Goal: Task Accomplishment & Management: Use online tool/utility

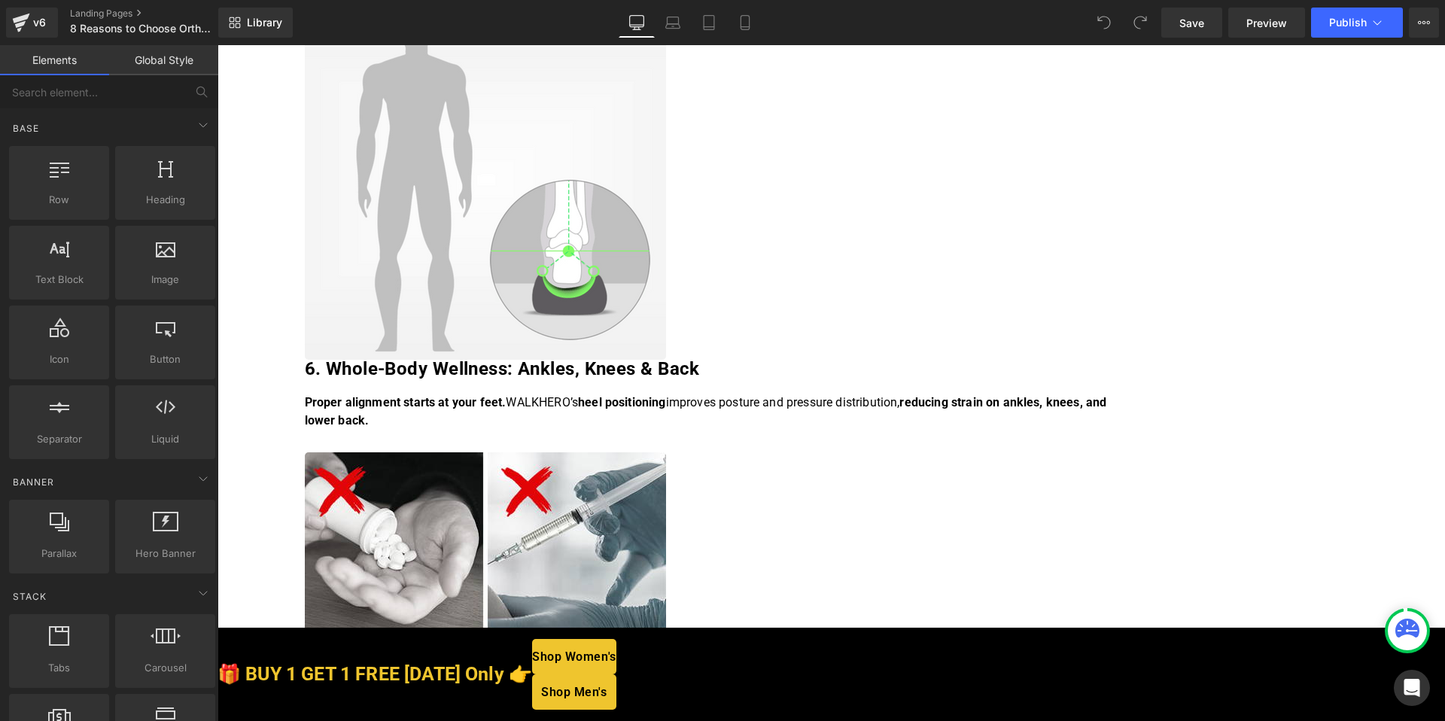
scroll to position [2423, 0]
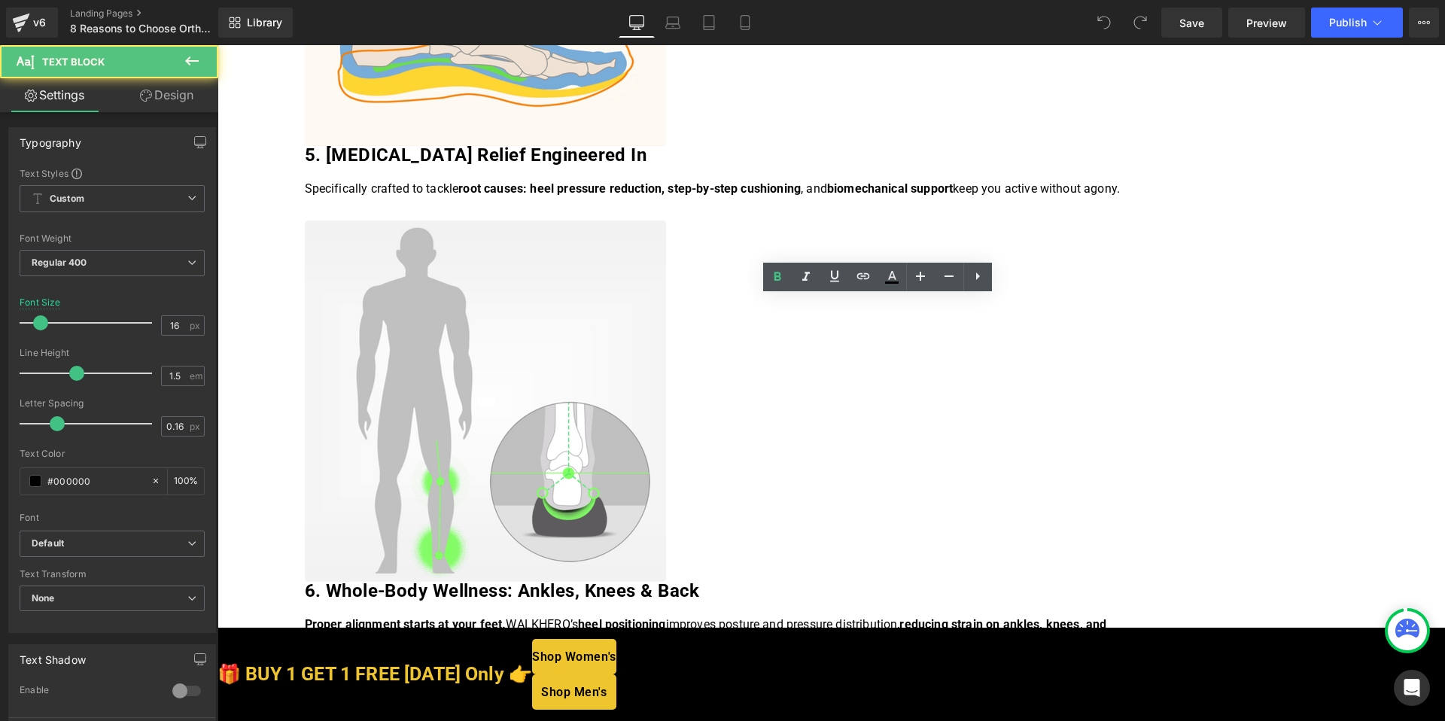
drag, startPoint x: 723, startPoint y: 378, endPoint x: 1050, endPoint y: 378, distance: 327.5
click at [1050, 378] on div "Health > Trending > Best Orthopedic Footwear Text Block 8 Reasons Orthopaedic S…" at bounding box center [719, 341] width 828 height 5295
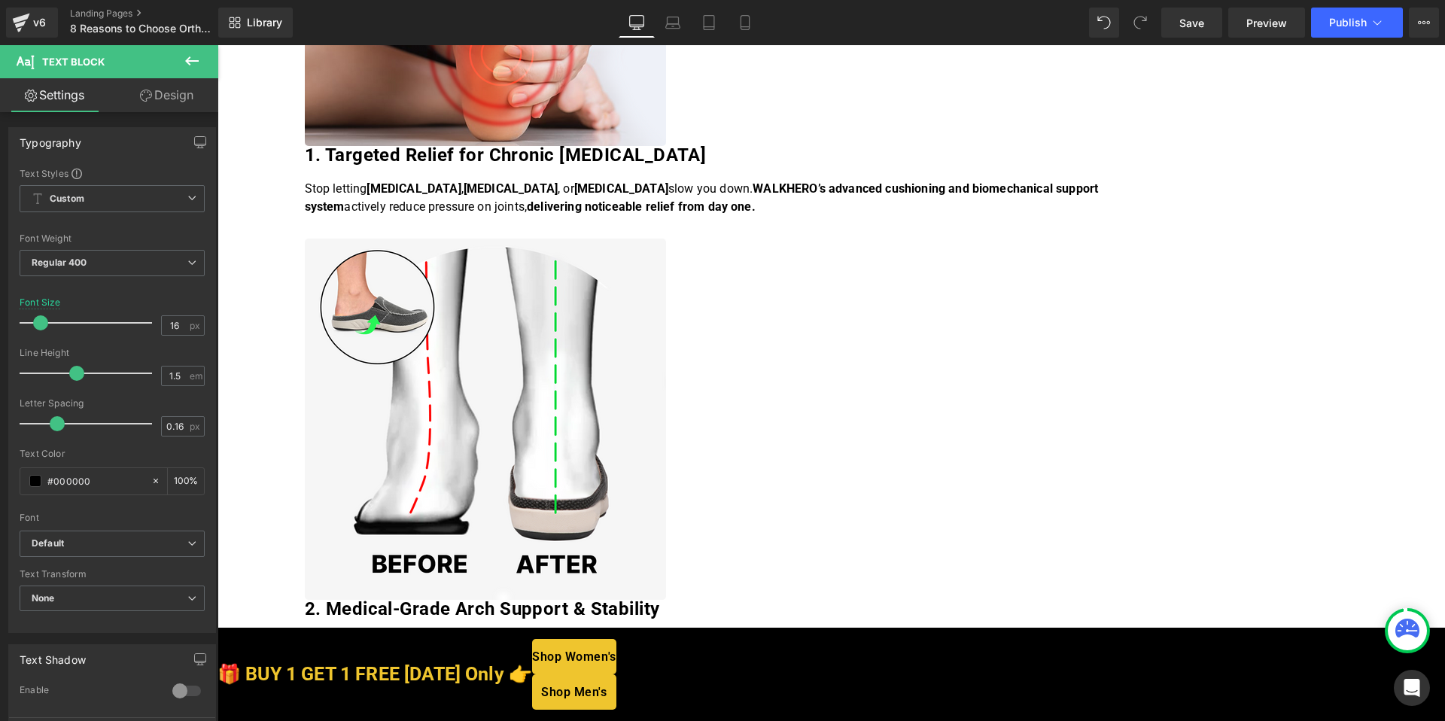
scroll to position [0, 0]
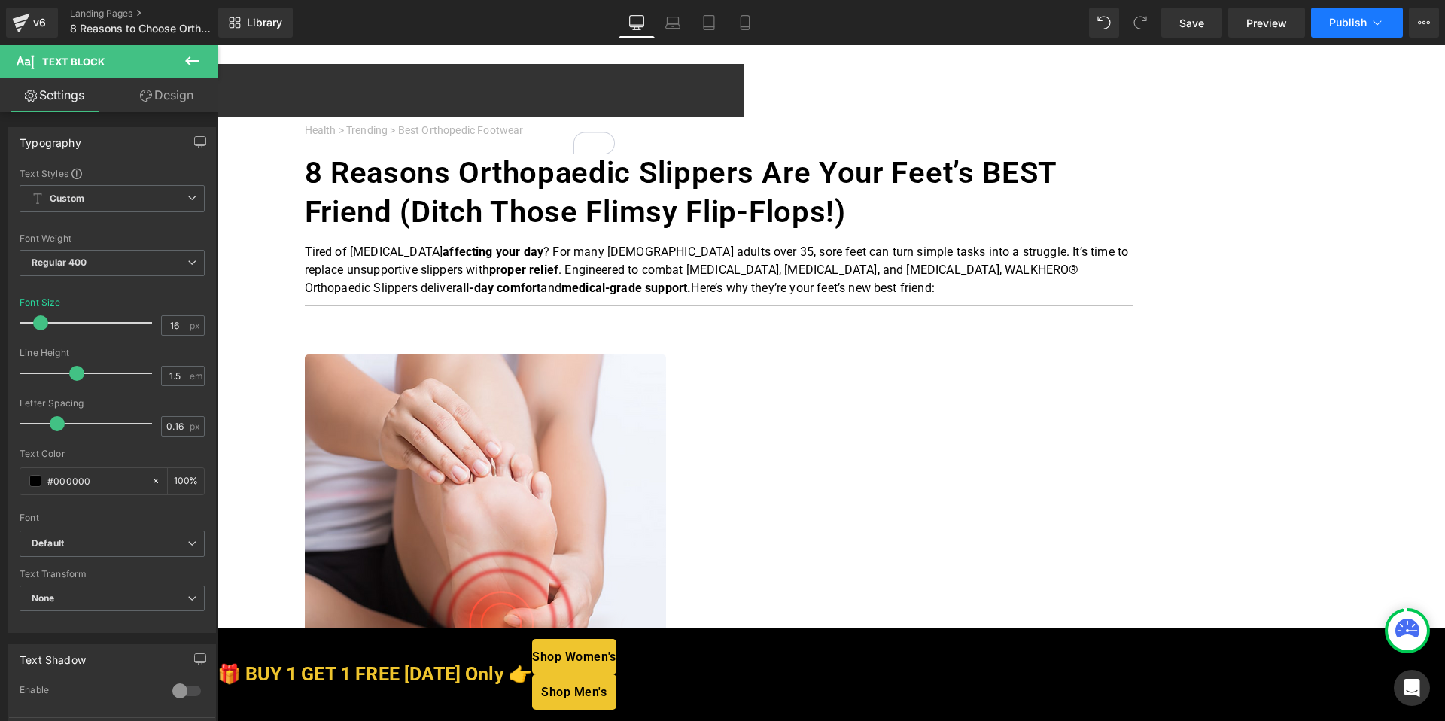
click at [1349, 23] on span "Publish" at bounding box center [1348, 23] width 38 height 12
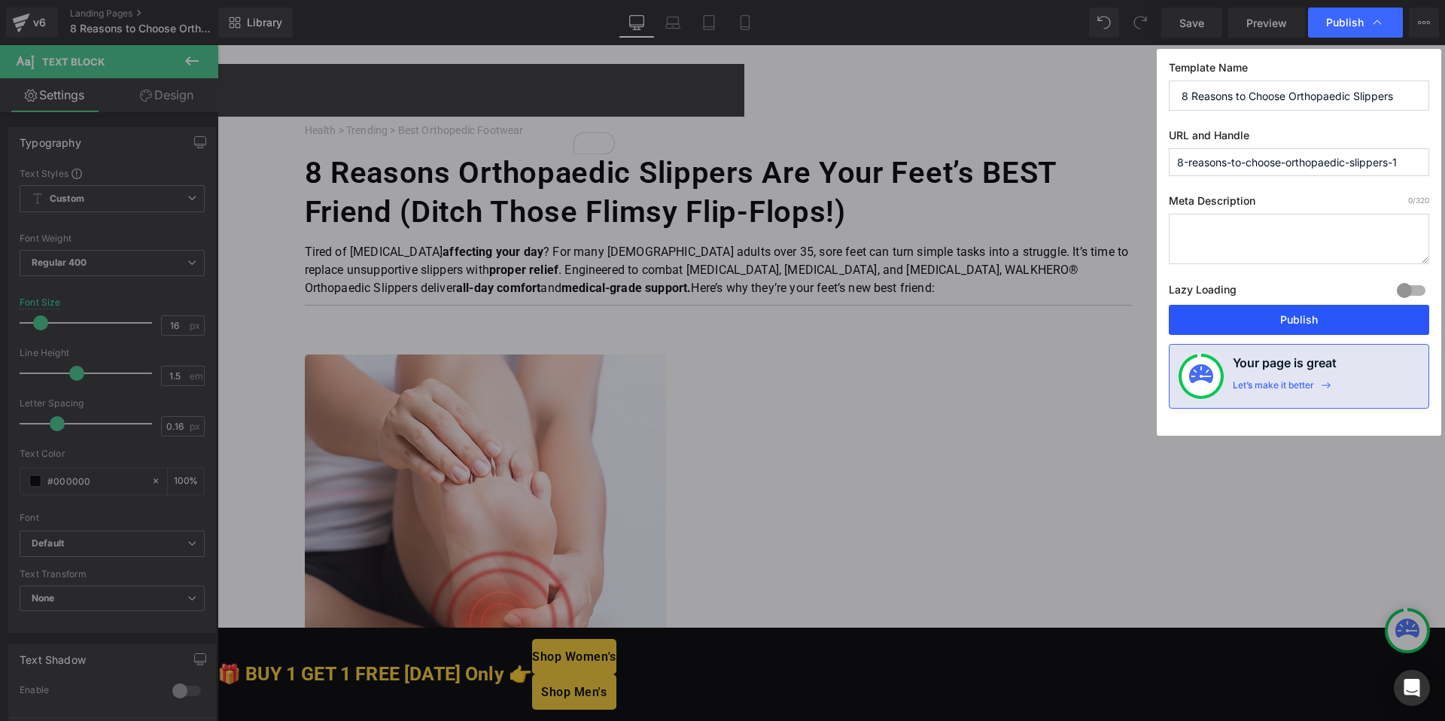
click at [1265, 314] on button "Publish" at bounding box center [1299, 320] width 260 height 30
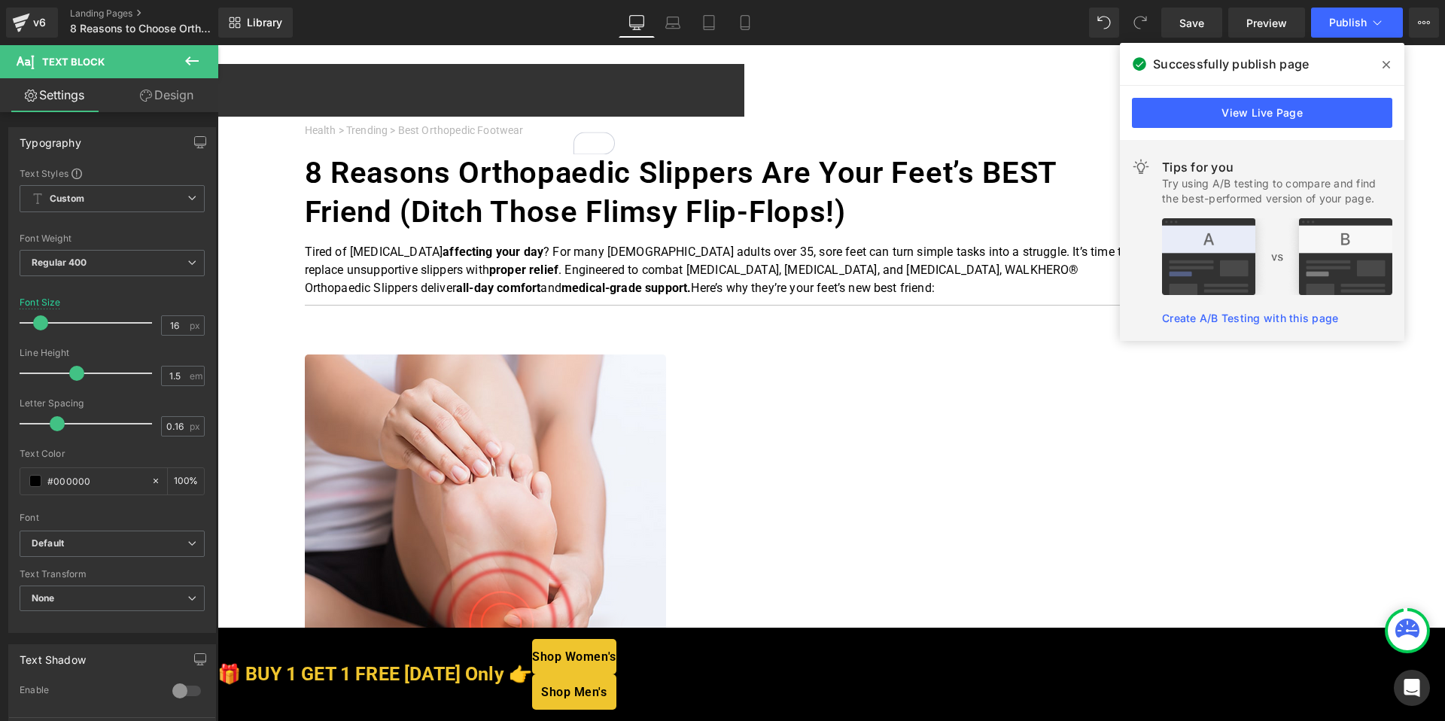
click at [1381, 62] on span at bounding box center [1387, 65] width 24 height 24
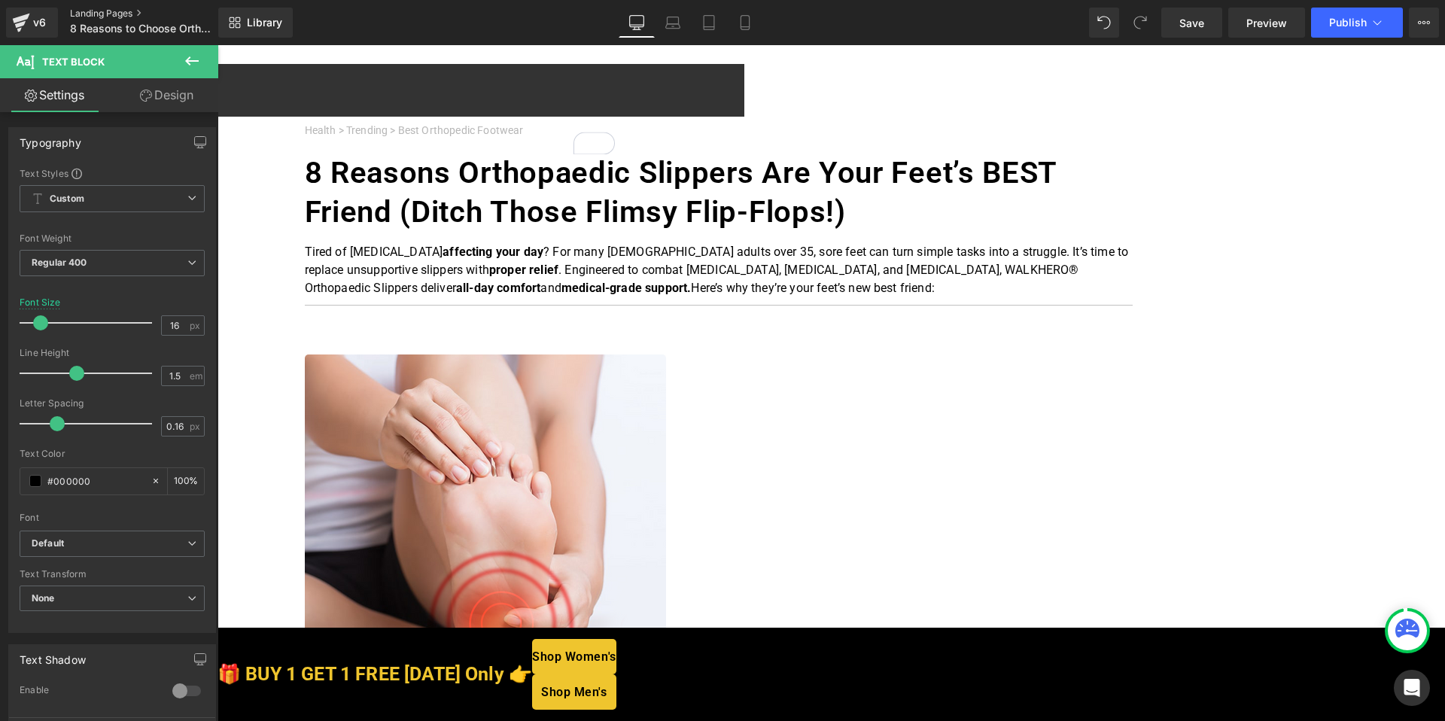
click at [80, 11] on link "Landing Pages" at bounding box center [156, 14] width 173 height 12
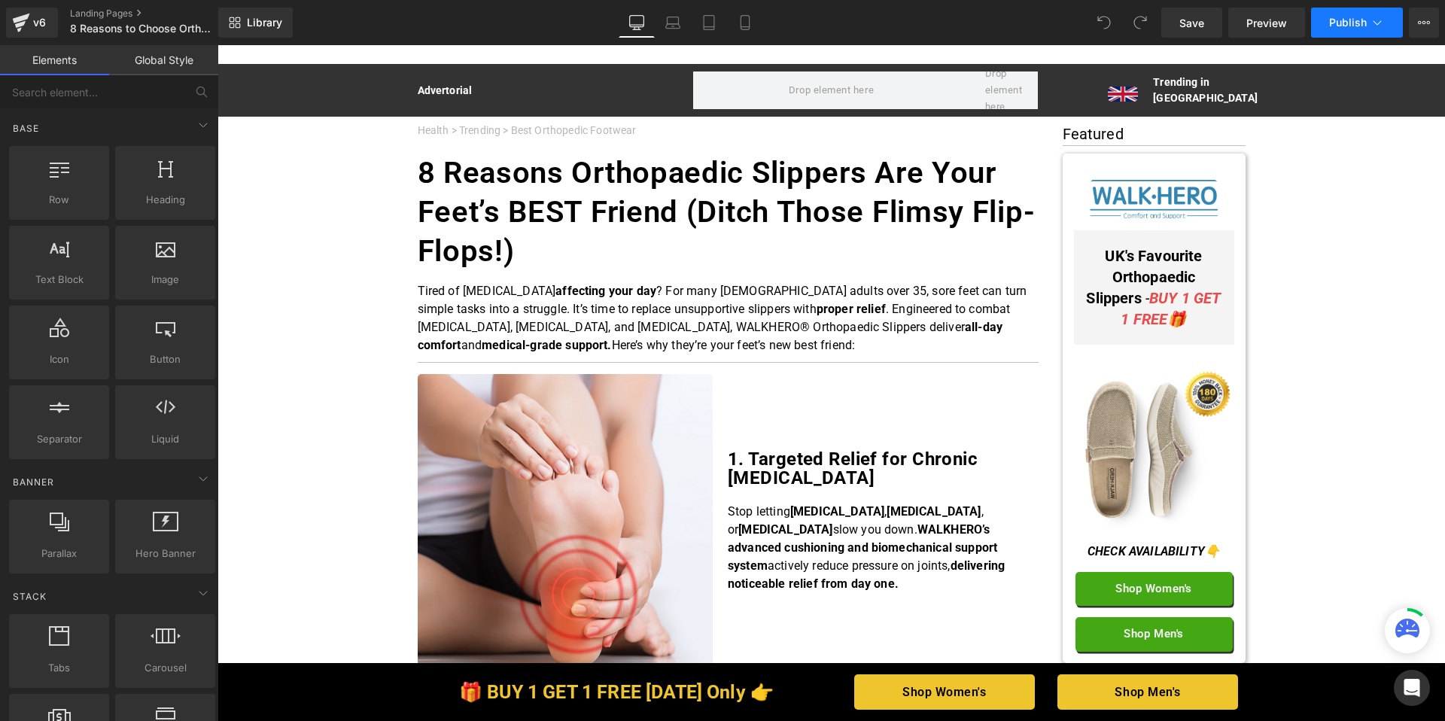
click at [1381, 25] on icon at bounding box center [1377, 22] width 15 height 15
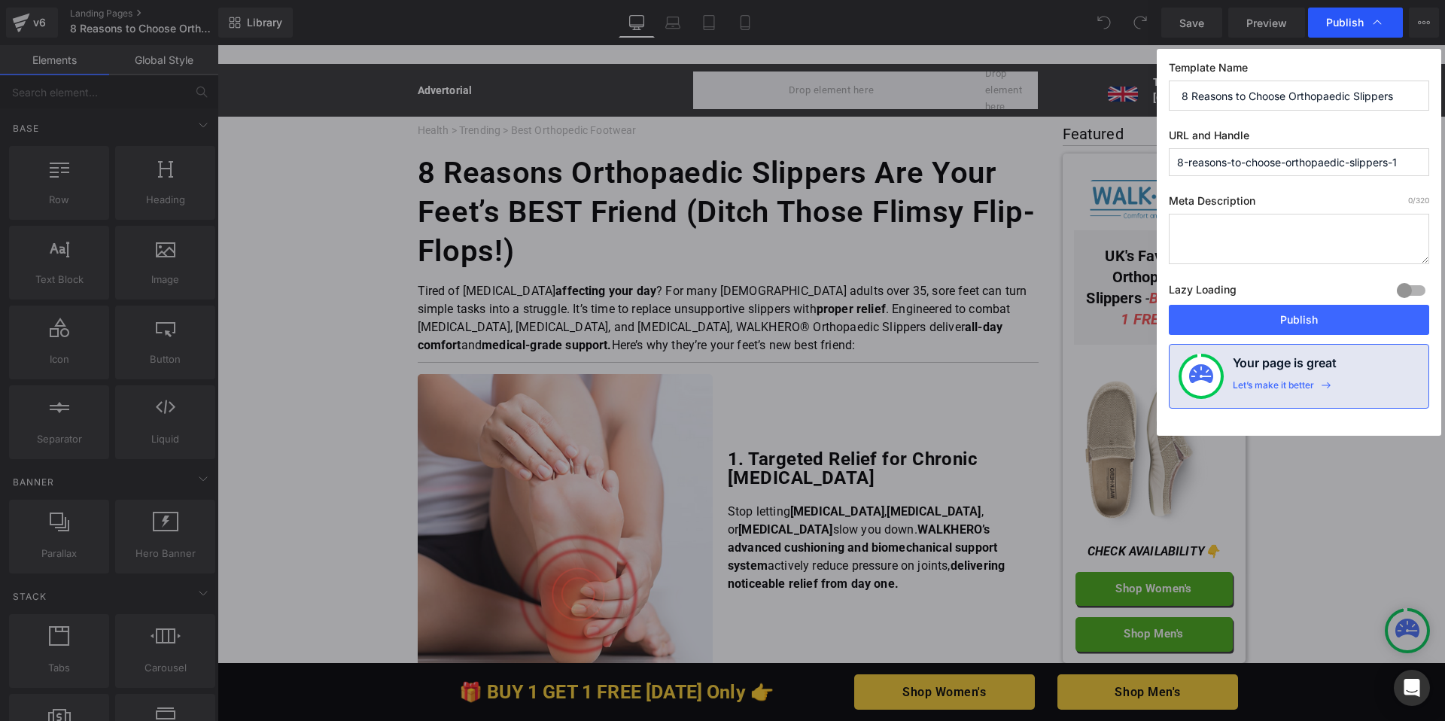
click at [1380, 25] on icon at bounding box center [1377, 22] width 15 height 15
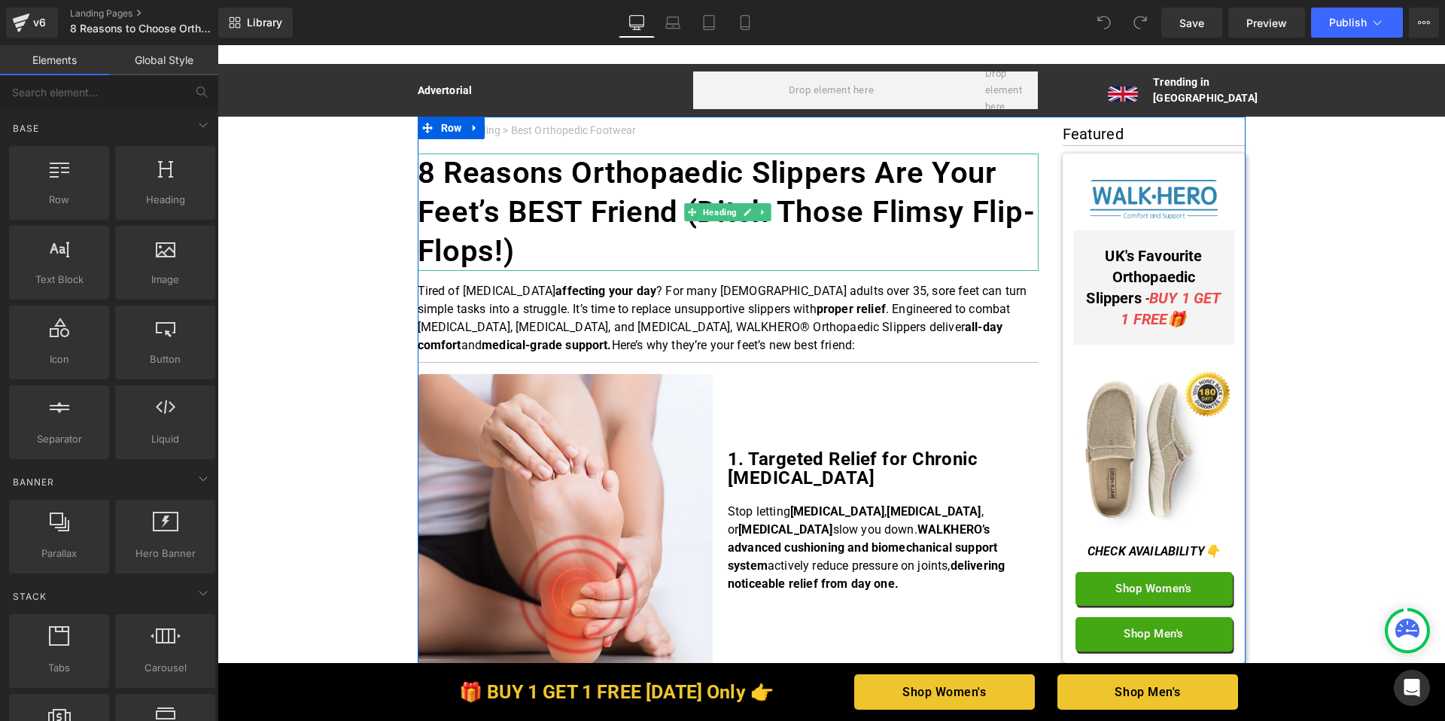
click at [623, 253] on h1 "8 Reasons Orthopaedic Slippers Are Your Feet’s BEST Friend (Ditch Those Flimsy …" at bounding box center [728, 212] width 621 height 117
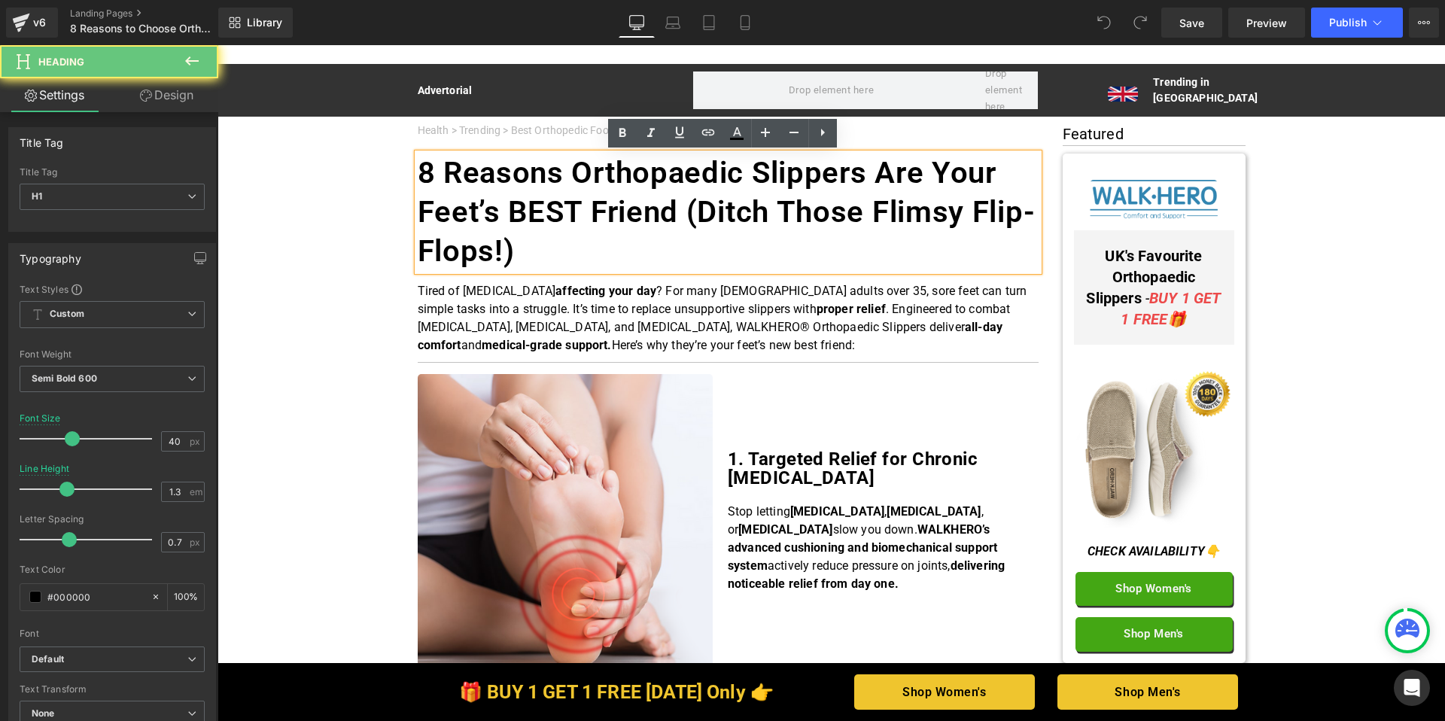
click at [619, 255] on h1 "8 Reasons Orthopaedic Slippers Are Your Feet’s BEST Friend (Ditch Those Flimsy …" at bounding box center [728, 212] width 621 height 117
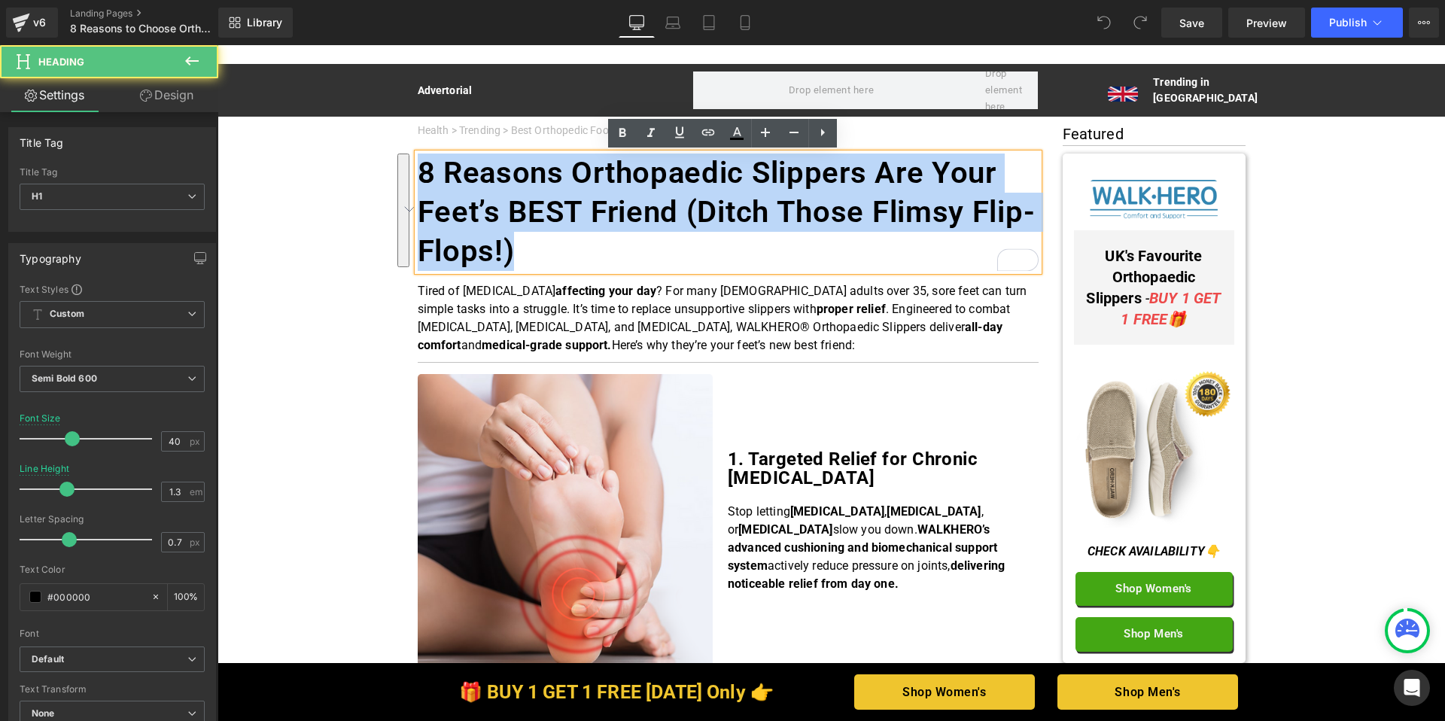
drag, startPoint x: 483, startPoint y: 234, endPoint x: 420, endPoint y: 177, distance: 85.3
click at [420, 177] on h1 "8 Reasons Orthopaedic Slippers Are Your Feet’s BEST Friend (Ditch Those Flimsy …" at bounding box center [728, 212] width 621 height 117
paste div "To enrich screen reader interactions, please activate Accessibility in Grammarl…"
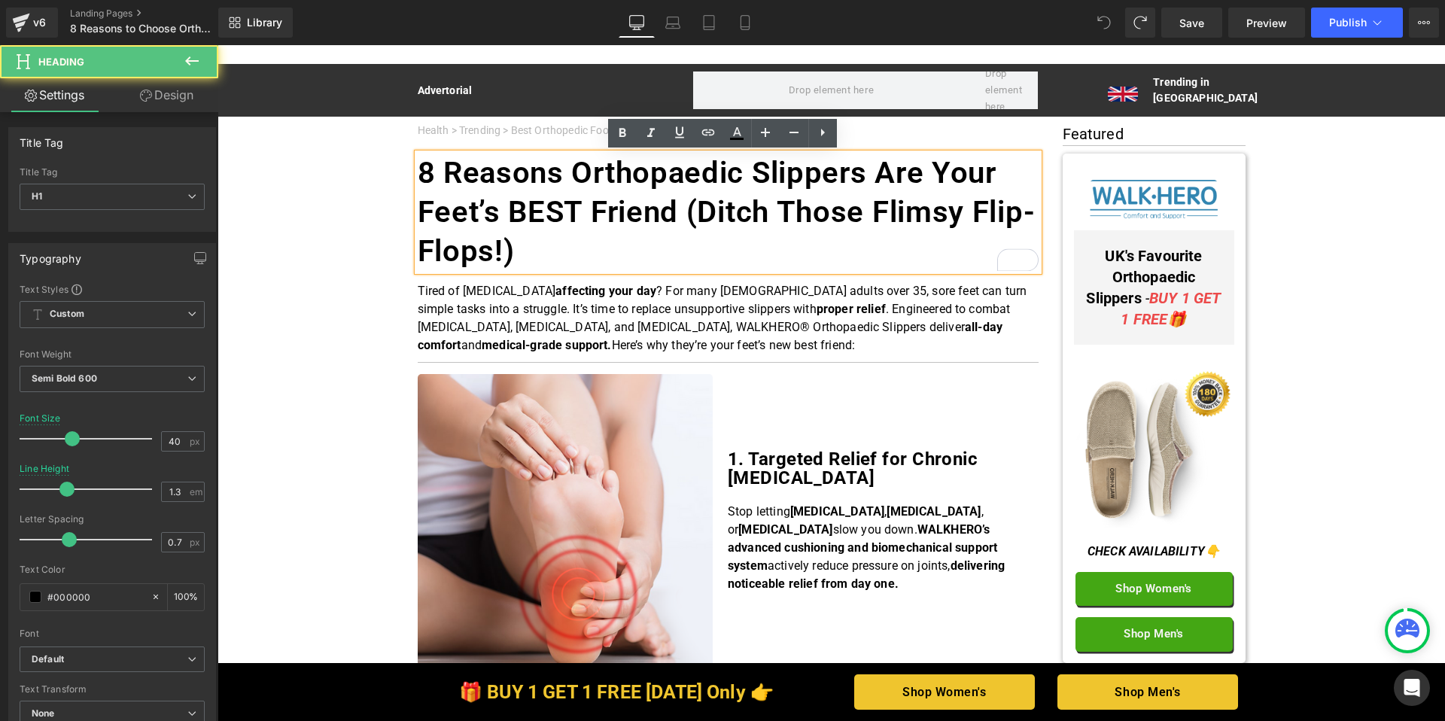
click at [548, 260] on h1 "8 Reasons Orthopaedic Slippers Are Your Feet’s BEST Friend (Ditch Those Flimsy …" at bounding box center [728, 212] width 621 height 117
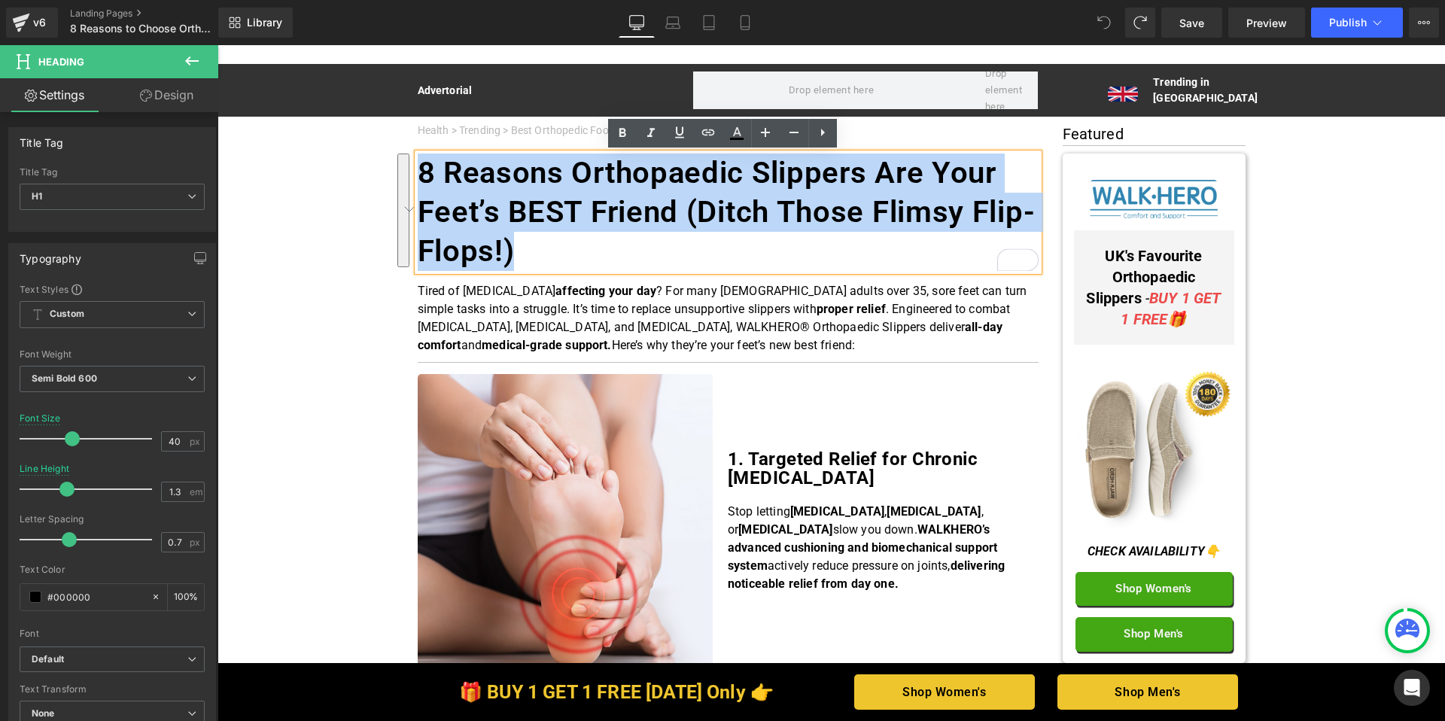
drag, startPoint x: 494, startPoint y: 229, endPoint x: 418, endPoint y: 168, distance: 97.5
click at [418, 168] on h1 "8 Reasons Orthopaedic Slippers Are Your Feet’s BEST Friend (Ditch Those Flimsy …" at bounding box center [728, 212] width 621 height 117
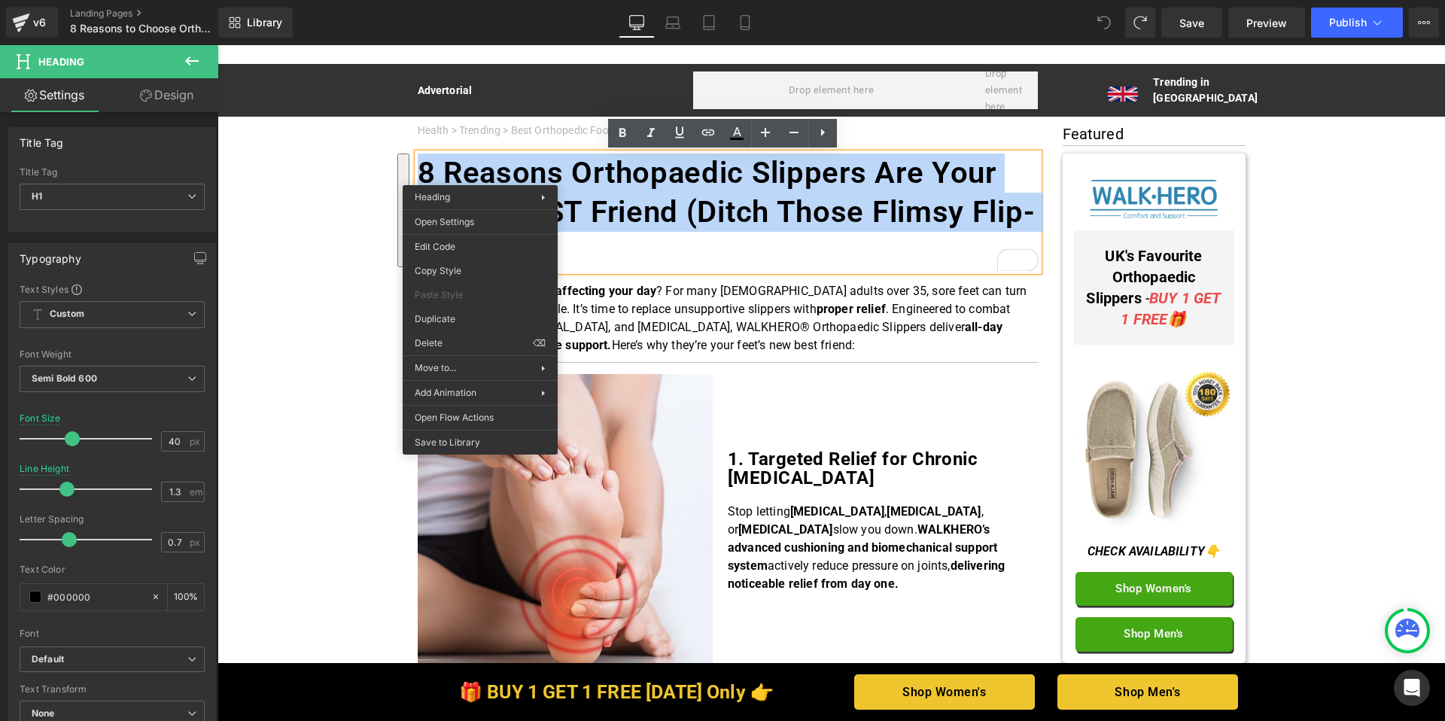
click at [613, 257] on h1 "8 Reasons Orthopaedic Slippers Are Your Feet’s BEST Friend (Ditch Those Flimsy …" at bounding box center [728, 212] width 621 height 117
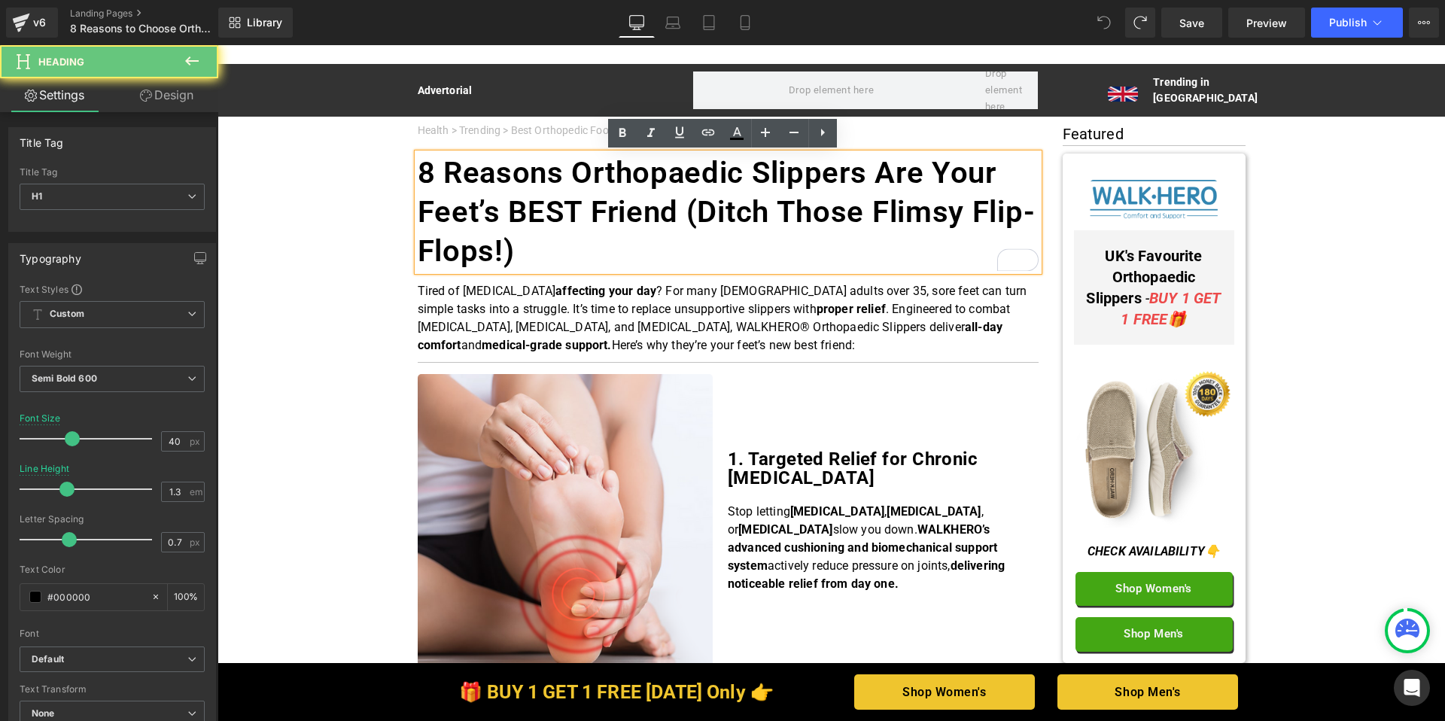
drag, startPoint x: 608, startPoint y: 257, endPoint x: 411, endPoint y: 172, distance: 214.4
click at [418, 172] on div "8 Reasons Orthopaedic Slippers Are Your Feet’s BEST Friend (Ditch Those Flimsy …" at bounding box center [728, 212] width 621 height 117
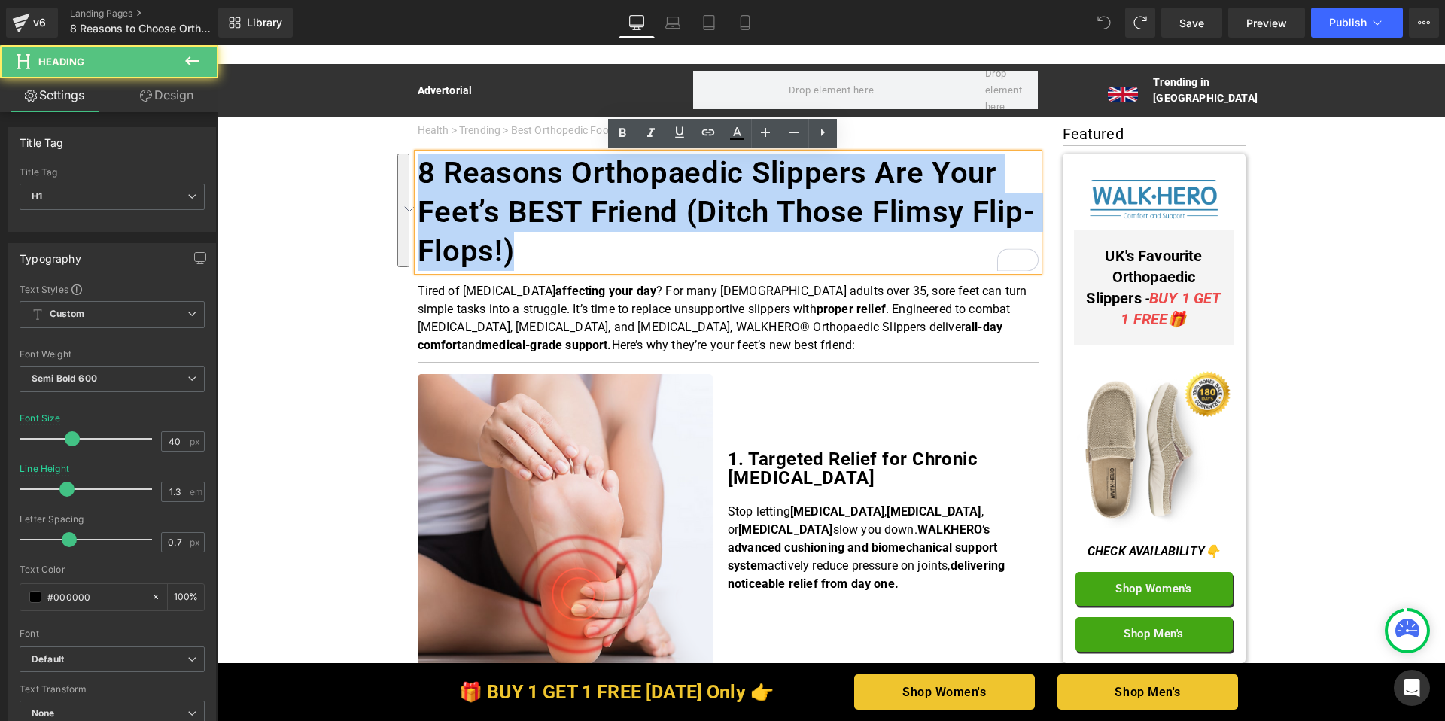
drag, startPoint x: 550, startPoint y: 256, endPoint x: 416, endPoint y: 173, distance: 158.2
click at [418, 173] on h1 "8 Reasons Orthopaedic Slippers Are Your Feet’s BEST Friend (Ditch Those Flimsy …" at bounding box center [728, 212] width 621 height 117
drag, startPoint x: 556, startPoint y: 254, endPoint x: 415, endPoint y: 167, distance: 165.7
click at [418, 167] on h1 "8 Reasons Orthopaedic Slippers Are Your Feet’s BEST Friend (Ditch Those Flimsy …" at bounding box center [728, 212] width 621 height 117
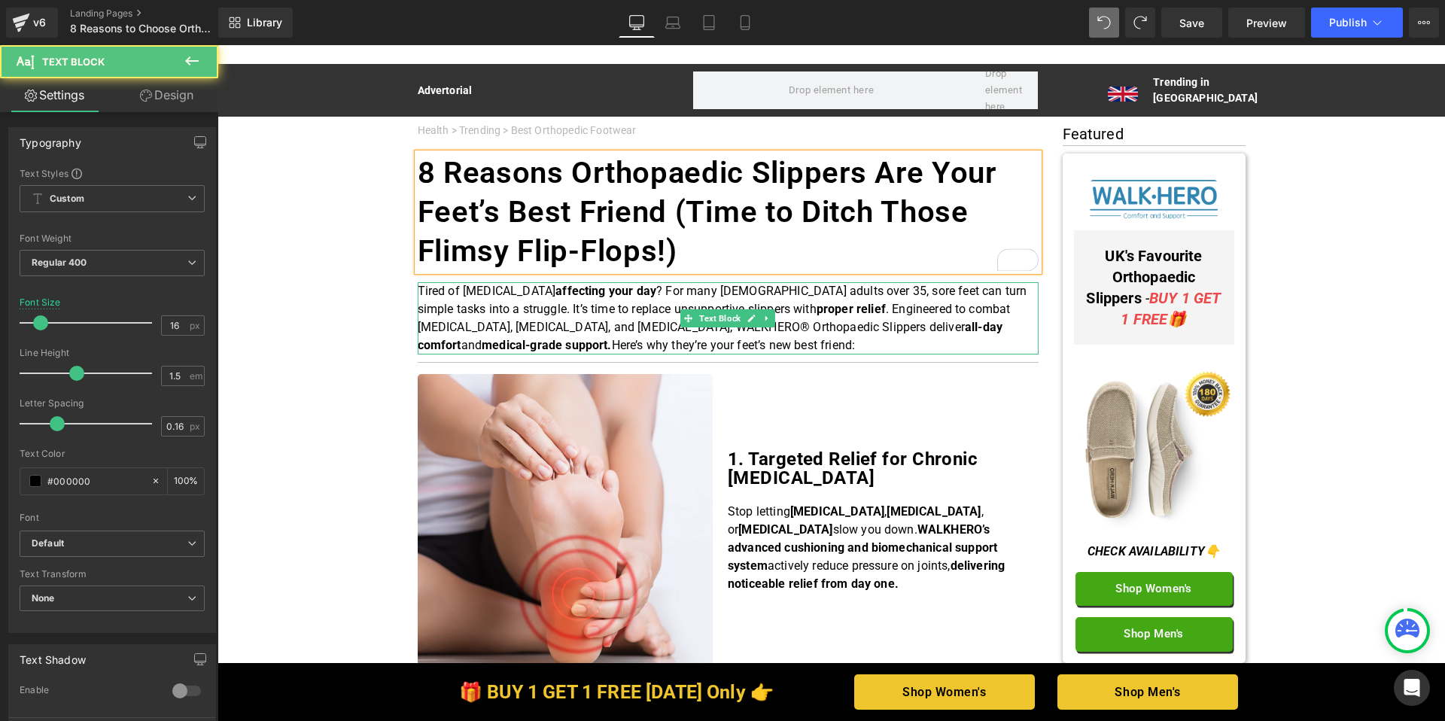
click at [629, 333] on p "Tired of foot pain affecting your day ? For many UK adults over 35, sore feet c…" at bounding box center [728, 318] width 621 height 72
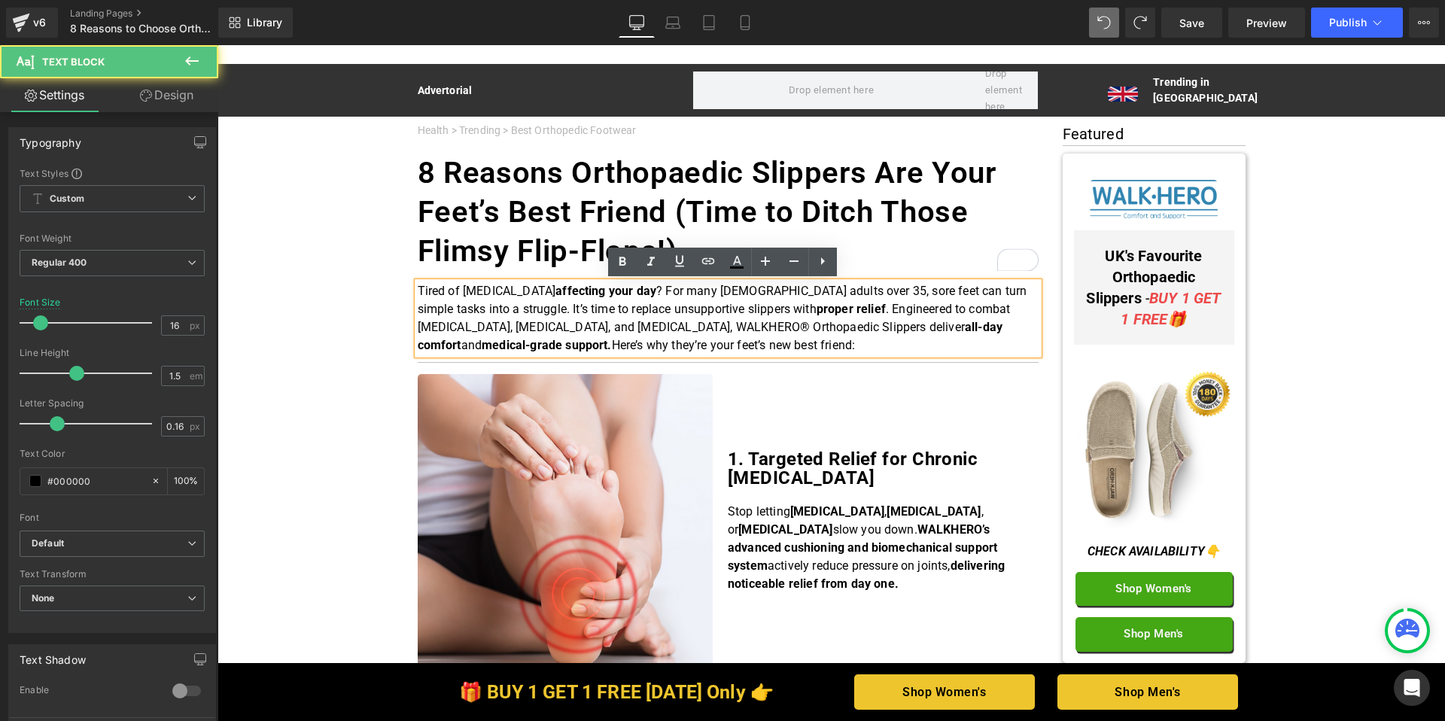
click at [629, 342] on p "Tired of foot pain affecting your day ? For many UK adults over 35, sore feet c…" at bounding box center [728, 318] width 621 height 72
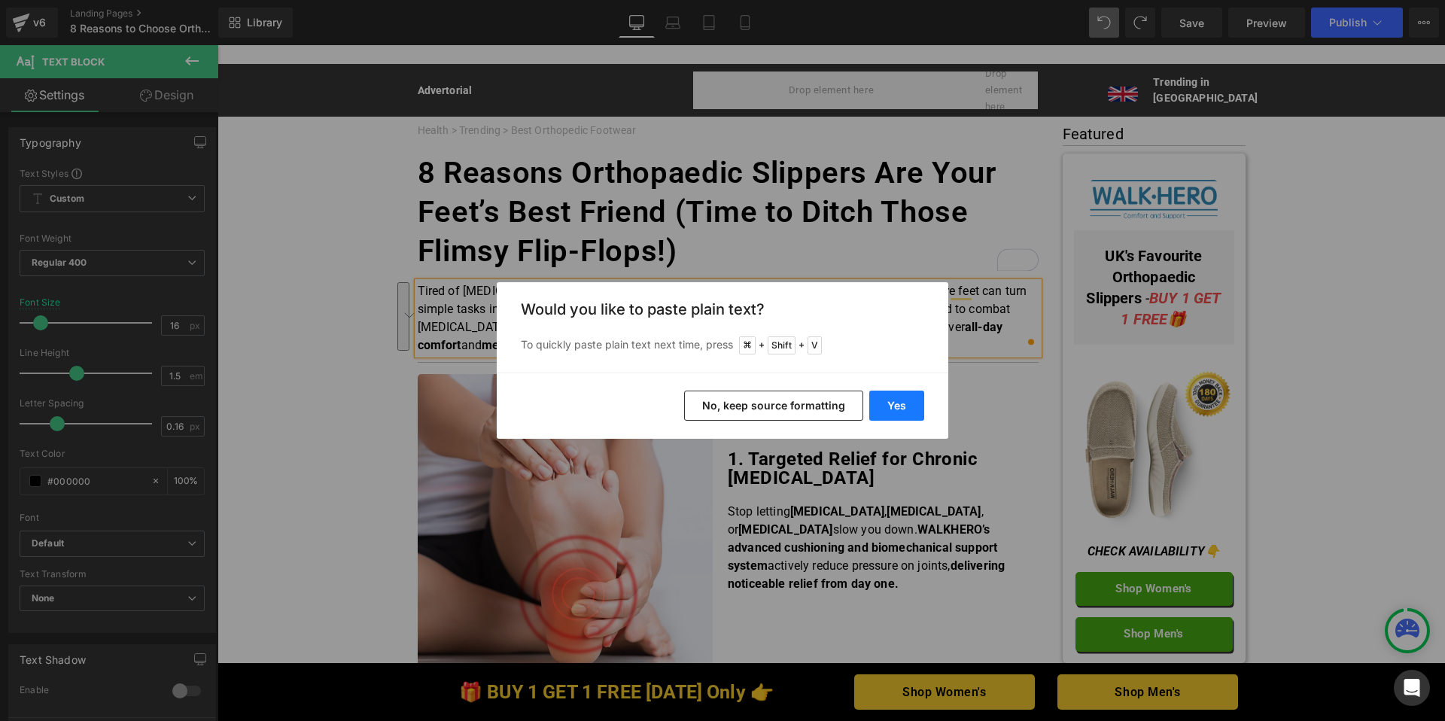
click at [897, 400] on button "Yes" at bounding box center [896, 406] width 55 height 30
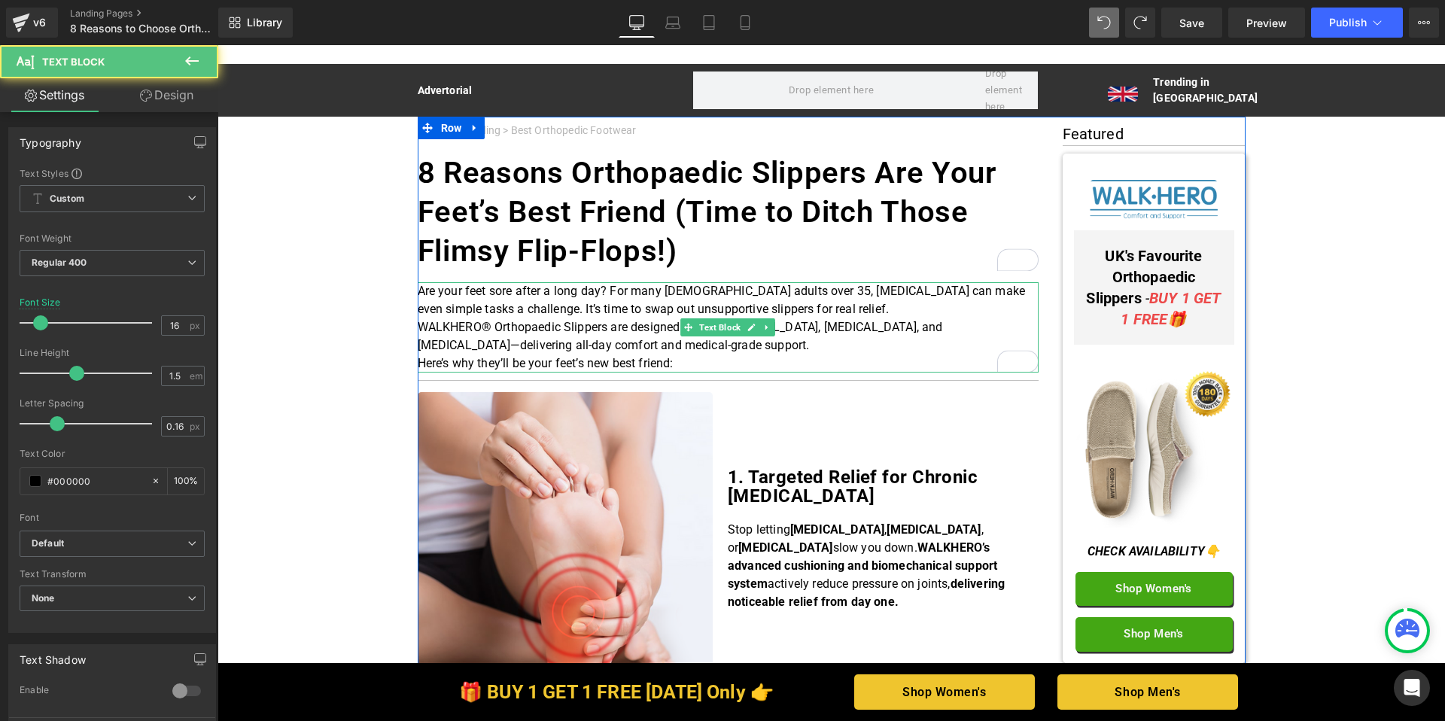
click at [659, 346] on p "WALKHERO® Orthopaedic Slippers are designed to fight plantar fasciitis, neuropa…" at bounding box center [728, 336] width 621 height 36
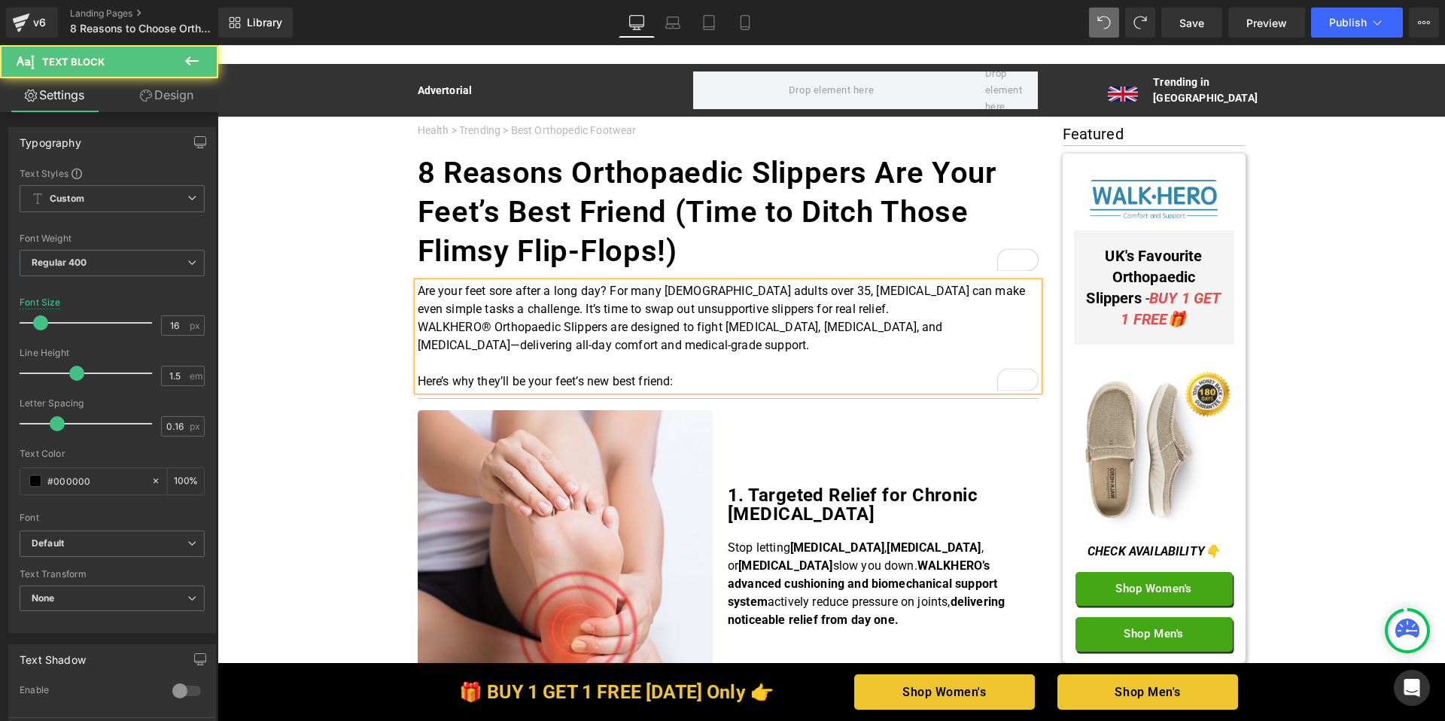
click at [799, 307] on p "Are your feet sore after a long day? For many [DEMOGRAPHIC_DATA] adults over 35…" at bounding box center [728, 300] width 621 height 36
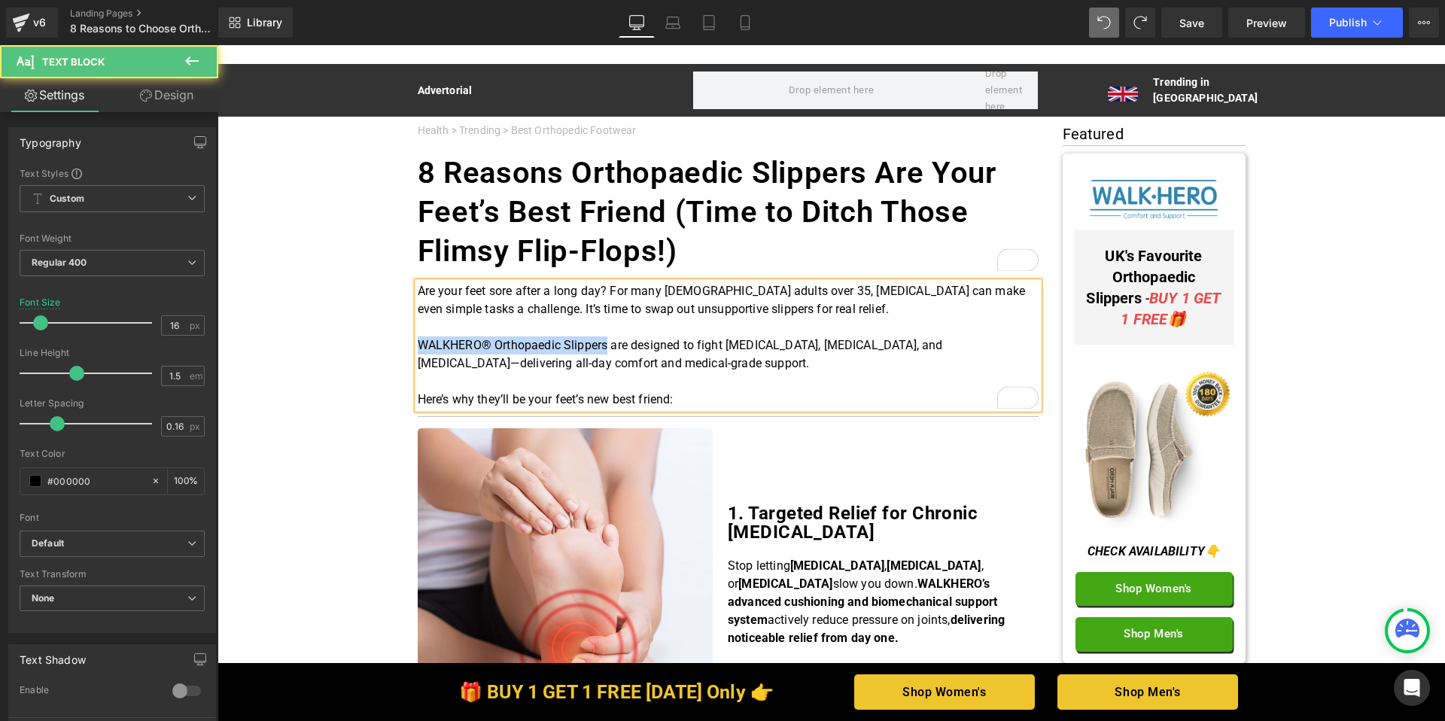
drag, startPoint x: 603, startPoint y: 345, endPoint x: 413, endPoint y: 340, distance: 189.8
click at [418, 340] on p "WALKHERO® Orthopaedic Slippers are designed to fight plantar fasciitis, neuropa…" at bounding box center [728, 355] width 621 height 36
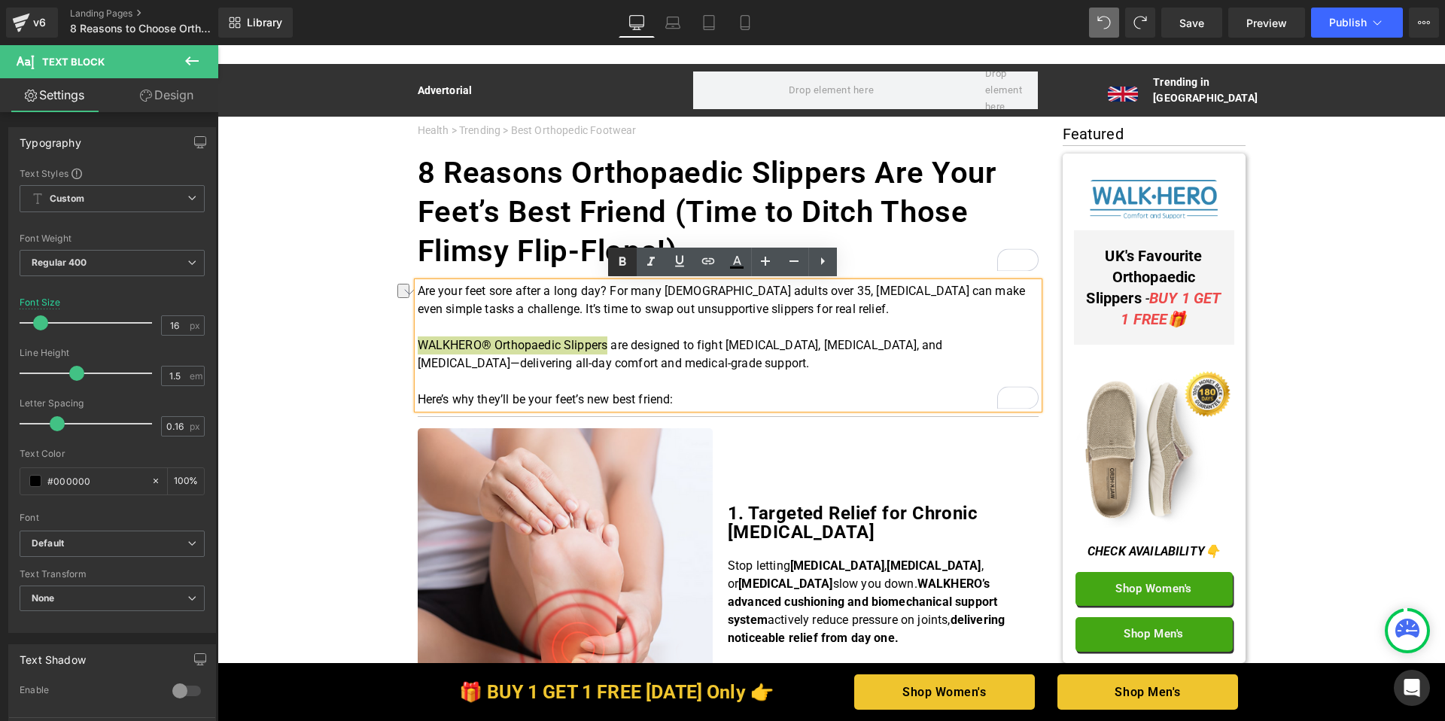
click at [625, 270] on icon at bounding box center [623, 262] width 18 height 18
click at [797, 379] on p "To enrich screen reader interactions, please activate Accessibility in Grammarl…" at bounding box center [728, 382] width 621 height 18
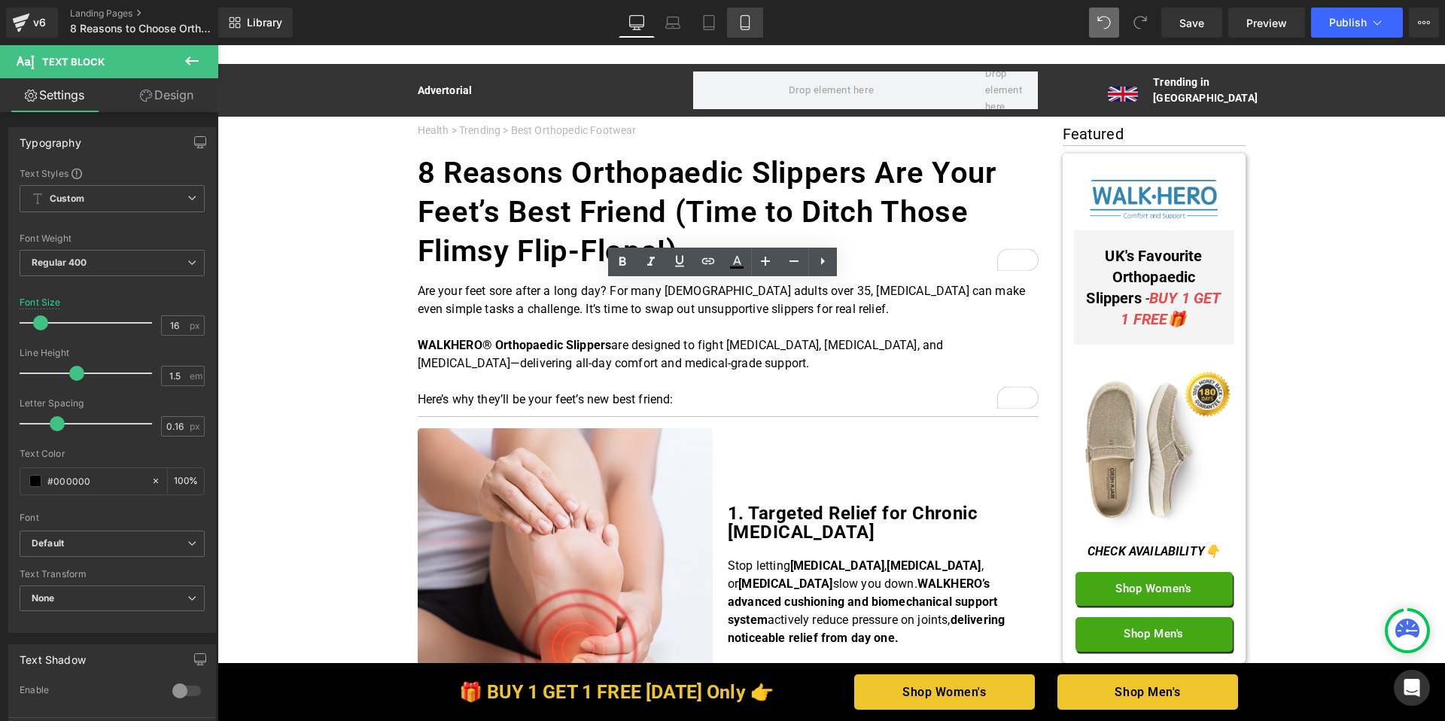
click at [756, 29] on link "Mobile" at bounding box center [745, 23] width 36 height 30
type input "18"
type input "100"
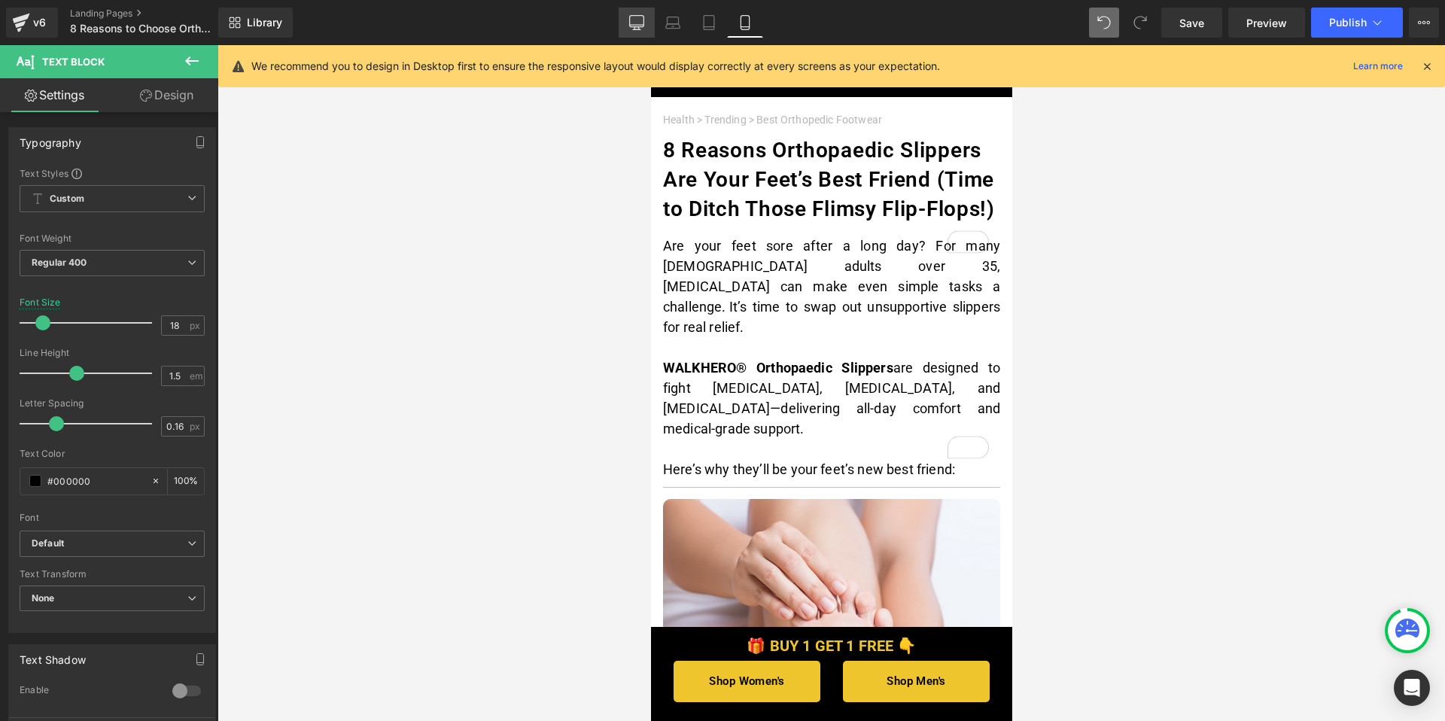
click at [635, 26] on icon at bounding box center [637, 21] width 14 height 11
type input "16"
type input "100"
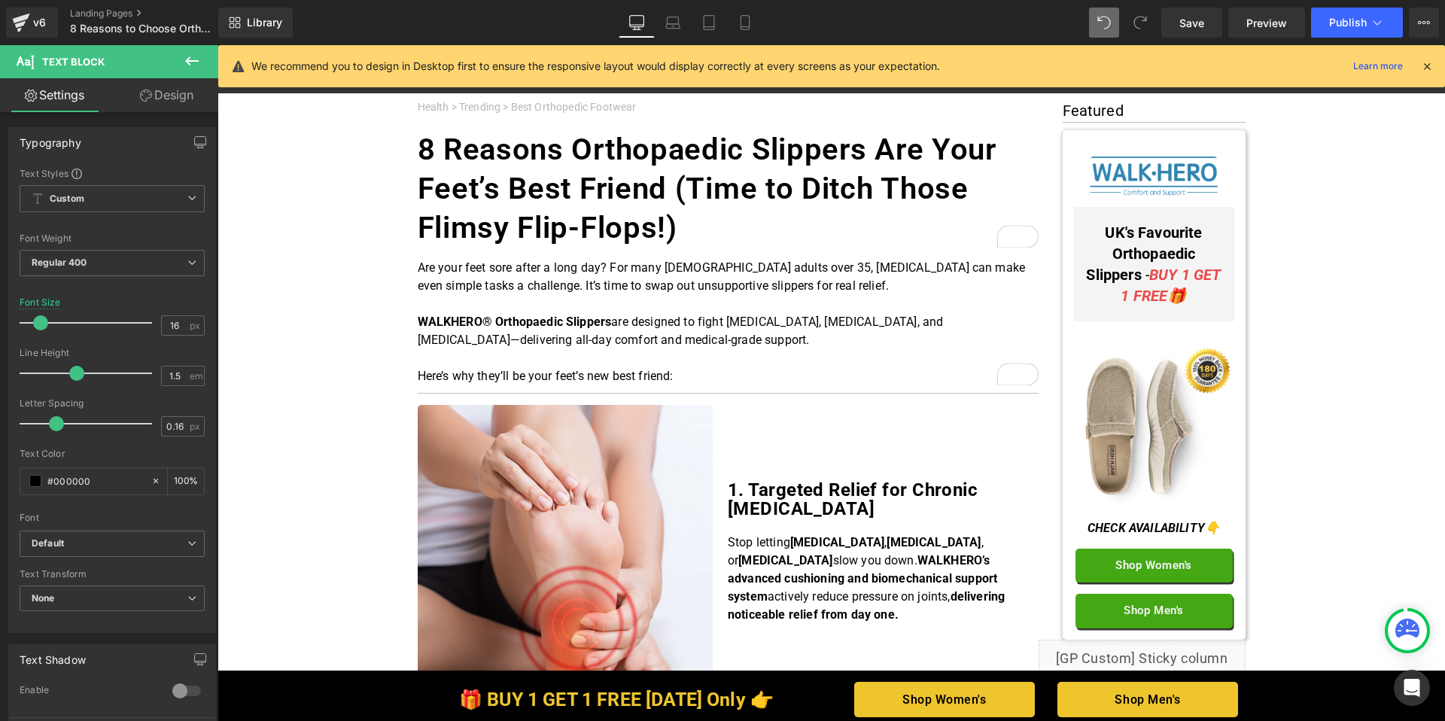
scroll to position [26, 0]
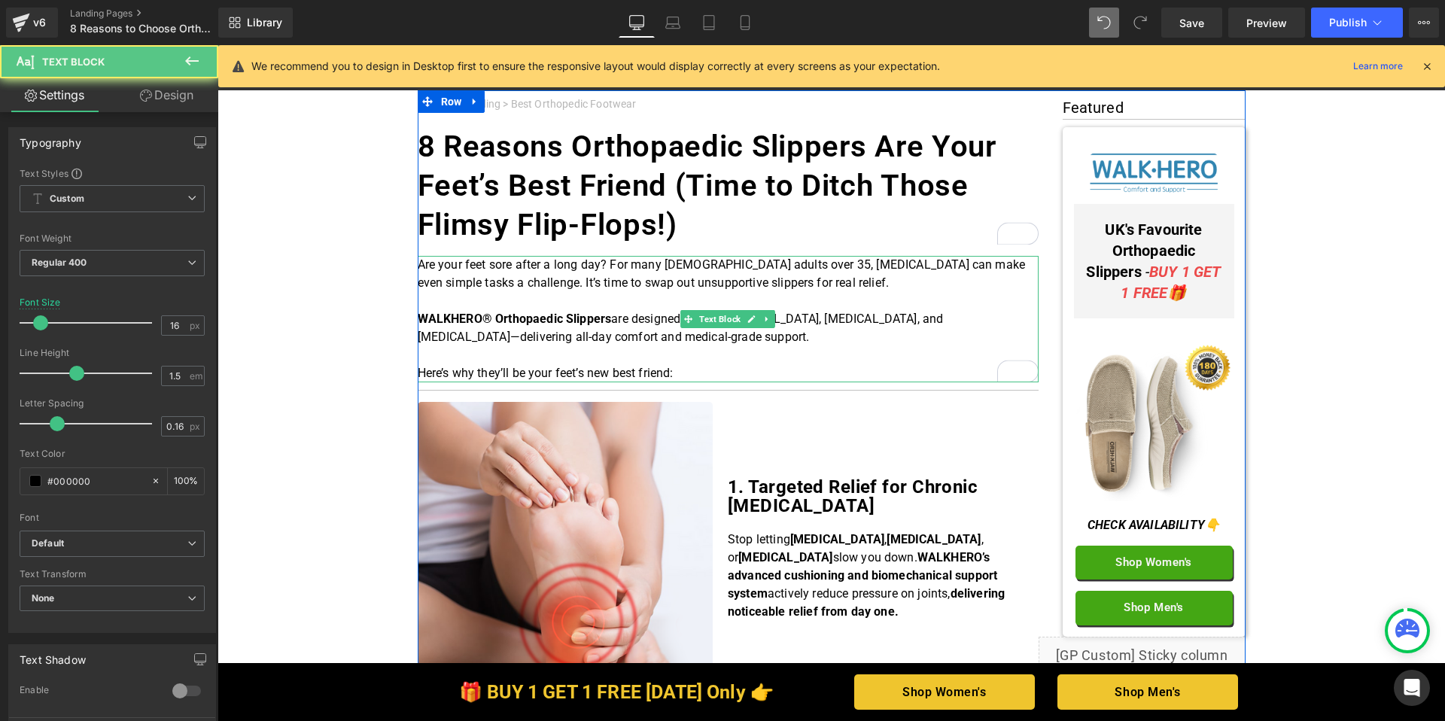
click at [418, 316] on strong "WALKHERO® Orthopaedic Slippers" at bounding box center [515, 319] width 194 height 14
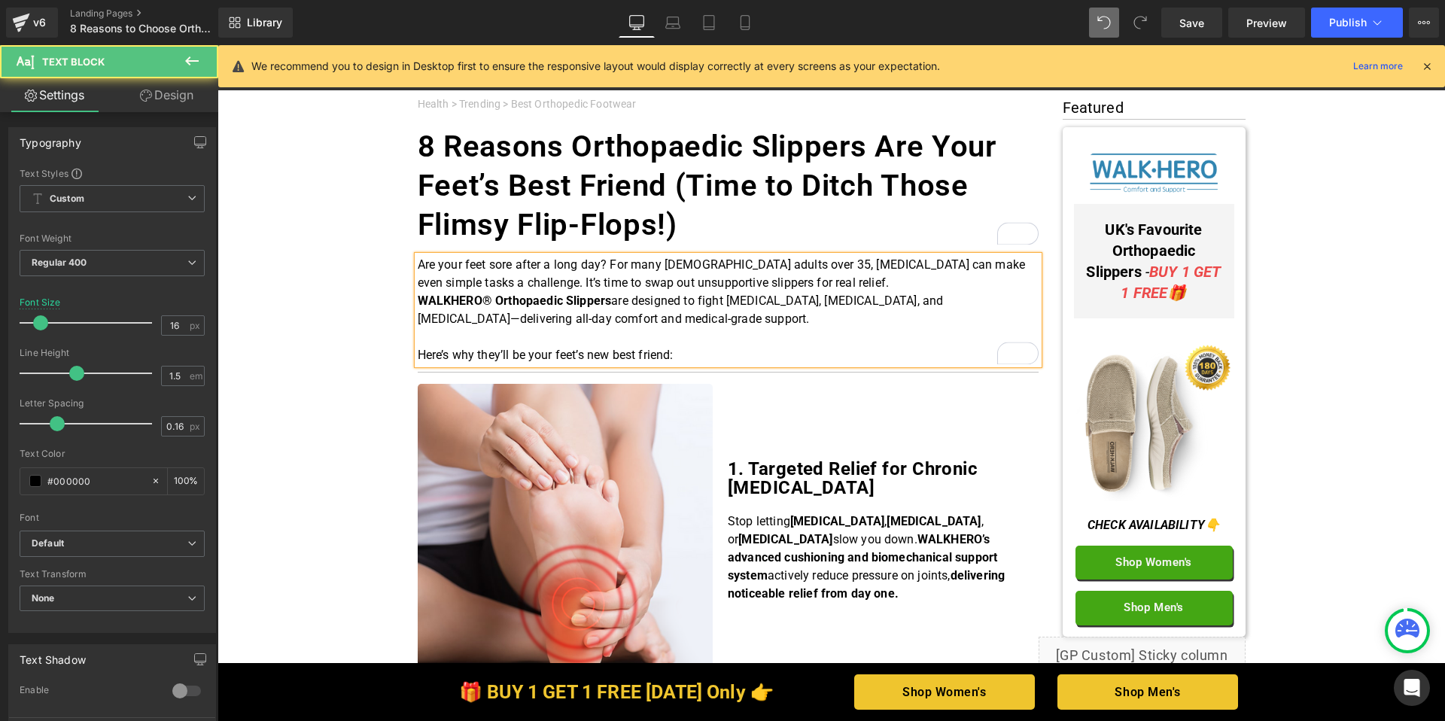
click at [418, 354] on p "Here’s why they’ll be your feet’s new best friend:" at bounding box center [728, 355] width 621 height 18
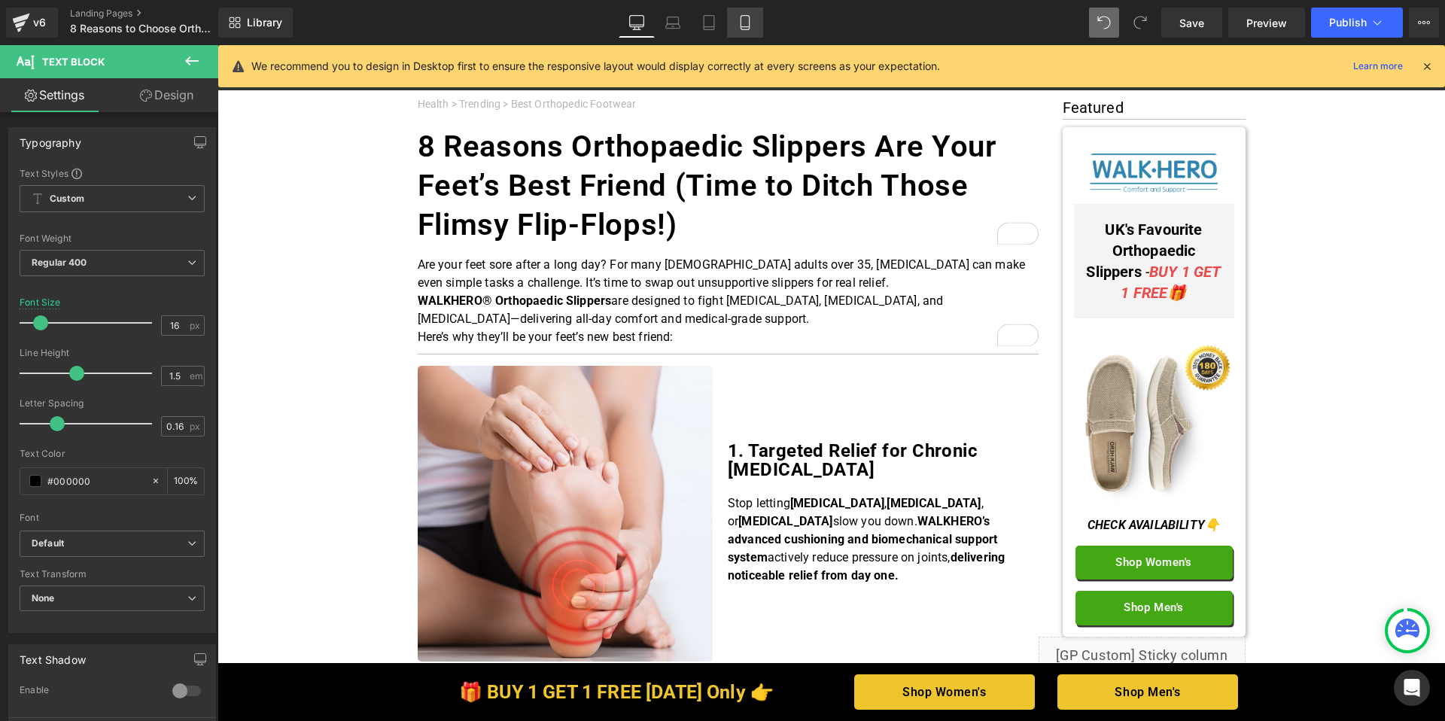
click at [736, 20] on link "Mobile" at bounding box center [745, 23] width 36 height 30
type input "18"
type input "100"
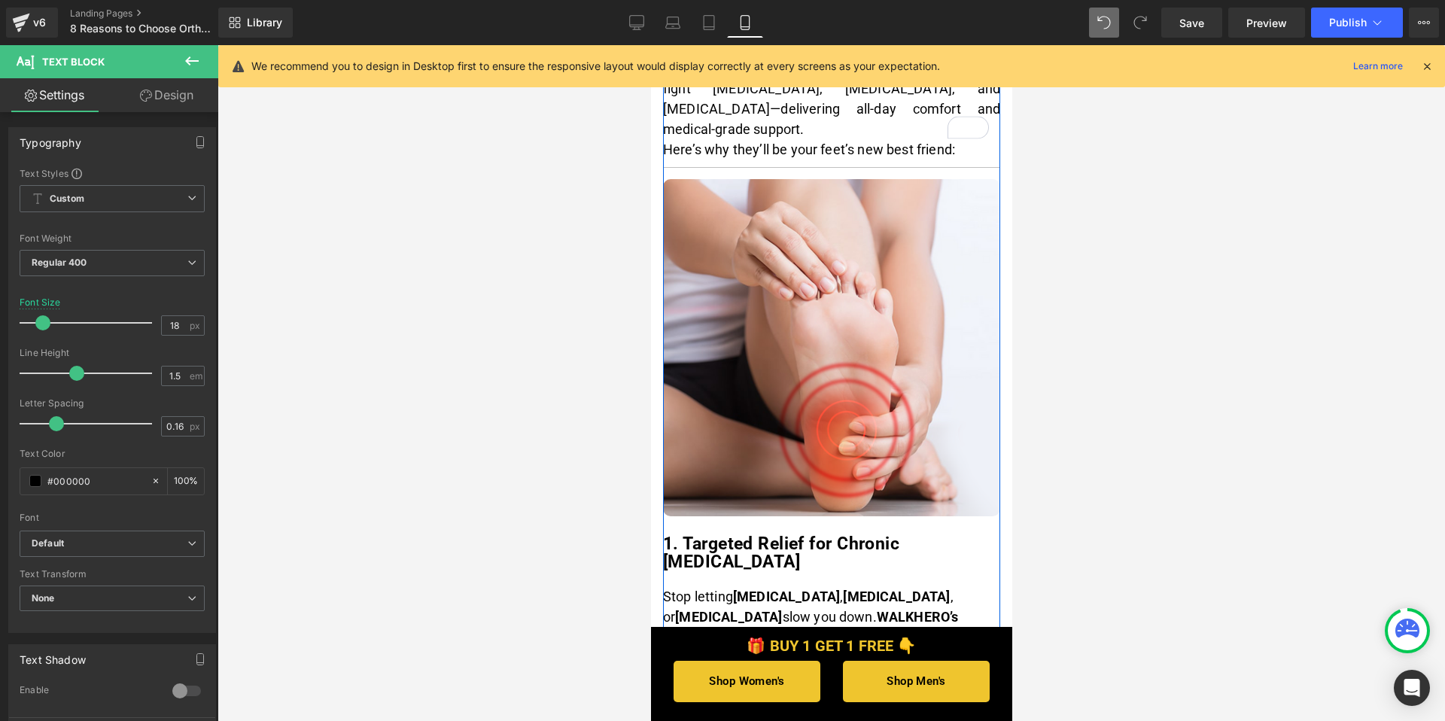
scroll to position [0, 0]
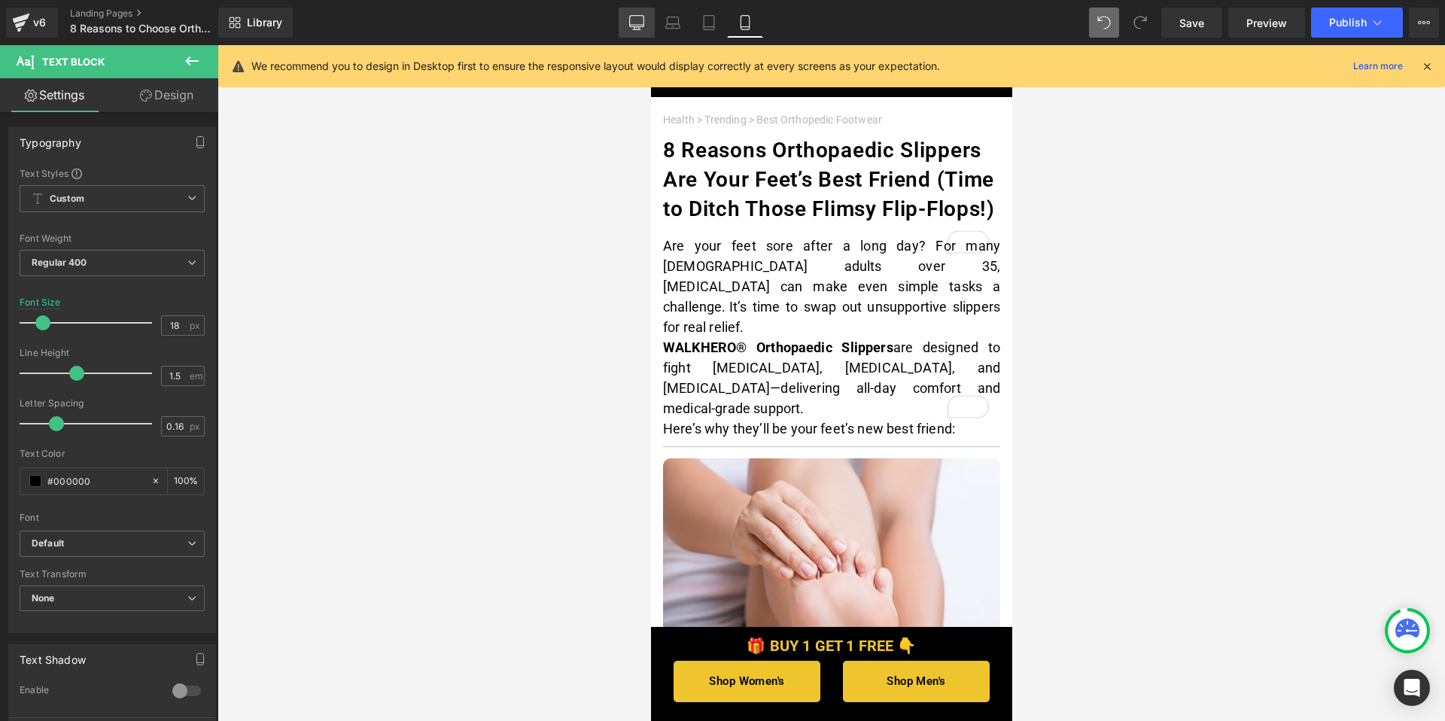
click at [632, 26] on icon at bounding box center [636, 22] width 15 height 15
type input "16"
type input "100"
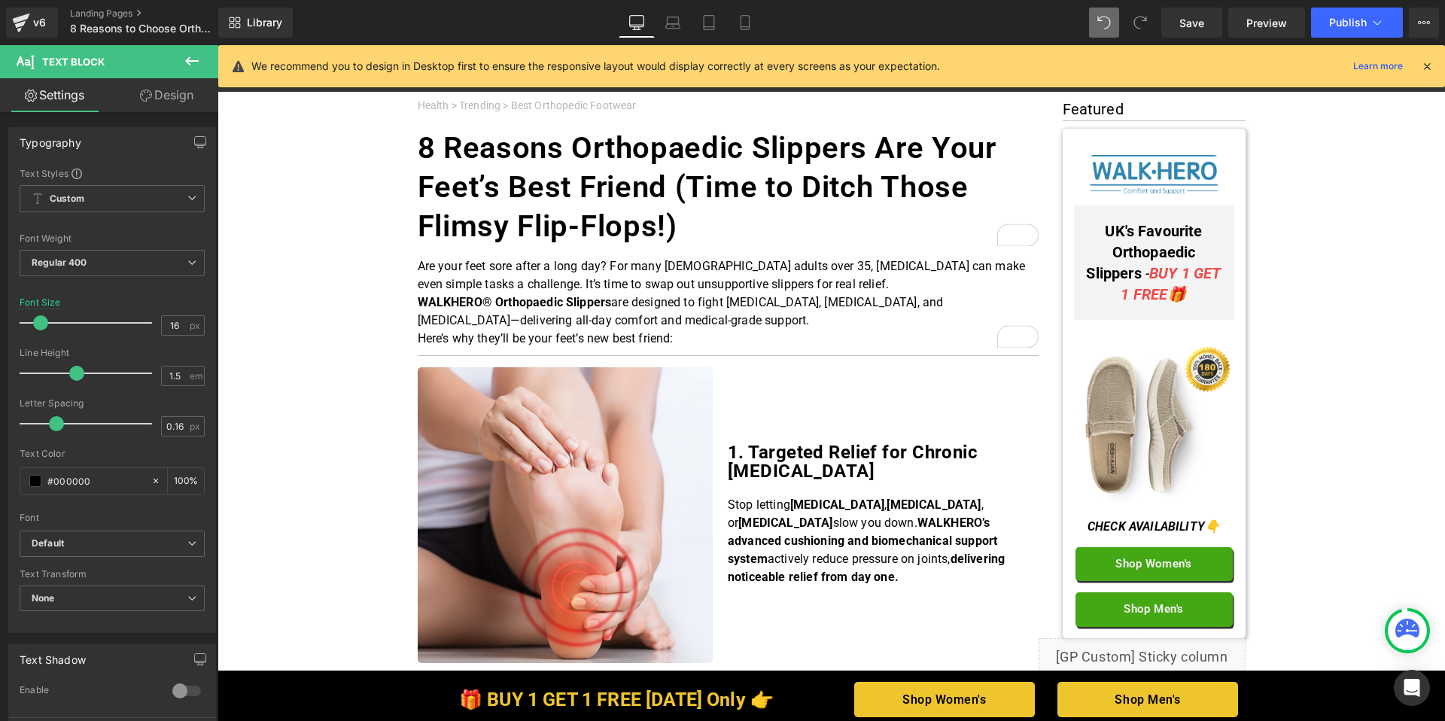
scroll to position [26, 0]
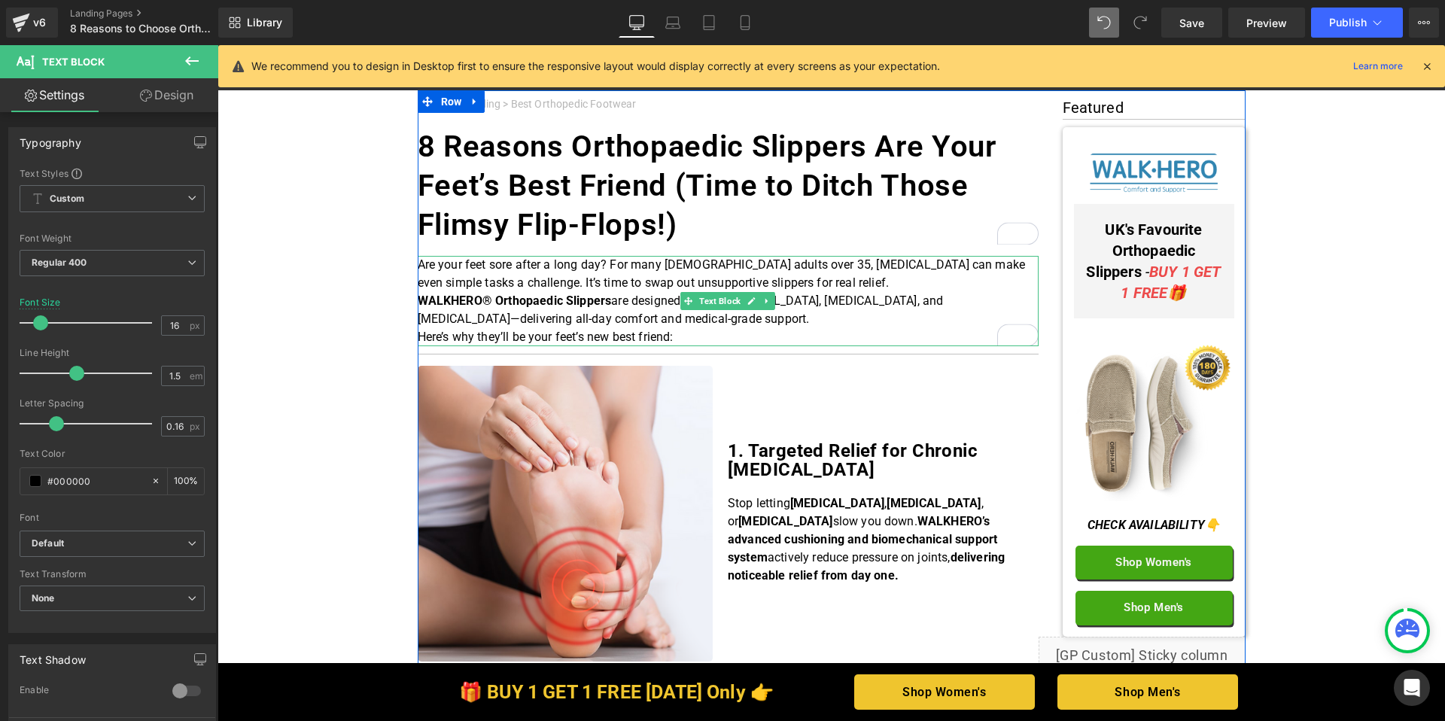
click at [570, 315] on span "are designed to fight plantar fasciitis, neuropathy, and flat feet—delivering a…" at bounding box center [681, 310] width 526 height 32
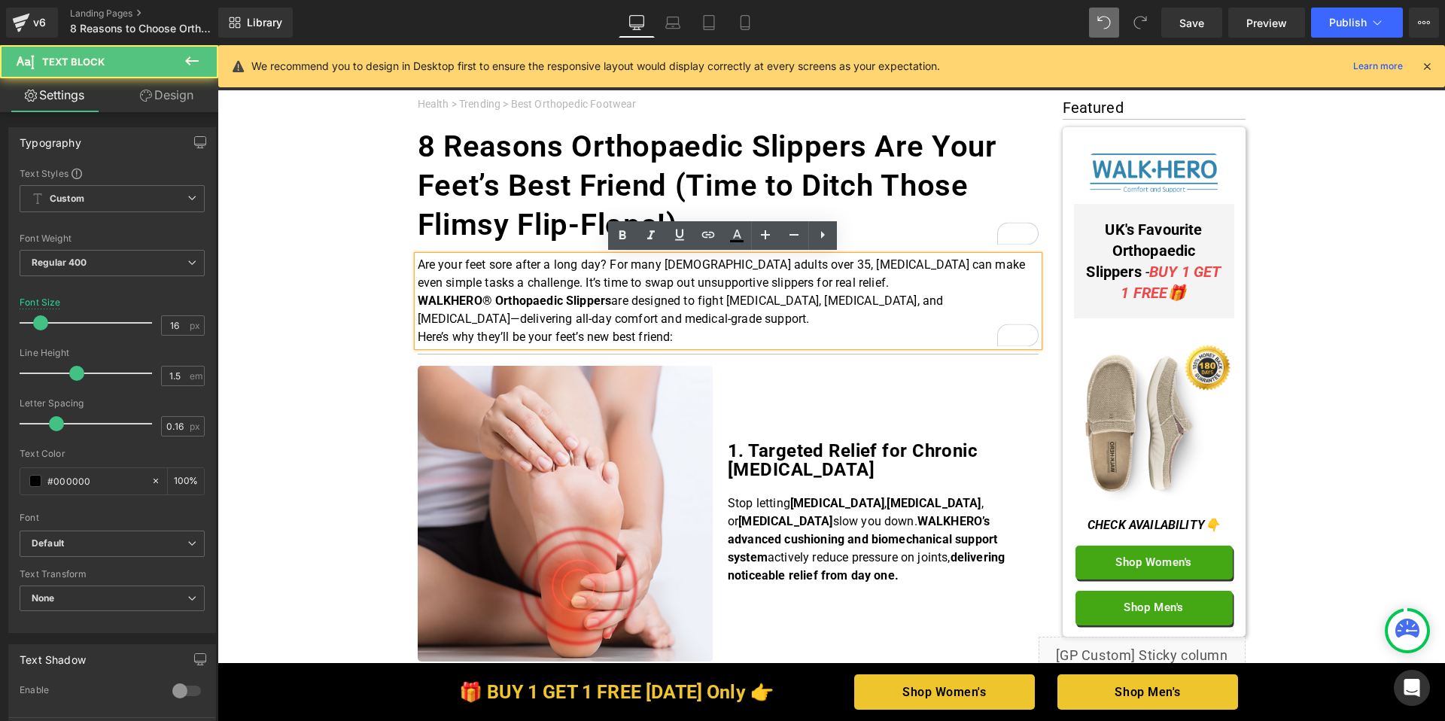
click at [669, 315] on p "WALKHERO® Orthopaedic Slippers are designed to fight plantar fasciitis, neuropa…" at bounding box center [728, 310] width 621 height 36
click at [806, 286] on p "Are your feet sore after a long day? For many UK adults over 35, foot pain can …" at bounding box center [728, 274] width 621 height 36
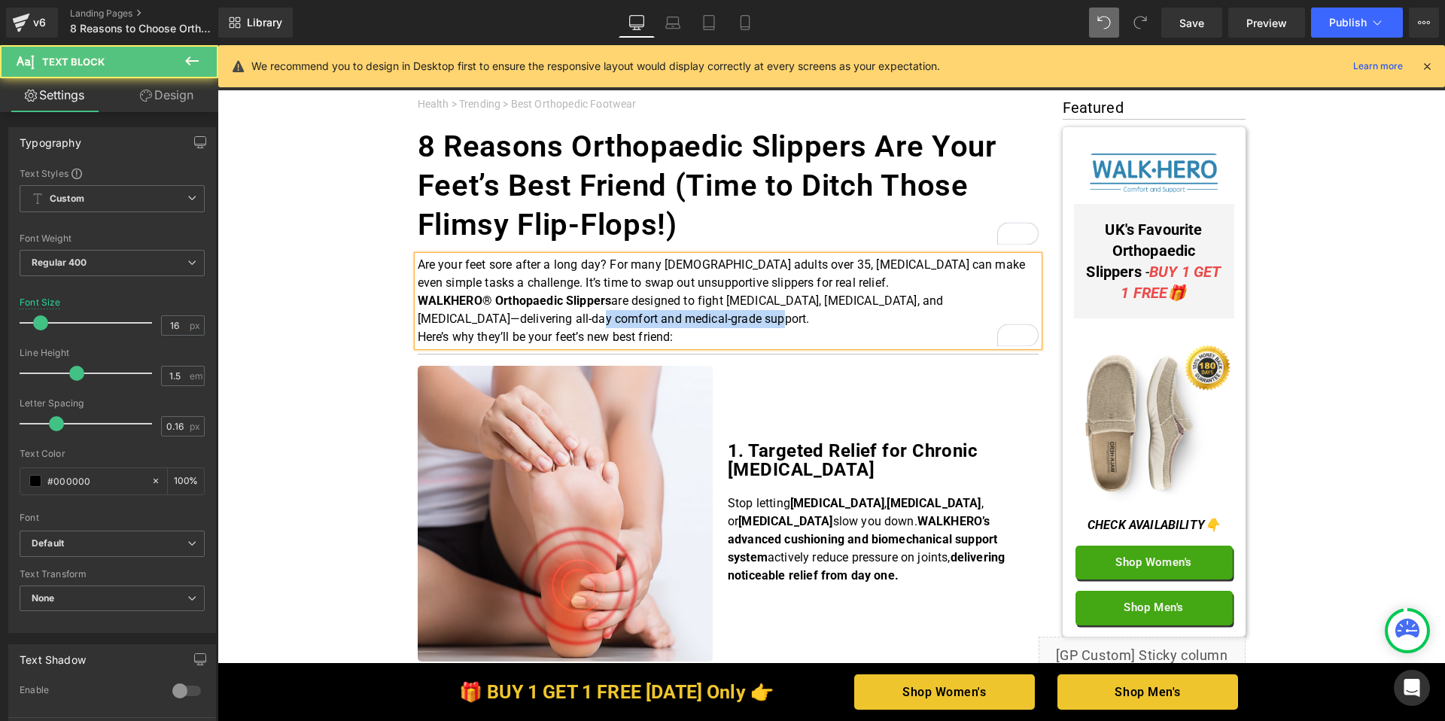
drag, startPoint x: 647, startPoint y: 318, endPoint x: 476, endPoint y: 314, distance: 170.9
click at [455, 315] on p "WALKHERO® Orthopaedic Slippers are designed to fight plantar fasciitis, neuropa…" at bounding box center [728, 310] width 621 height 36
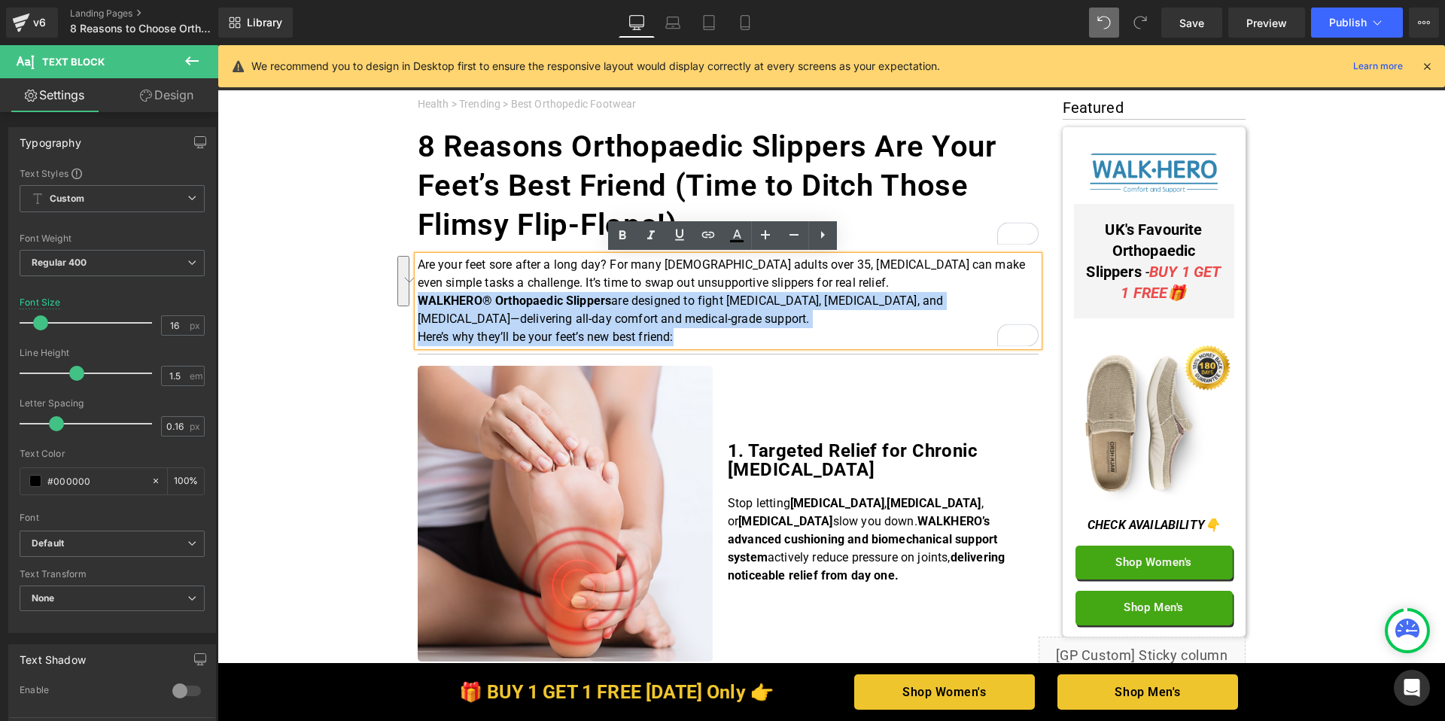
drag, startPoint x: 695, startPoint y: 342, endPoint x: 416, endPoint y: 308, distance: 281.3
click at [418, 308] on div "Are your feet sore after a long day? For many UK adults over 35, foot pain can …" at bounding box center [728, 301] width 621 height 90
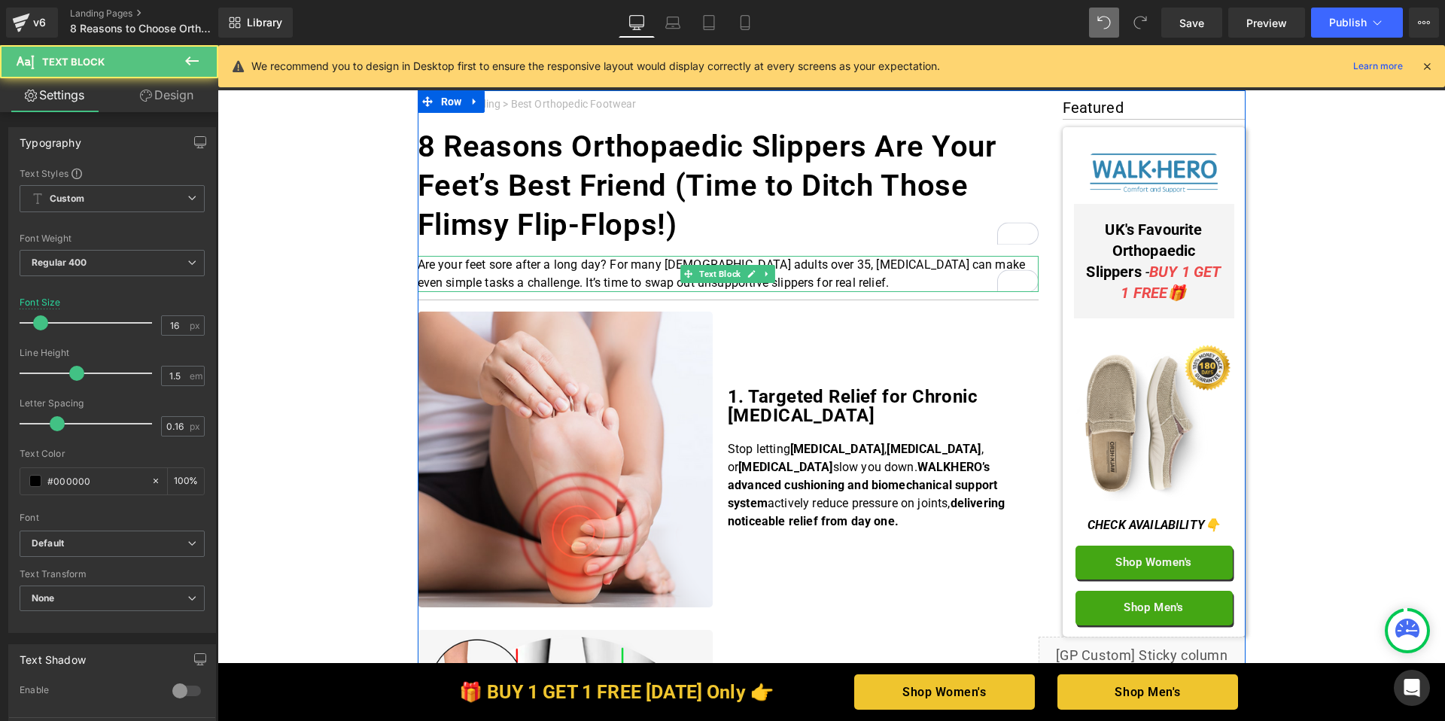
click at [824, 283] on p "Are your feet sore after a long day? For many UK adults over 35, foot pain can …" at bounding box center [728, 274] width 621 height 36
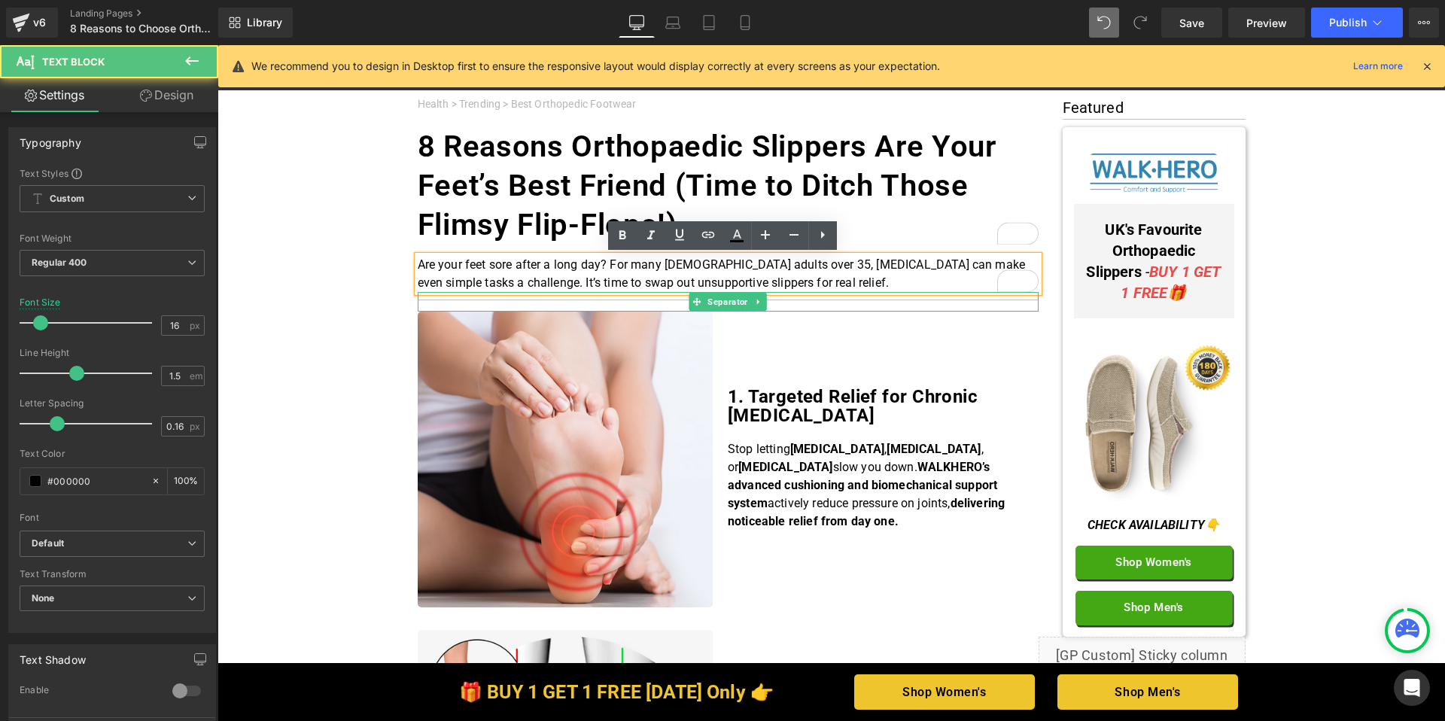
click at [418, 315] on div "Image 1. Targeted Relief for Chronic Foot Conditions Heading Stop letting plant…" at bounding box center [728, 460] width 621 height 296
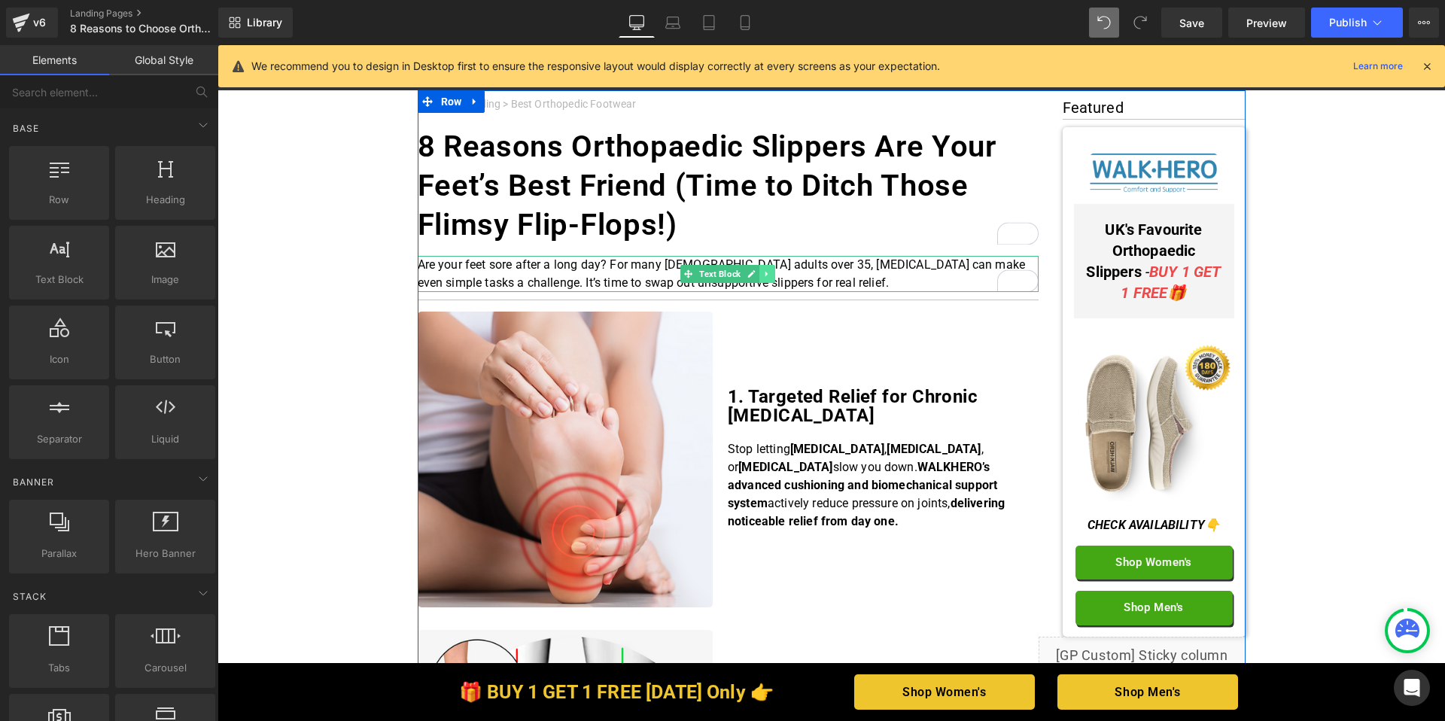
click at [763, 279] on link at bounding box center [768, 274] width 16 height 18
click at [760, 276] on icon at bounding box center [759, 274] width 8 height 8
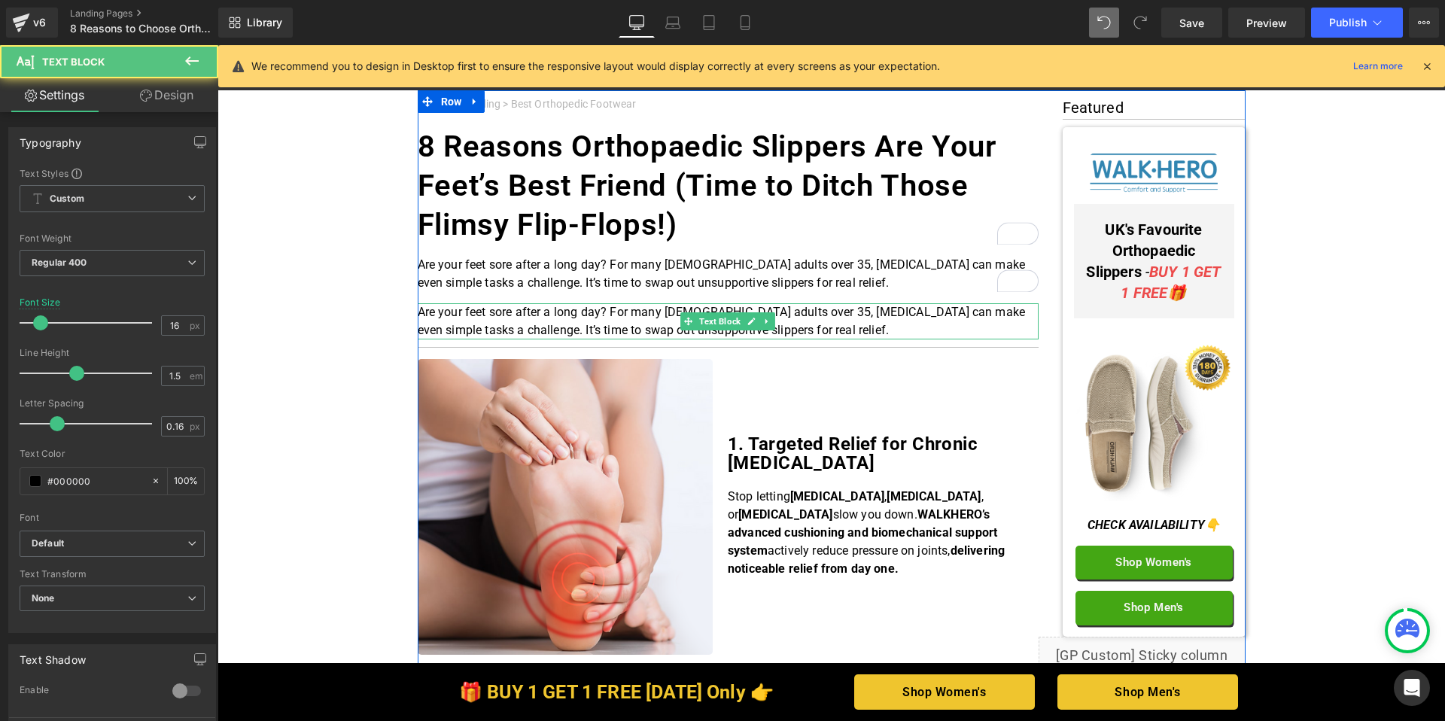
click at [818, 326] on p "Are your feet sore after a long day? For many UK adults over 35, foot pain can …" at bounding box center [728, 321] width 621 height 36
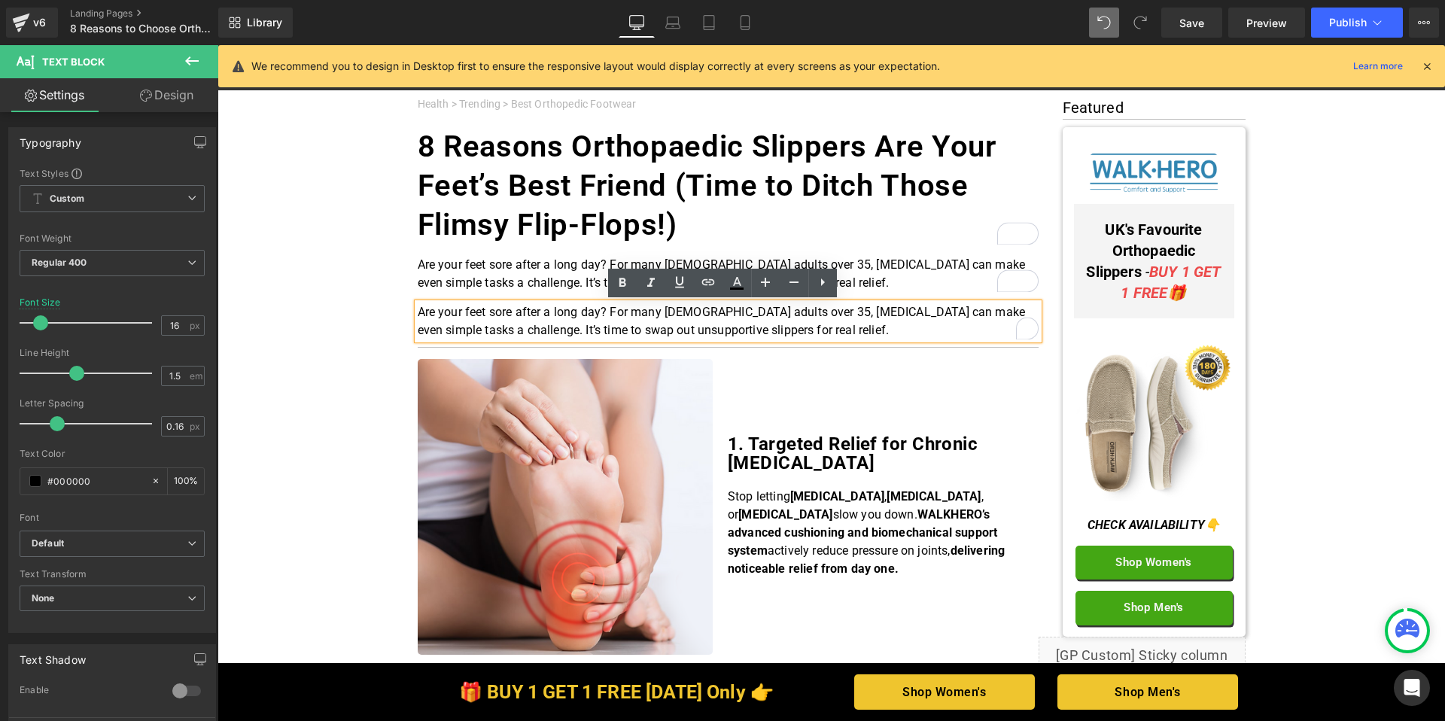
drag, startPoint x: 827, startPoint y: 332, endPoint x: 410, endPoint y: 313, distance: 418.2
click at [418, 313] on div "Are your feet sore after a long day? For many UK adults over 35, foot pain can …" at bounding box center [728, 321] width 621 height 36
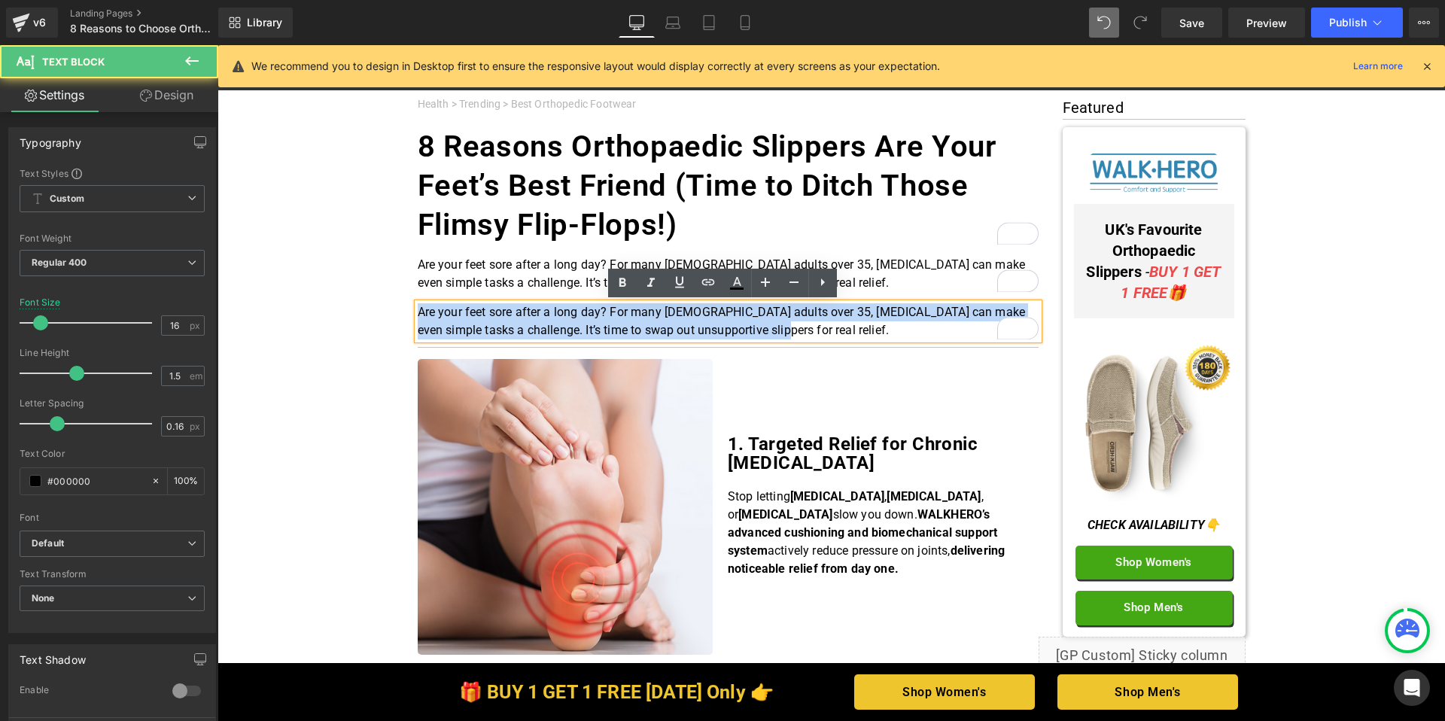
drag, startPoint x: 802, startPoint y: 330, endPoint x: 413, endPoint y: 311, distance: 389.7
click at [418, 311] on p "Are your feet sore after a long day? For many UK adults over 35, foot pain can …" at bounding box center [728, 321] width 621 height 36
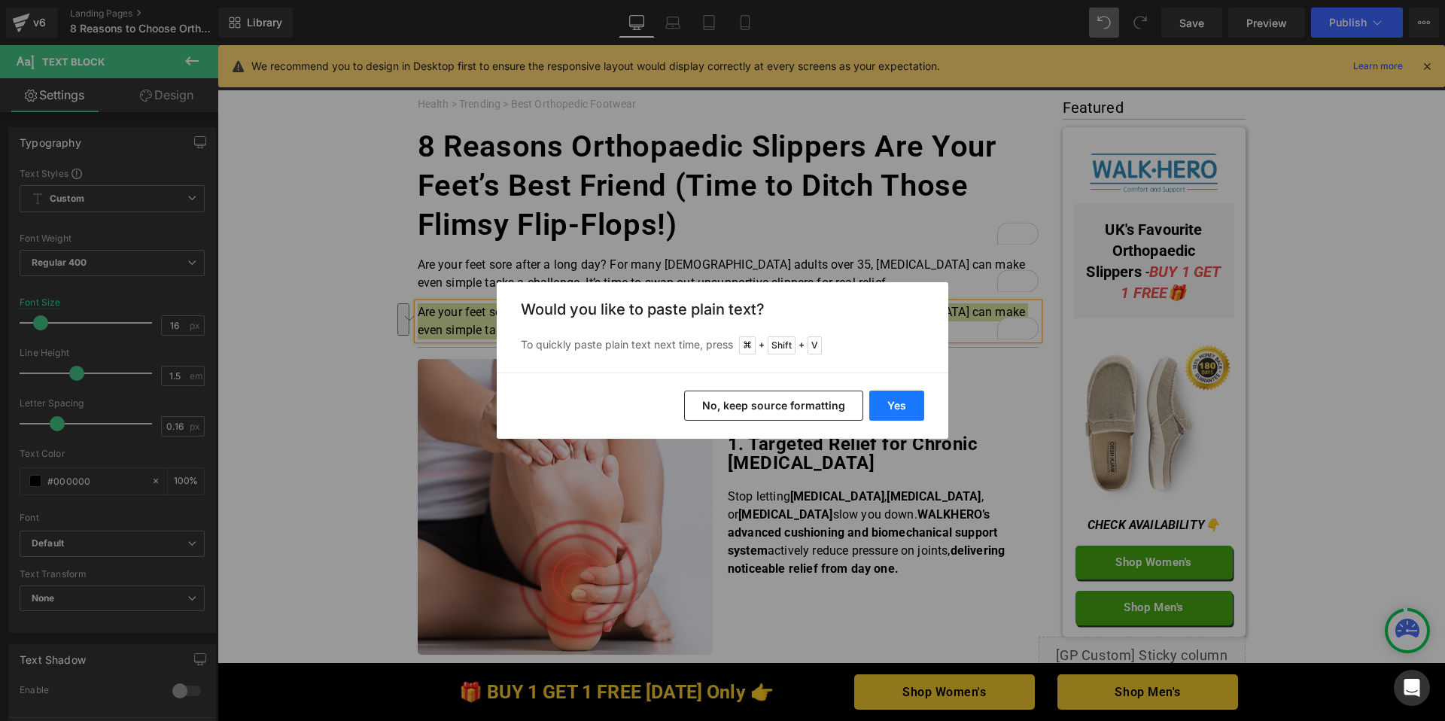
drag, startPoint x: 894, startPoint y: 402, endPoint x: 677, endPoint y: 357, distance: 222.2
click at [894, 402] on button "Yes" at bounding box center [896, 406] width 55 height 30
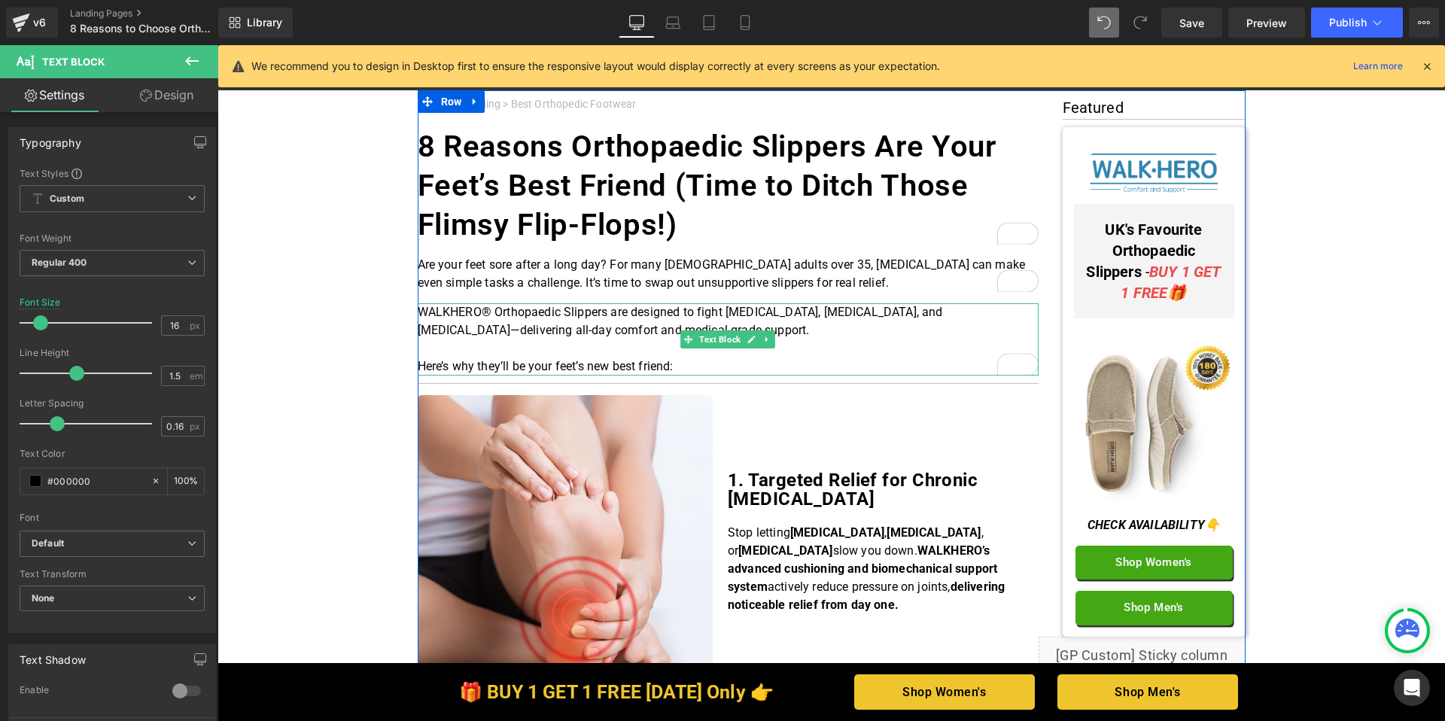
click at [687, 366] on p "Here’s why they’ll be your feet’s new best friend:" at bounding box center [728, 367] width 621 height 18
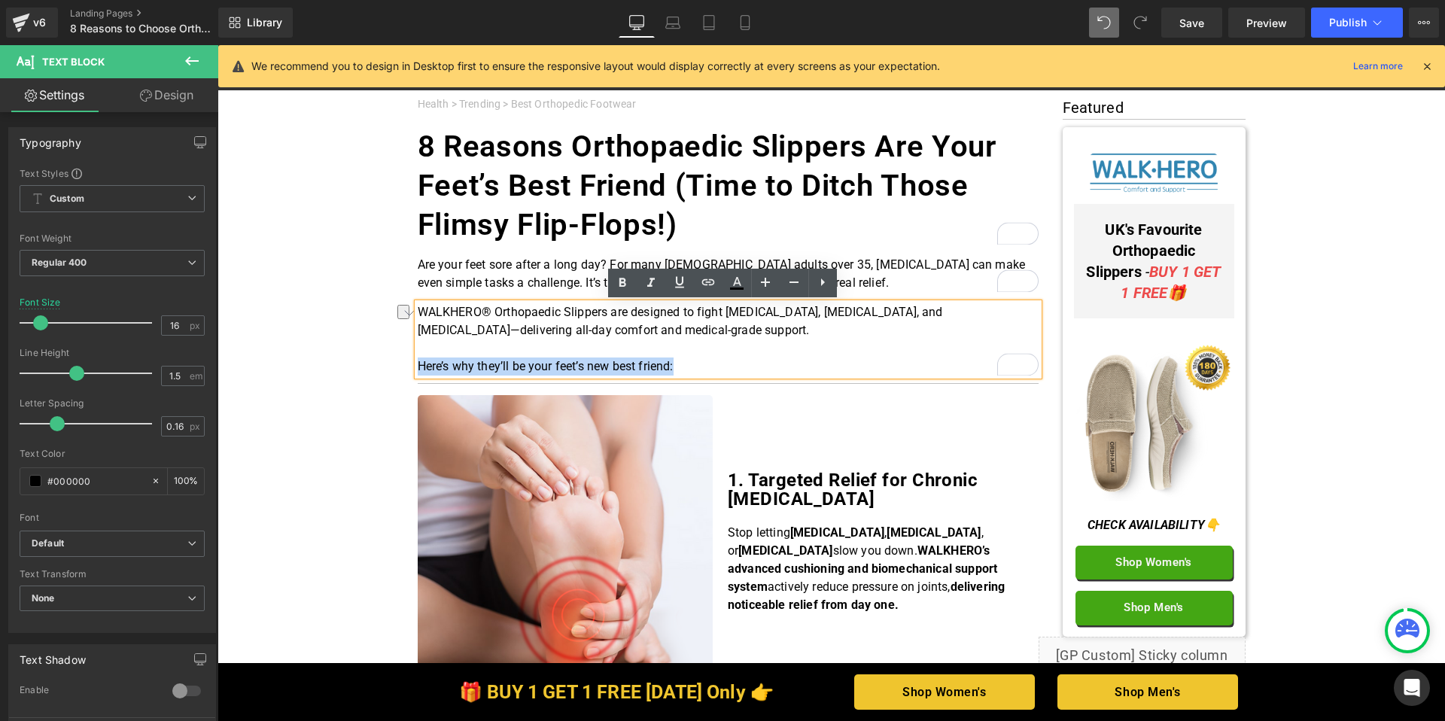
drag, startPoint x: 637, startPoint y: 367, endPoint x: 414, endPoint y: 367, distance: 222.8
click at [418, 367] on p "Here’s why they’ll be your feet’s new best friend:" at bounding box center [728, 367] width 621 height 18
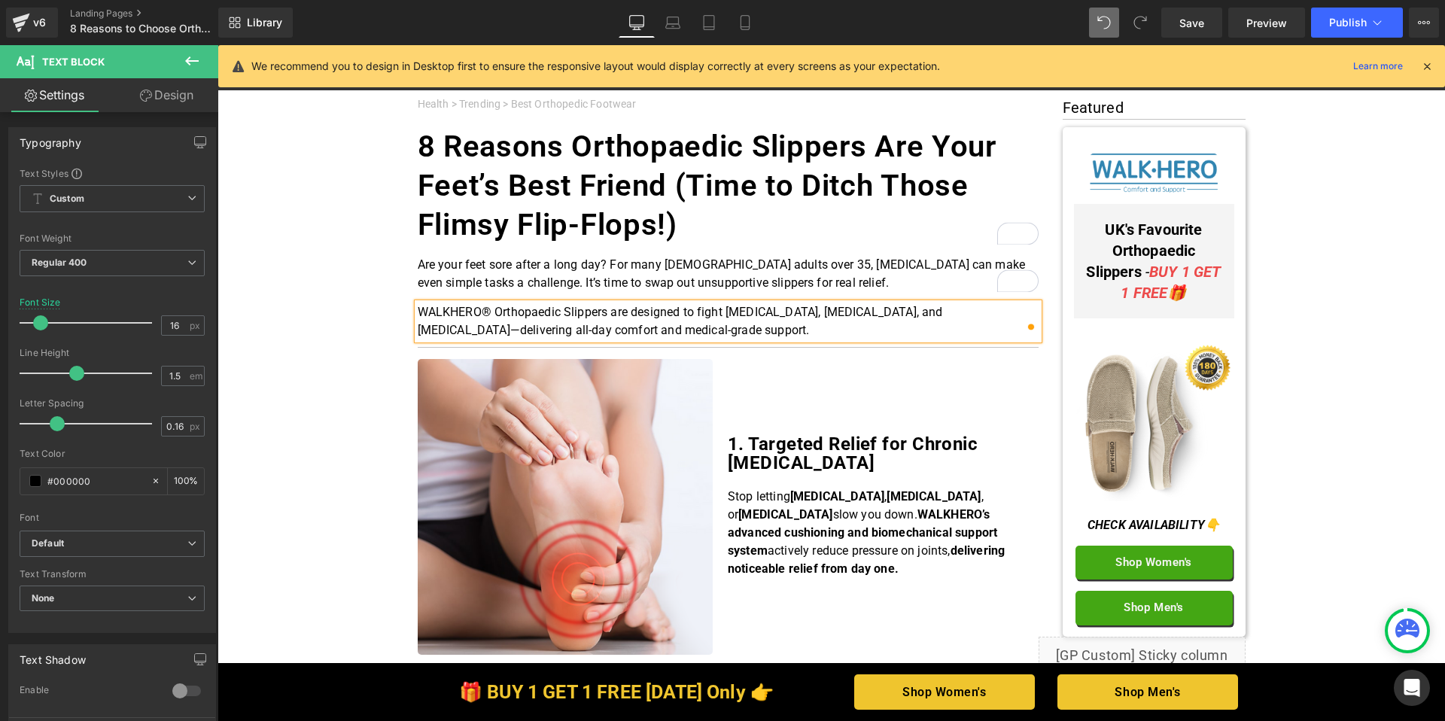
drag, startPoint x: 331, startPoint y: 324, endPoint x: 378, endPoint y: 324, distance: 46.7
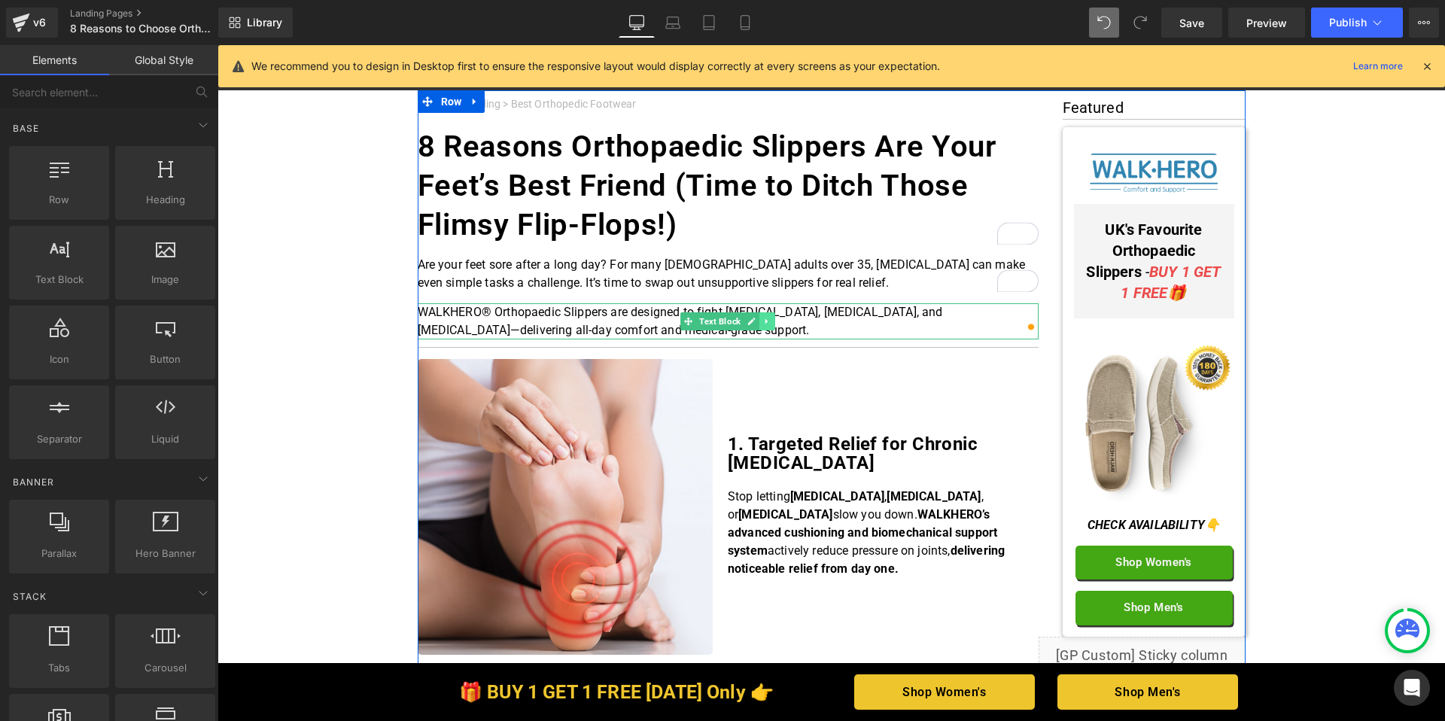
click at [766, 322] on icon at bounding box center [767, 321] width 2 height 5
click at [762, 324] on link at bounding box center [760, 321] width 16 height 18
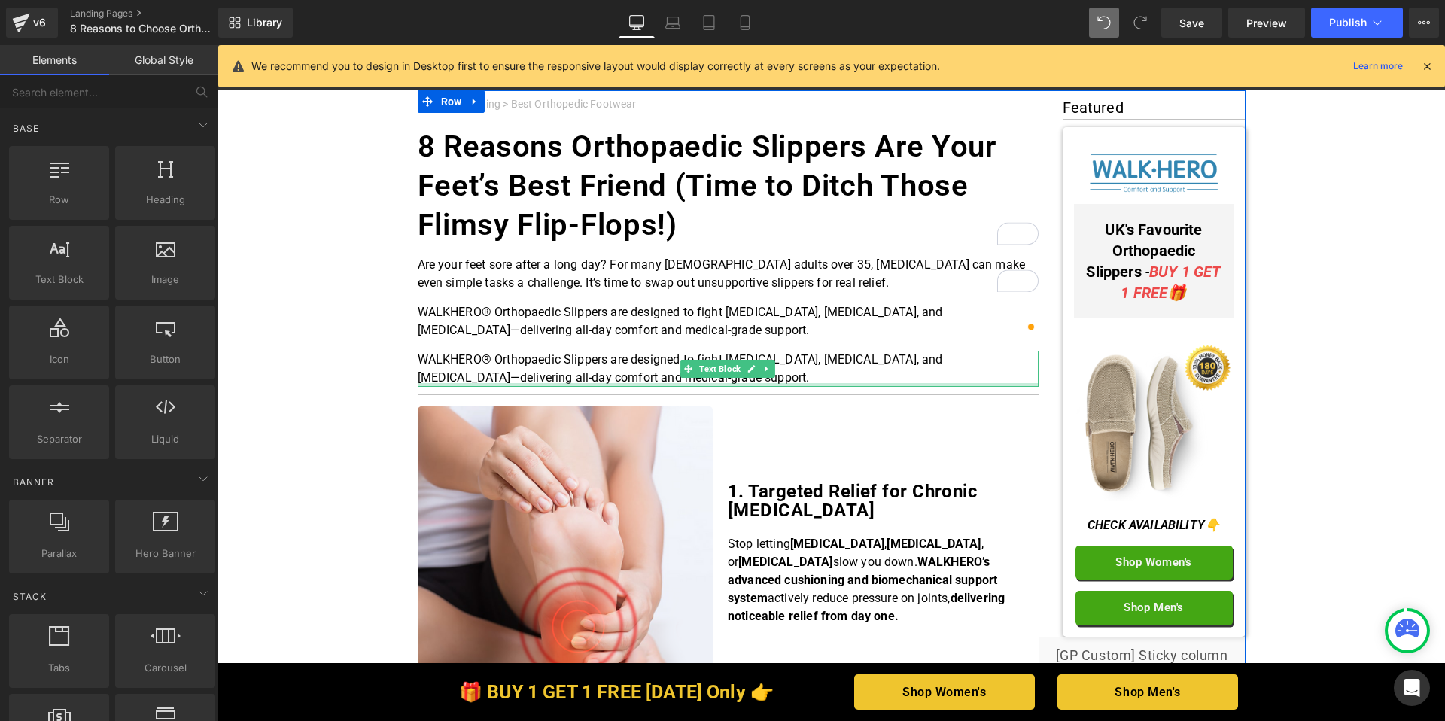
drag, startPoint x: 618, startPoint y: 384, endPoint x: 635, endPoint y: 382, distance: 17.4
click at [620, 384] on div "WALKHERO® Orthopaedic Slippers are designed to fight plantar fasciitis, neuropa…" at bounding box center [728, 369] width 621 height 36
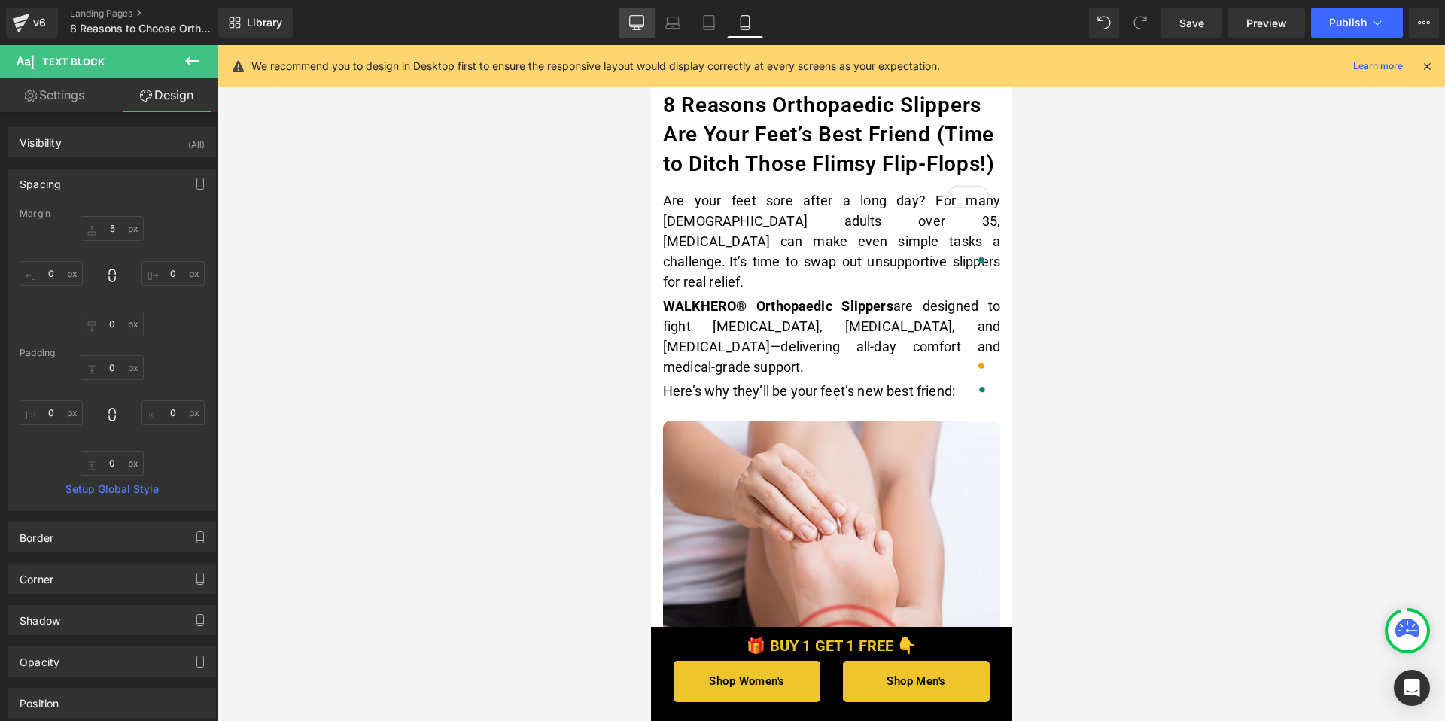
click at [632, 21] on icon at bounding box center [636, 22] width 15 height 15
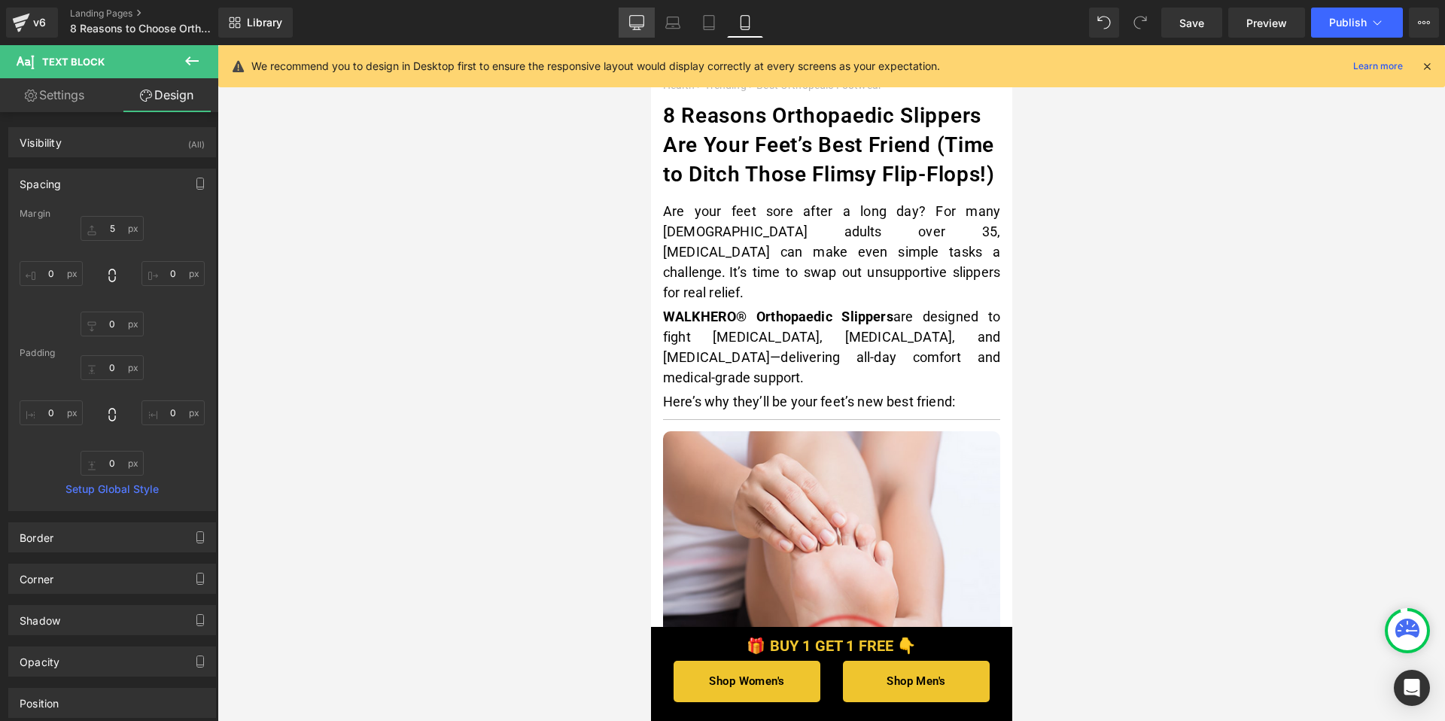
type input "5"
type input "0"
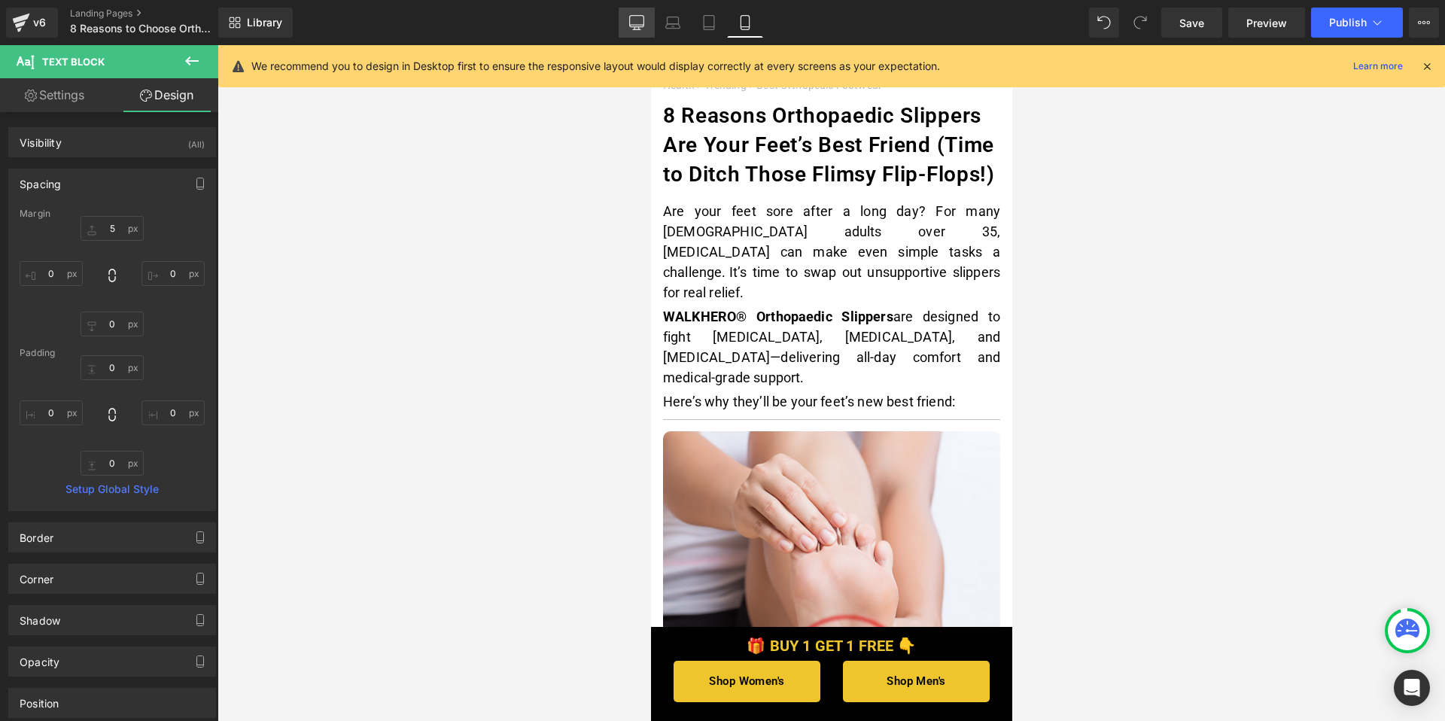
type input "0"
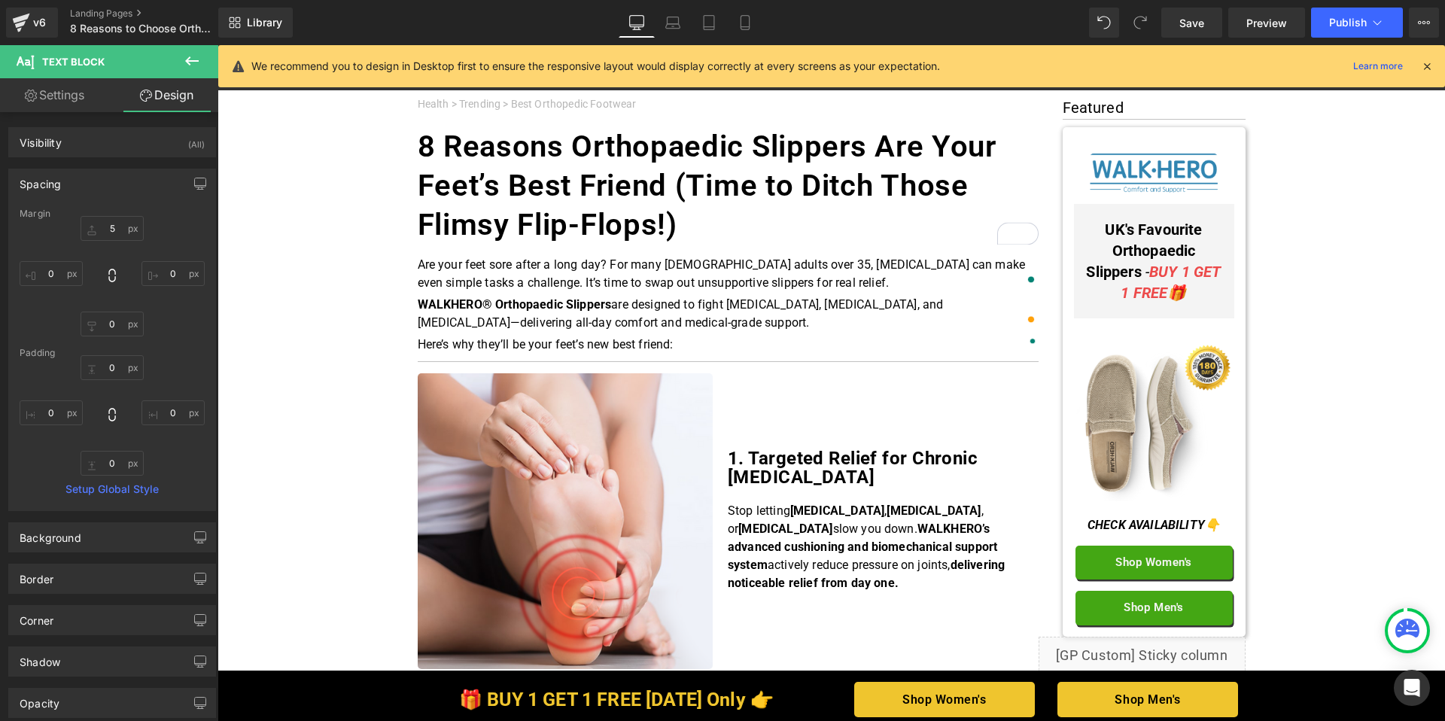
scroll to position [26, 0]
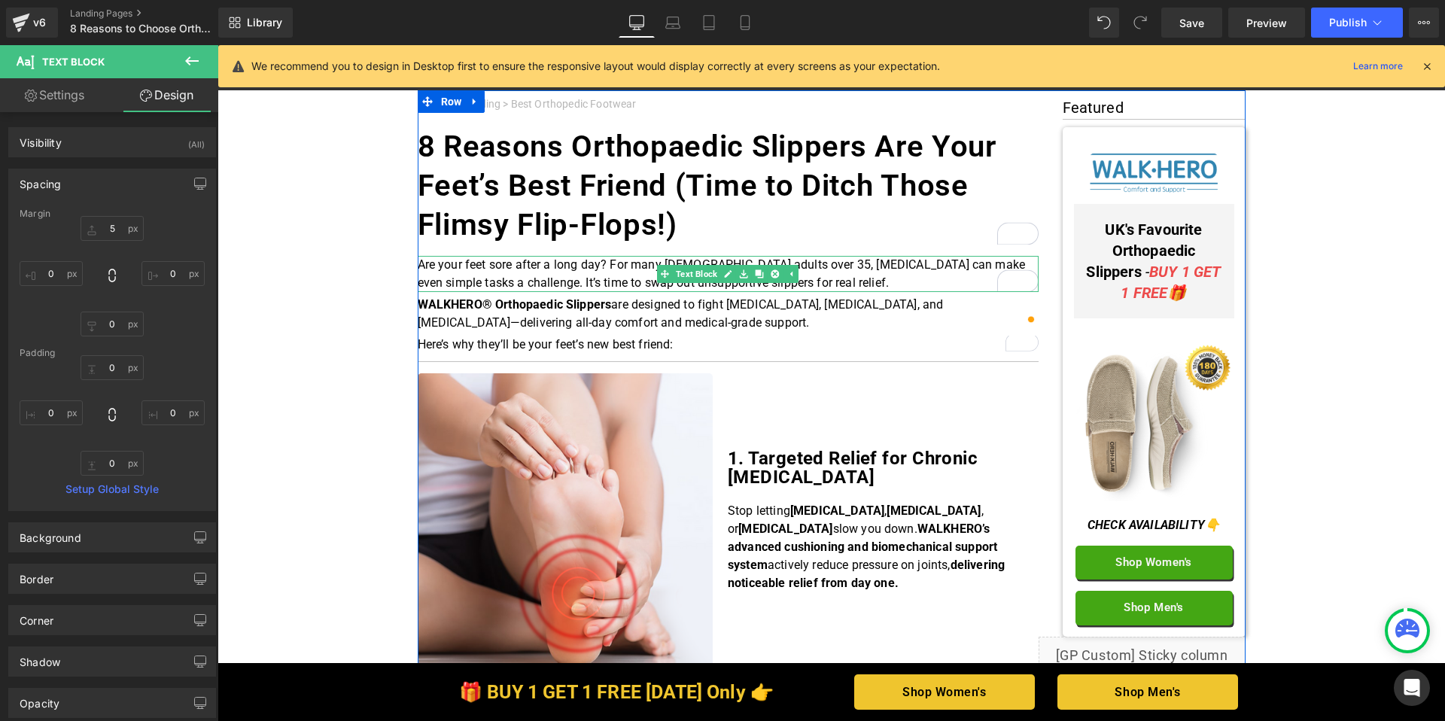
click at [594, 272] on p "Are your feet sore after a long day? For many [DEMOGRAPHIC_DATA] adults over 35…" at bounding box center [728, 274] width 621 height 36
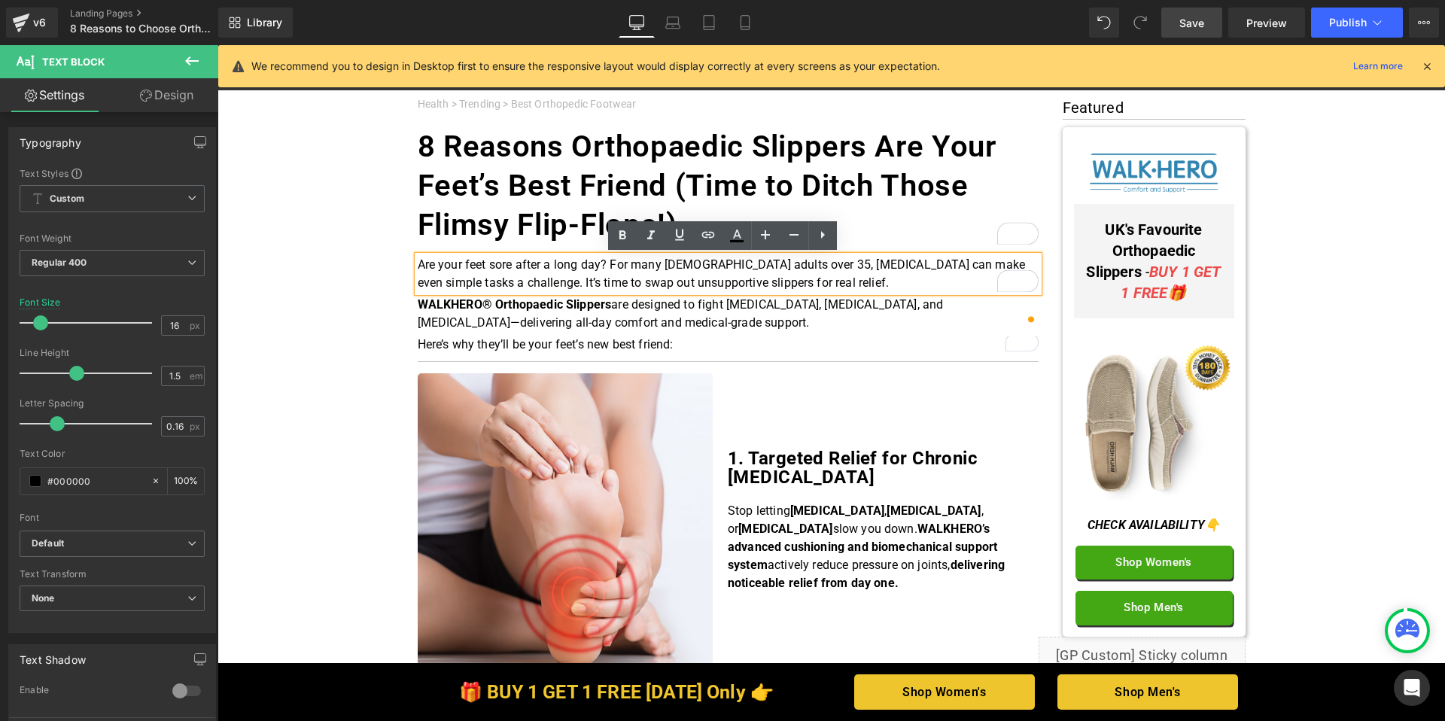
click at [1191, 29] on span "Save" at bounding box center [1192, 23] width 25 height 16
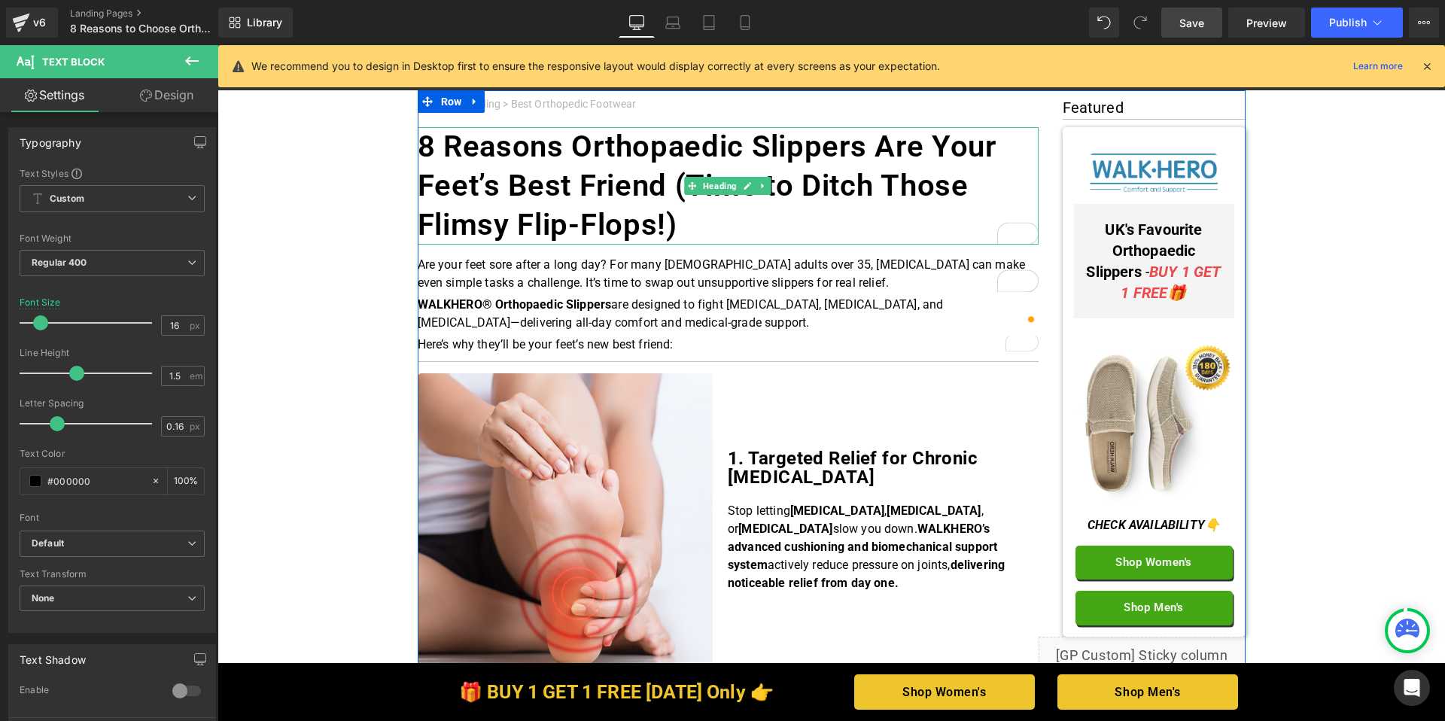
click at [703, 226] on h1 "8 Reasons Orthopaedic Slippers Are Your Feet’s Best Friend (Time to Ditch Those…" at bounding box center [728, 185] width 621 height 117
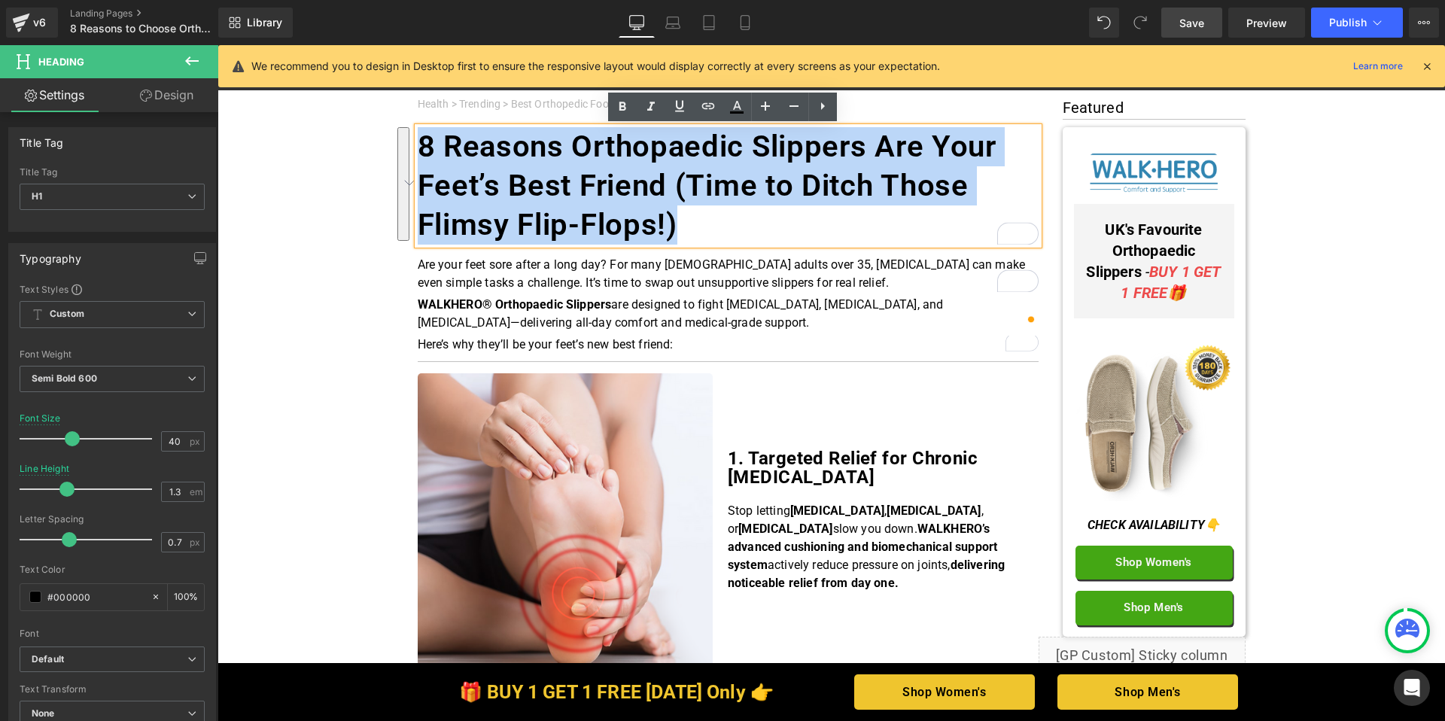
drag, startPoint x: 613, startPoint y: 200, endPoint x: 418, endPoint y: 139, distance: 204.3
click at [418, 139] on h1 "8 Reasons Orthopaedic Slippers Are Your Feet’s Best Friend (Time to Ditch Those…" at bounding box center [728, 185] width 621 height 117
paste div "To enrich screen reader interactions, please activate Accessibility in Grammarl…"
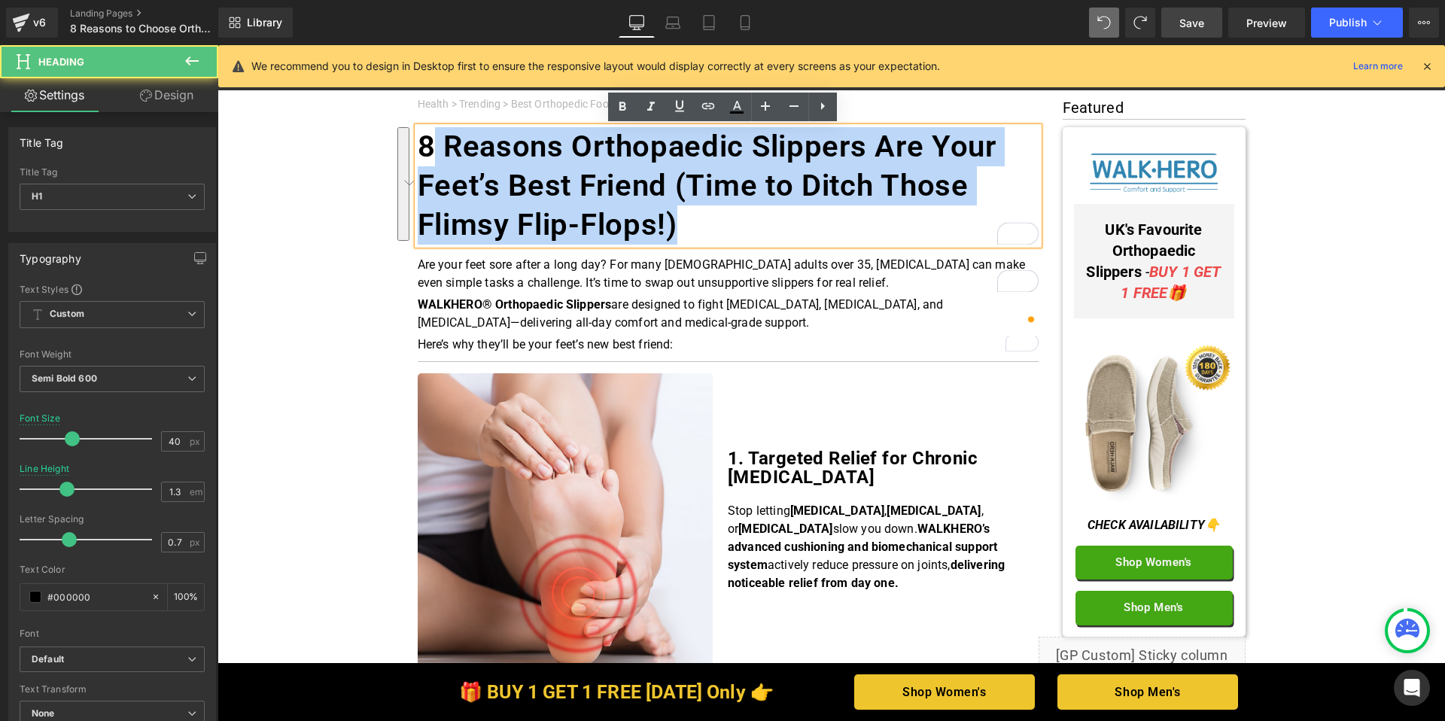
drag, startPoint x: 723, startPoint y: 224, endPoint x: 422, endPoint y: 148, distance: 311.1
click at [422, 148] on h1 "8 Reasons Orthopaedic Slippers Are Your Feet’s Best Friend (Time to Ditch Those…" at bounding box center [728, 185] width 621 height 117
click at [446, 149] on h1 "8 Reasons Orthopaedic Slippers Are Your Feet’s Best Friend (Time to Ditch Those…" at bounding box center [728, 185] width 621 height 117
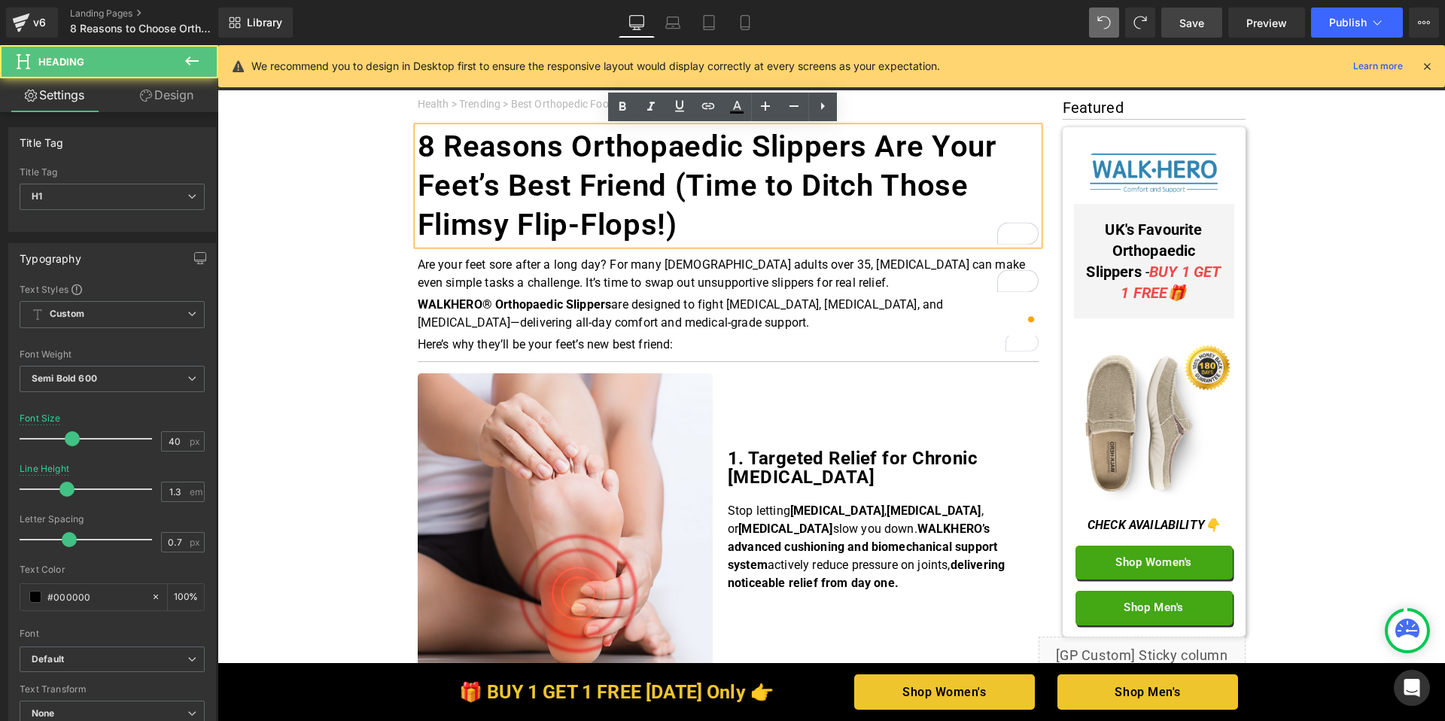
click at [580, 178] on h1 "8 Reasons Orthopaedic Slippers Are Your Feet’s Best Friend (Time to Ditch Those…" at bounding box center [728, 185] width 621 height 117
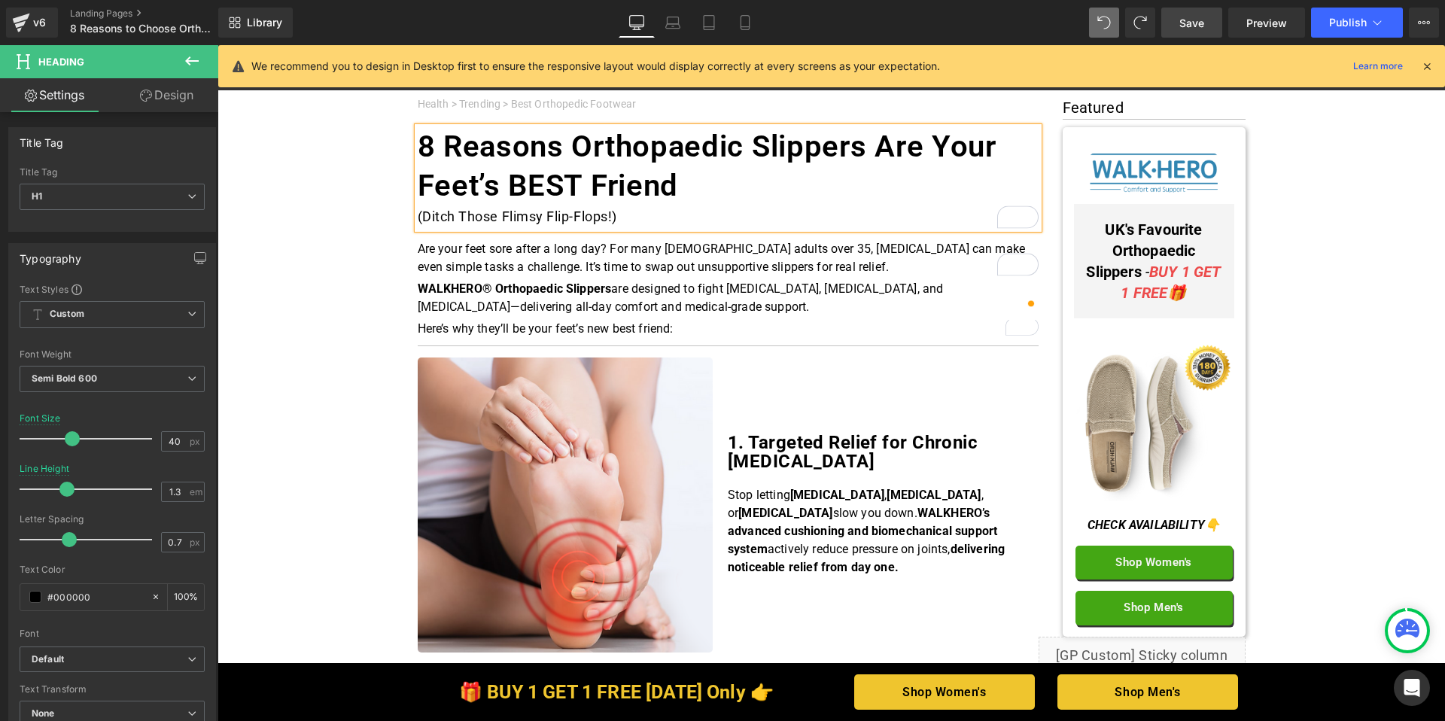
click at [418, 218] on div "(Ditch Those Flimsy Flip-Flops!)" at bounding box center [728, 217] width 621 height 23
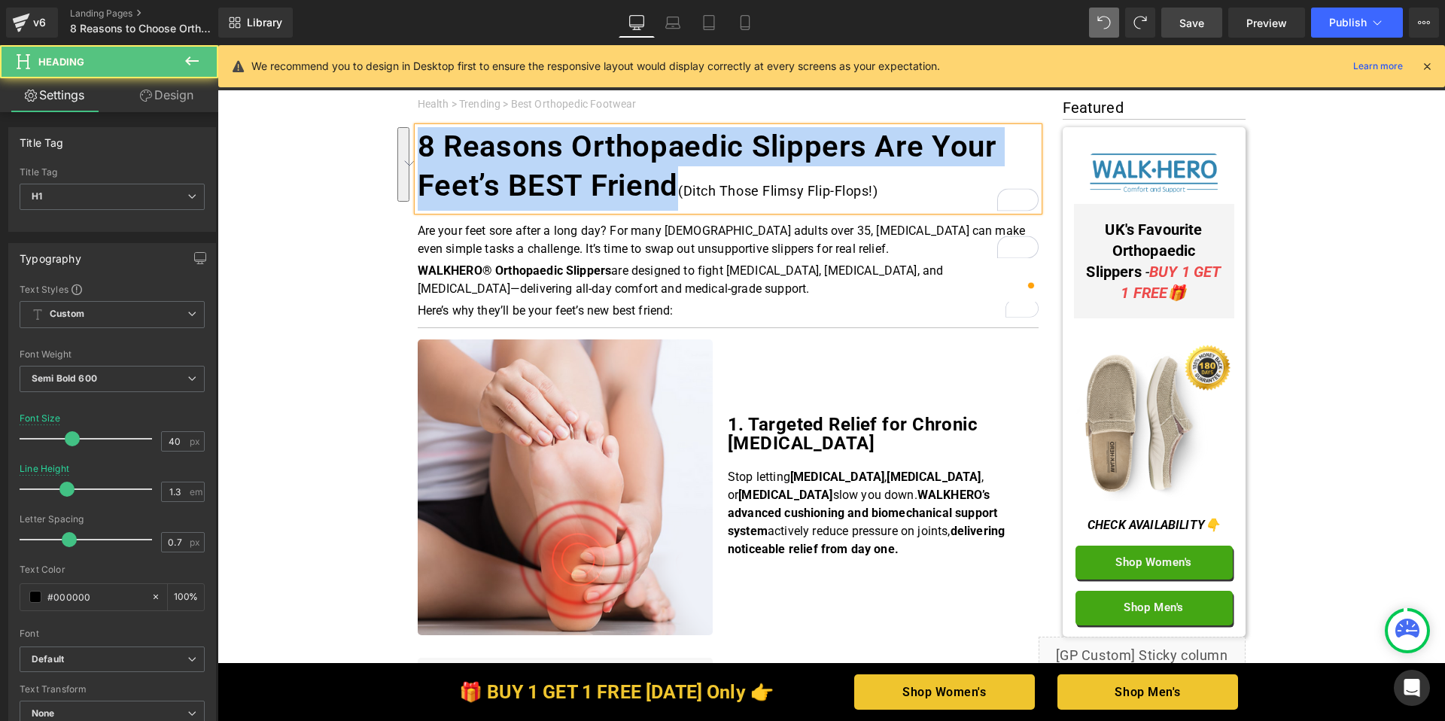
drag, startPoint x: 671, startPoint y: 181, endPoint x: 413, endPoint y: 142, distance: 260.3
click at [418, 142] on h1 "8 Reasons Orthopaedic Slippers Are Your Feet’s BEST Friend (Ditch Those Flimsy …" at bounding box center [728, 169] width 621 height 84
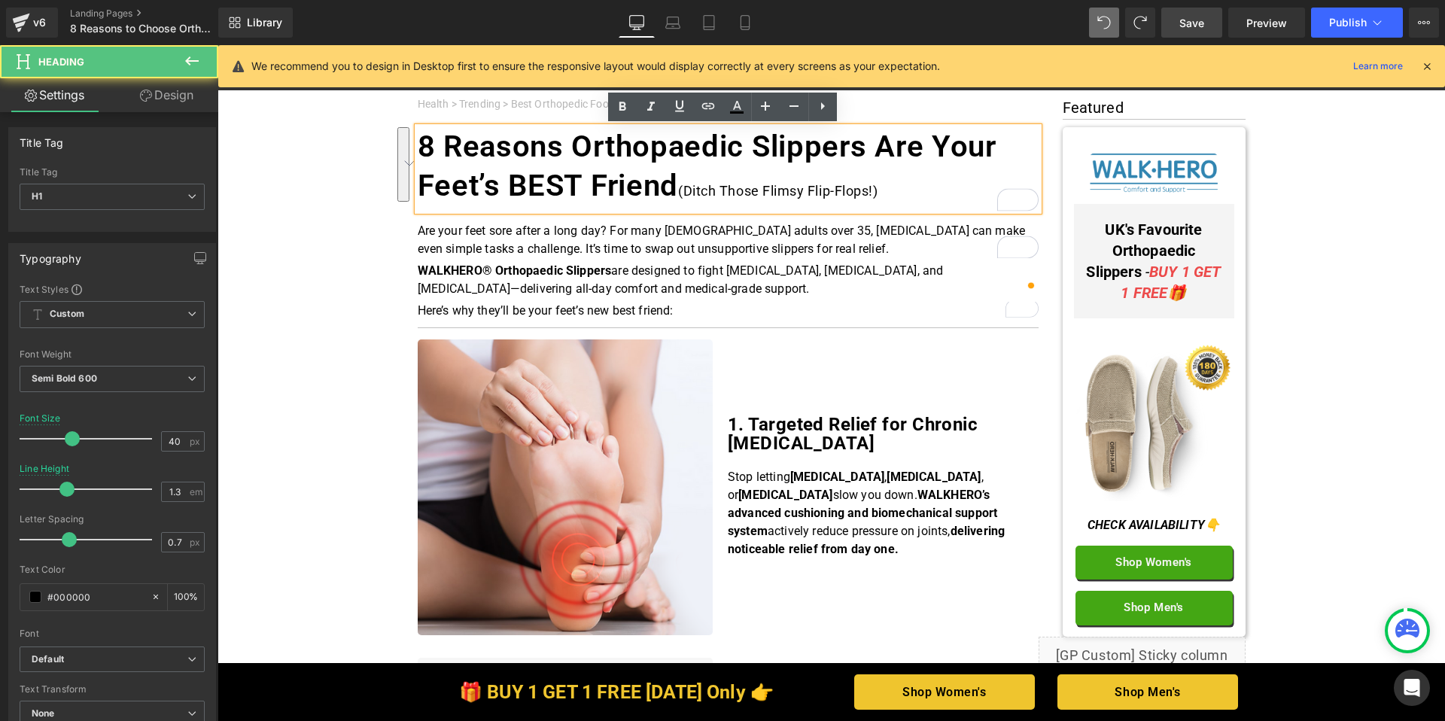
click at [892, 186] on h1 "8 Reasons Orthopaedic Slippers Are Your Feet’s BEST Friend (Ditch Those Flimsy …" at bounding box center [728, 169] width 621 height 84
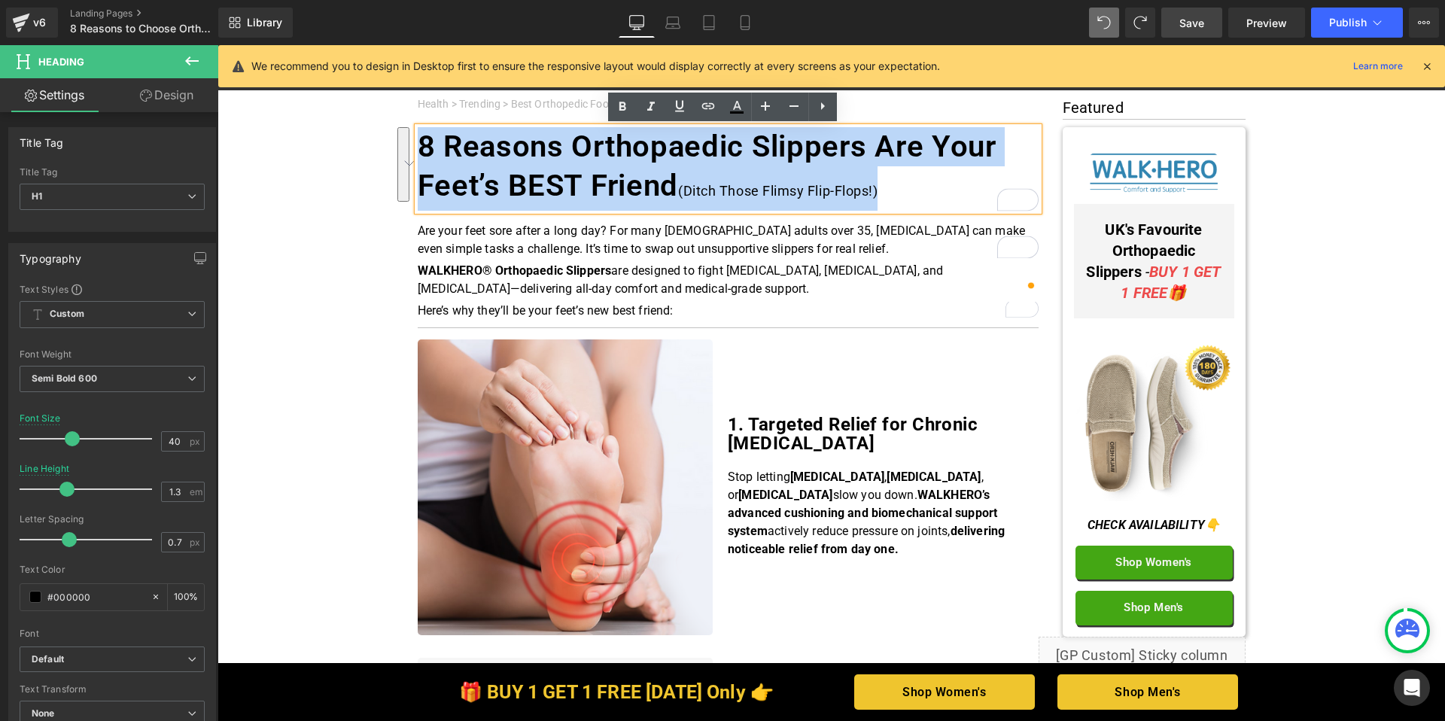
drag, startPoint x: 905, startPoint y: 194, endPoint x: 419, endPoint y: 145, distance: 488.8
click at [419, 145] on h1 "8 Reasons Orthopaedic Slippers Are Your Feet’s BEST Friend (Ditch Those Flimsy …" at bounding box center [728, 169] width 621 height 84
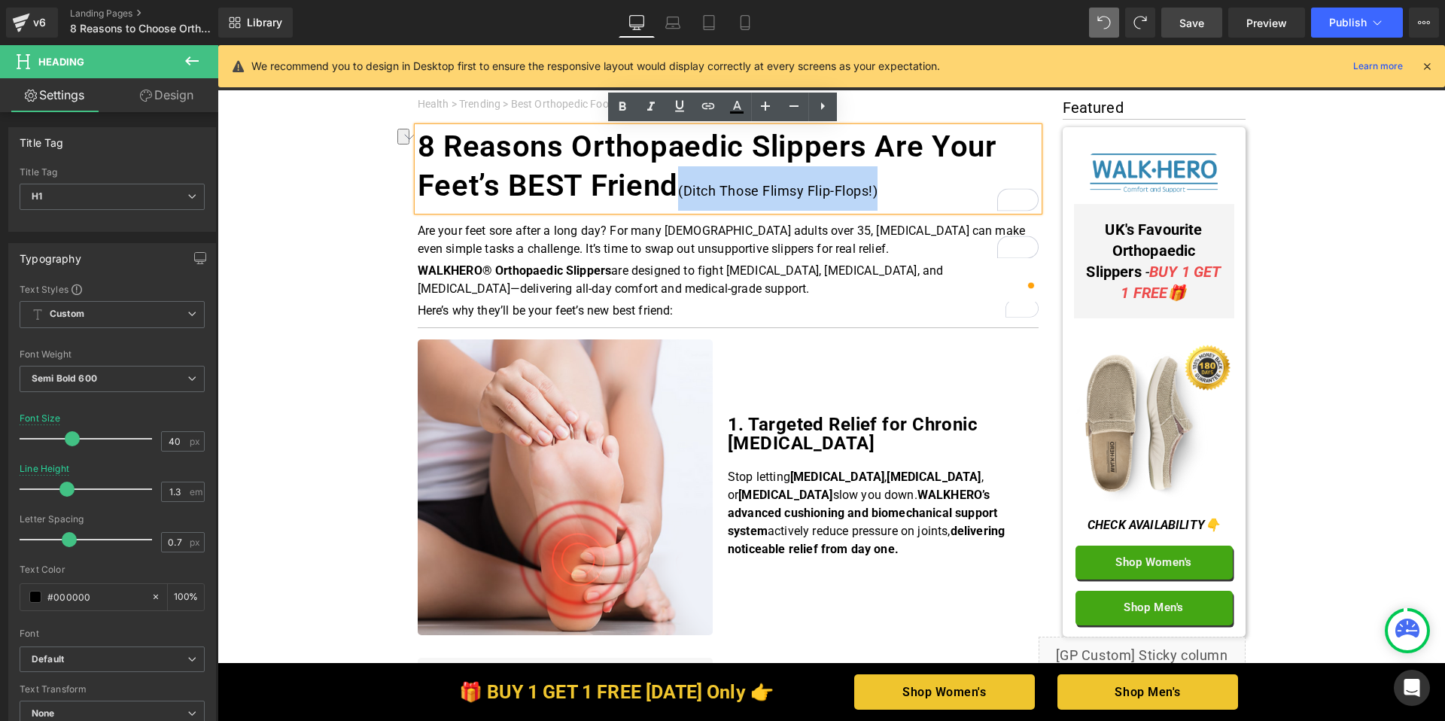
drag, startPoint x: 900, startPoint y: 194, endPoint x: 672, endPoint y: 178, distance: 229.4
click at [672, 178] on h1 "8 Reasons Orthopaedic Slippers Are Your Feet’s BEST Friend (Ditch Those Flimsy …" at bounding box center [728, 169] width 621 height 84
click at [930, 180] on h1 "8 Reasons Orthopaedic Slippers Are Your Feet’s BEST Friend (Ditch Those Flimsy …" at bounding box center [728, 169] width 621 height 84
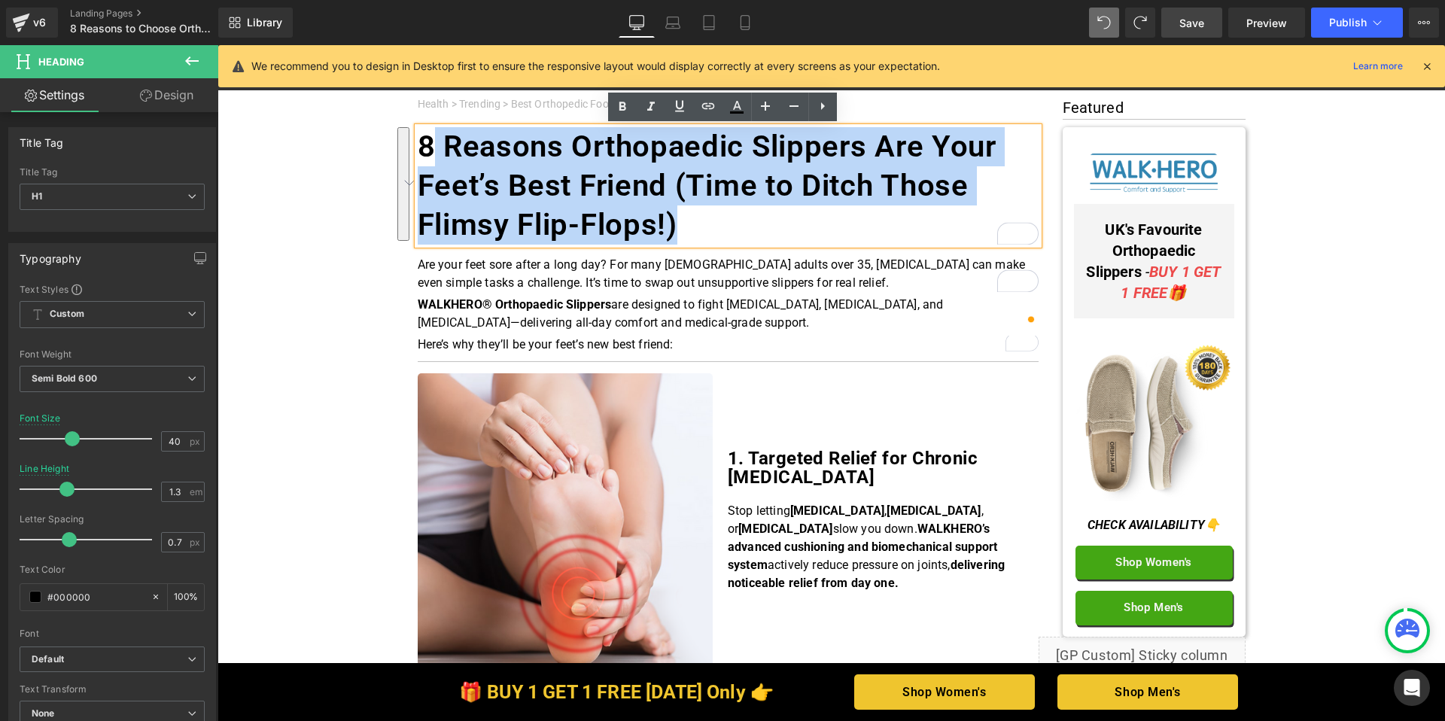
drag, startPoint x: 723, startPoint y: 227, endPoint x: 422, endPoint y: 155, distance: 310.2
click at [422, 155] on h1 "8 Reasons Orthopaedic Slippers Are Your Feet’s Best Friend (Time to Ditch Those…" at bounding box center [728, 185] width 621 height 117
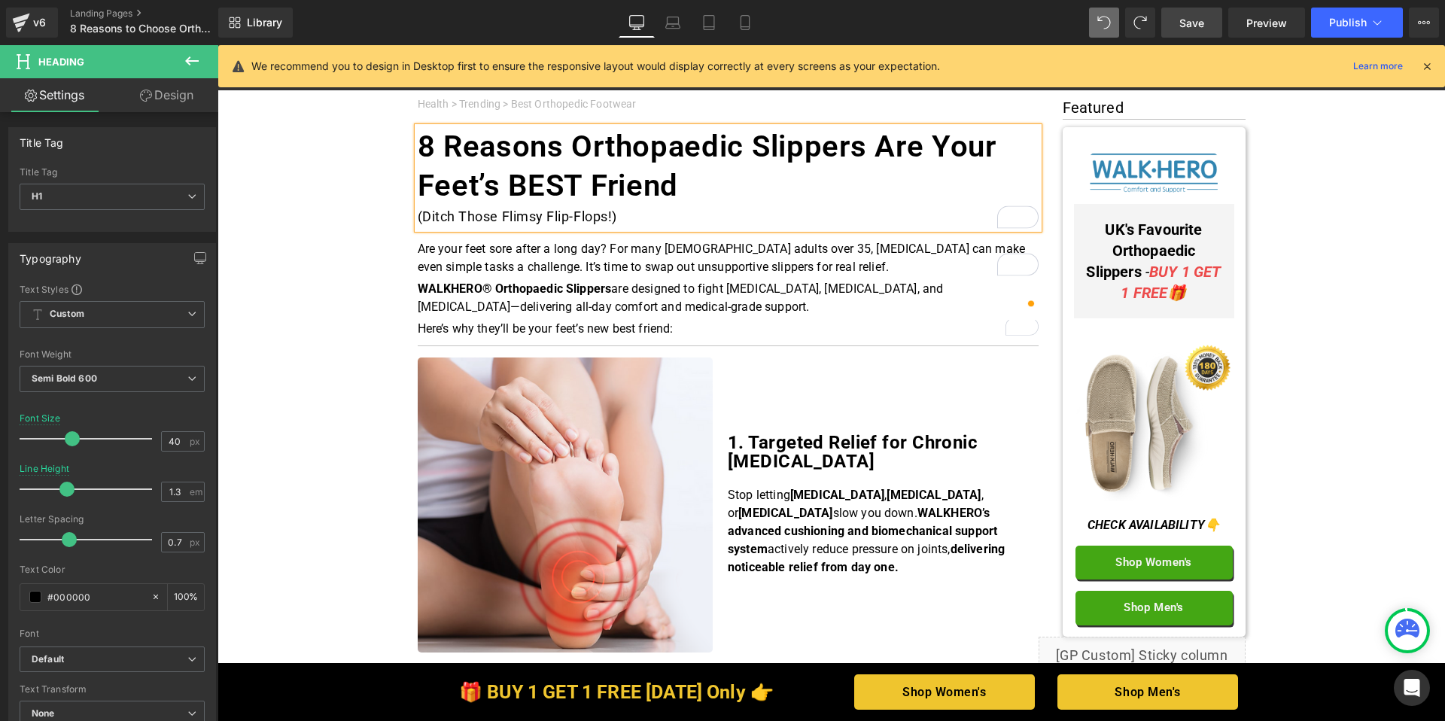
click at [418, 217] on div "8 Reasons Orthopaedic Slippers Are Your Feet’s BEST Friend (Ditch Those Flimsy …" at bounding box center [728, 178] width 621 height 102
drag, startPoint x: 1431, startPoint y: 65, endPoint x: 1214, endPoint y: 20, distance: 222.0
click at [1431, 65] on icon at bounding box center [1428, 66] width 14 height 14
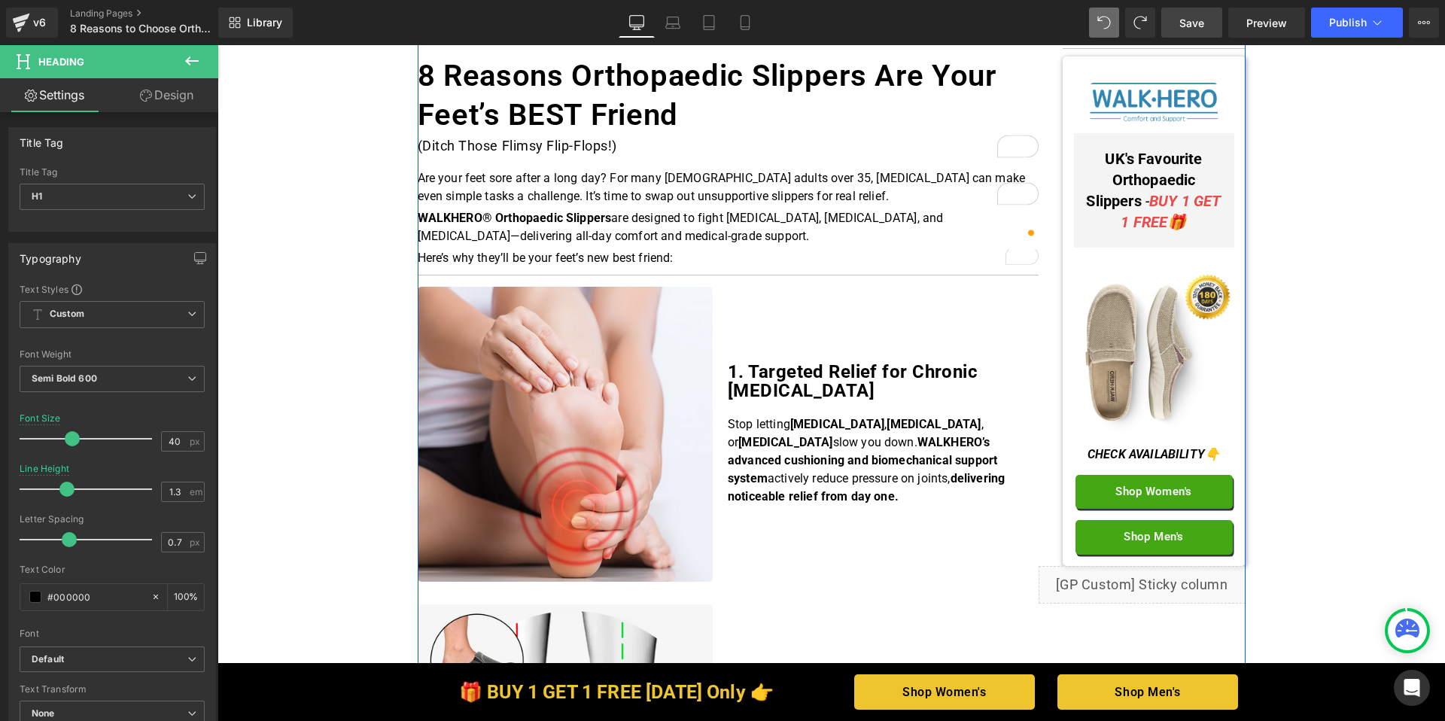
scroll to position [94, 0]
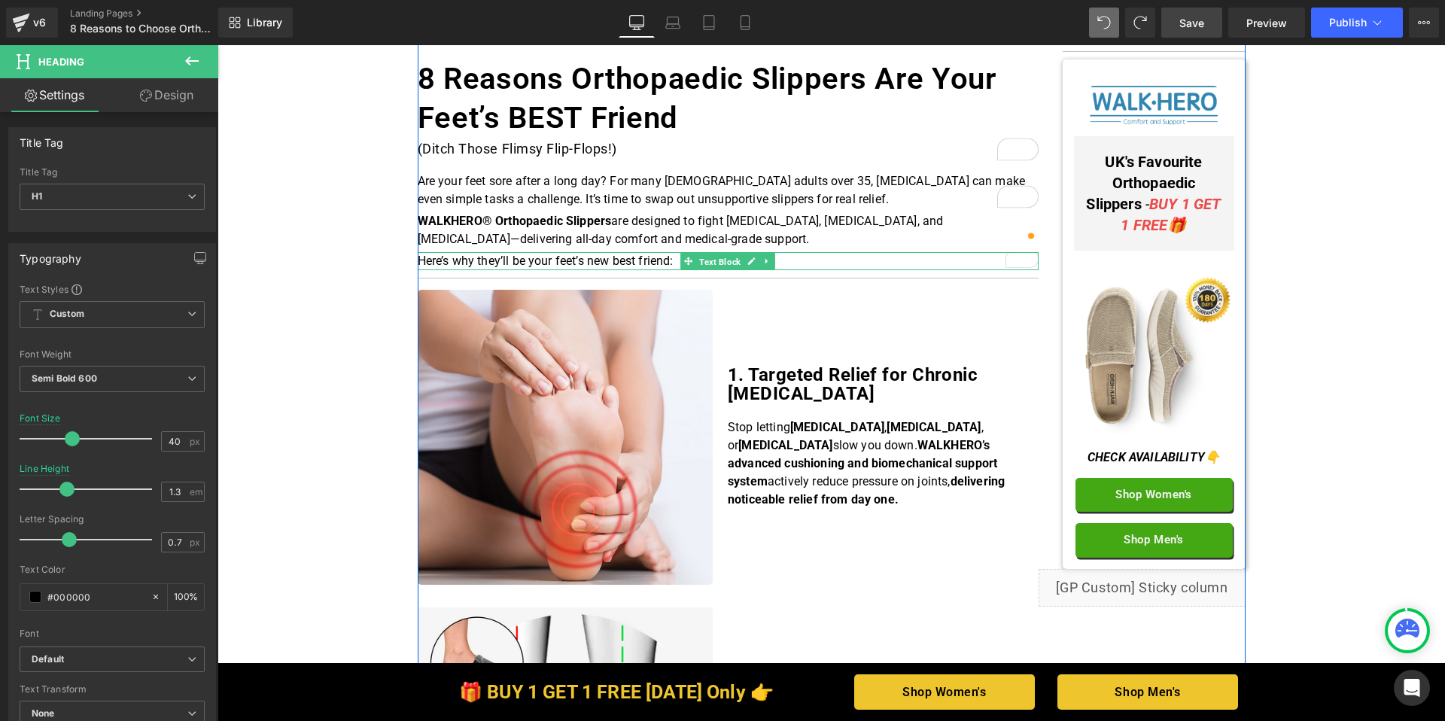
click at [716, 262] on span "Text Block" at bounding box center [719, 261] width 47 height 18
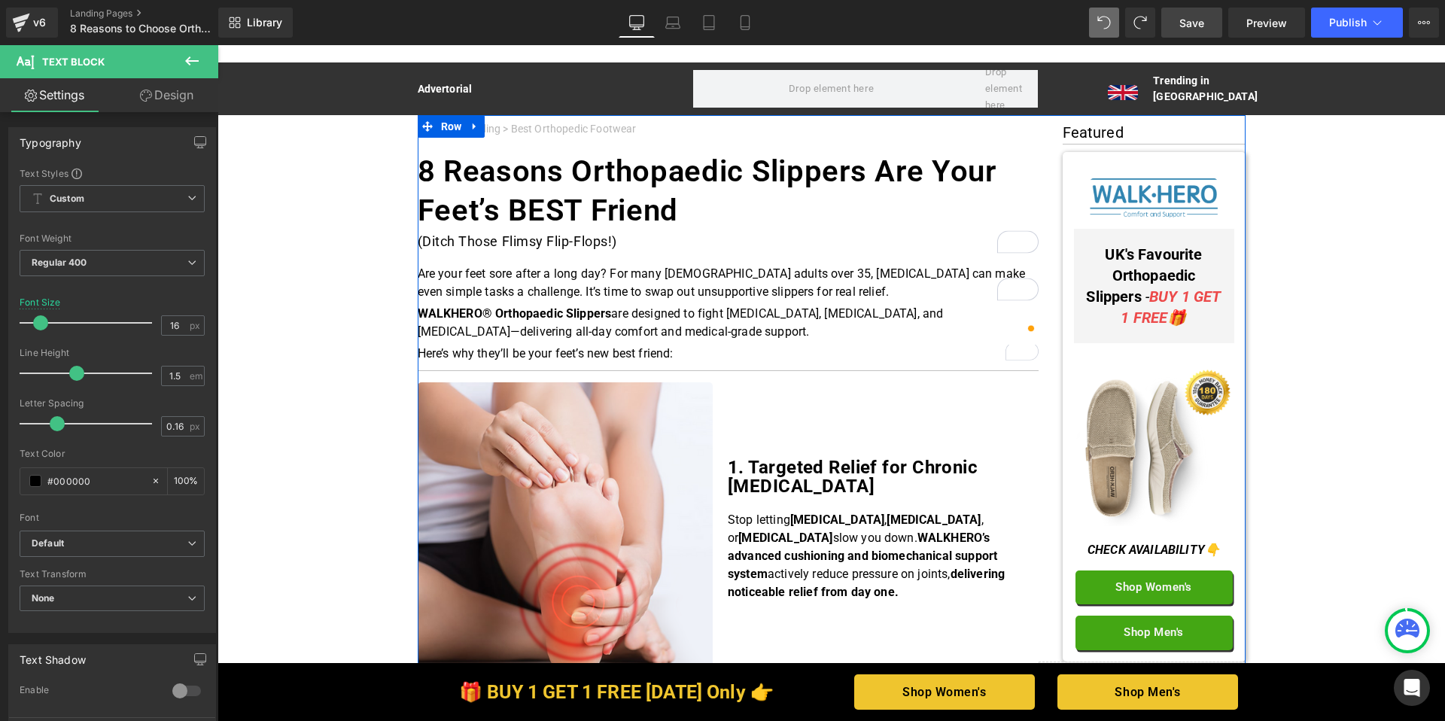
scroll to position [0, 0]
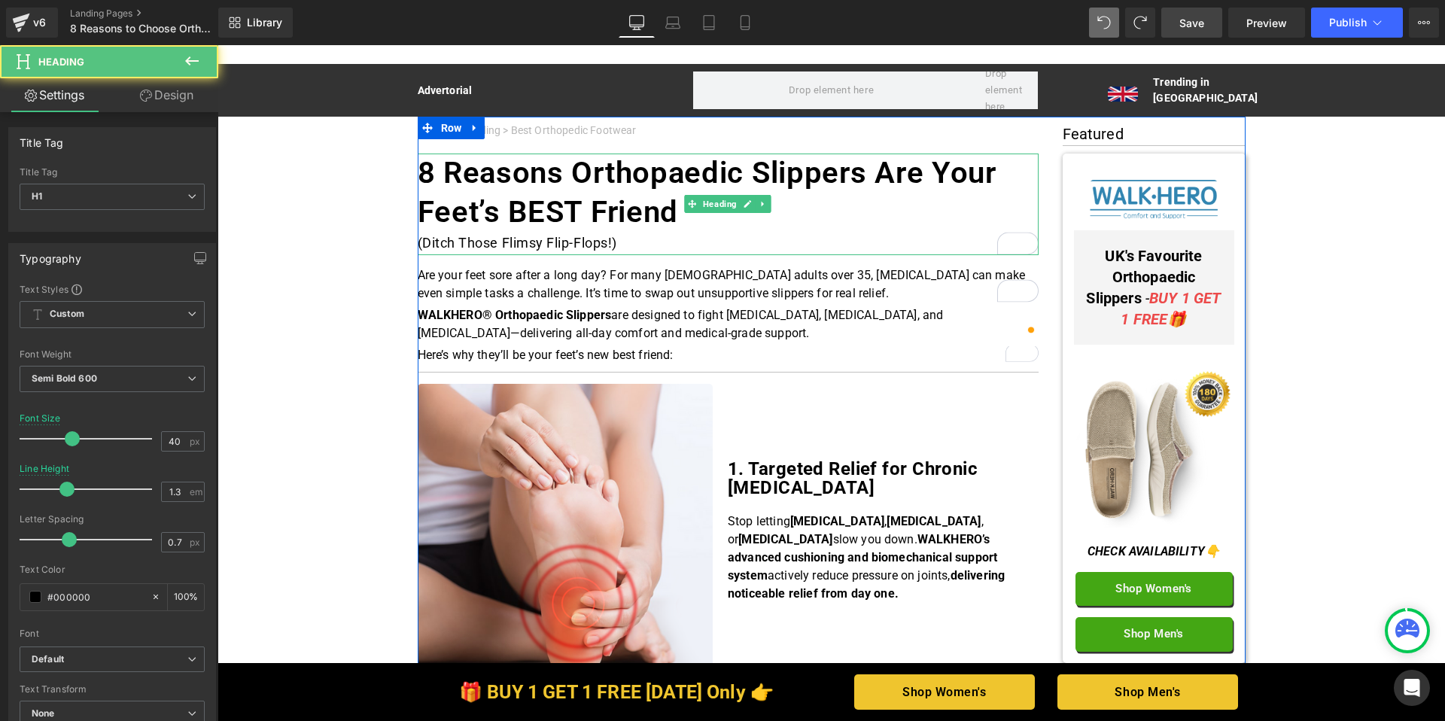
click at [696, 228] on h1 "8 Reasons Orthopaedic Slippers Are Your Feet’s BEST Friend" at bounding box center [728, 193] width 621 height 78
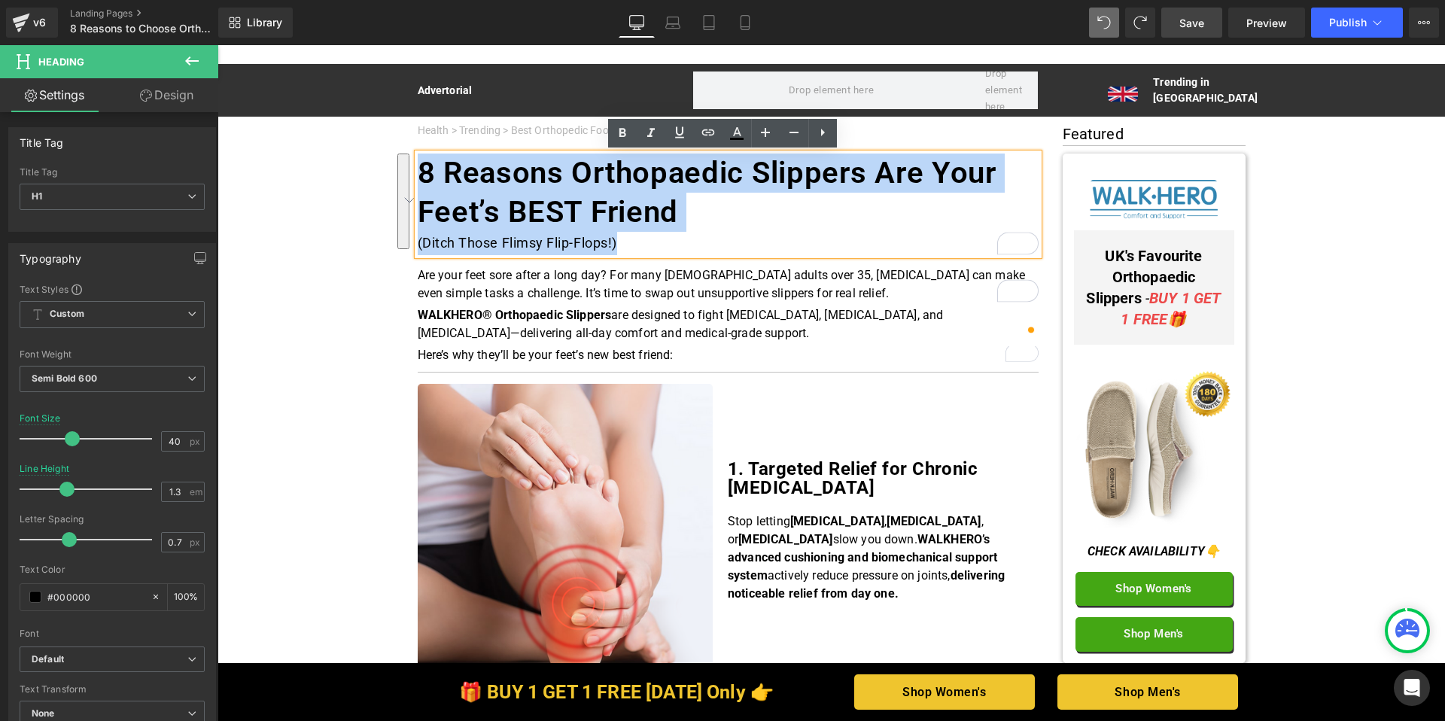
drag, startPoint x: 629, startPoint y: 247, endPoint x: 397, endPoint y: 173, distance: 243.3
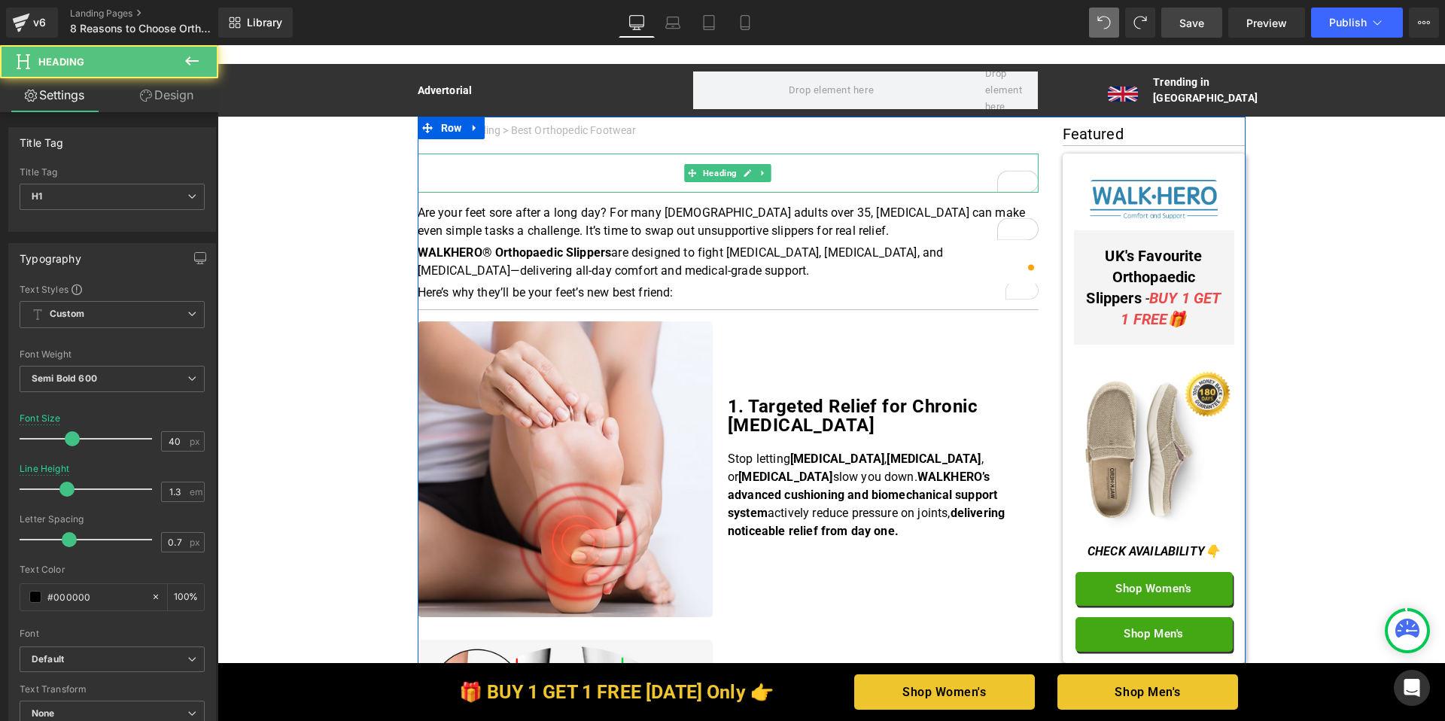
click at [513, 163] on h1 "To enrich screen reader interactions, please activate Accessibility in Grammarl…" at bounding box center [728, 173] width 621 height 39
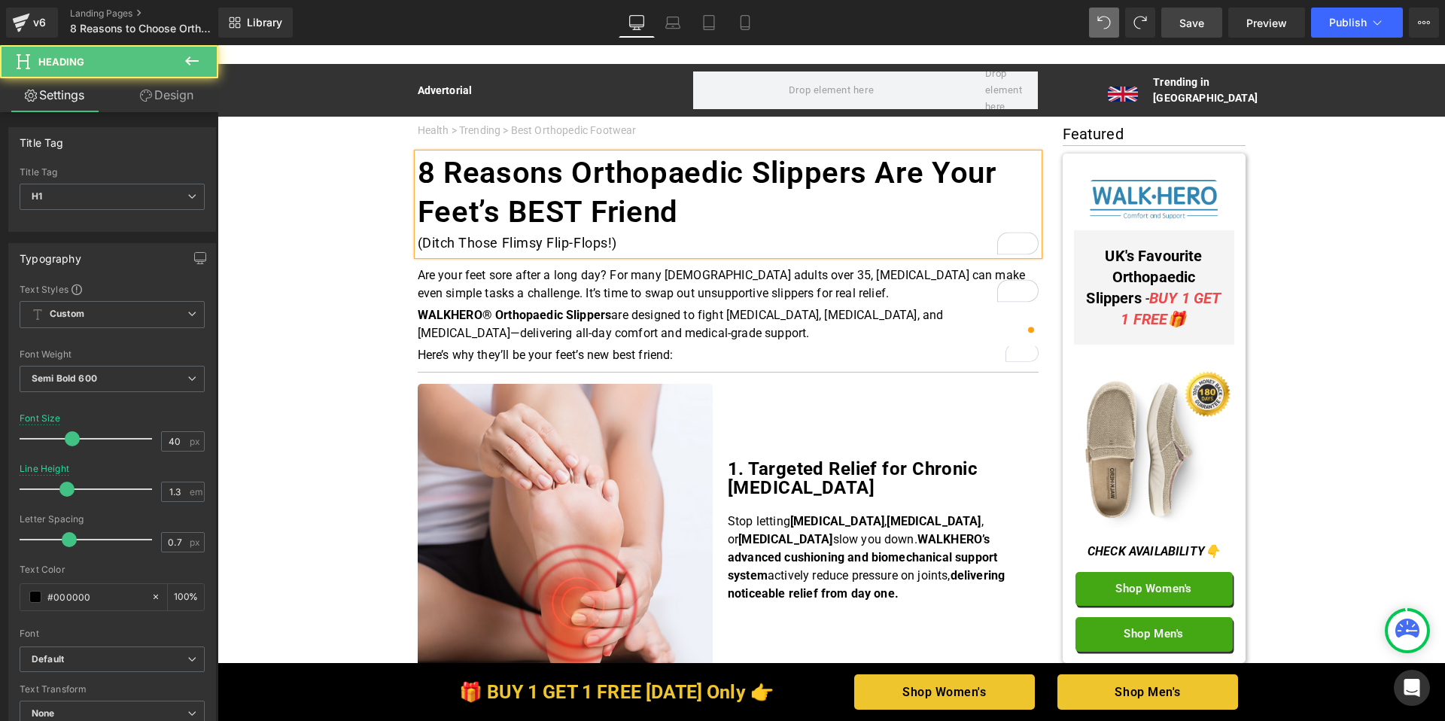
click at [418, 237] on div "(Ditch Those Flimsy Flip-Flops!)" at bounding box center [728, 243] width 621 height 23
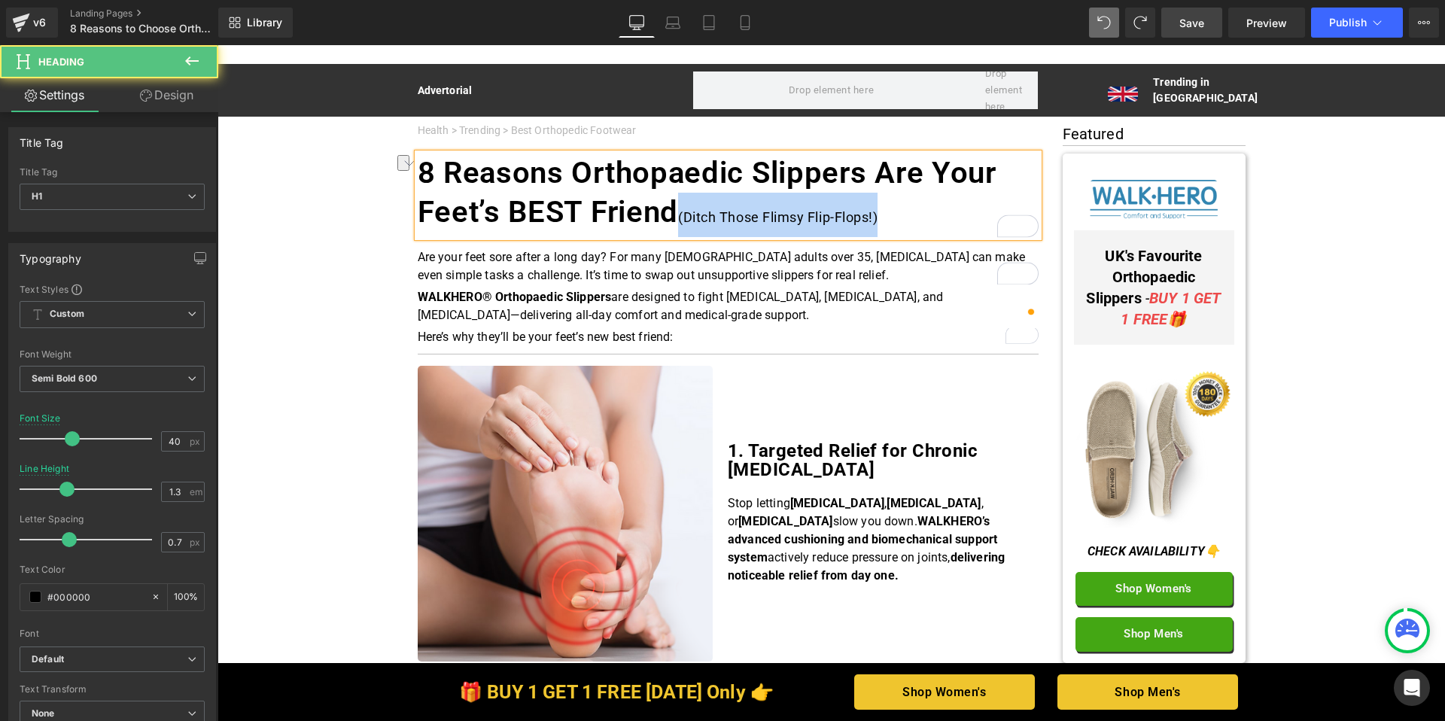
drag, startPoint x: 912, startPoint y: 217, endPoint x: 669, endPoint y: 216, distance: 243.2
click at [669, 216] on h1 "8 Reasons Orthopaedic Slippers Are Your Feet’s BEST Friend (Ditch Those Flimsy …" at bounding box center [728, 196] width 621 height 84
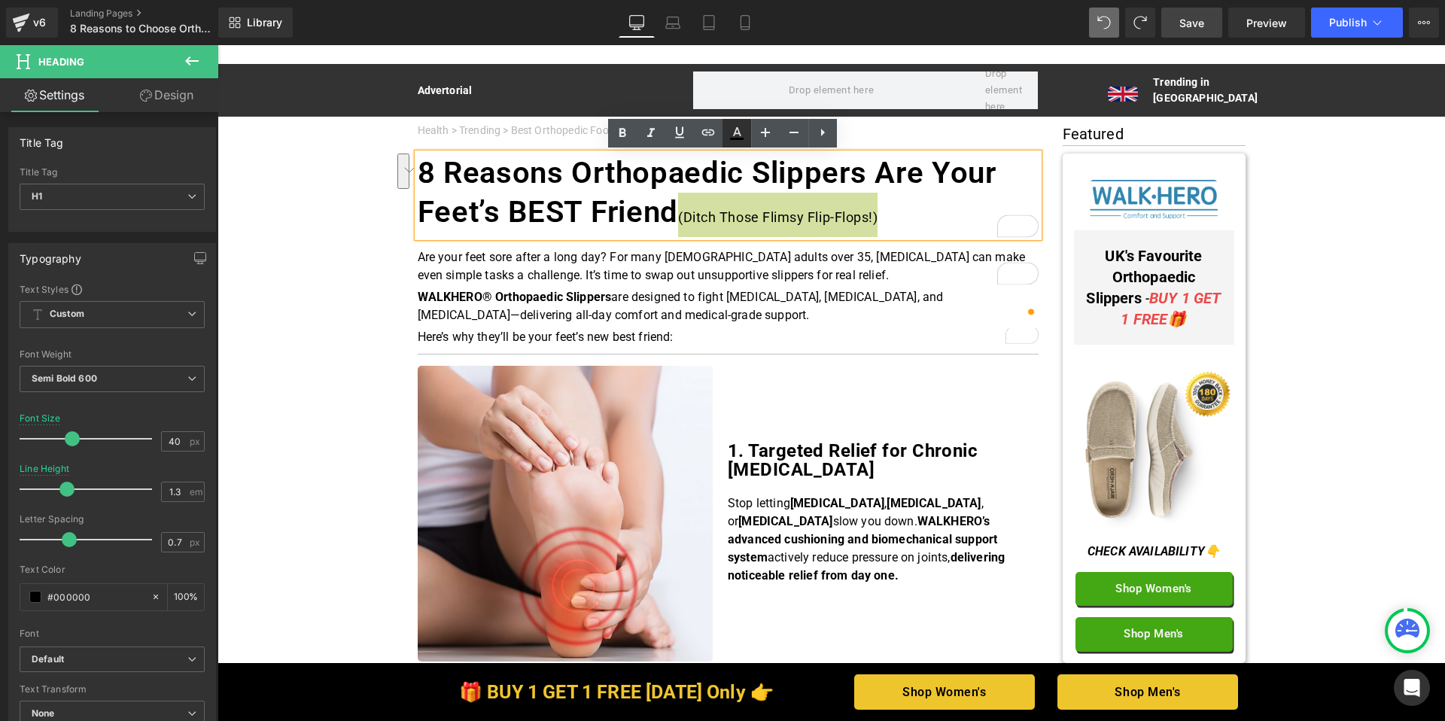
click at [741, 132] on icon at bounding box center [737, 133] width 18 height 18
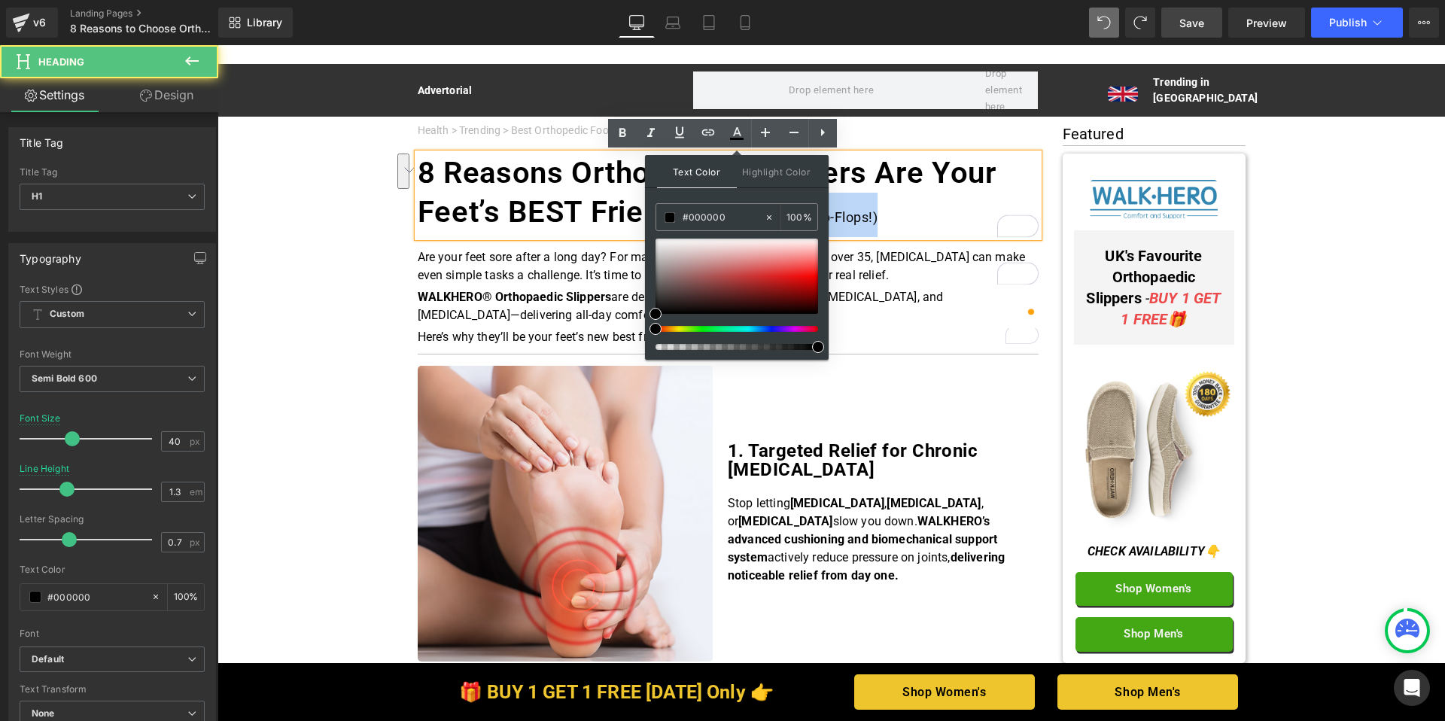
click at [909, 217] on h1 "8 Reasons Orthopaedic Slippers Are Your Feet’s BEST Friend (Ditch Those Flimsy …" at bounding box center [728, 196] width 621 height 84
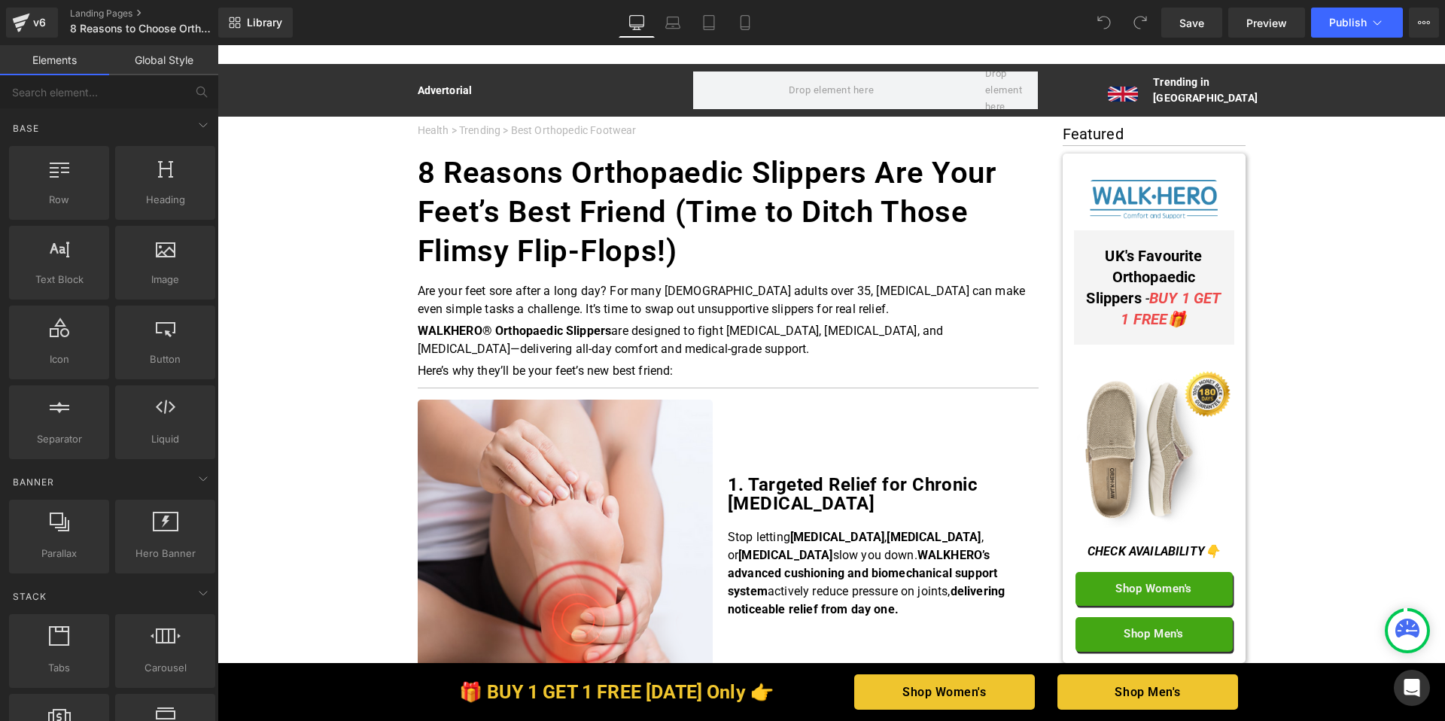
click at [723, 250] on h1 "8 Reasons Orthopaedic Slippers Are Your Feet’s Best Friend (Time to Ditch Those…" at bounding box center [728, 212] width 621 height 117
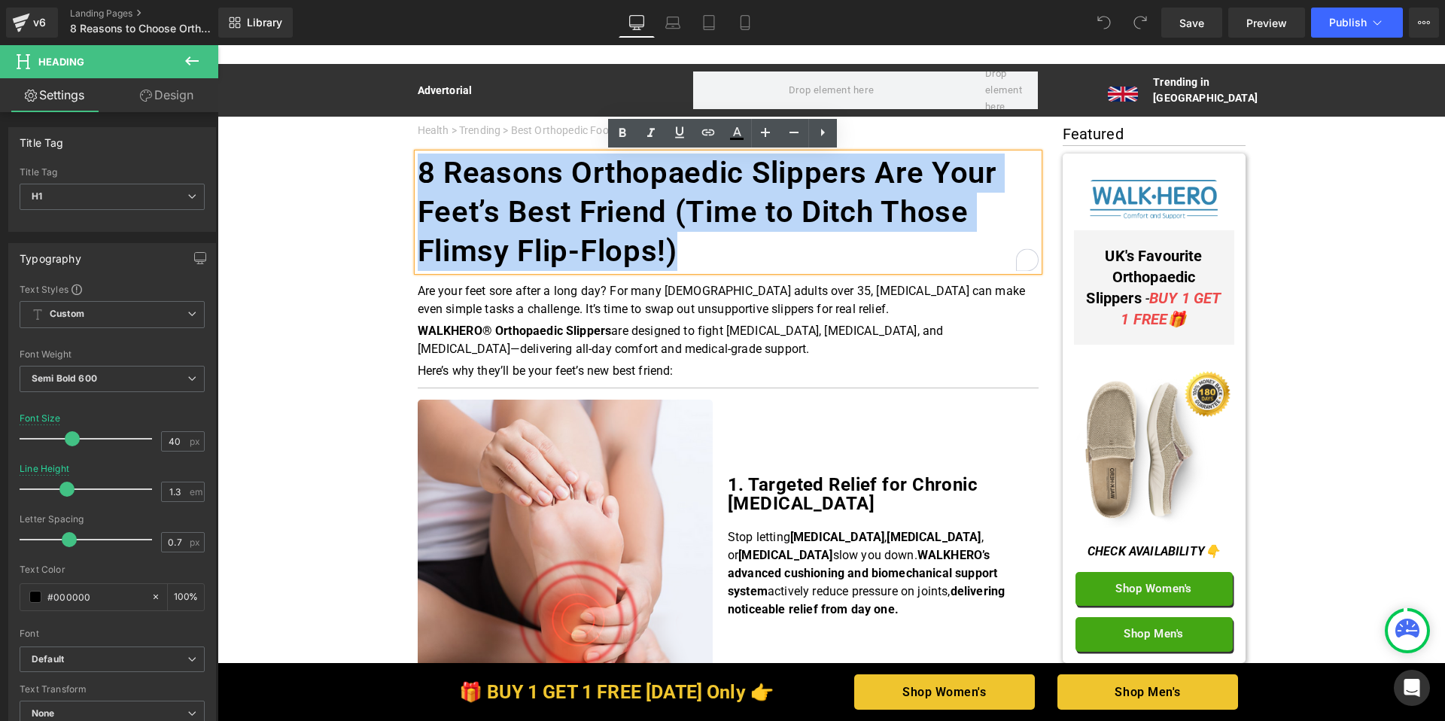
drag, startPoint x: 686, startPoint y: 249, endPoint x: 415, endPoint y: 163, distance: 284.5
click at [418, 163] on h1 "8 Reasons Orthopaedic Slippers Are Your Feet’s Best Friend (Time to Ditch Those…" at bounding box center [728, 212] width 621 height 117
paste div "To enrich screen reader interactions, please activate Accessibility in Grammarl…"
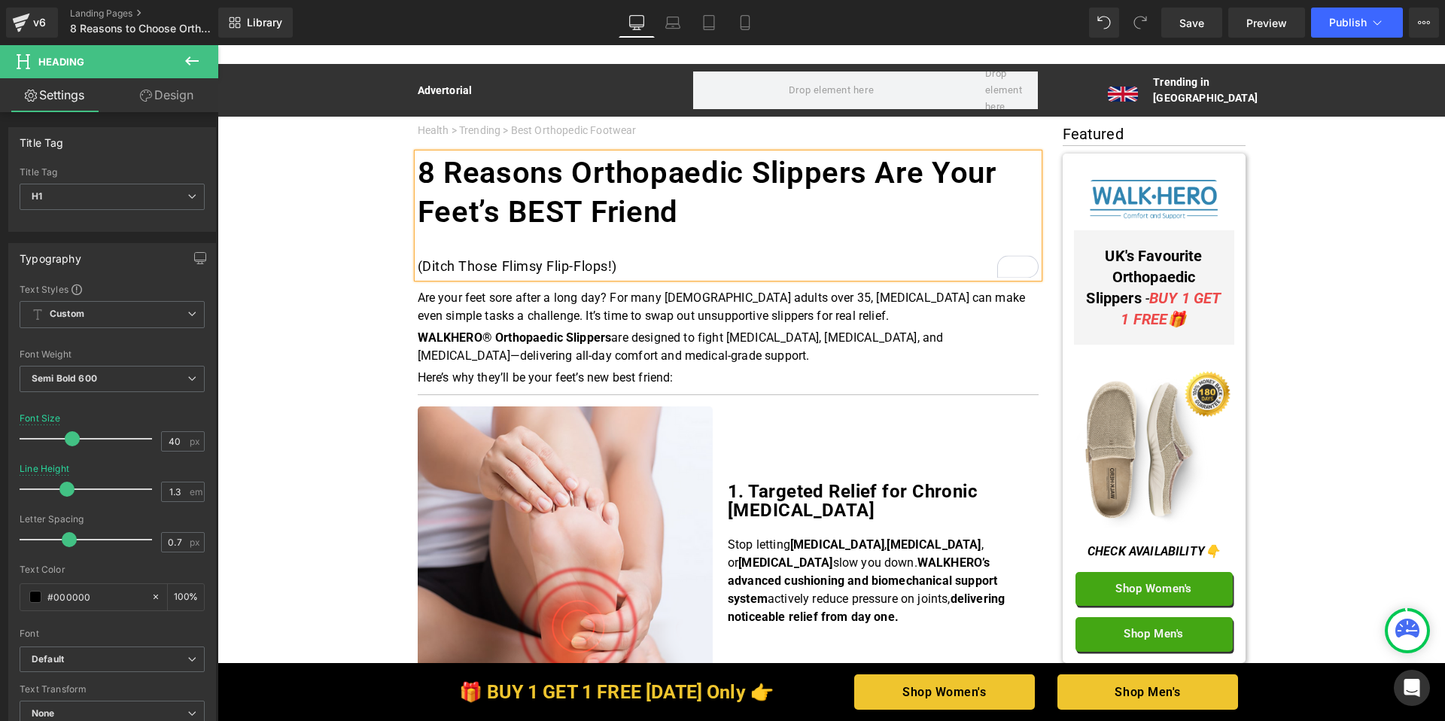
click at [418, 266] on div "(Ditch Those Flimsy Flip-Flops!)" at bounding box center [728, 266] width 621 height 23
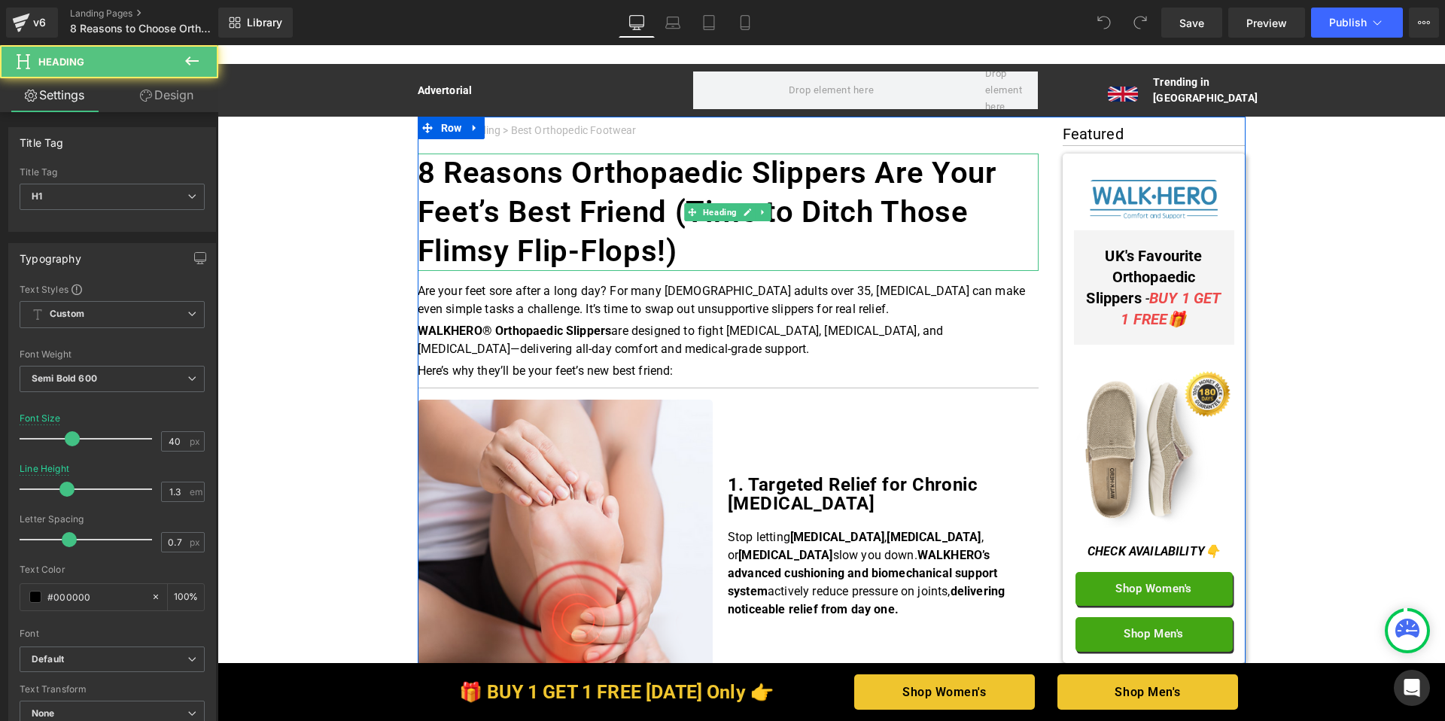
click at [690, 255] on h1 "8 Reasons Orthopaedic Slippers Are Your Feet’s Best Friend (Time to Ditch Those…" at bounding box center [728, 212] width 621 height 117
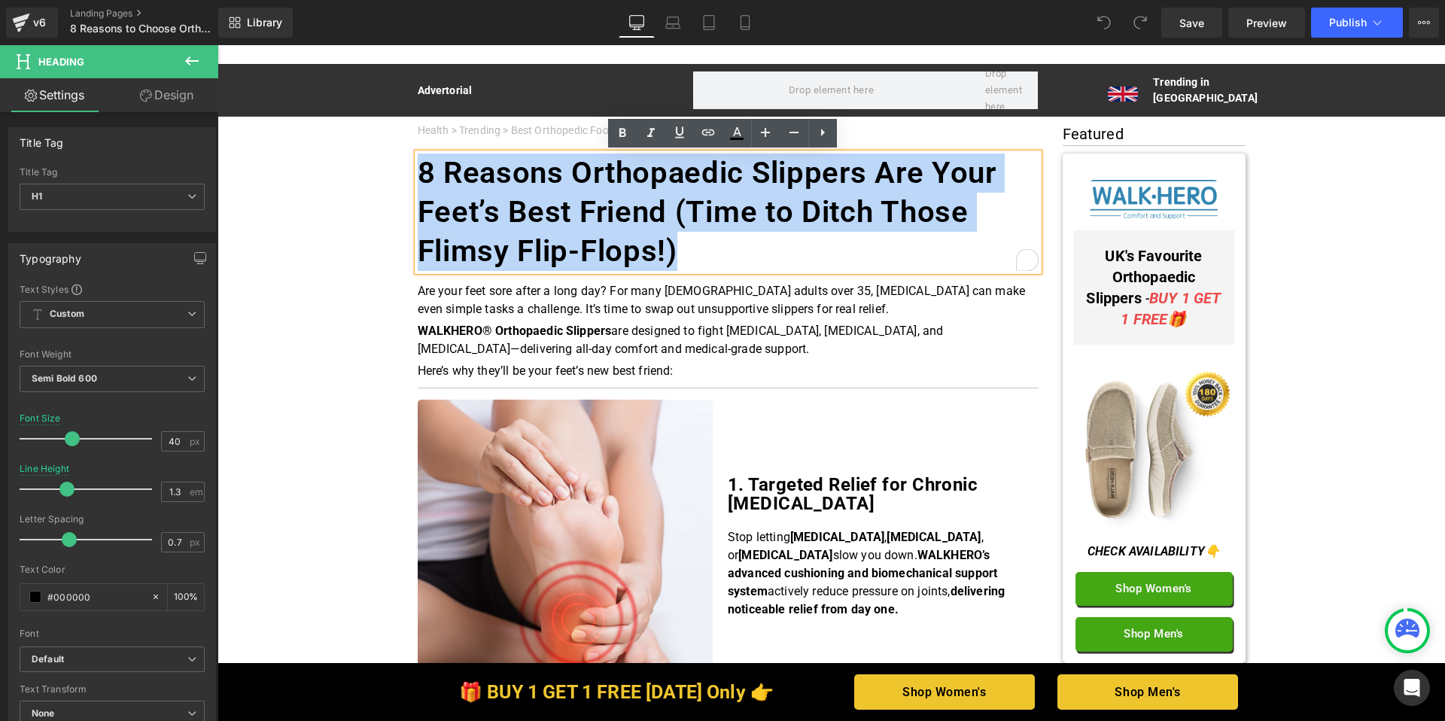
drag, startPoint x: 688, startPoint y: 254, endPoint x: 417, endPoint y: 175, distance: 282.3
click at [418, 175] on h1 "8 Reasons Orthopaedic Slippers Are Your Feet’s Best Friend (Time to Ditch Those…" at bounding box center [728, 212] width 621 height 117
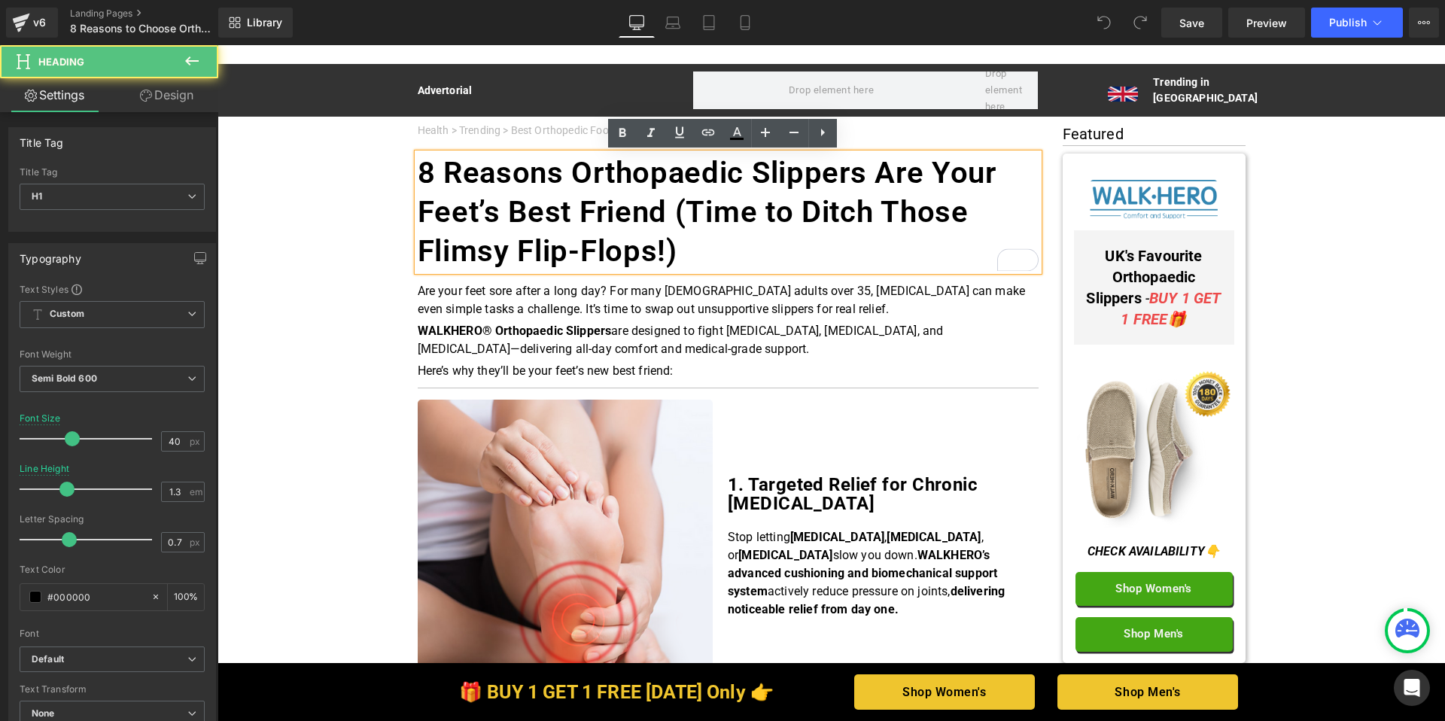
click at [712, 245] on h1 "8 Reasons Orthopaedic Slippers Are Your Feet’s Best Friend (Time to Ditch Those…" at bounding box center [728, 212] width 621 height 117
paste div "To enrich screen reader interactions, please activate Accessibility in Grammarl…"
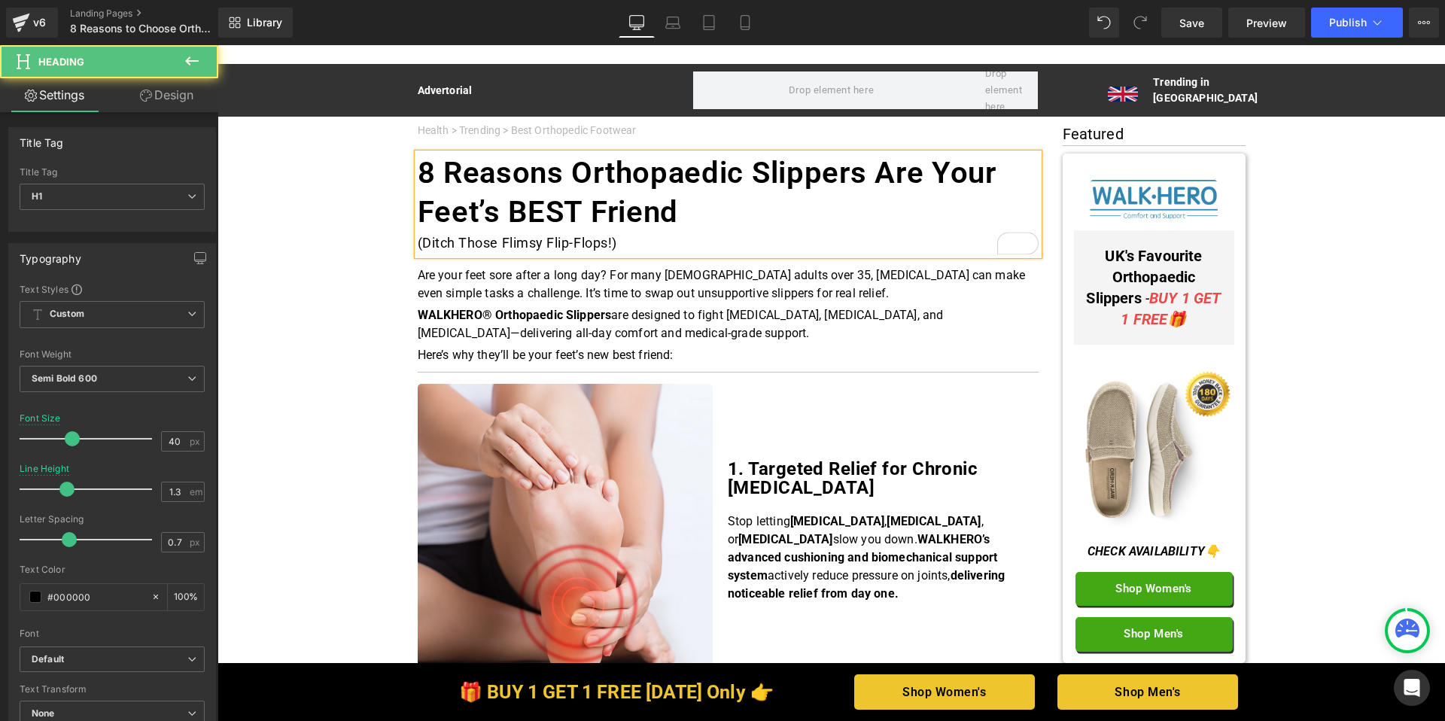
click at [636, 246] on div "(Ditch Those Flimsy Flip-Flops!)" at bounding box center [728, 243] width 621 height 23
click at [418, 243] on div "(Ditch Those Flimsy Flip-Flops!)" at bounding box center [728, 243] width 621 height 23
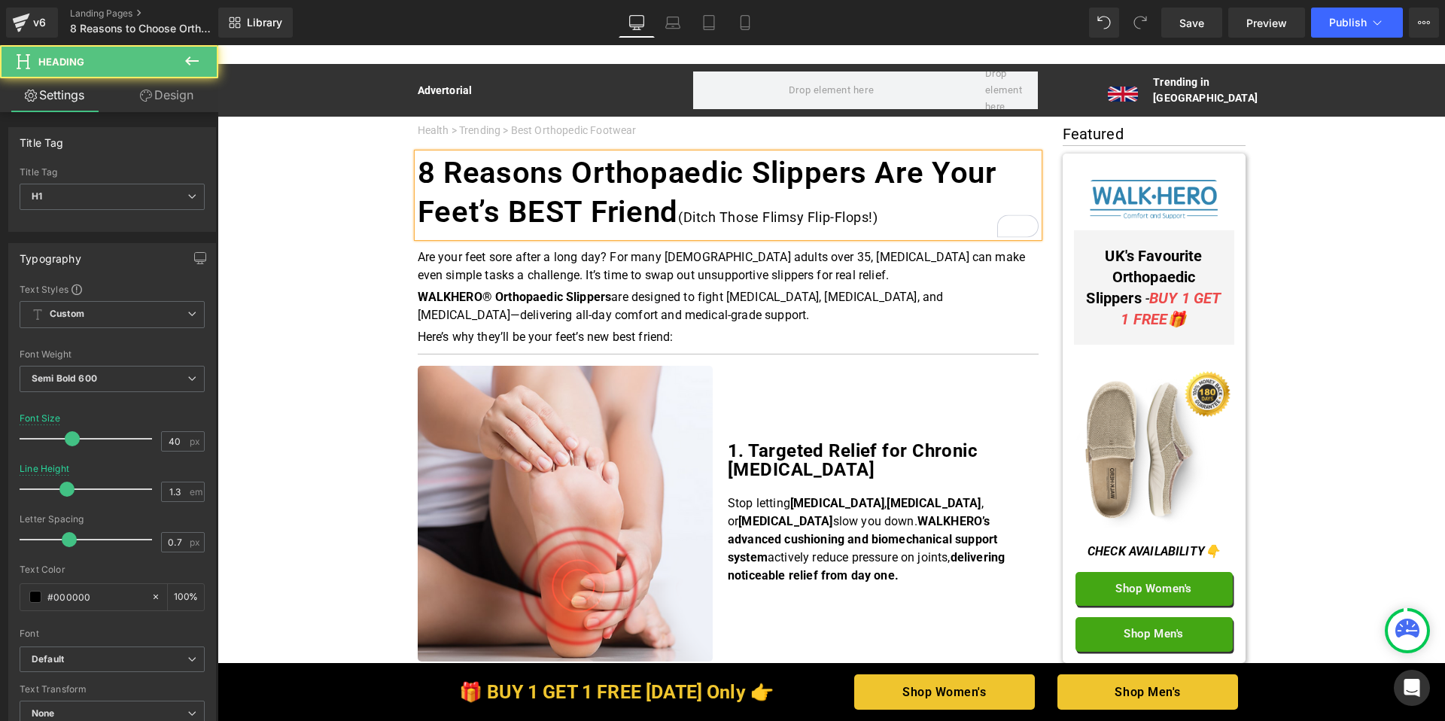
click at [877, 227] on h1 "8 Reasons Orthopaedic Slippers Are Your Feet’s BEST Friend (Ditch Those Flimsy …" at bounding box center [728, 196] width 621 height 84
click at [501, 188] on h1 "8 Reasons Orthopaedic Slippers Are Your Feet’s BEST Friend (Ditch Those Flimsy …" at bounding box center [728, 196] width 621 height 84
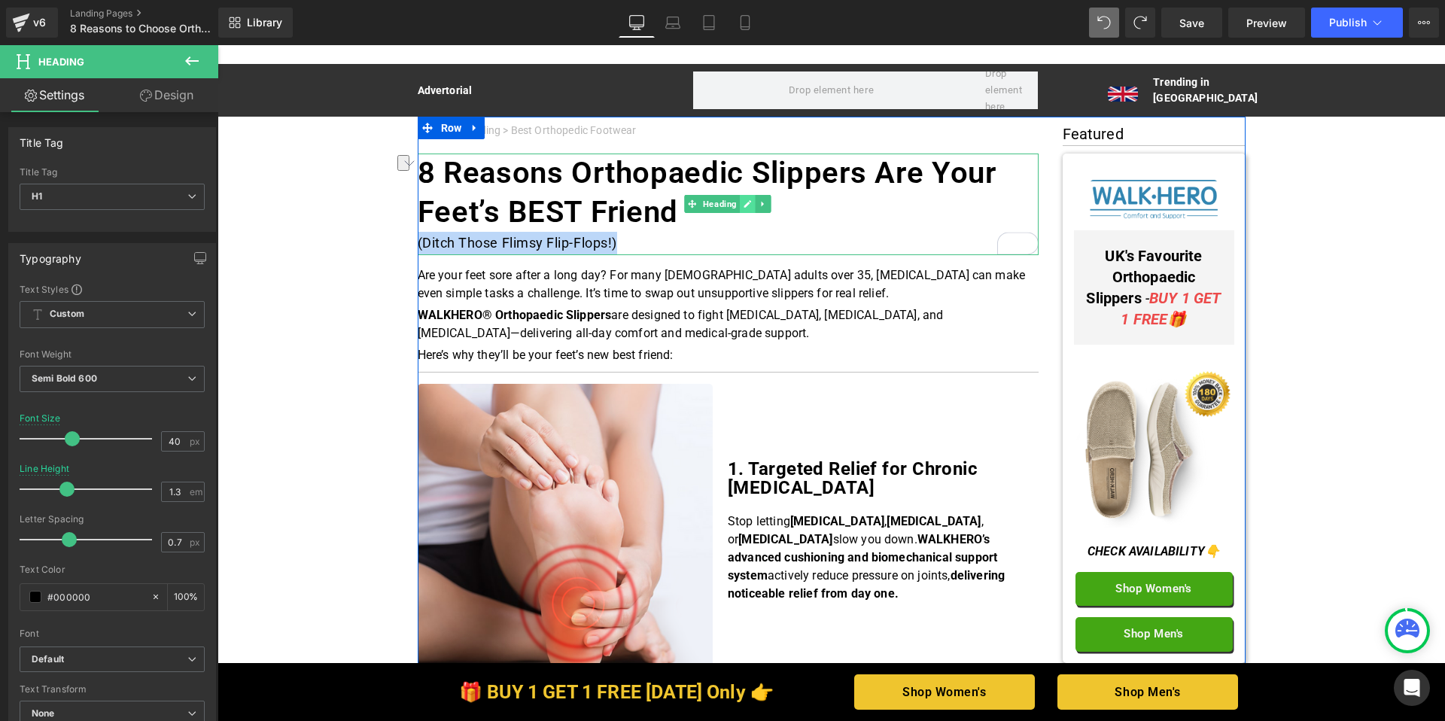
click at [745, 200] on icon at bounding box center [748, 203] width 8 height 9
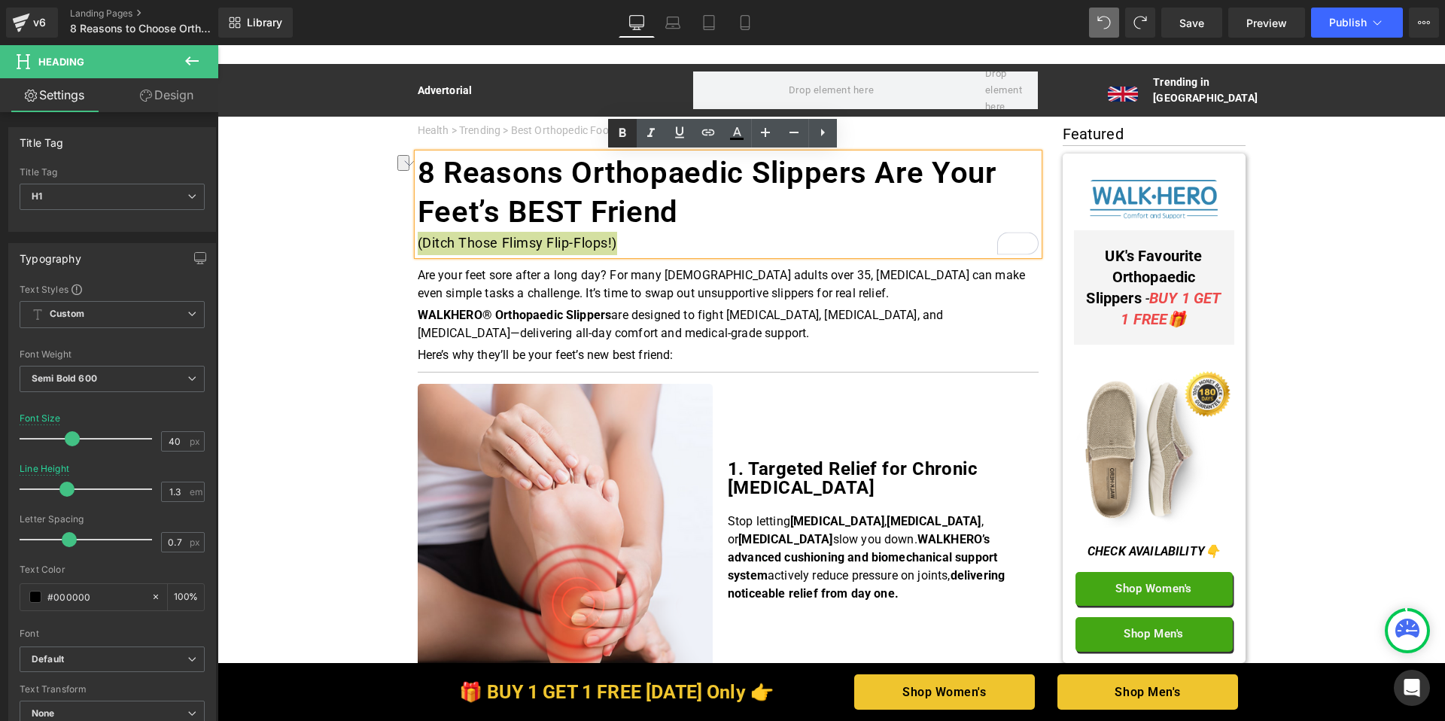
click at [624, 135] on icon at bounding box center [622, 132] width 7 height 9
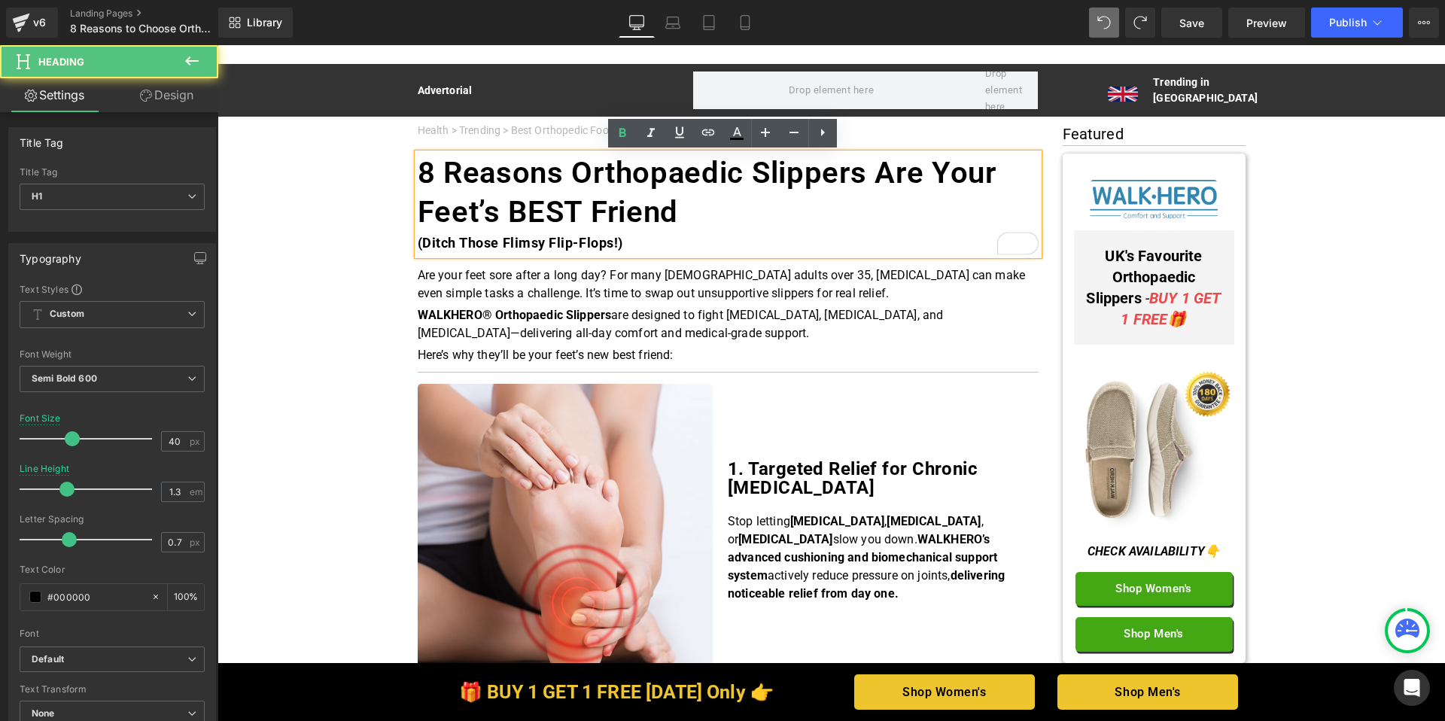
click at [647, 245] on div "(Ditch Those Flimsy Flip-Flops!)" at bounding box center [728, 243] width 621 height 23
click at [418, 243] on div "8 Reasons Orthopaedic Slippers Are Your Feet’s BEST Friend (Ditch Those Flimsy …" at bounding box center [728, 205] width 621 height 102
click at [418, 241] on strong "(Ditch Those Flimsy Flip-Flops!)" at bounding box center [521, 243] width 206 height 16
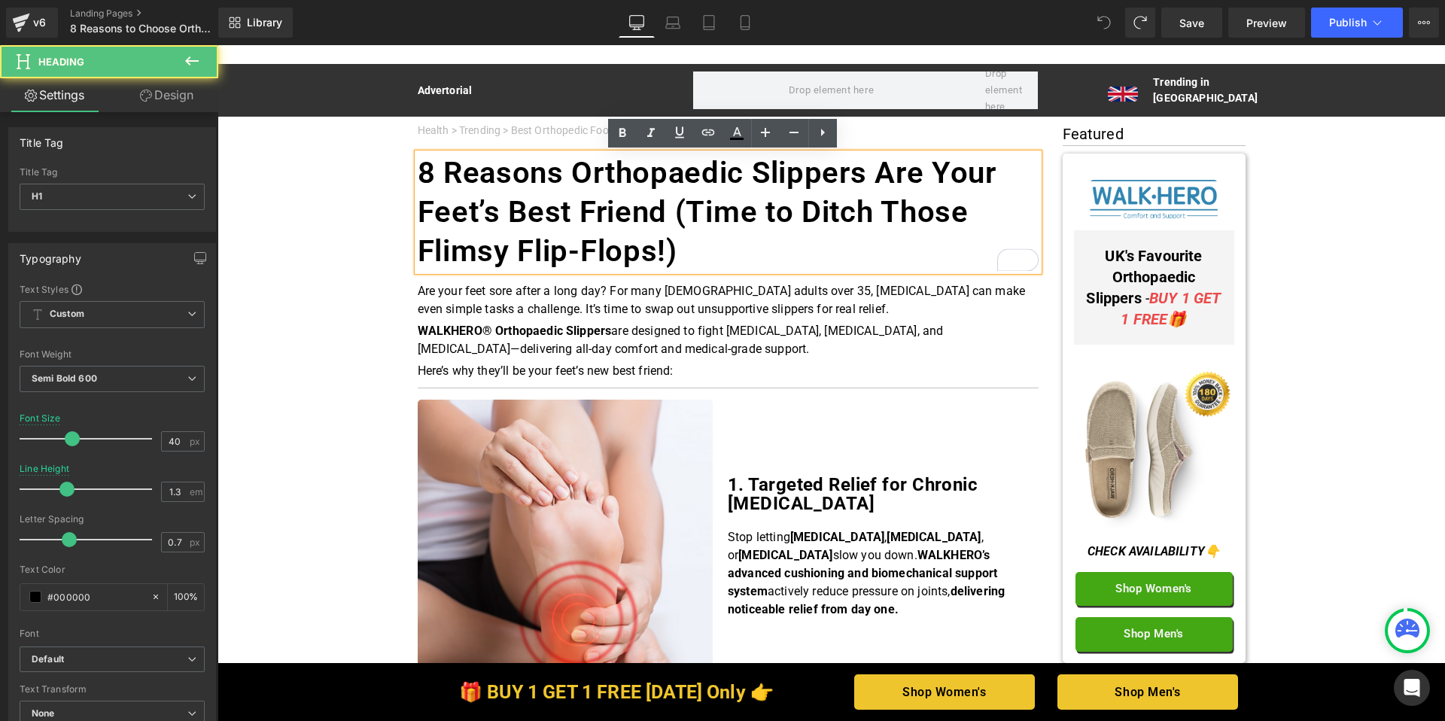
click at [705, 245] on h1 "8 Reasons Orthopaedic Slippers Are Your Feet’s Best Friend (Time to Ditch Those…" at bounding box center [728, 212] width 621 height 117
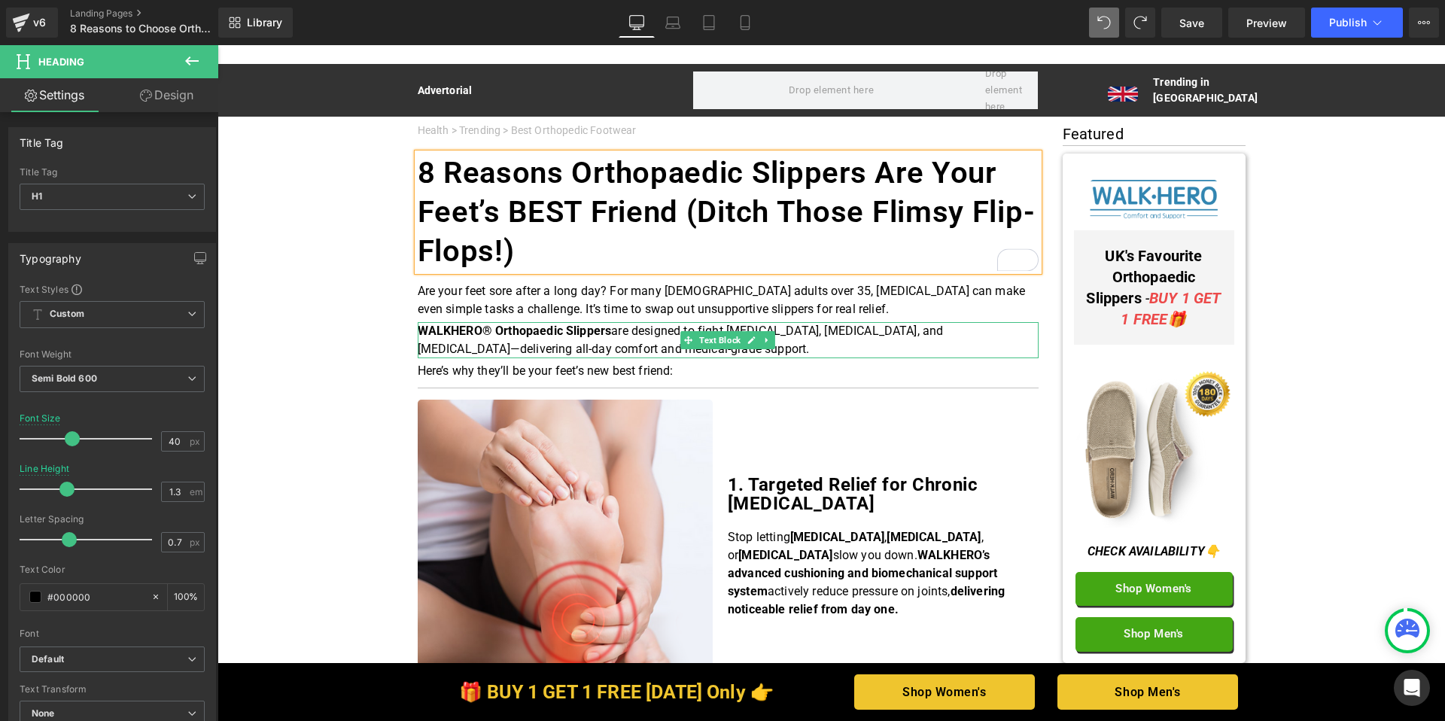
drag, startPoint x: 684, startPoint y: 352, endPoint x: 685, endPoint y: 343, distance: 9.8
click at [684, 352] on p "WALKHERO® Orthopaedic Slippers are designed to fight plantar fasciitis, neuropa…" at bounding box center [728, 340] width 621 height 36
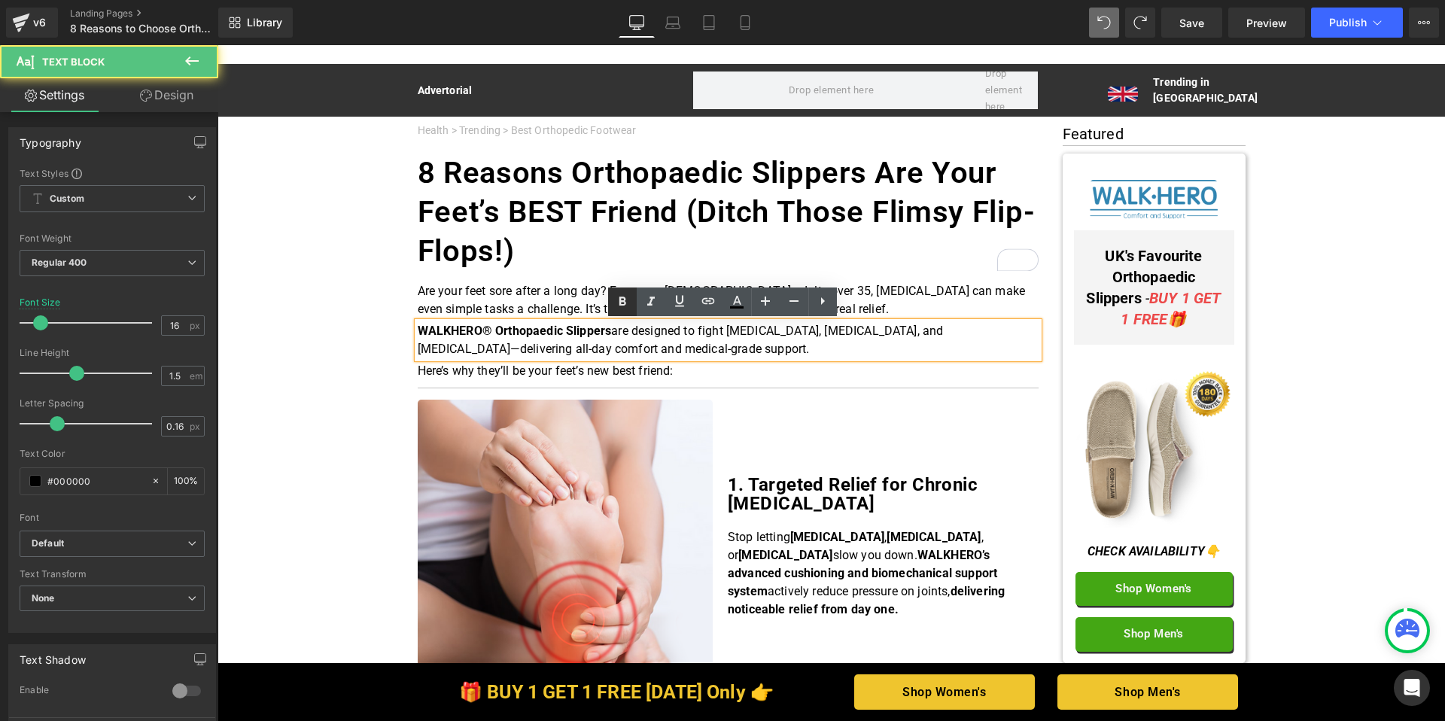
drag, startPoint x: 644, startPoint y: 297, endPoint x: 617, endPoint y: 297, distance: 27.9
click at [644, 297] on icon at bounding box center [651, 302] width 18 height 18
click at [545, 297] on p "Are your feet sore after a long day? For many [DEMOGRAPHIC_DATA] adults over 35…" at bounding box center [728, 300] width 621 height 36
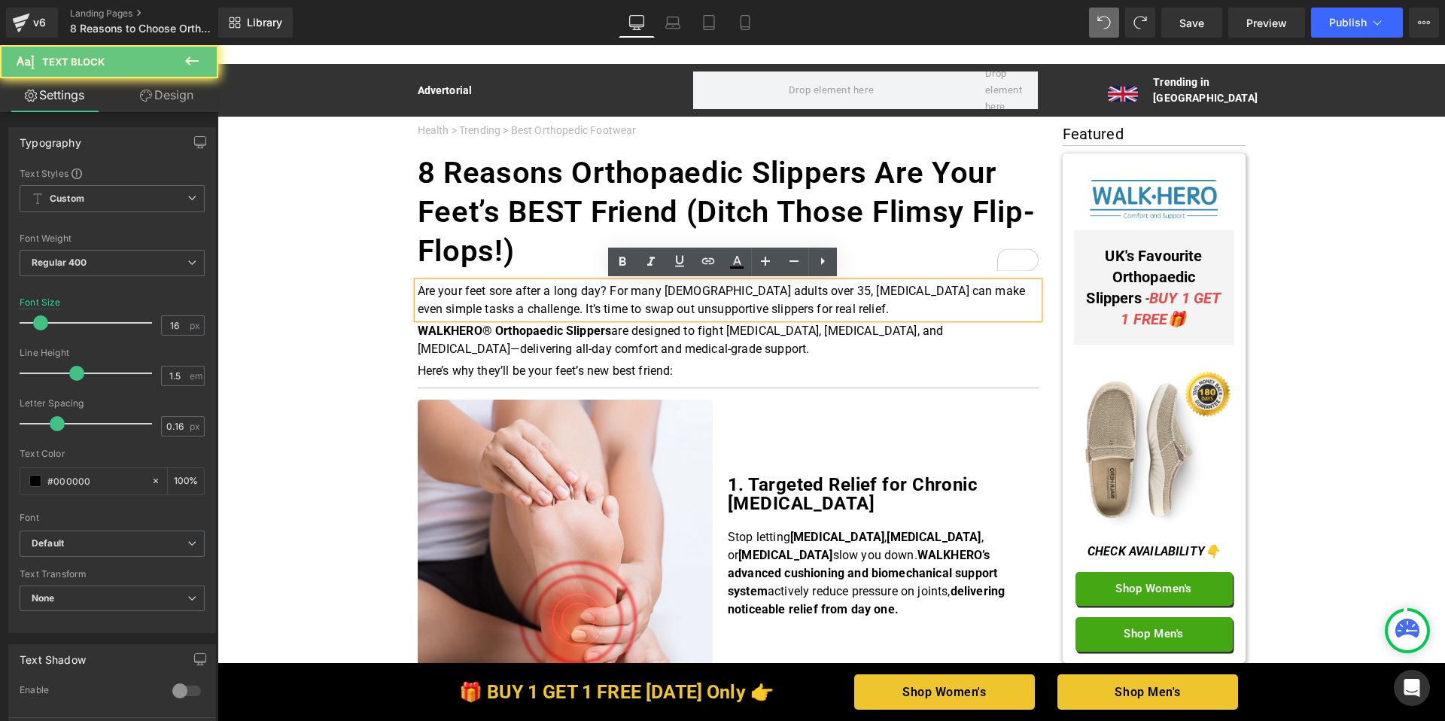
click at [623, 298] on p "Are your feet sore after a long day? For many [DEMOGRAPHIC_DATA] adults over 35…" at bounding box center [728, 300] width 621 height 36
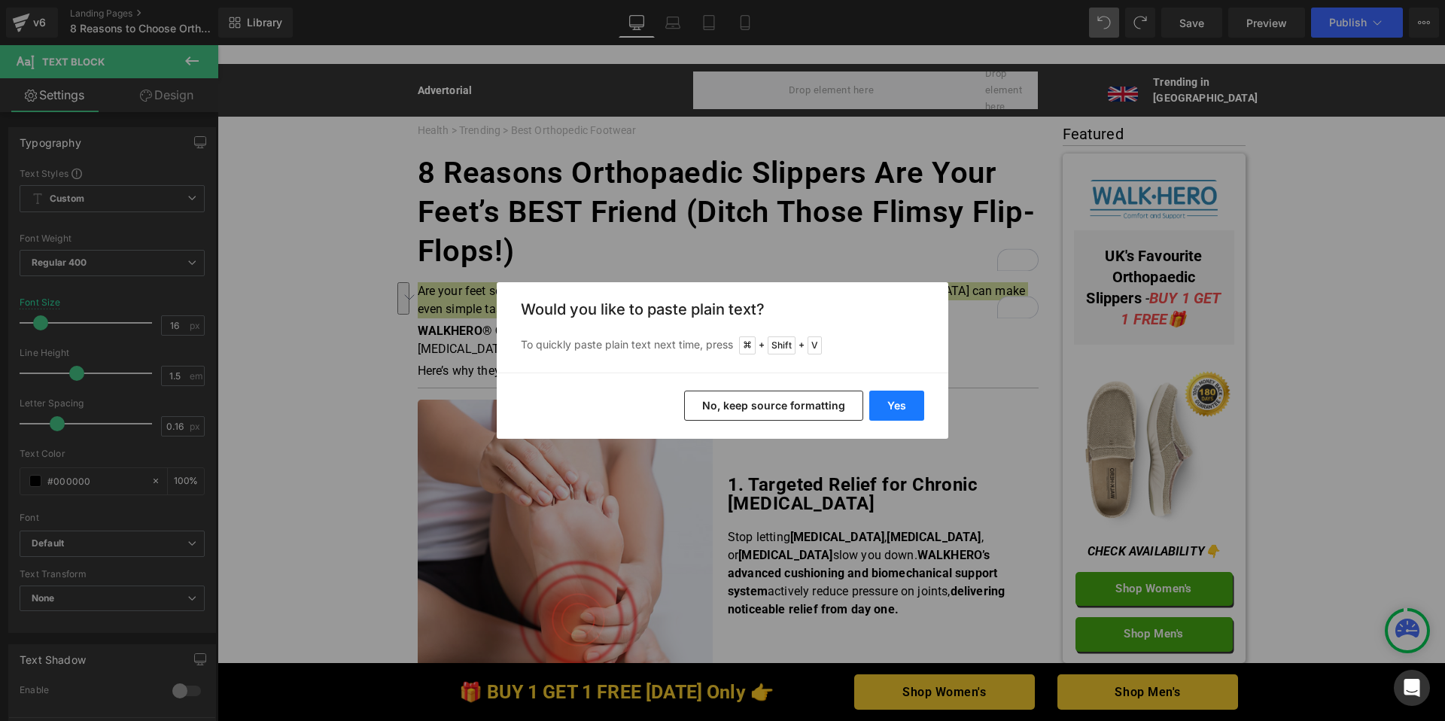
click at [903, 404] on button "Yes" at bounding box center [896, 406] width 55 height 30
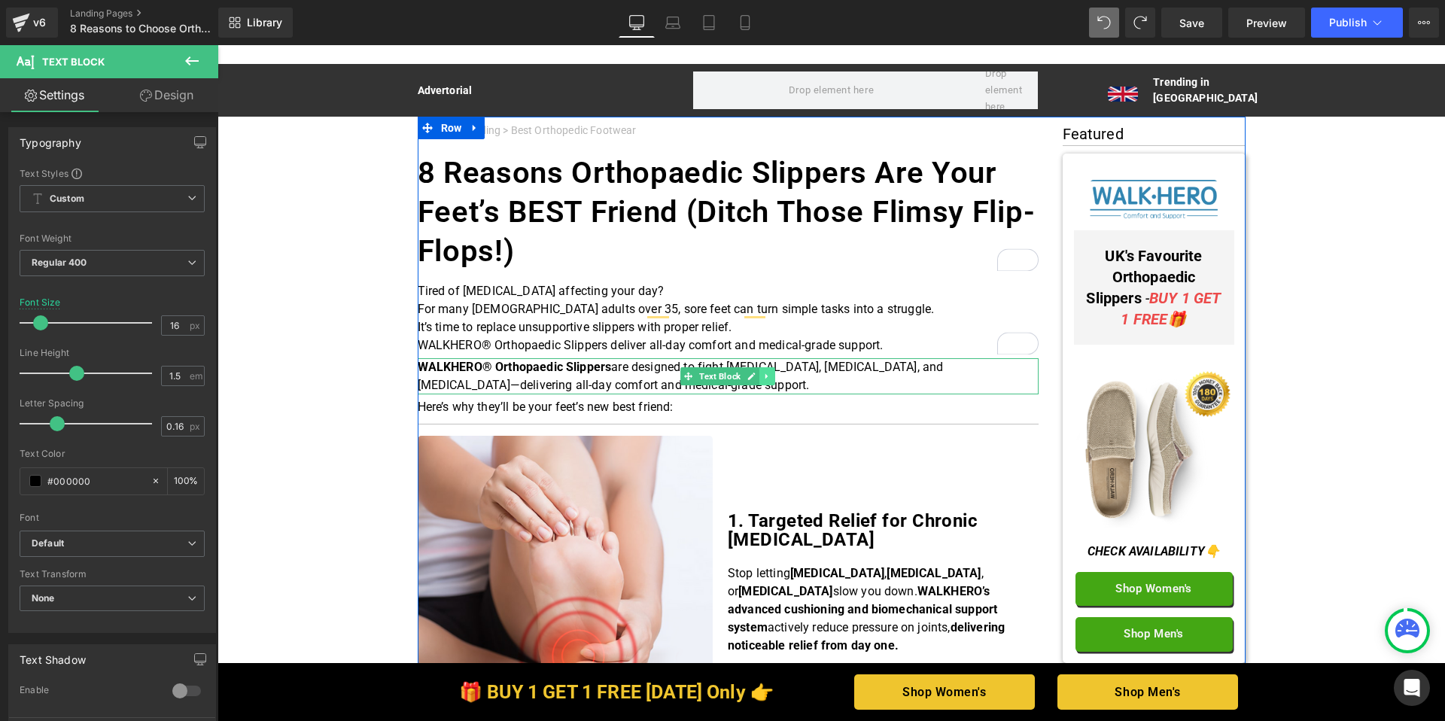
click at [763, 379] on icon at bounding box center [767, 376] width 8 height 9
click at [775, 376] on icon at bounding box center [775, 376] width 8 height 8
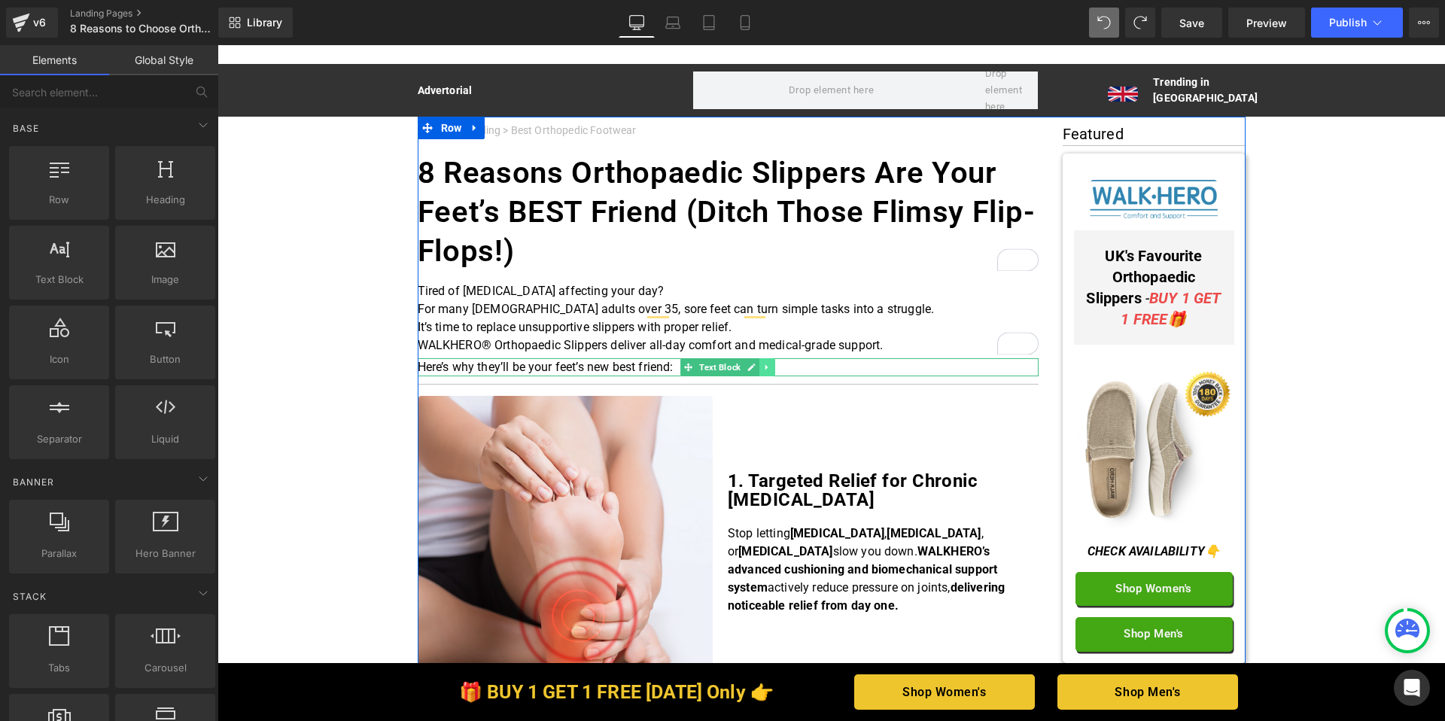
click at [763, 368] on icon at bounding box center [767, 367] width 8 height 9
click at [772, 369] on icon at bounding box center [775, 367] width 8 height 9
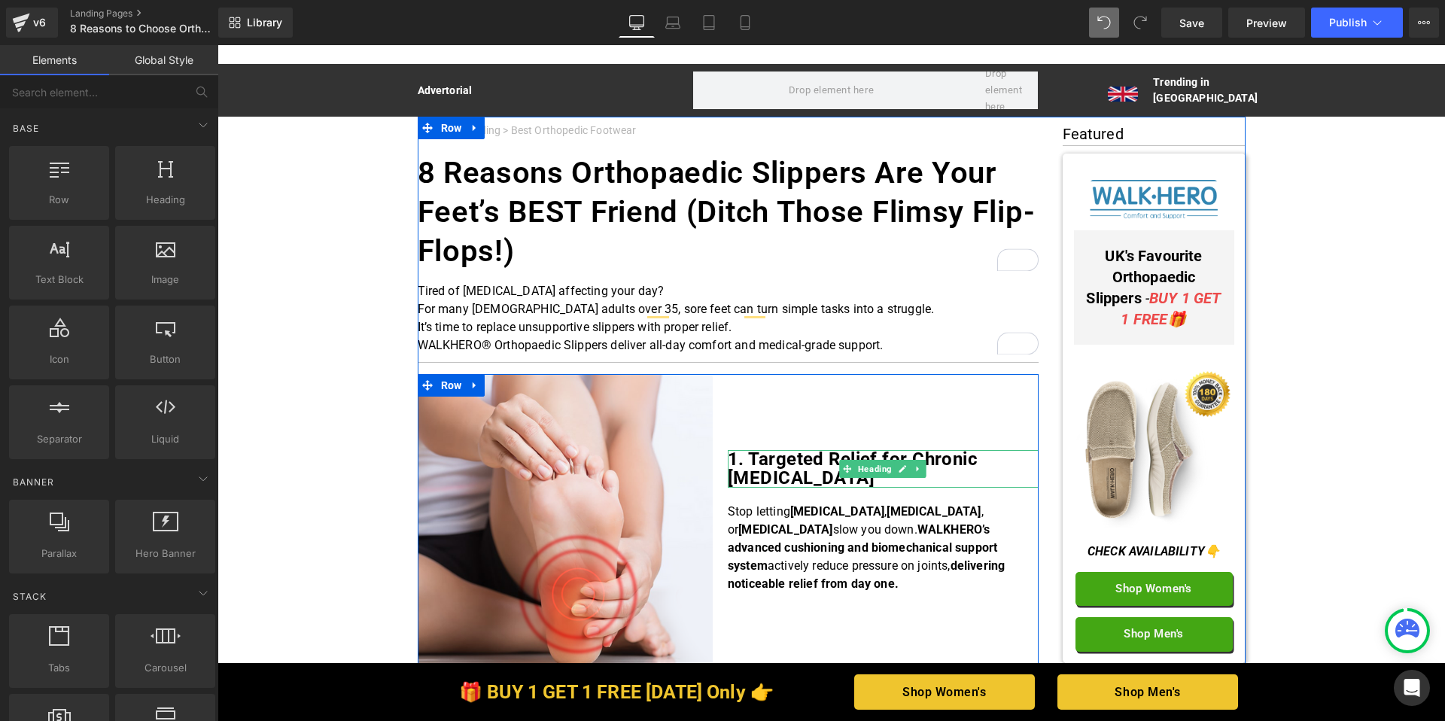
click at [821, 488] on h2 "1. Targeted Relief for Chronic [MEDICAL_DATA]" at bounding box center [883, 469] width 311 height 38
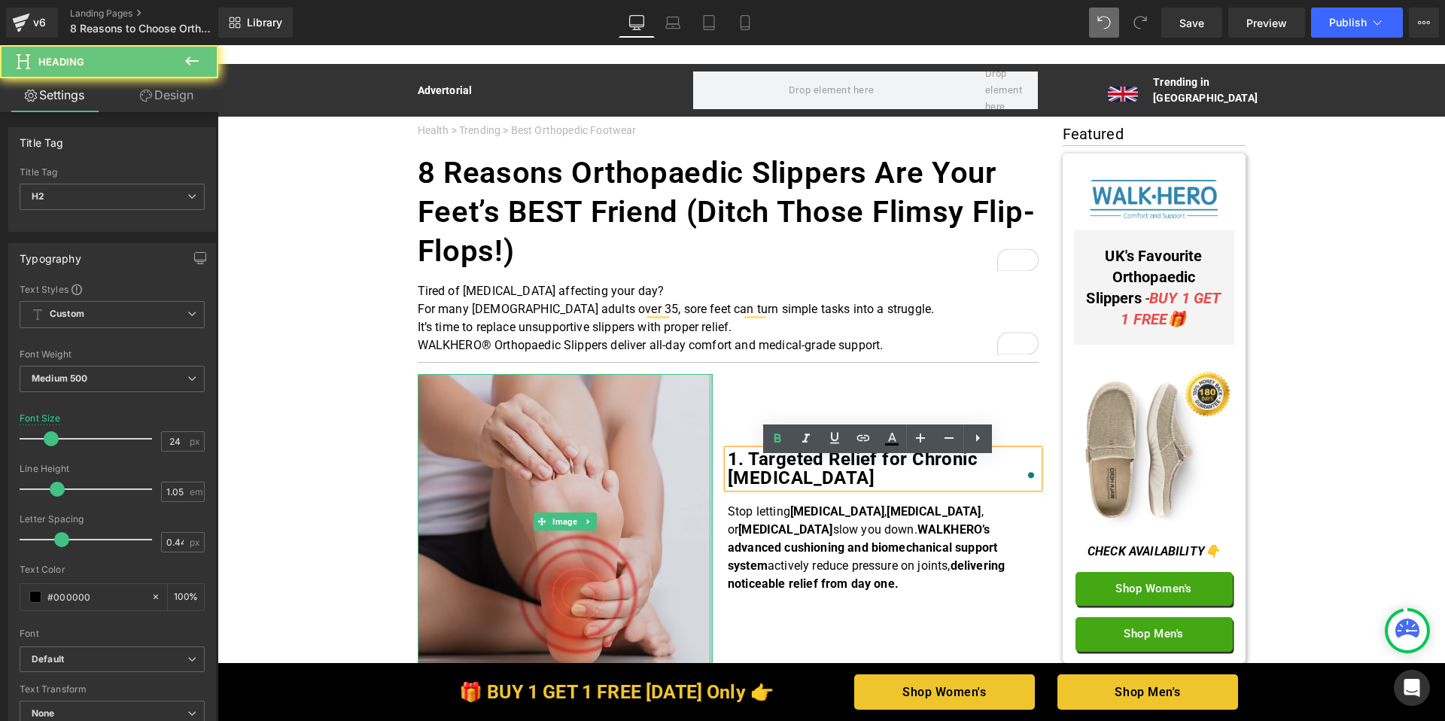
drag, startPoint x: 795, startPoint y: 483, endPoint x: 707, endPoint y: 461, distance: 90.7
click at [707, 461] on div "Image 1. Targeted Relief for Chronic Foot Conditions Heading Stop letting plant…" at bounding box center [728, 522] width 621 height 296
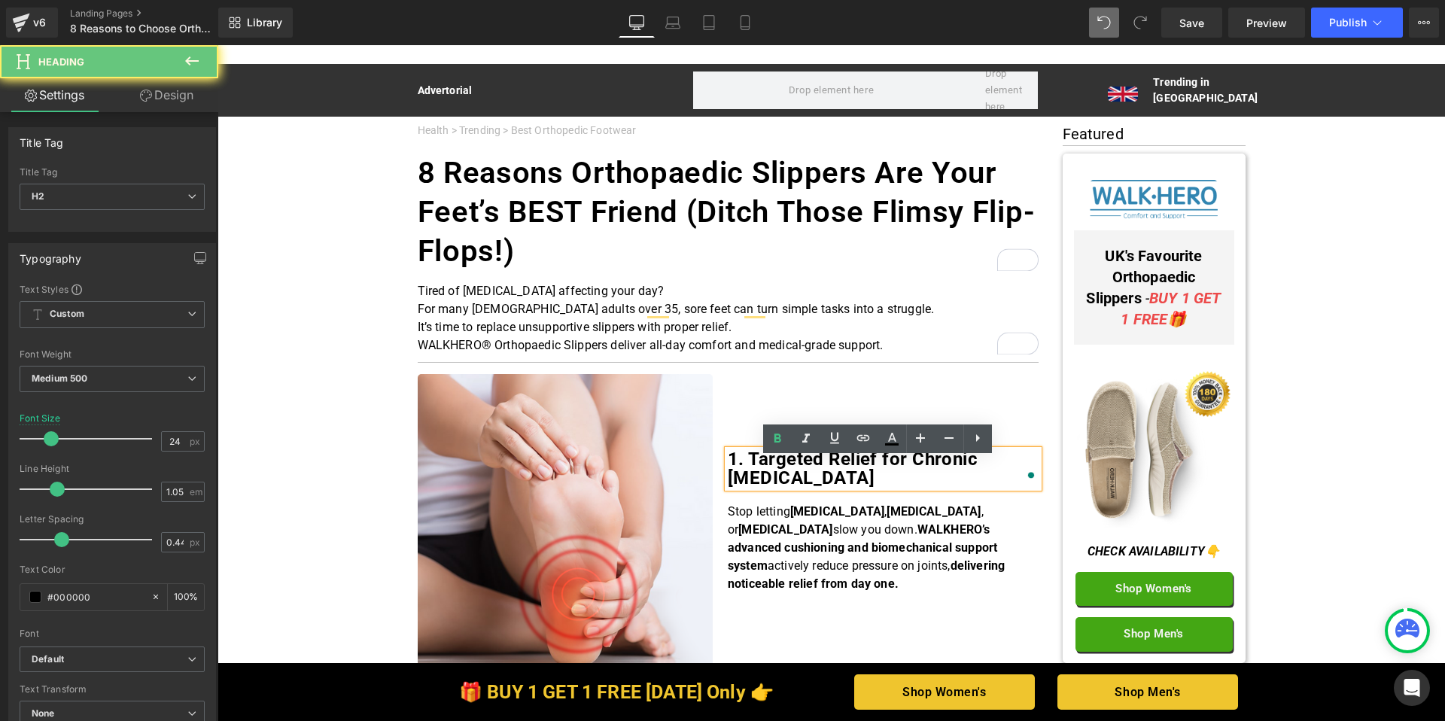
paste div "To enrich screen reader interactions, please activate Accessibility in Grammarl…"
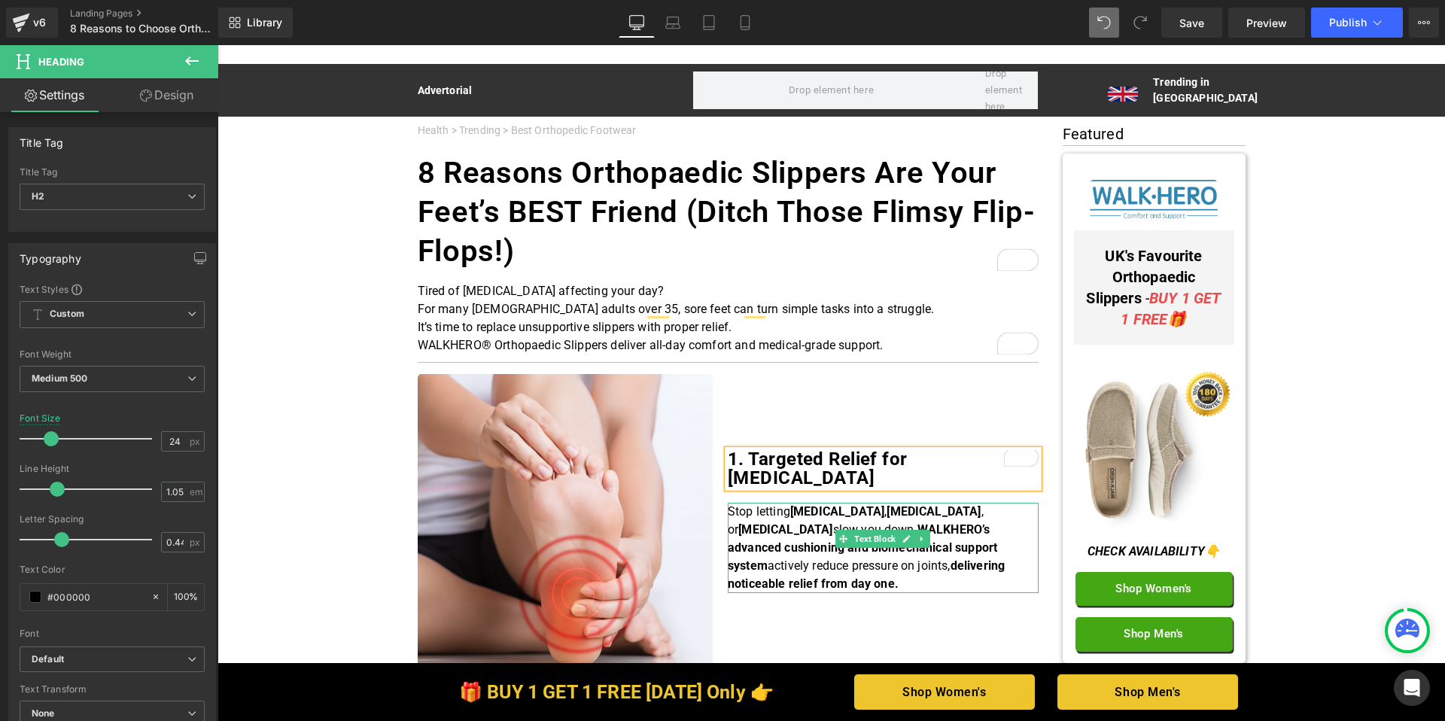
click at [802, 540] on p "Stop letting plantar fasciitis , neuropathy , or flat feet slow you down. WALKH…" at bounding box center [883, 548] width 311 height 90
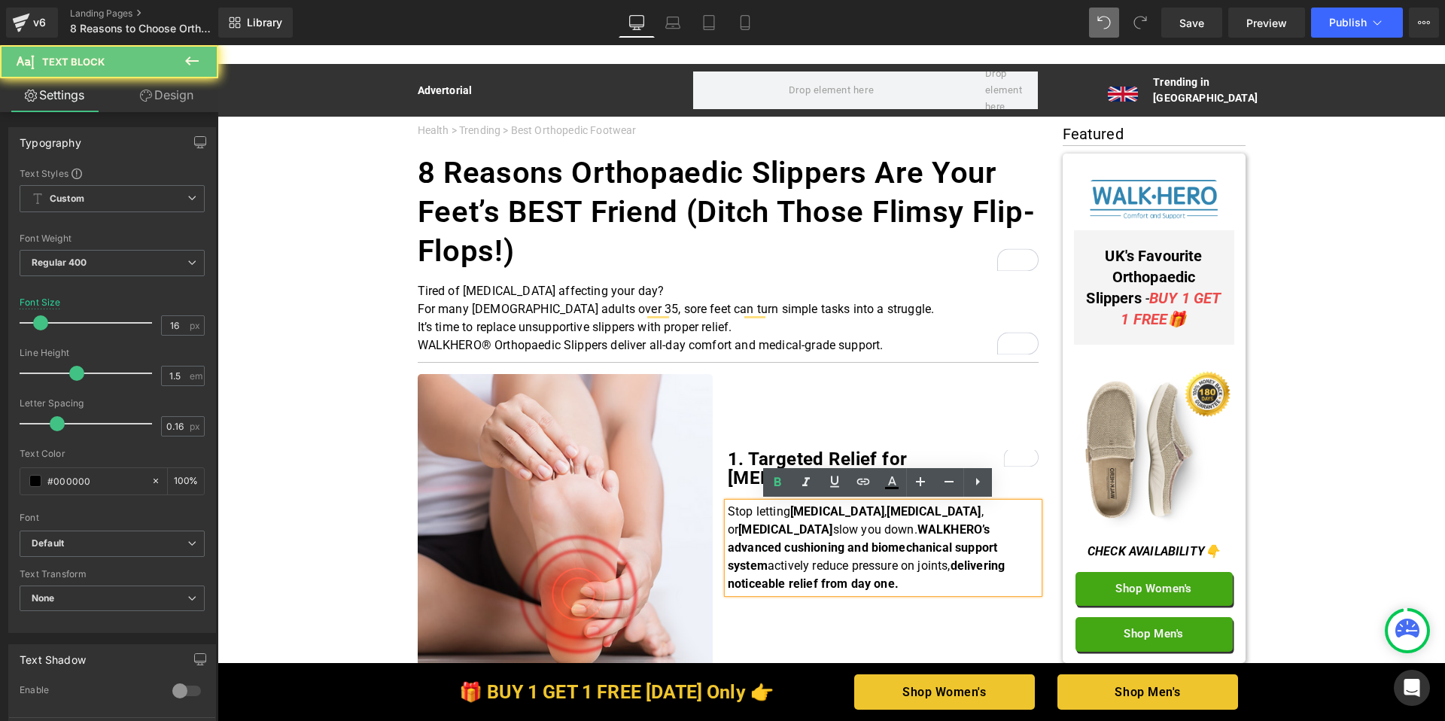
click at [776, 541] on strong "WALKHERO’s advanced cushioning and biomechanical support system" at bounding box center [863, 547] width 270 height 50
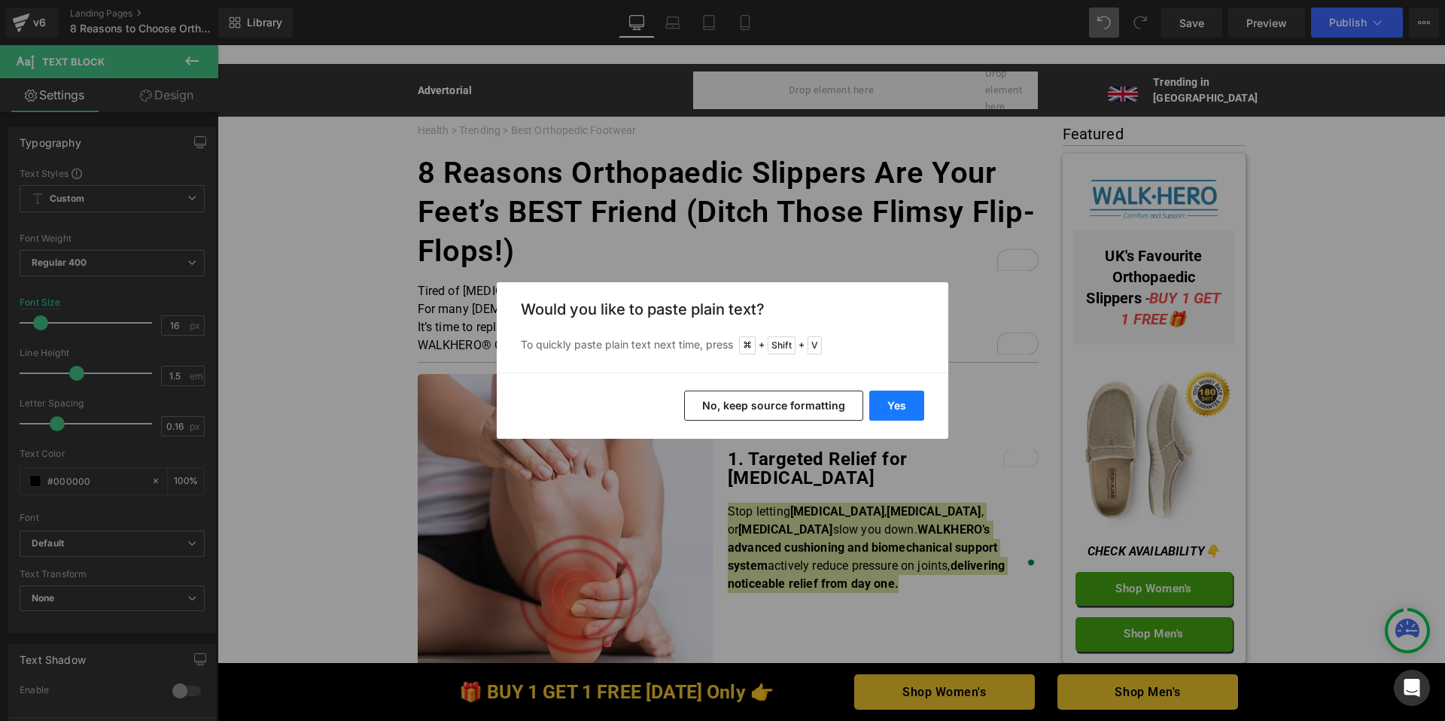
click at [899, 406] on button "Yes" at bounding box center [896, 406] width 55 height 30
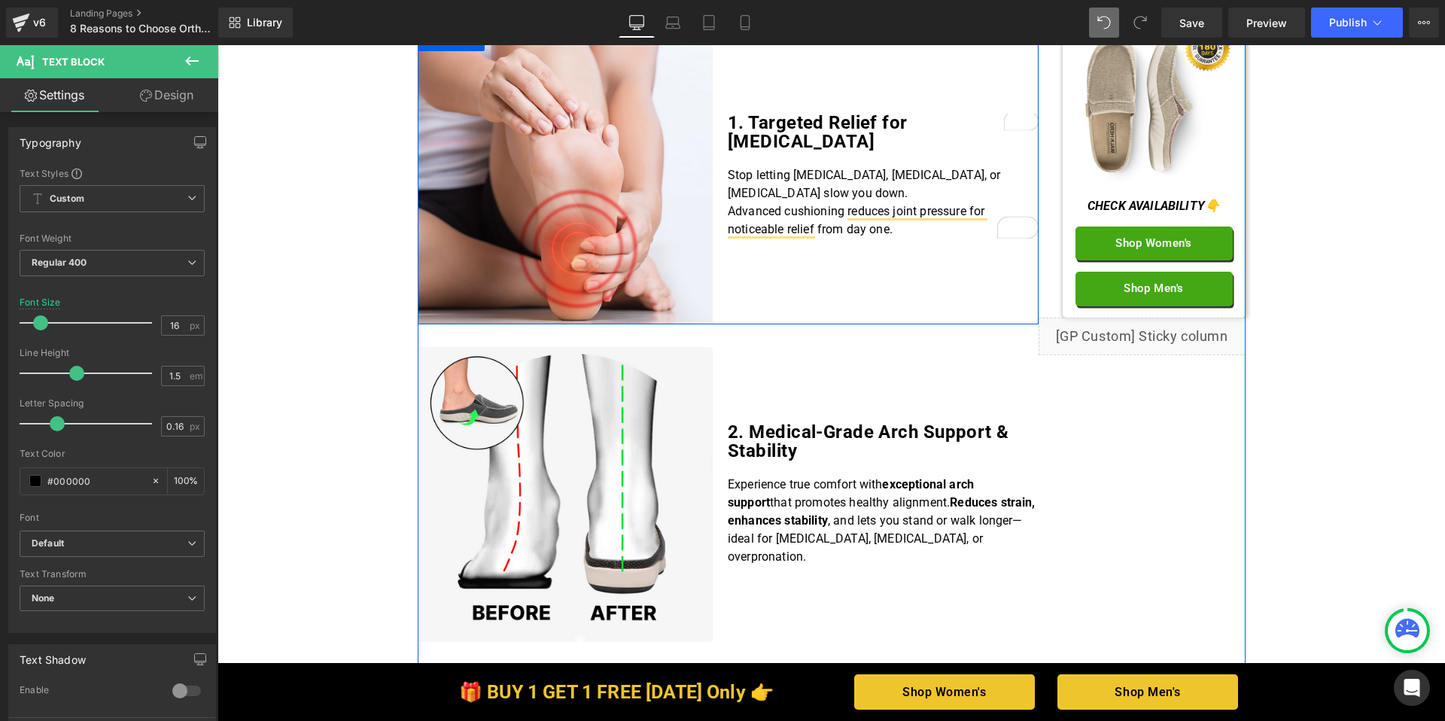
scroll to position [360, 0]
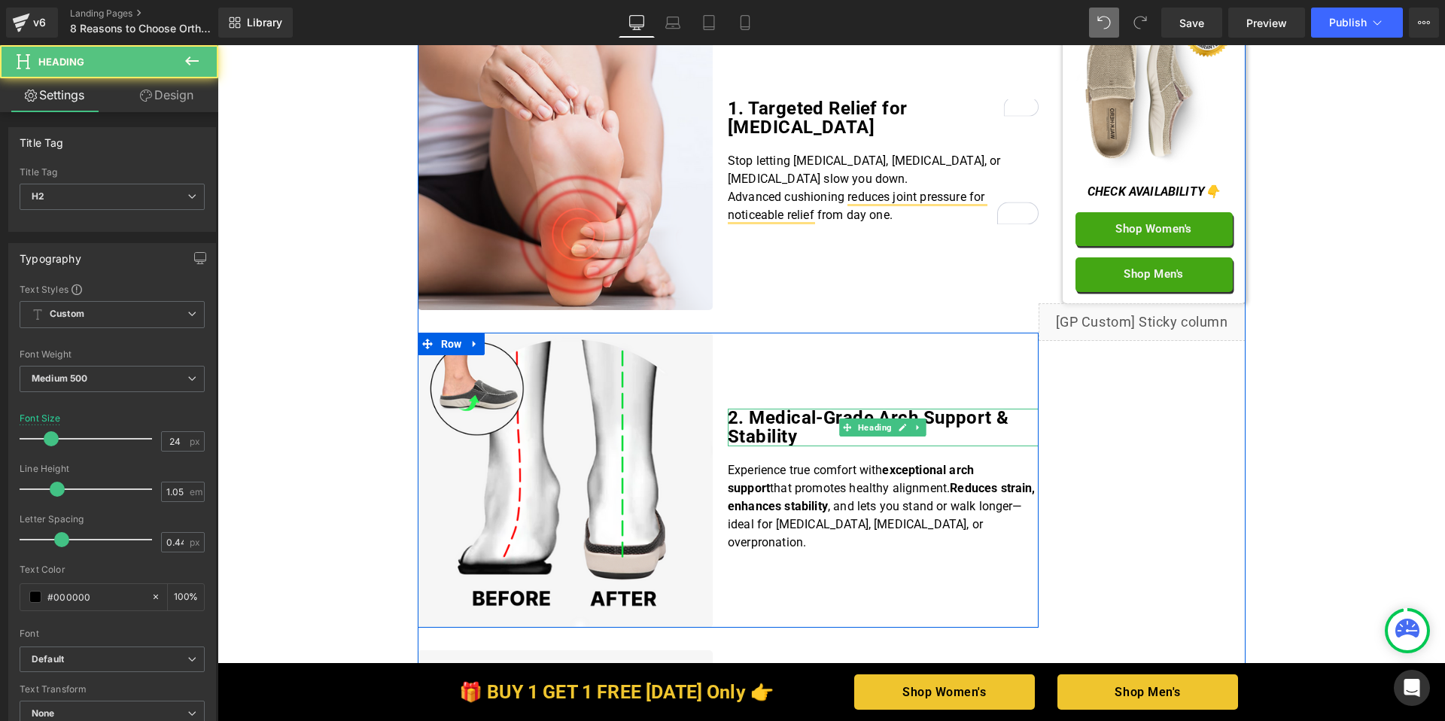
click at [812, 437] on h2 "2. Medical-Grade Arch Support & Stability" at bounding box center [883, 428] width 311 height 38
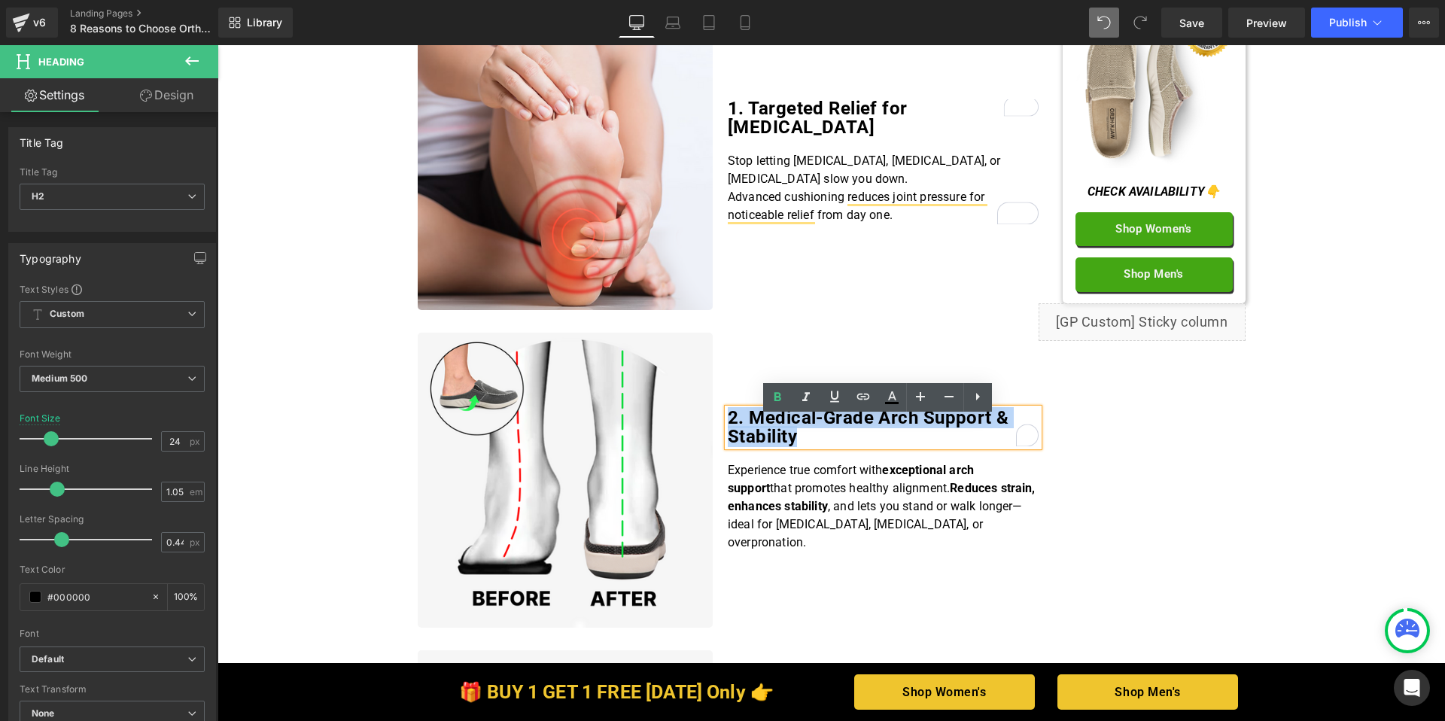
drag, startPoint x: 802, startPoint y: 445, endPoint x: 713, endPoint y: 428, distance: 91.2
click at [713, 428] on div "Image 2. Medical-Grade Arch Support & Stability Heading Experience true comfort…" at bounding box center [728, 481] width 621 height 296
paste div "To enrich screen reader interactions, please activate Accessibility in Grammarl…"
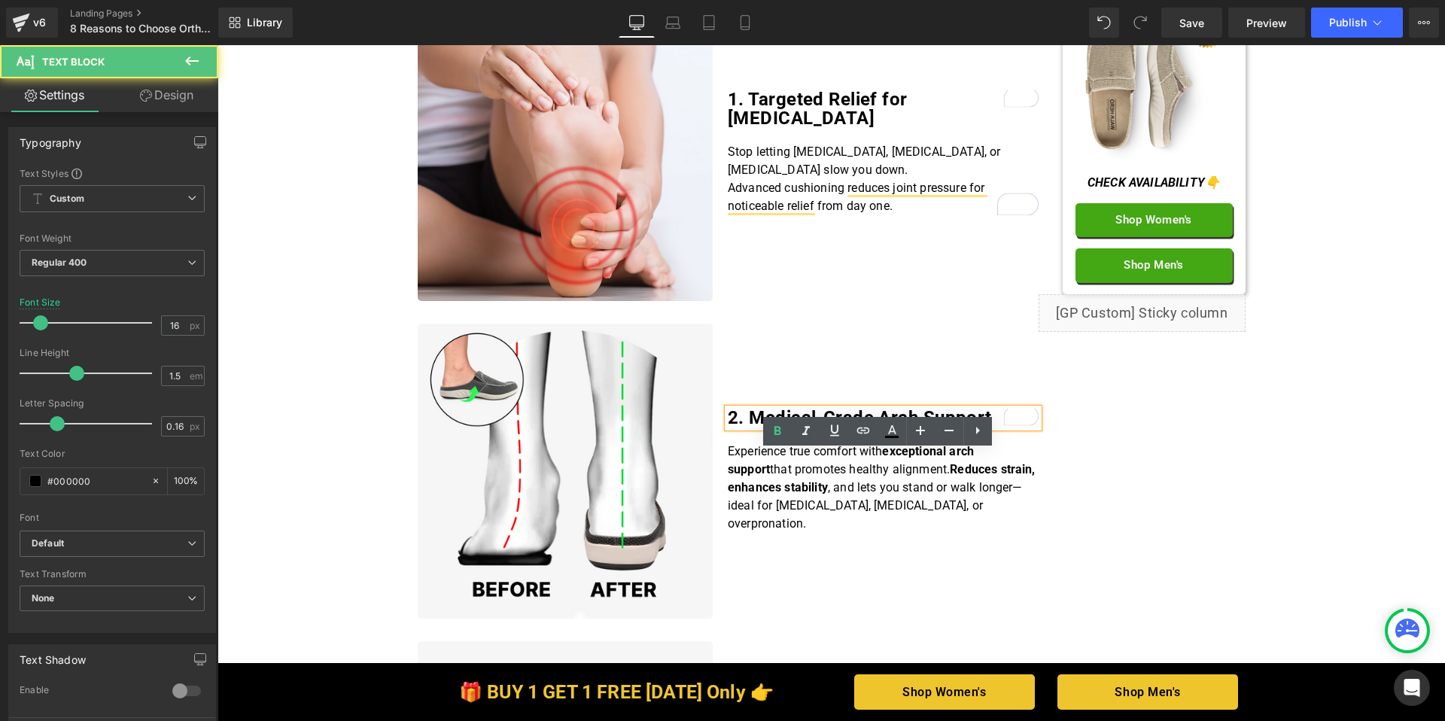
scroll to position [369, 0]
click at [836, 498] on p "Experience true comfort with exceptional arch support that promotes healthy ali…" at bounding box center [883, 488] width 311 height 90
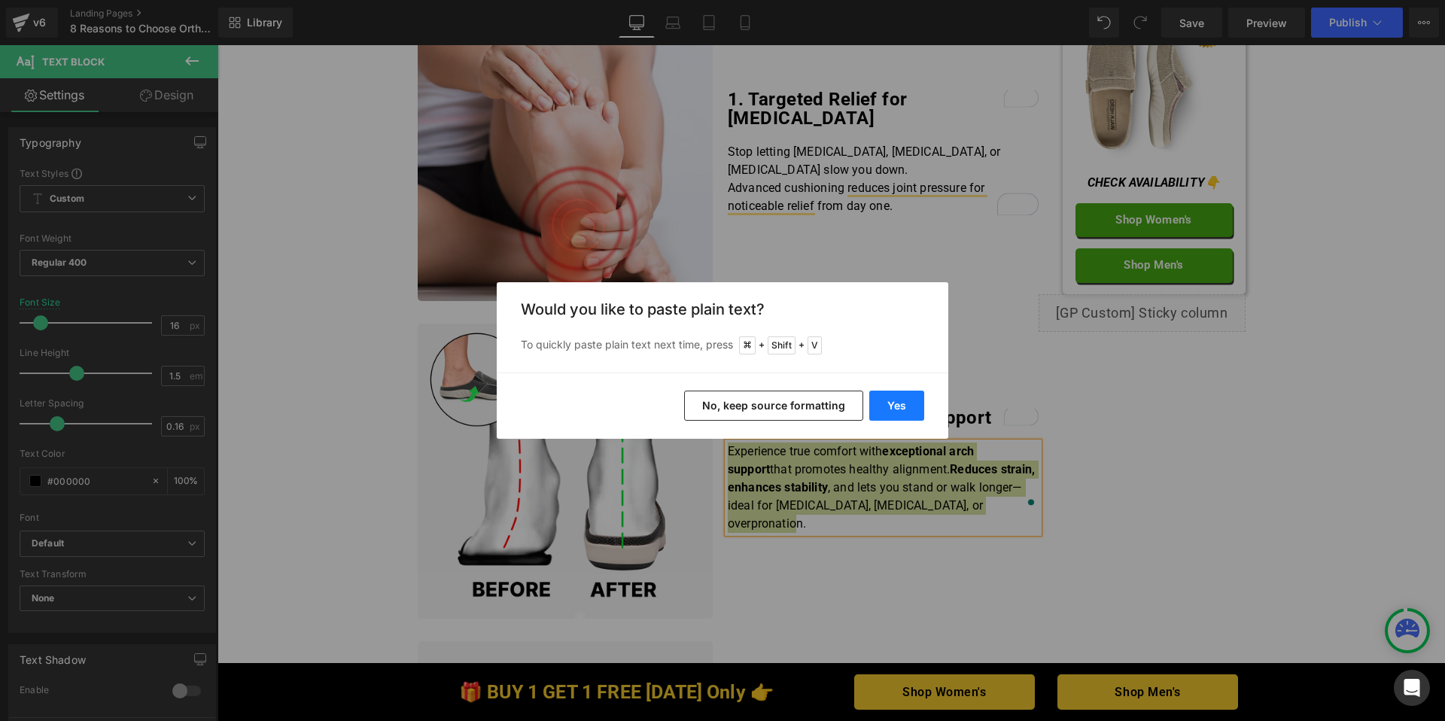
drag, startPoint x: 890, startPoint y: 410, endPoint x: 668, endPoint y: 367, distance: 226.3
click at [890, 410] on button "Yes" at bounding box center [896, 406] width 55 height 30
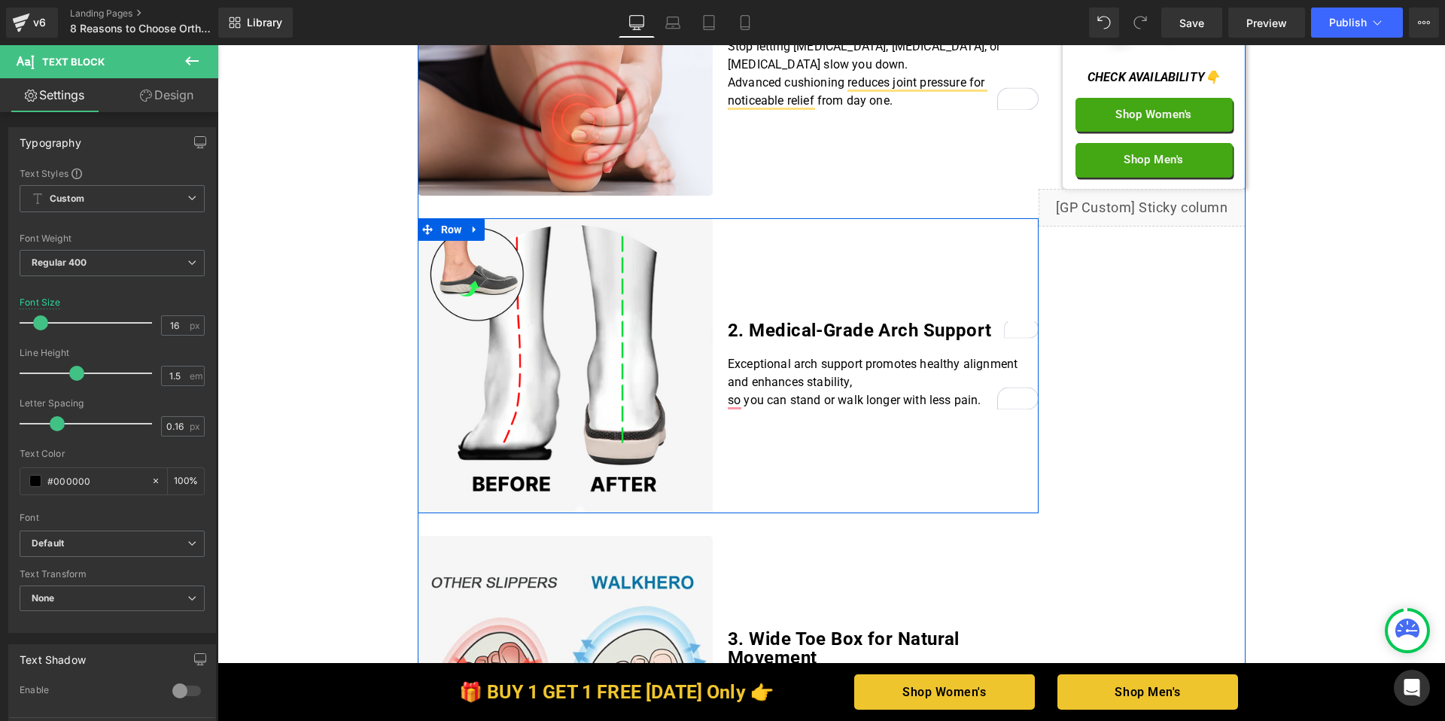
scroll to position [592, 0]
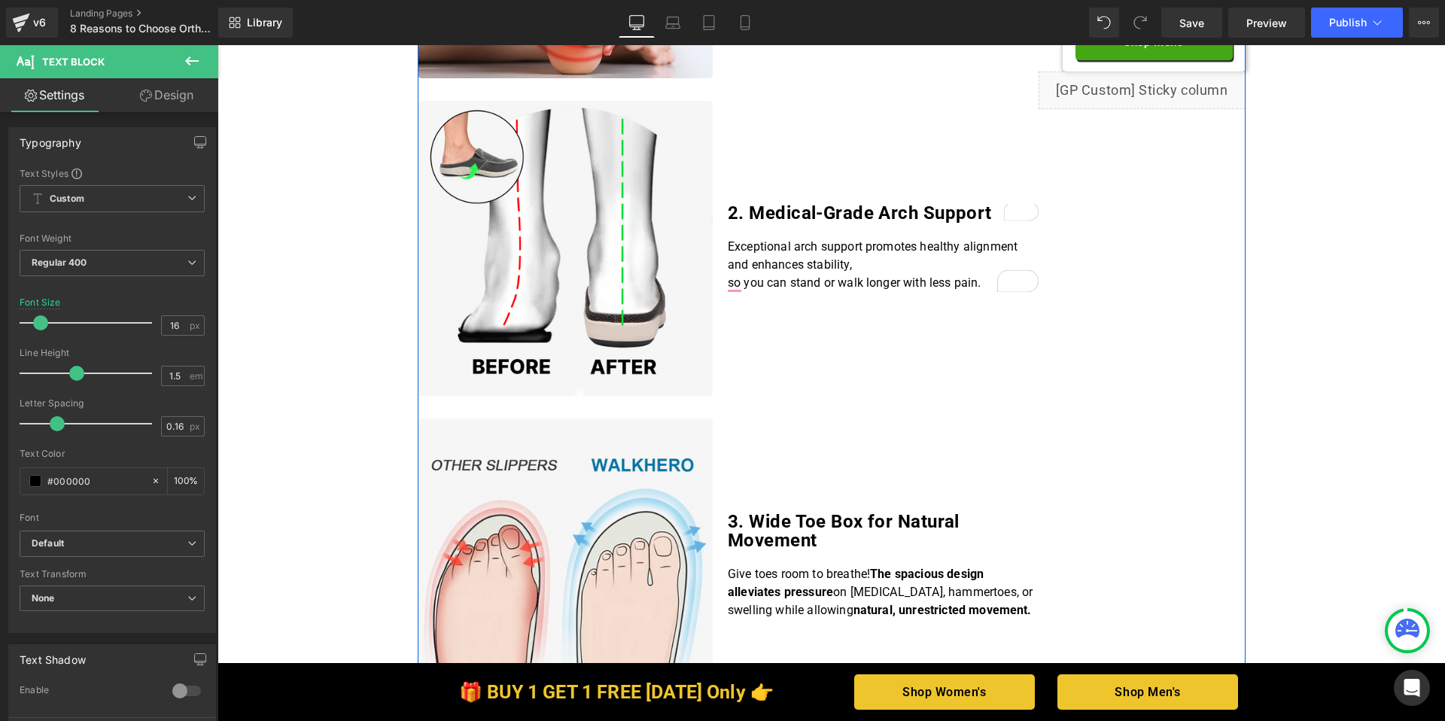
click at [790, 528] on b "3. Wide Toe Box for Natural Movement" at bounding box center [844, 531] width 232 height 40
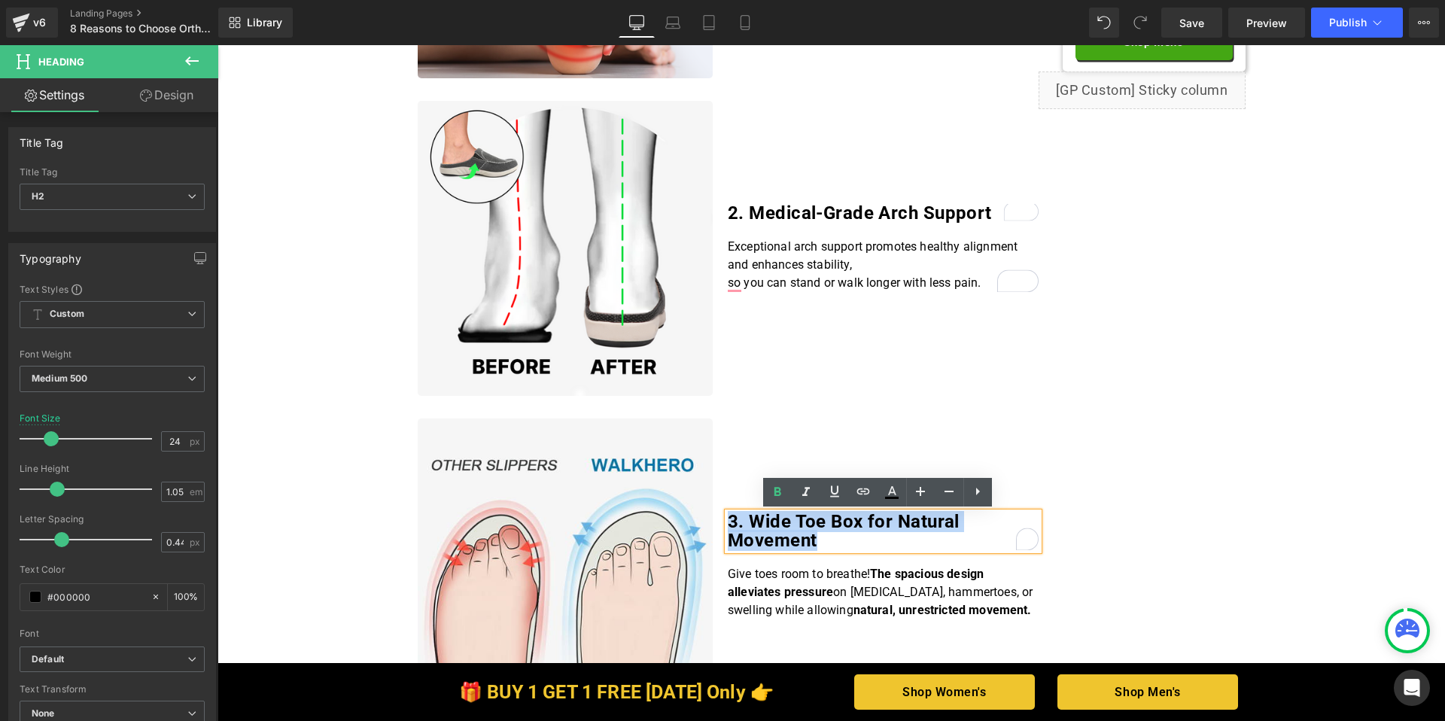
drag, startPoint x: 809, startPoint y: 536, endPoint x: 723, endPoint y: 522, distance: 87.0
click at [728, 522] on h2 "3. Wide Toe Box for Natural Movement" at bounding box center [883, 532] width 311 height 38
paste div "To enrich screen reader interactions, please activate Accessibility in Grammarl…"
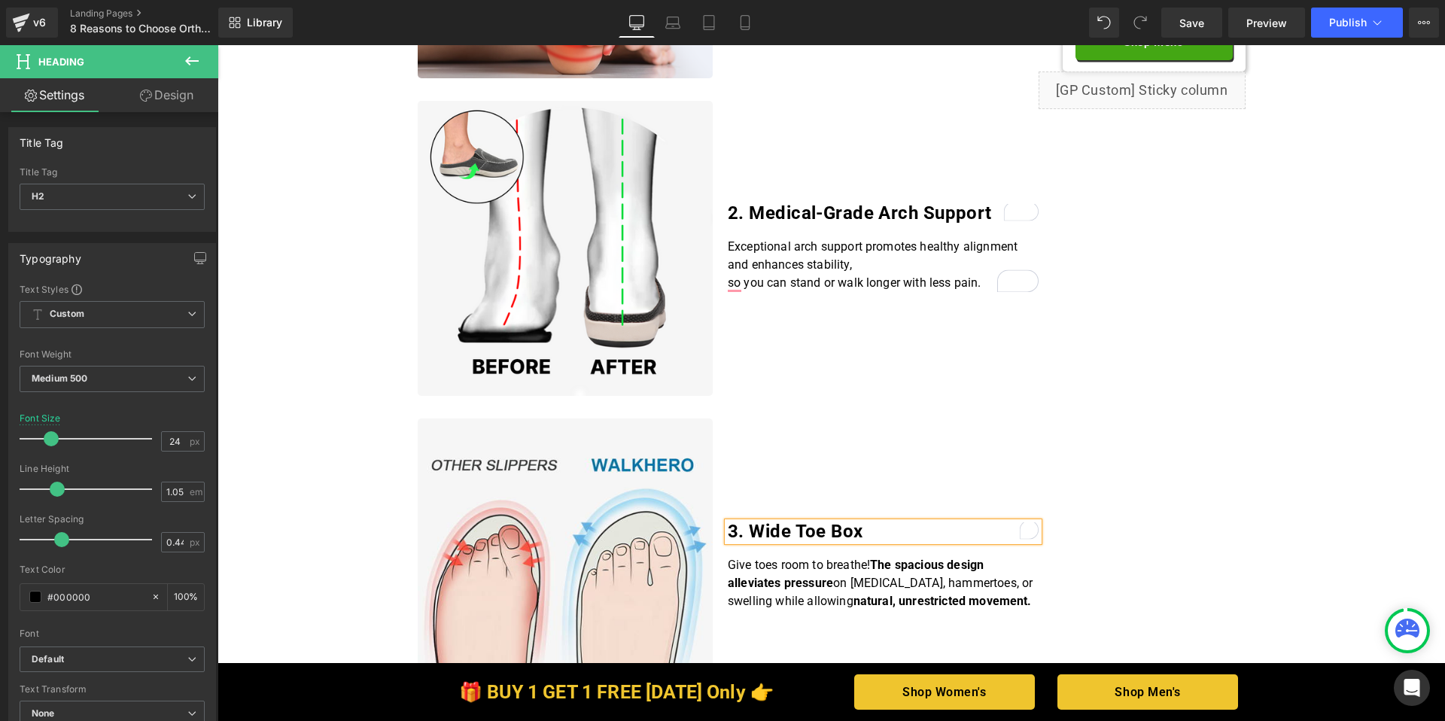
scroll to position [601, 0]
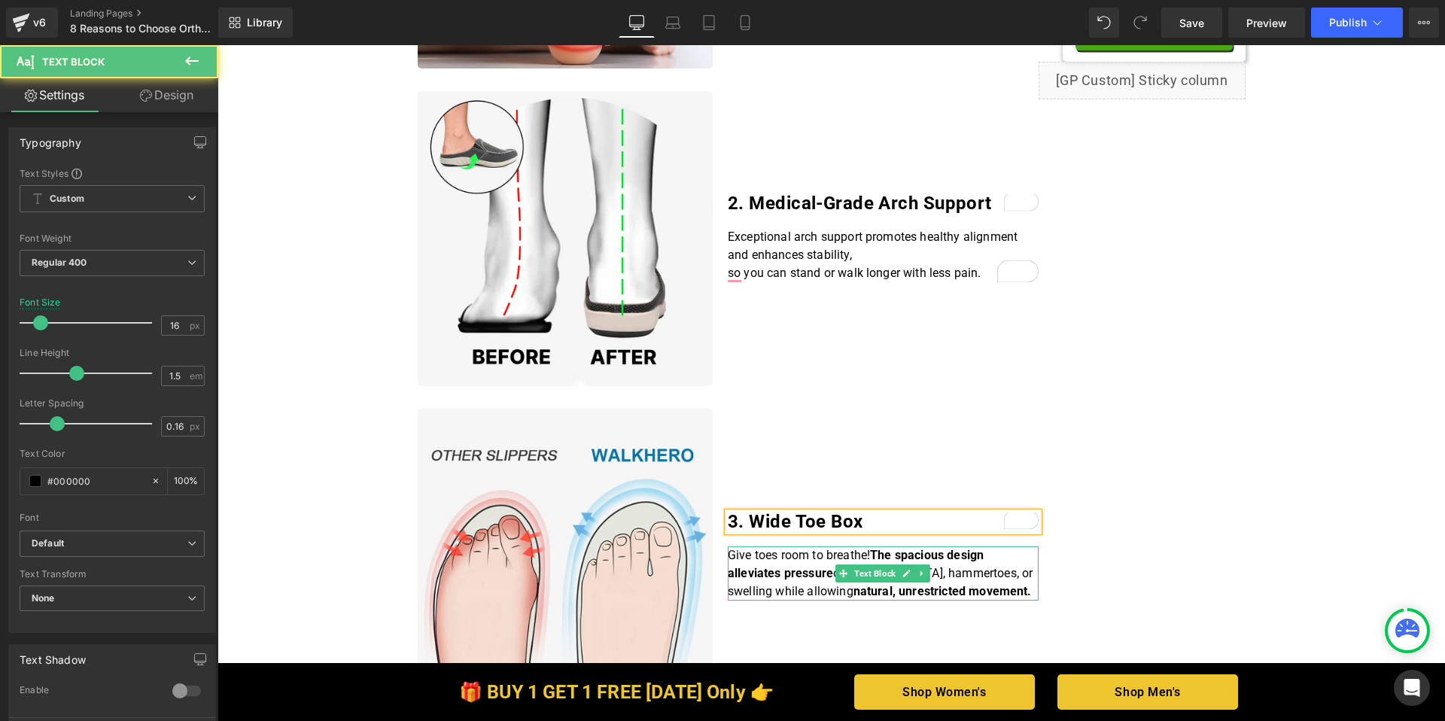
click at [796, 583] on p "Give toes room to breathe! The spacious design alleviates pressure on bunions, …" at bounding box center [883, 574] width 311 height 54
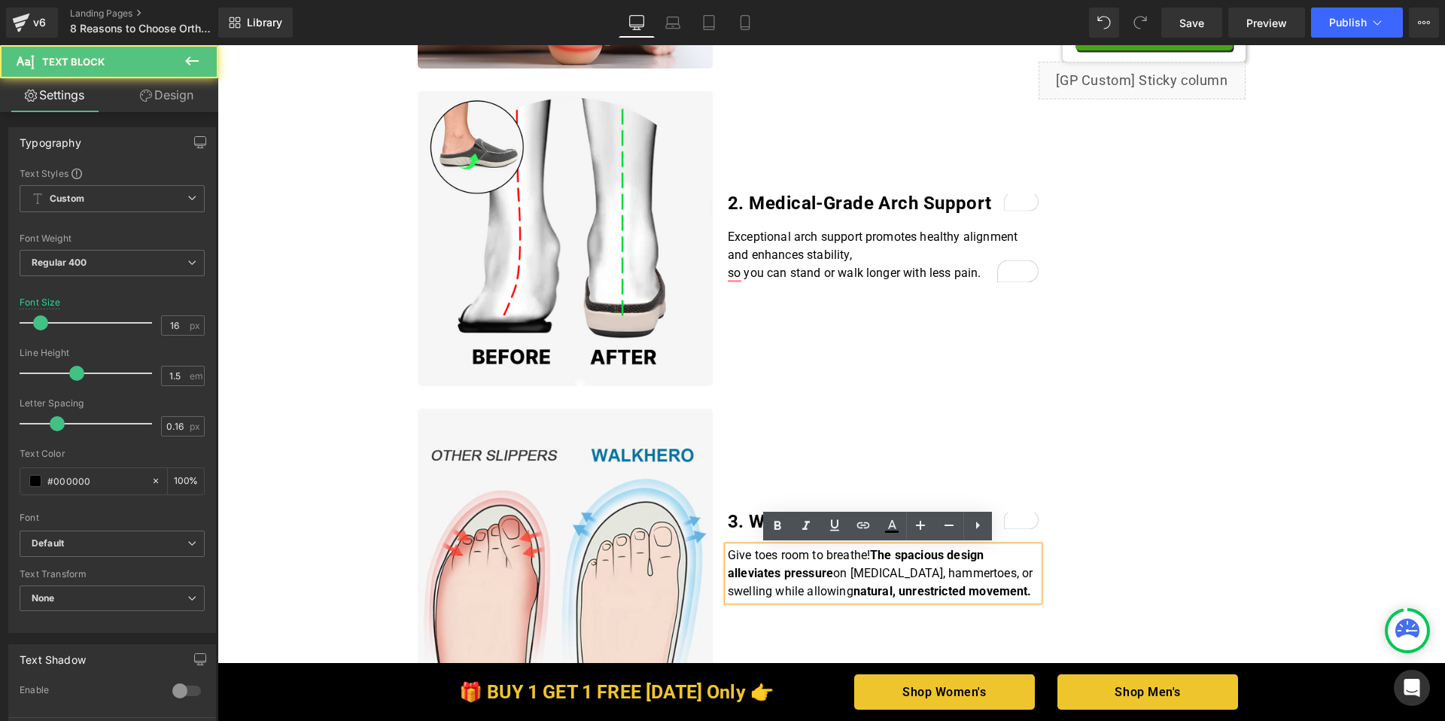
click at [813, 583] on p "Give toes room to breathe! The spacious design alleviates pressure on bunions, …" at bounding box center [883, 574] width 311 height 54
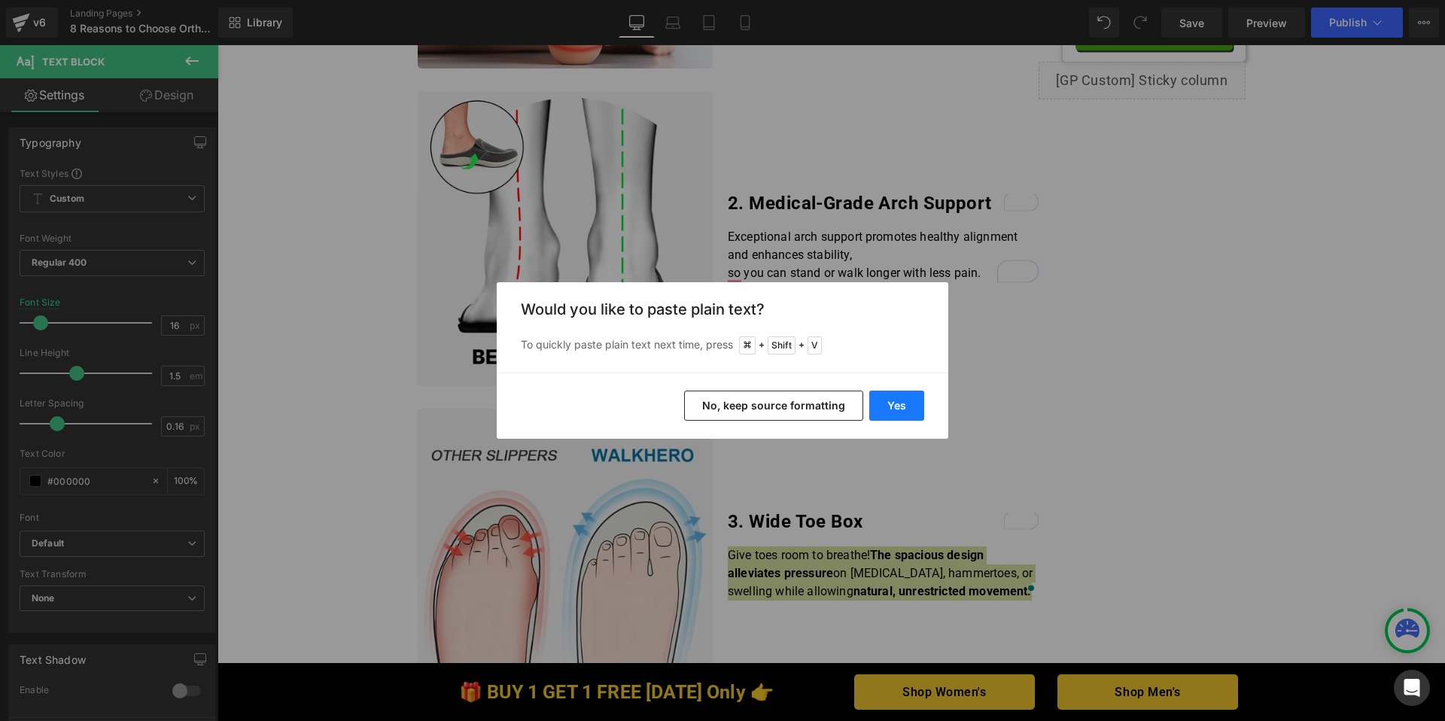
drag, startPoint x: 893, startPoint y: 397, endPoint x: 675, endPoint y: 352, distance: 222.0
click at [893, 397] on button "Yes" at bounding box center [896, 406] width 55 height 30
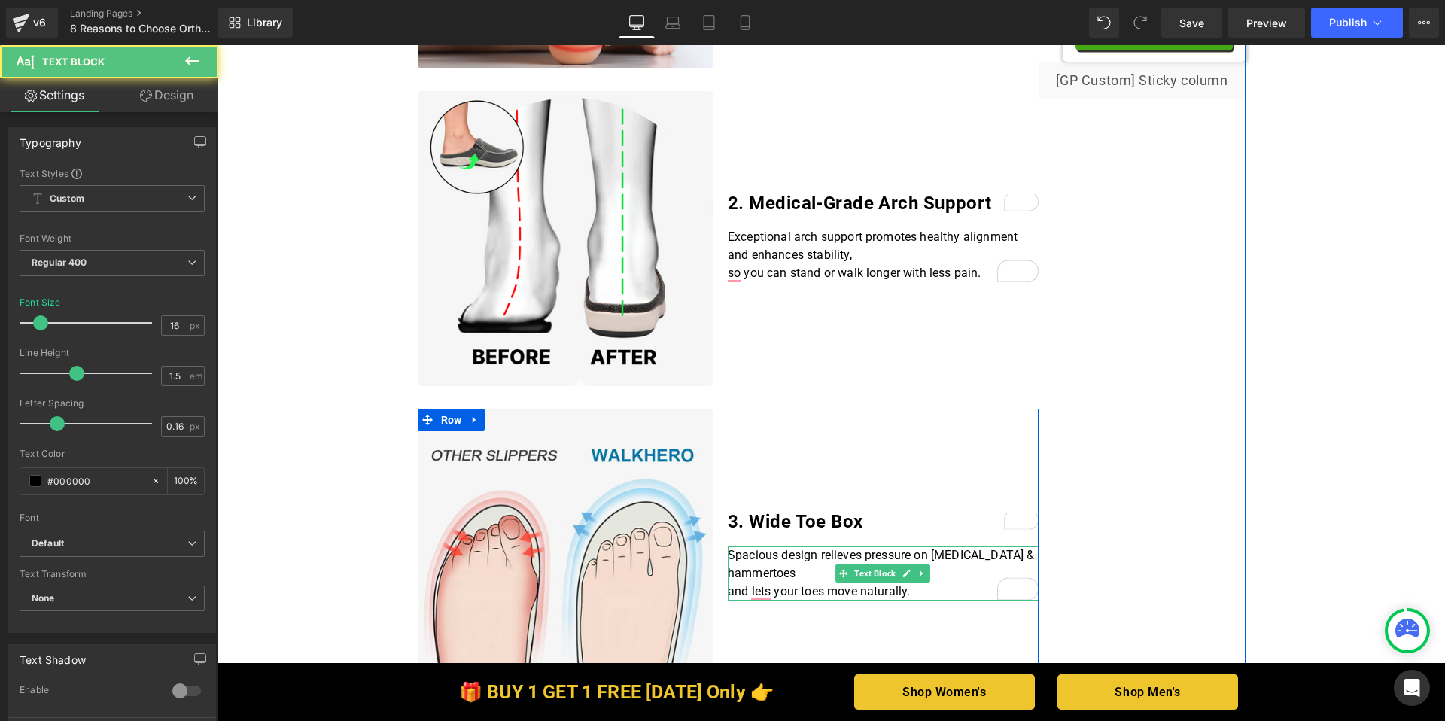
click at [729, 592] on p "and lets your toes move naturally." at bounding box center [883, 592] width 311 height 18
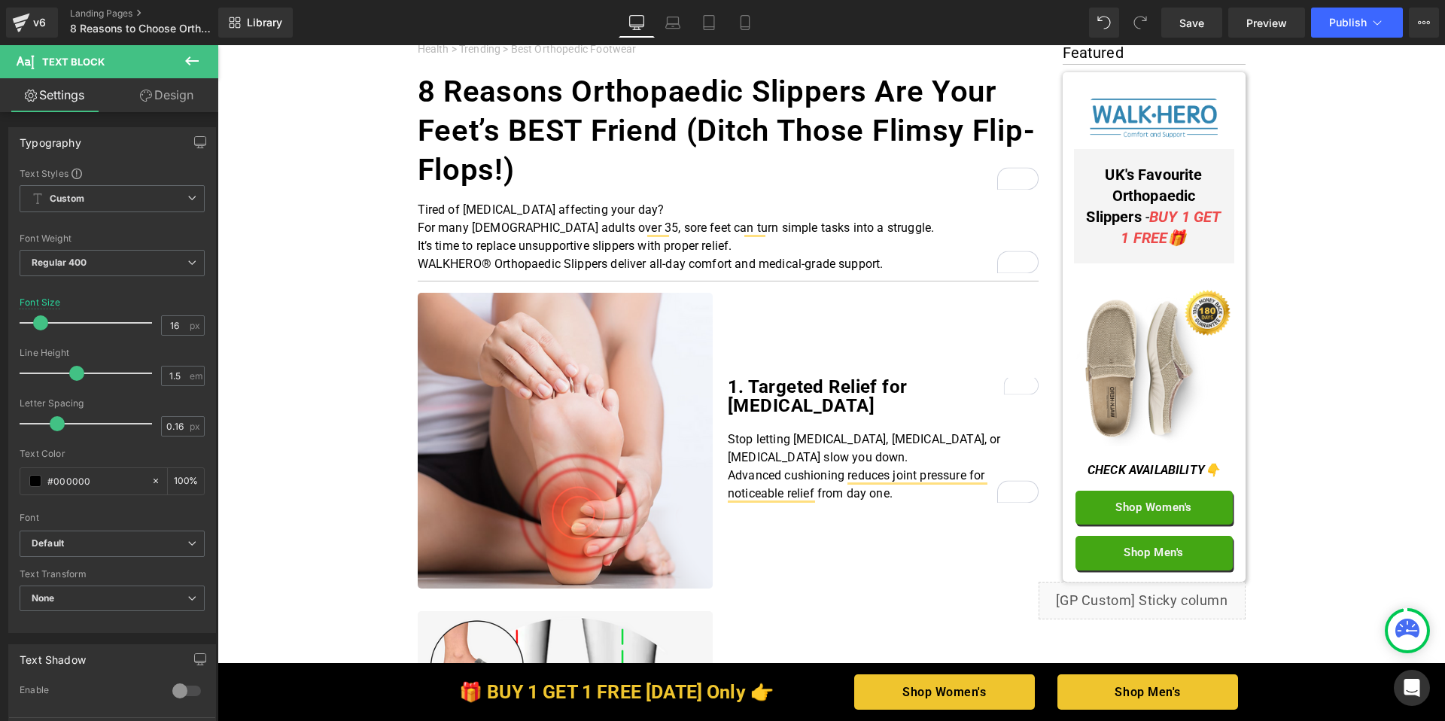
scroll to position [49, 0]
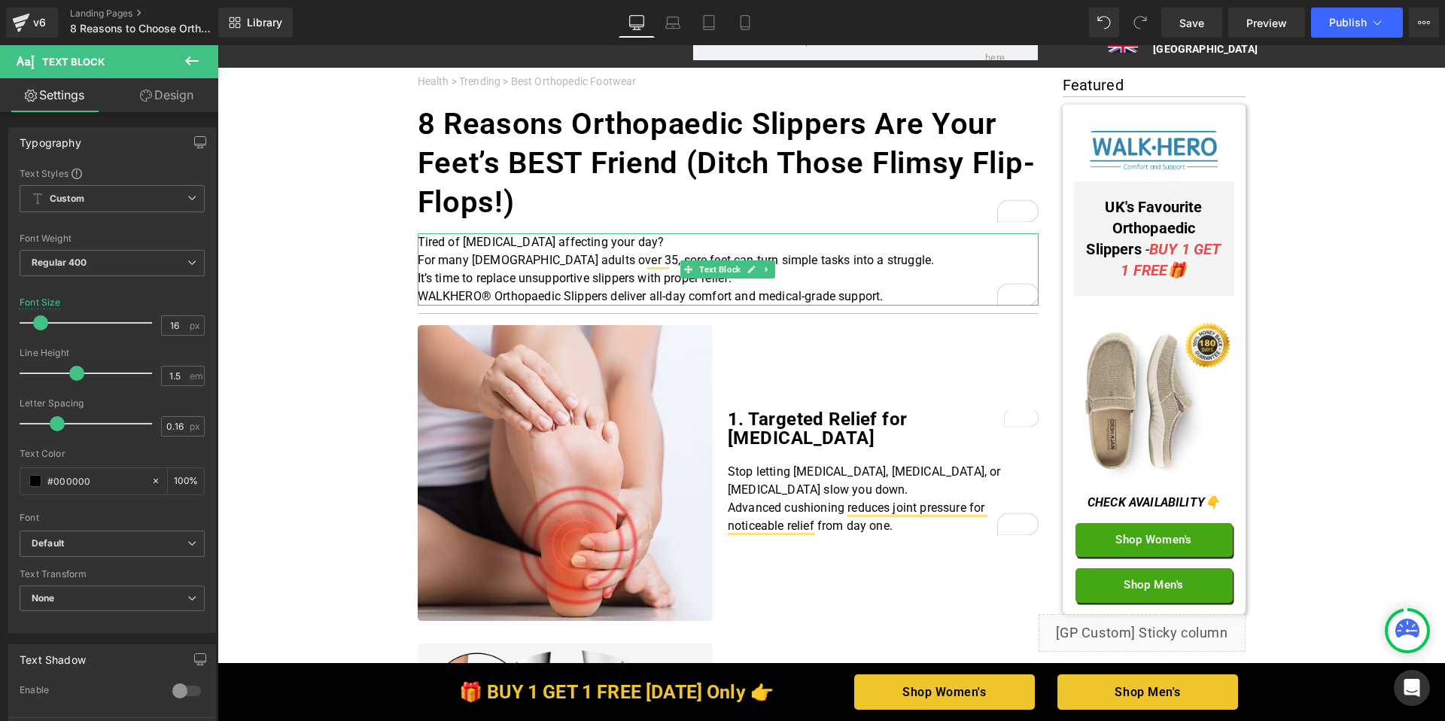
click at [418, 259] on p "For many UK adults over 35, sore feet can turn simple tasks into a struggle." at bounding box center [728, 260] width 621 height 18
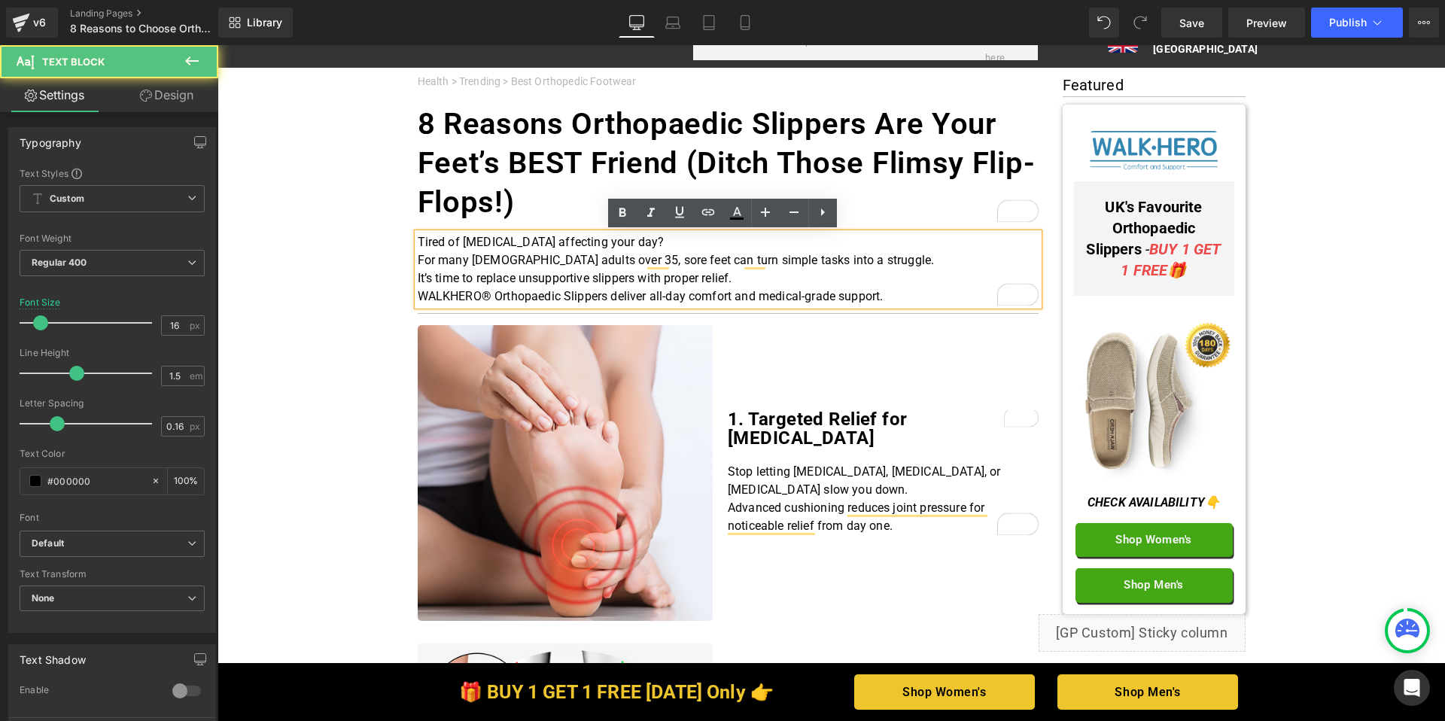
click at [418, 258] on p "For many UK adults over 35, sore feet can turn simple tasks into a struggle." at bounding box center [728, 260] width 621 height 18
click at [418, 254] on p "For many UK adults over 35, sore feet can turn simple tasks into a struggle." at bounding box center [728, 260] width 621 height 18
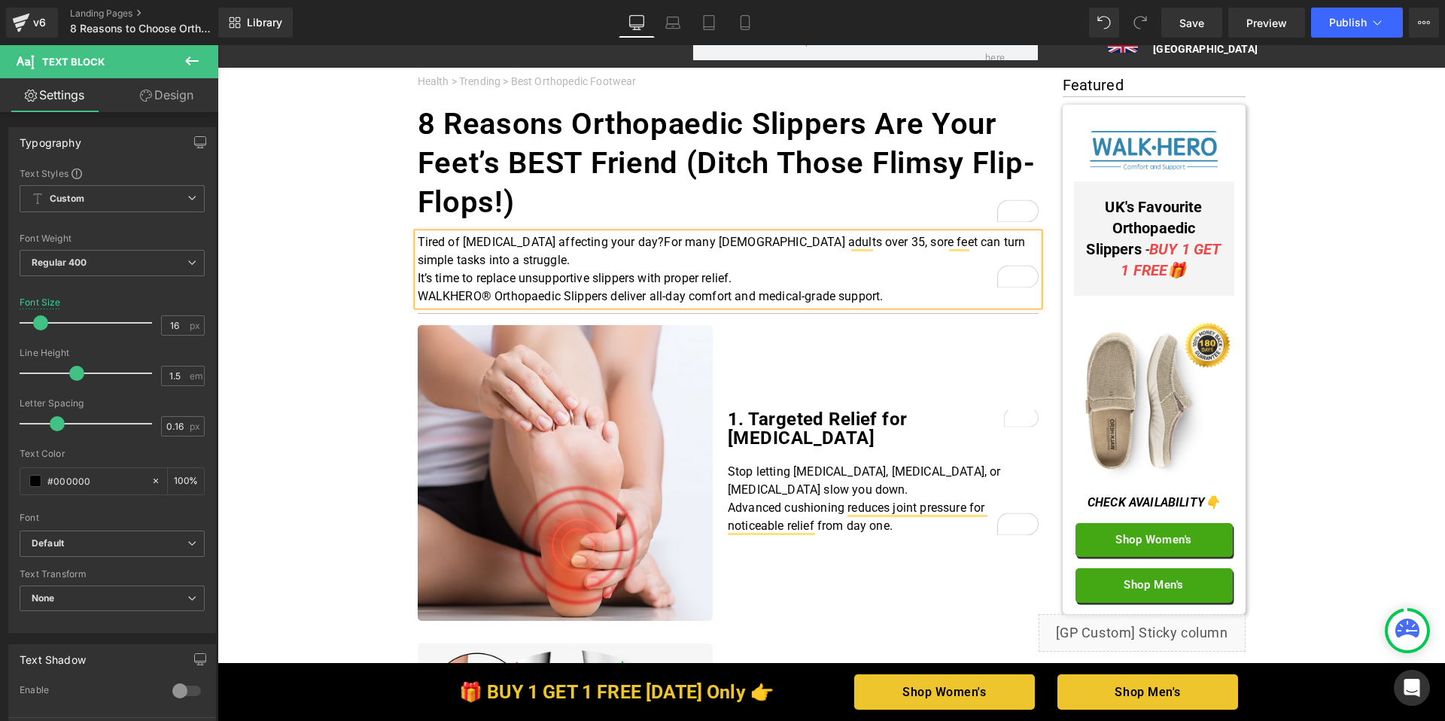
click at [418, 270] on p "It’s time to replace unsupportive slippers with proper relief." at bounding box center [728, 279] width 621 height 18
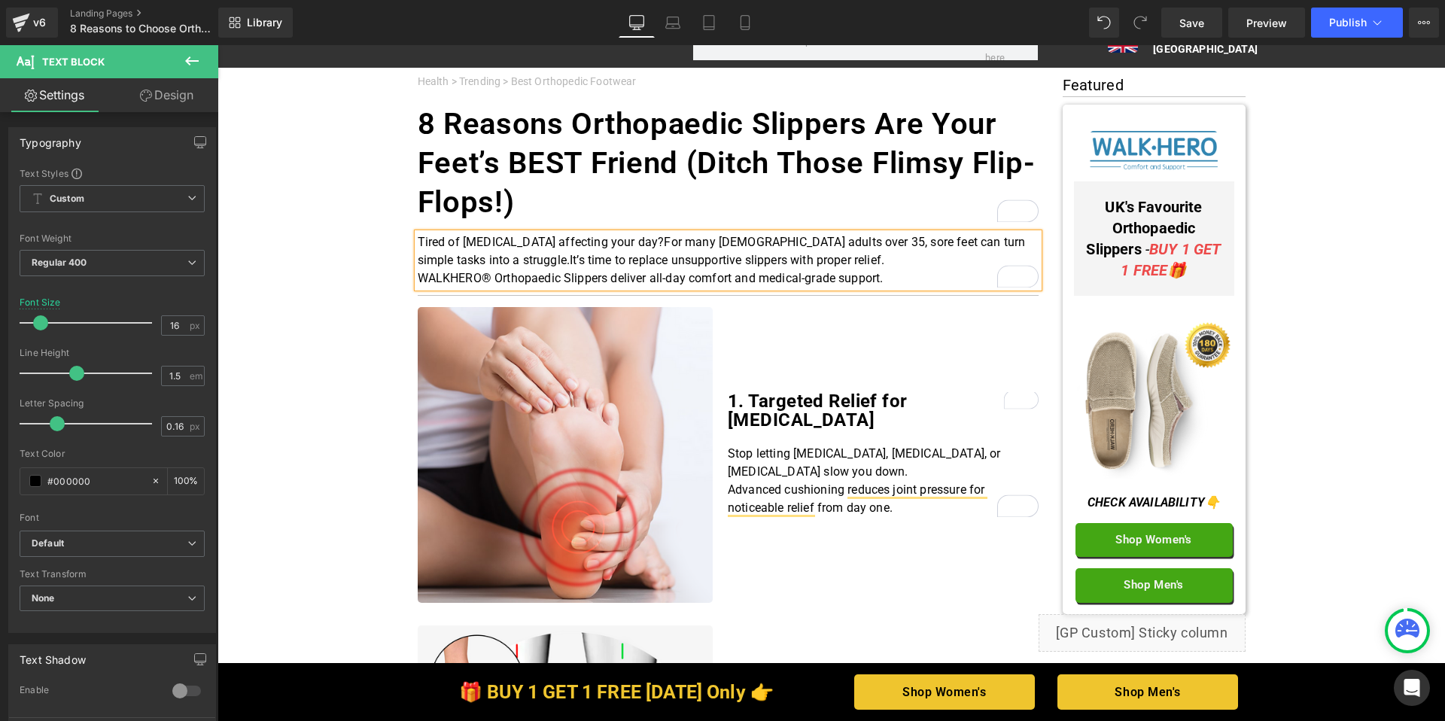
click at [418, 278] on p "WALKHERO® Orthopaedic Slippers deliver all-day comfort and medical-grade suppor…" at bounding box center [728, 279] width 621 height 18
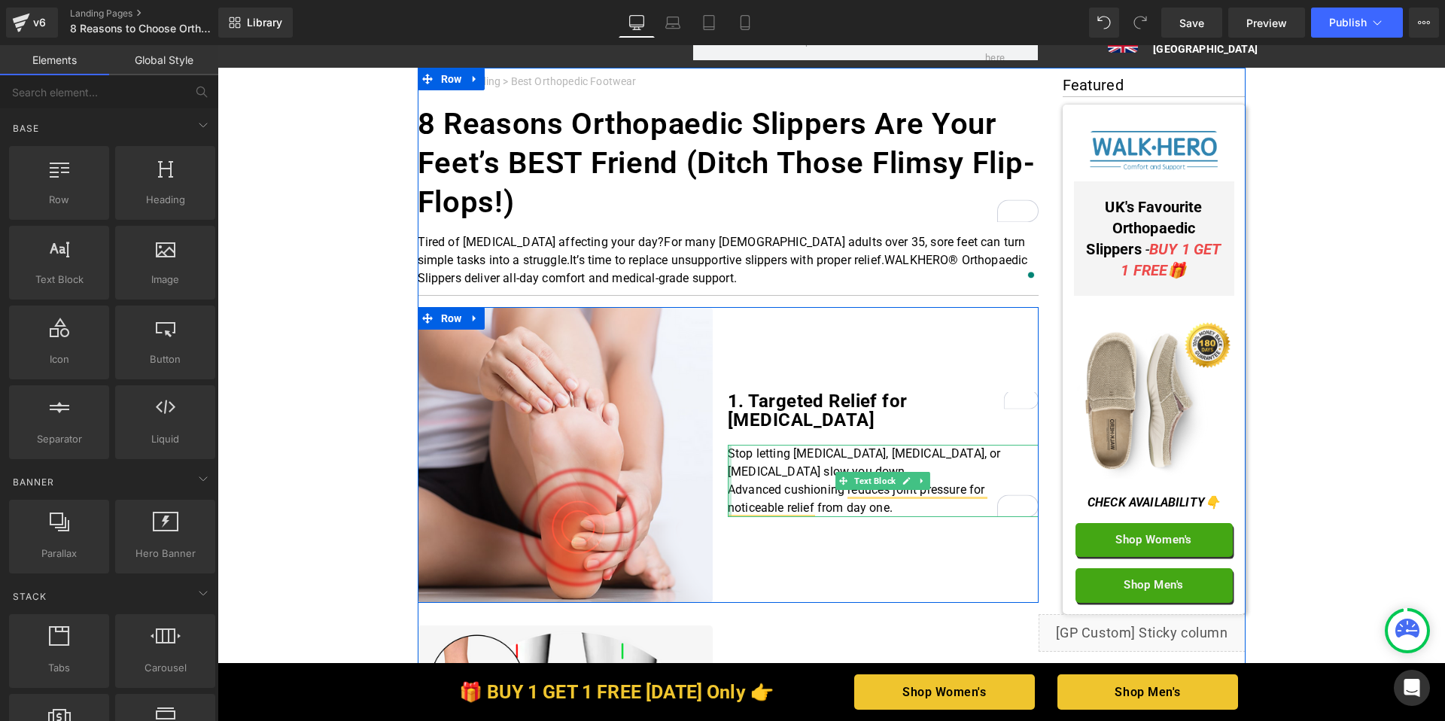
click at [728, 481] on div "Stop letting plantar fasciitis, neuropathy, or flat feet slow you down. Advanc…" at bounding box center [883, 481] width 311 height 72
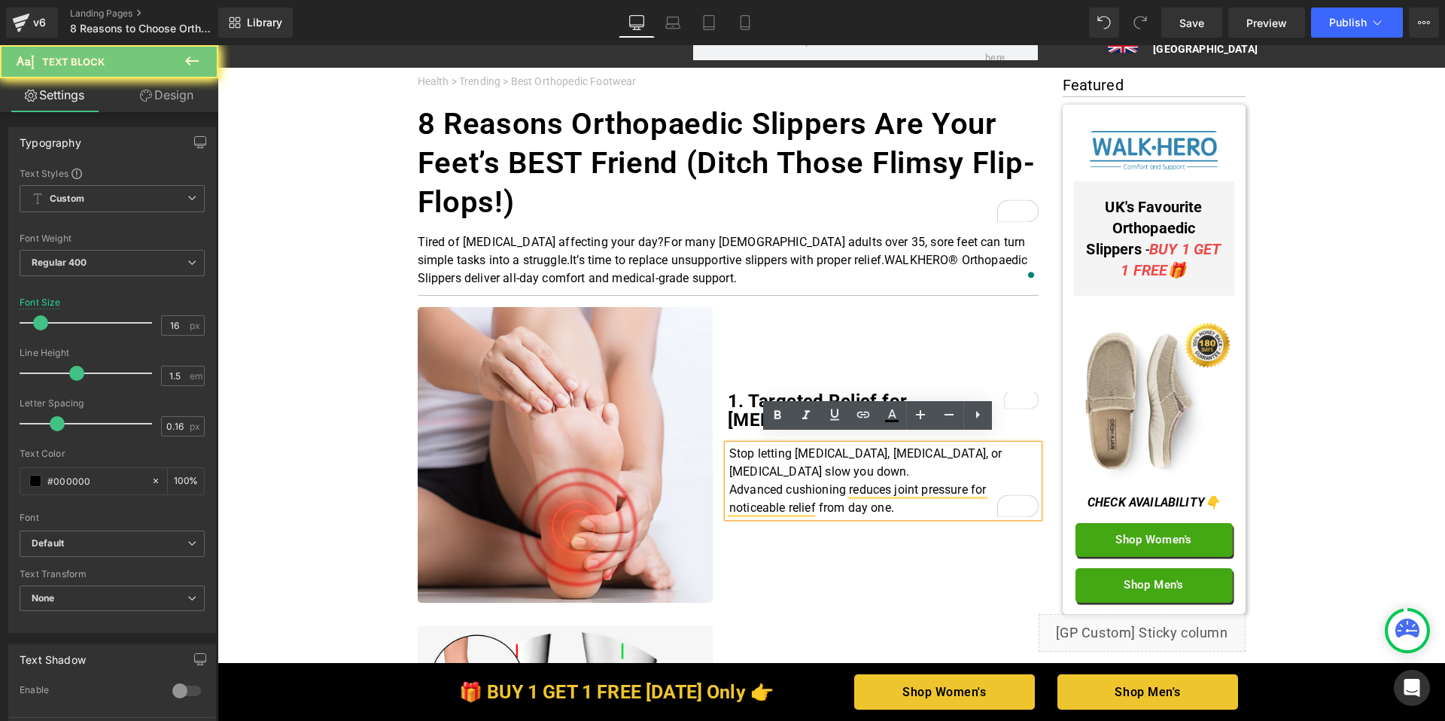
click at [729, 481] on p "Advanced cushioning reduces joint pressure for noticeable relief from day one." at bounding box center [883, 499] width 309 height 36
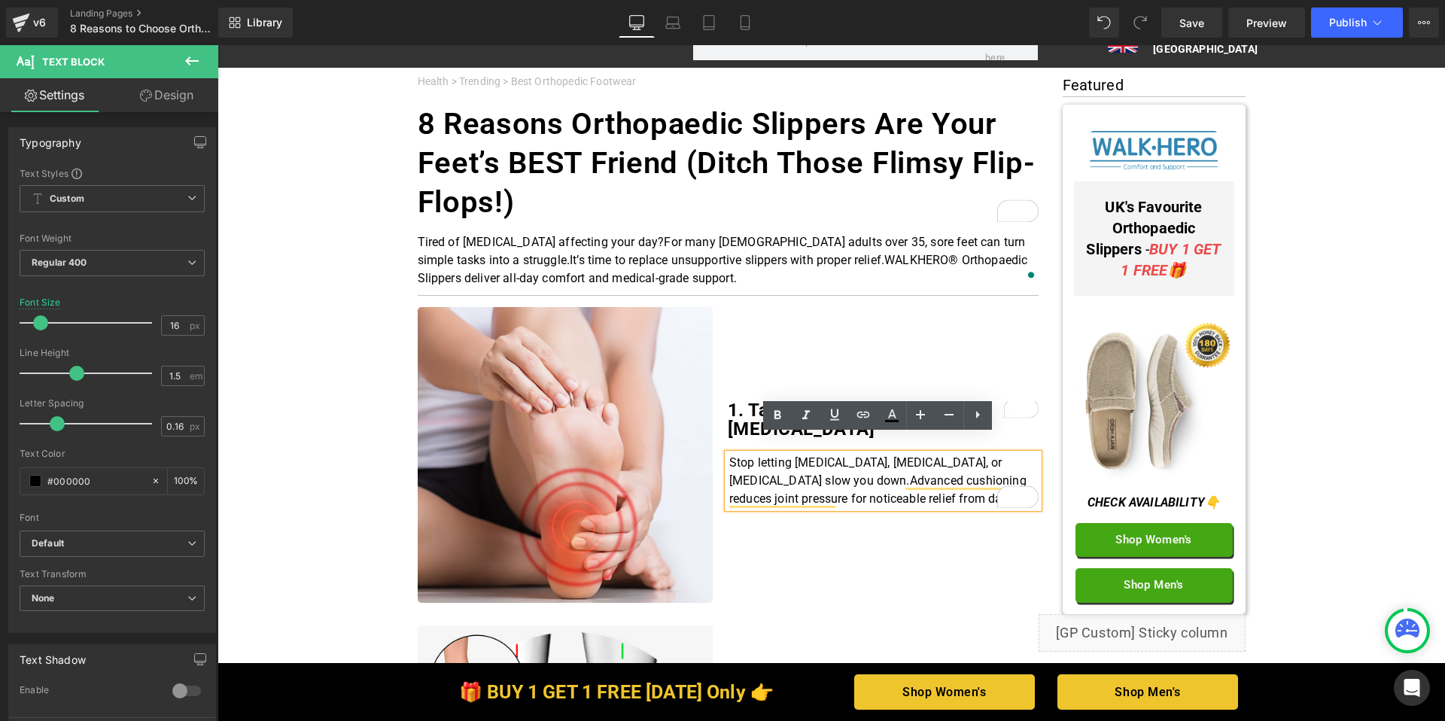
scroll to position [58, 0]
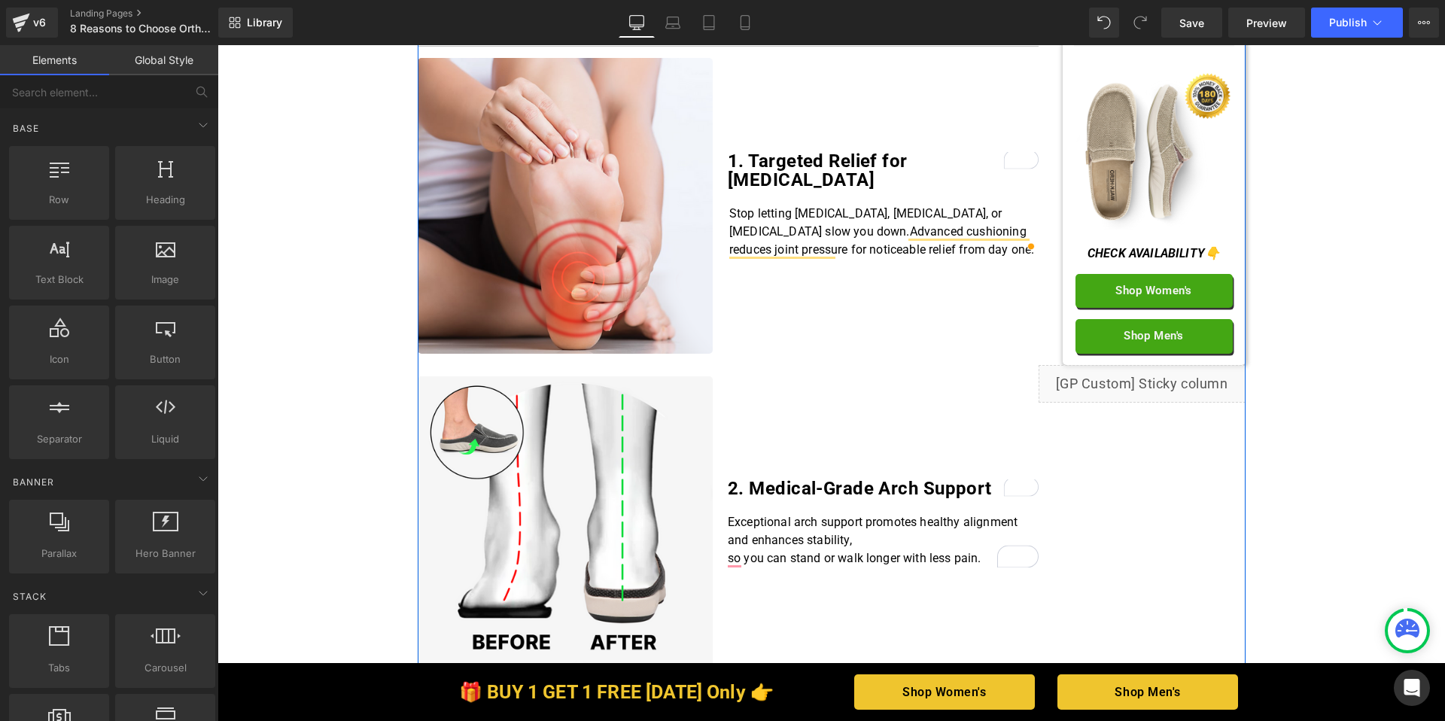
scroll to position [413, 0]
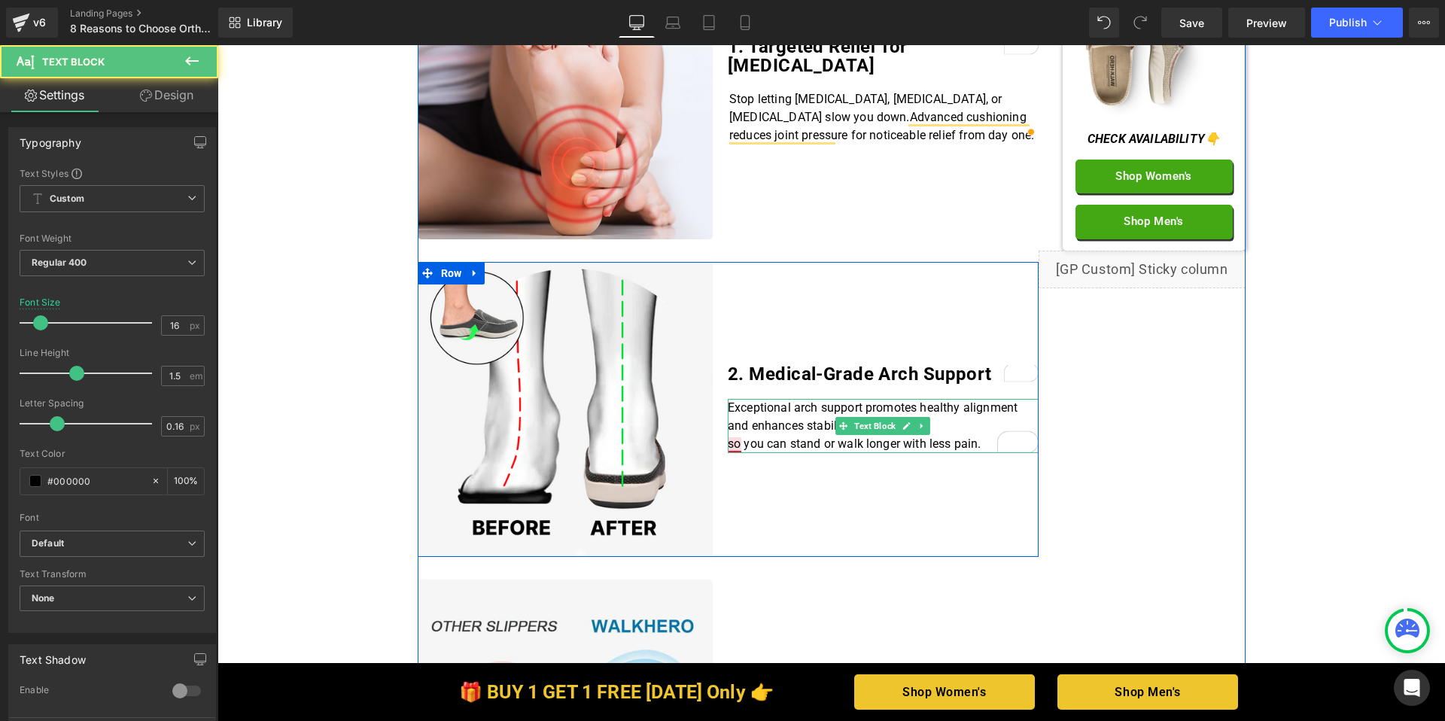
click at [732, 443] on p "so you can stand or walk longer with less pain." at bounding box center [883, 444] width 311 height 18
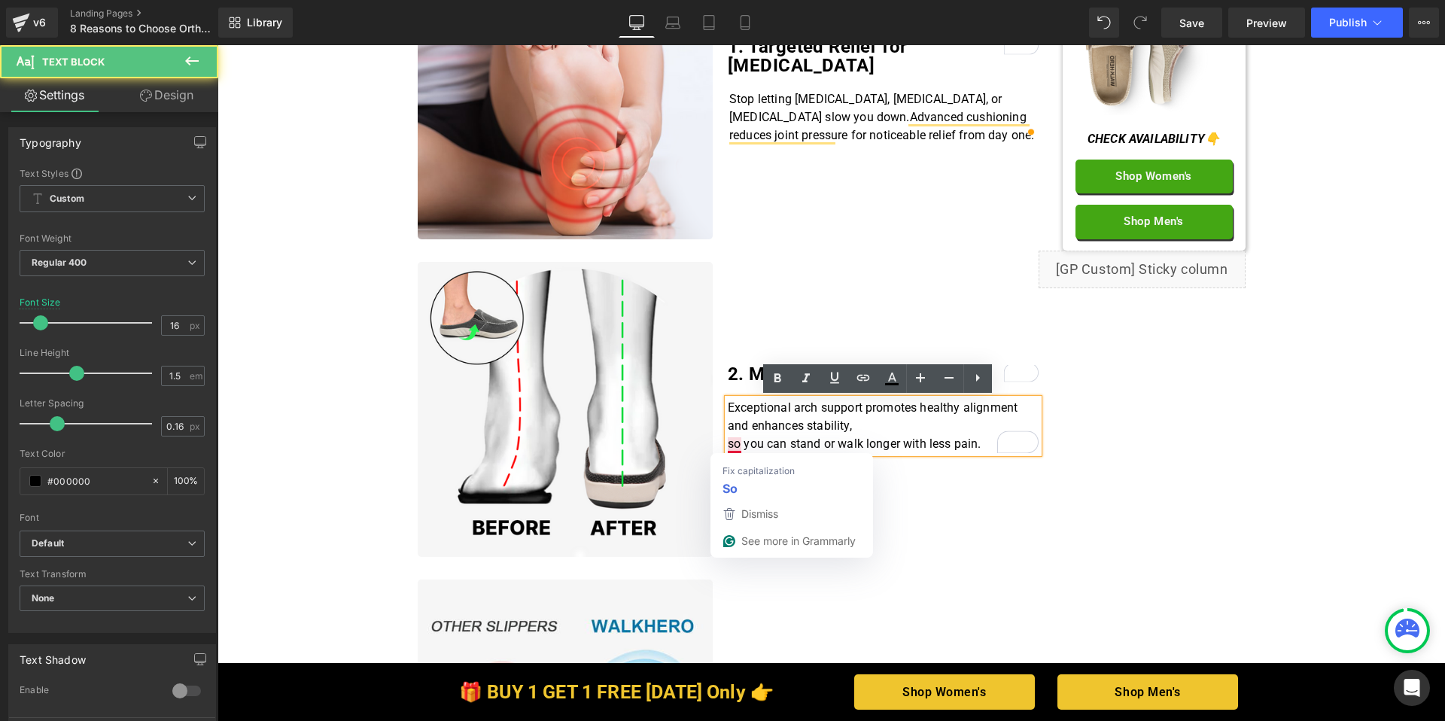
click at [728, 443] on p "so you can stand or walk longer with less pain." at bounding box center [883, 444] width 311 height 18
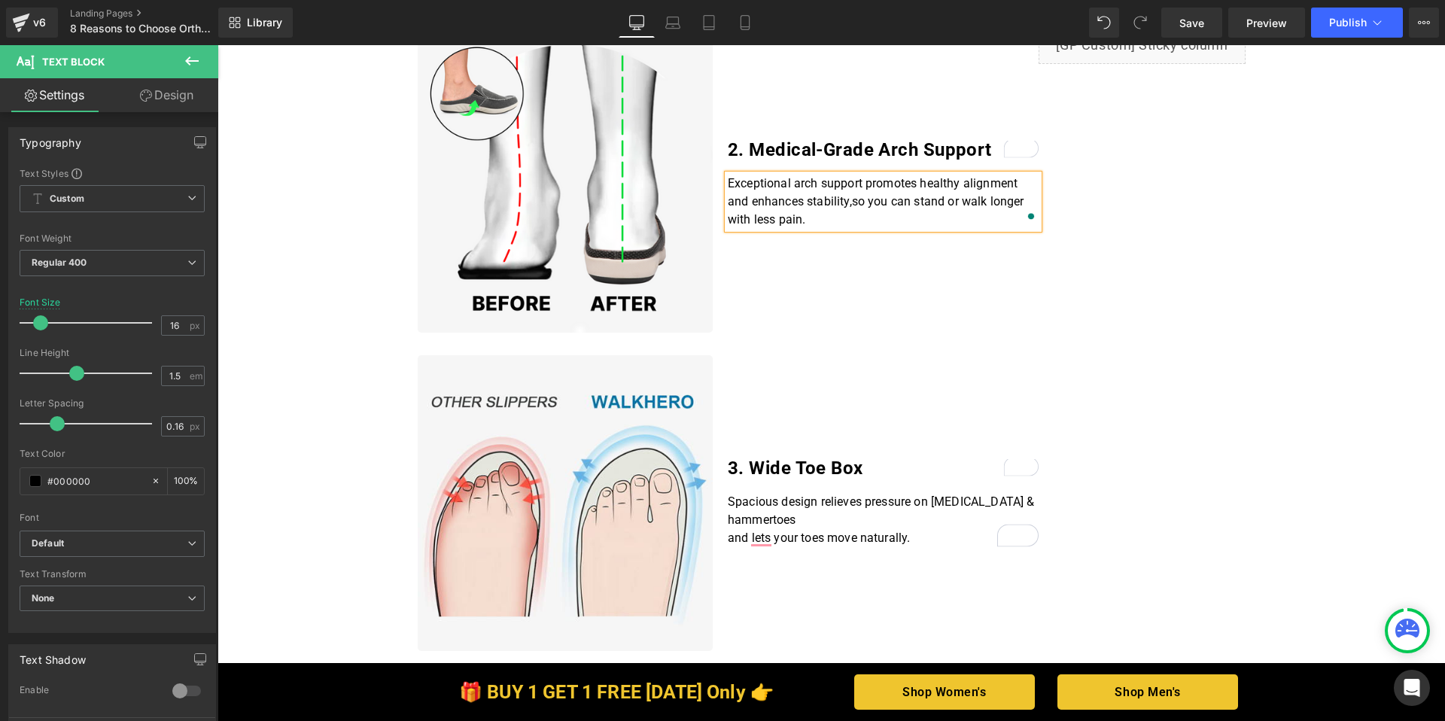
scroll to position [656, 0]
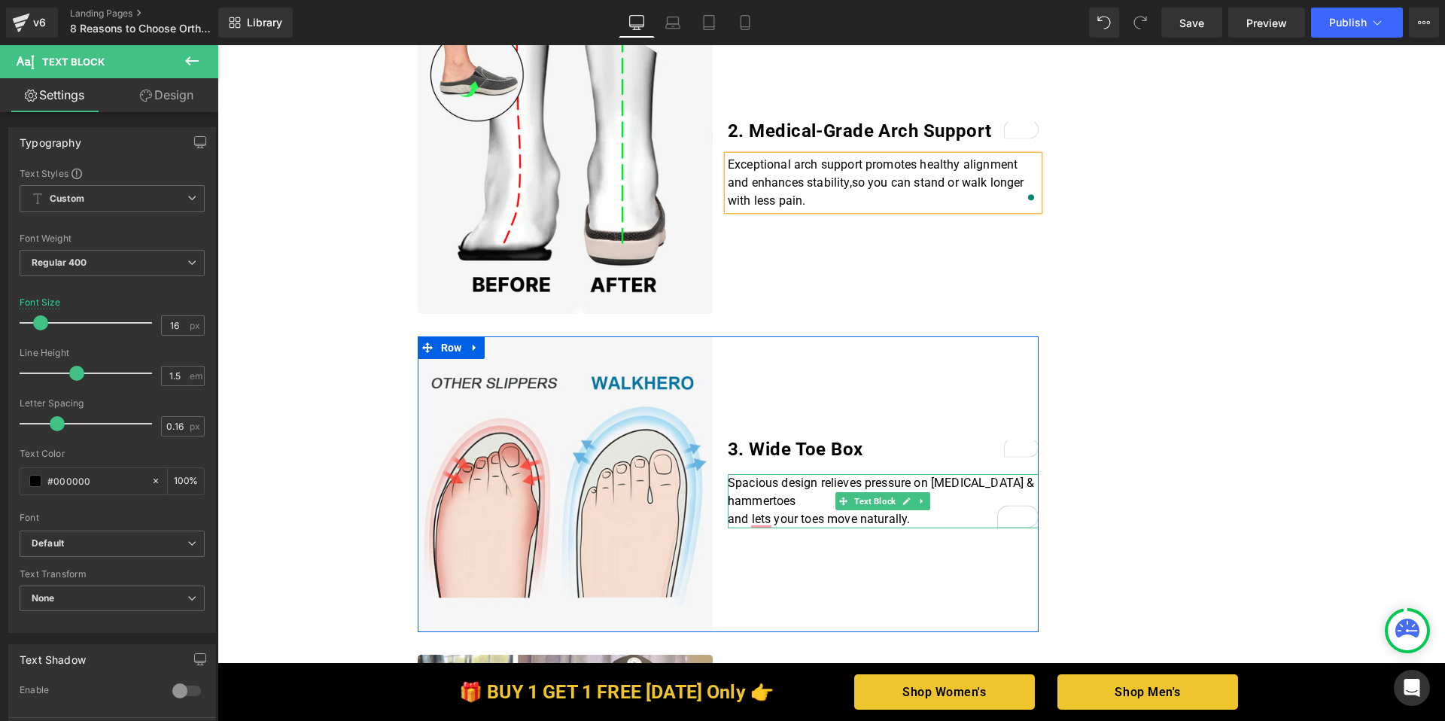
click at [802, 516] on p "and lets your toes move naturally." at bounding box center [883, 519] width 311 height 18
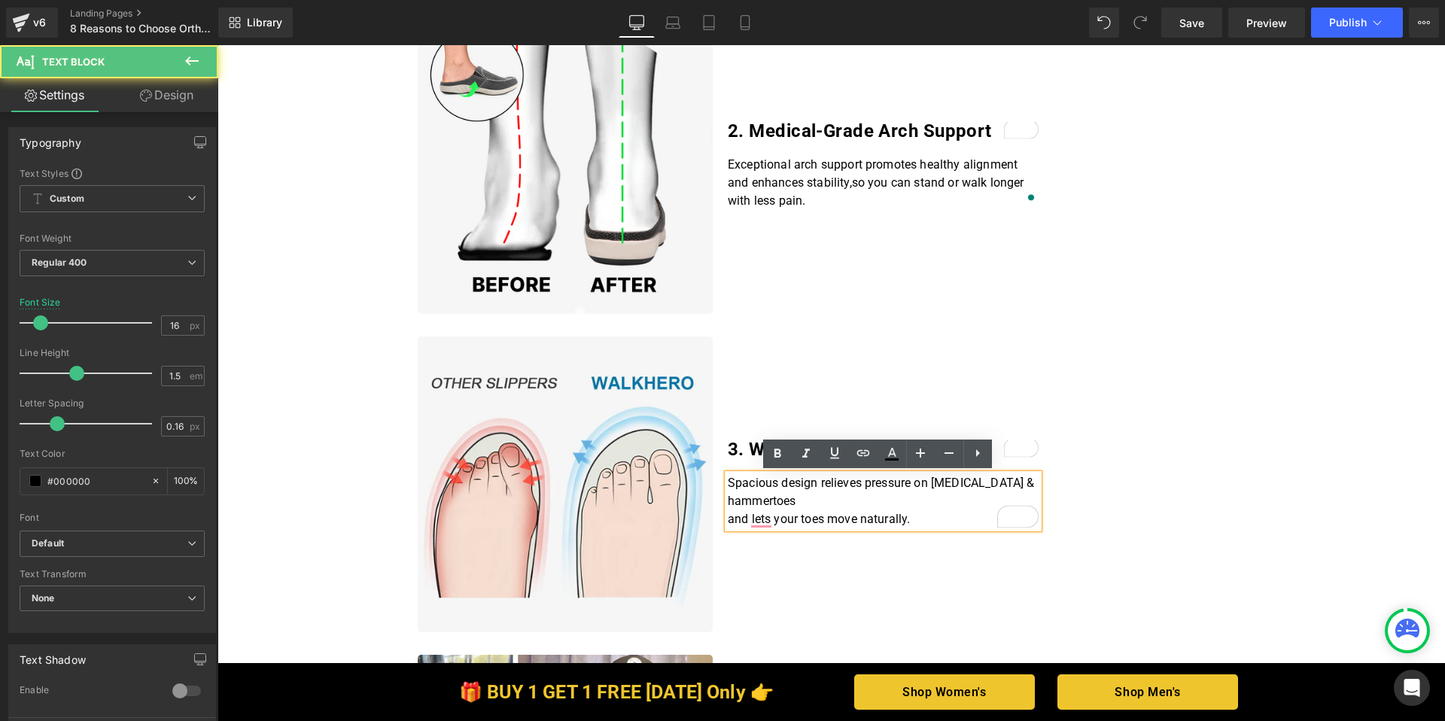
click at [728, 519] on p "and lets your toes move naturally." at bounding box center [883, 519] width 311 height 18
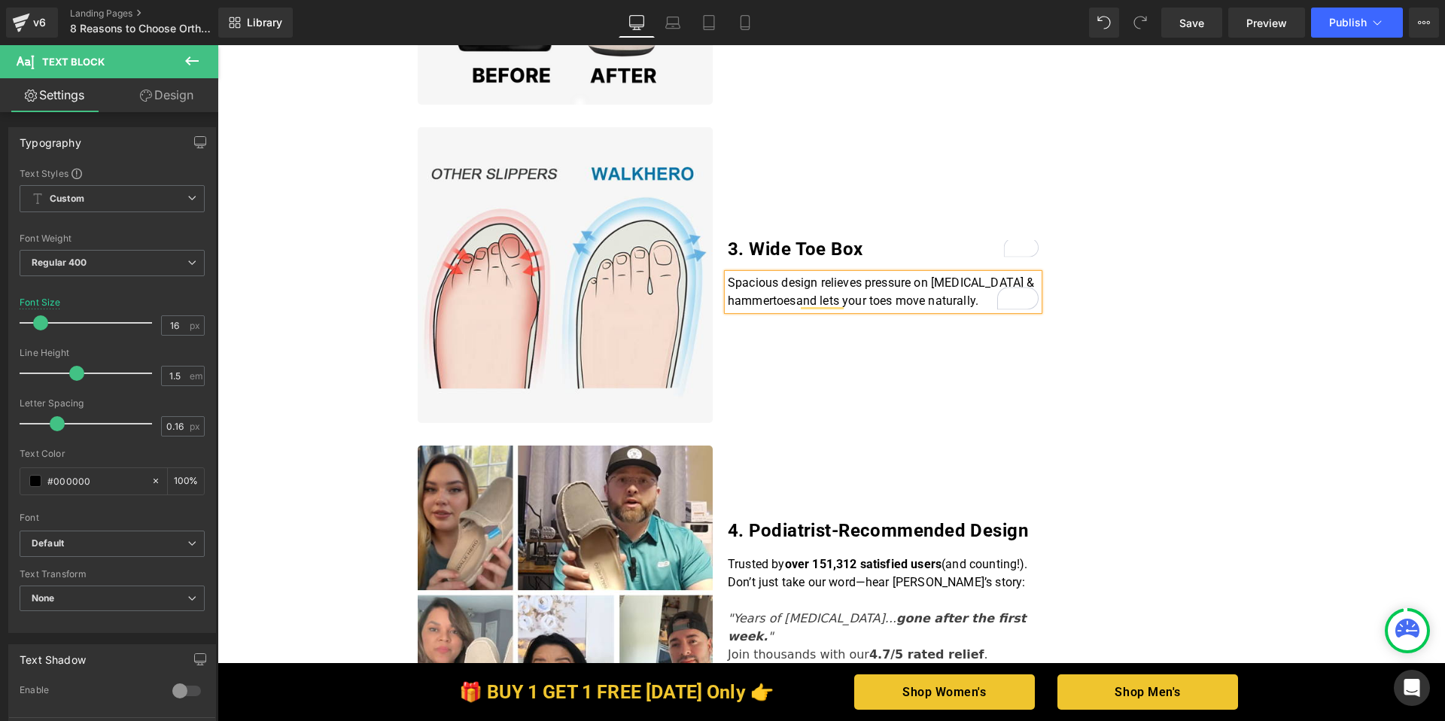
scroll to position [866, 0]
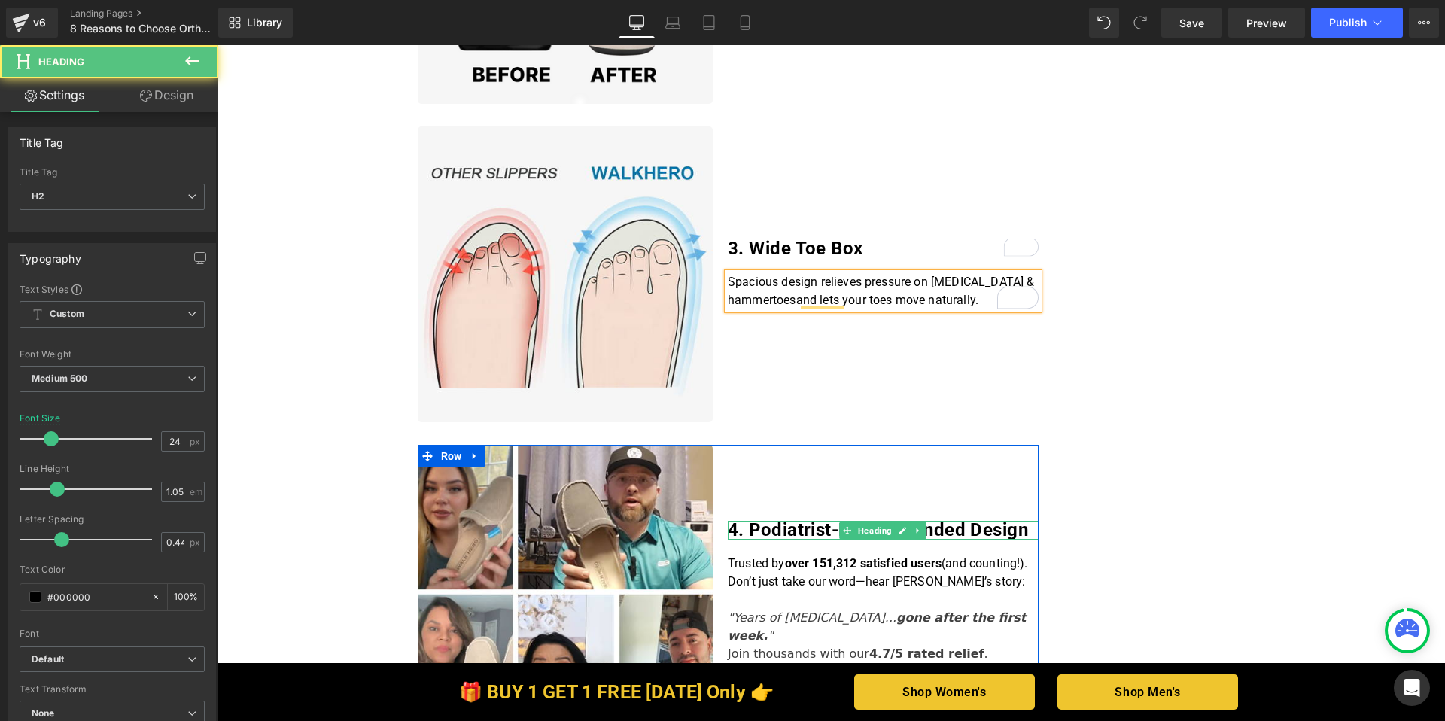
click at [765, 538] on span "4. Podiatrist-Recommended Design" at bounding box center [878, 529] width 300 height 21
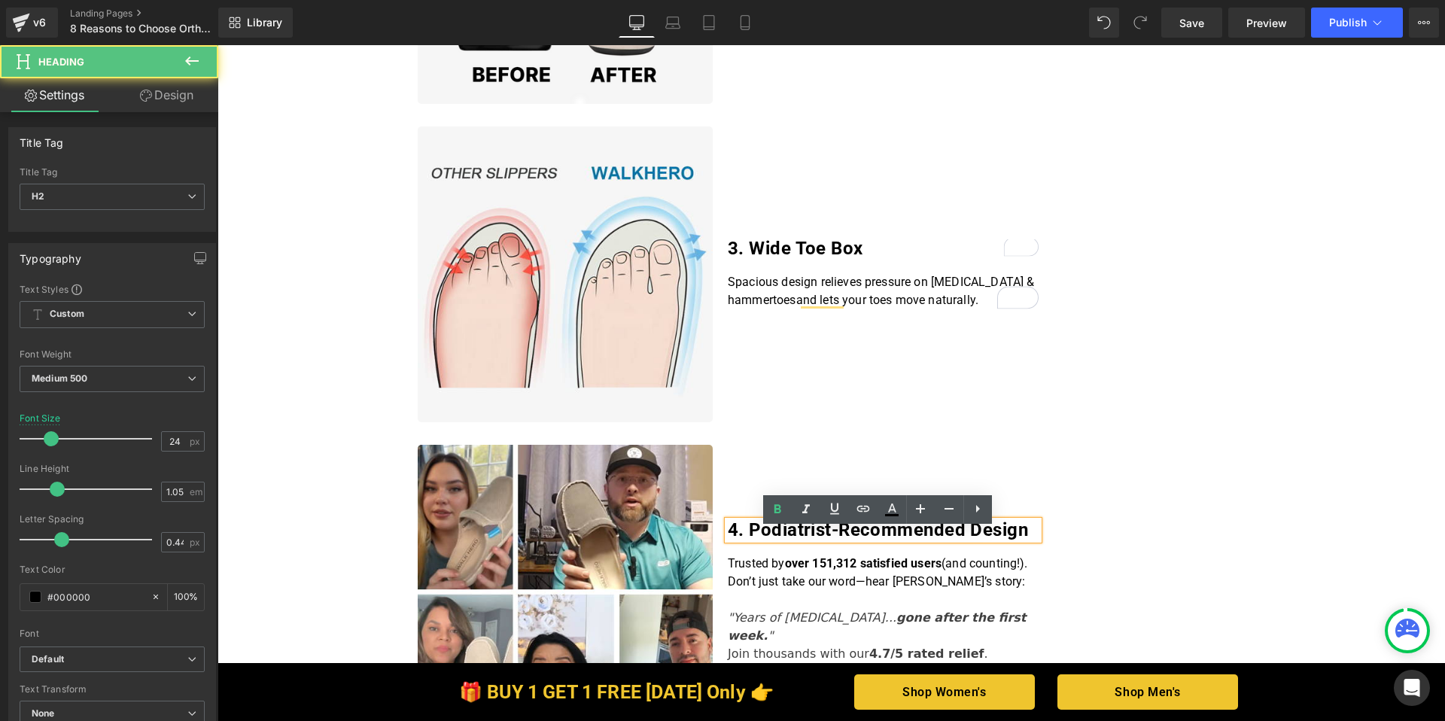
click at [791, 538] on span "4. Podiatrist-Recommended Design" at bounding box center [878, 529] width 300 height 21
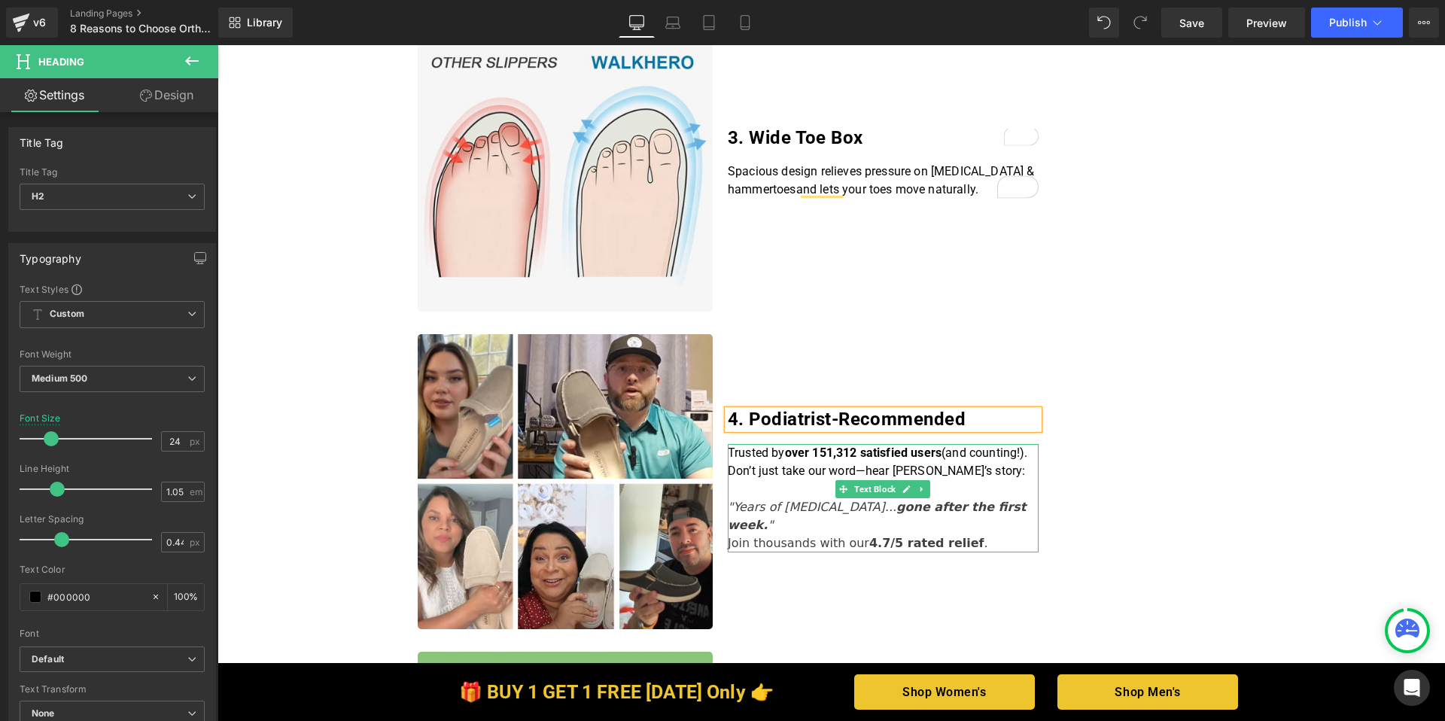
scroll to position [976, 0]
click at [994, 526] on p ""Years of [MEDICAL_DATA]... gone after the first week. " Join thousands with ou…" at bounding box center [883, 525] width 311 height 54
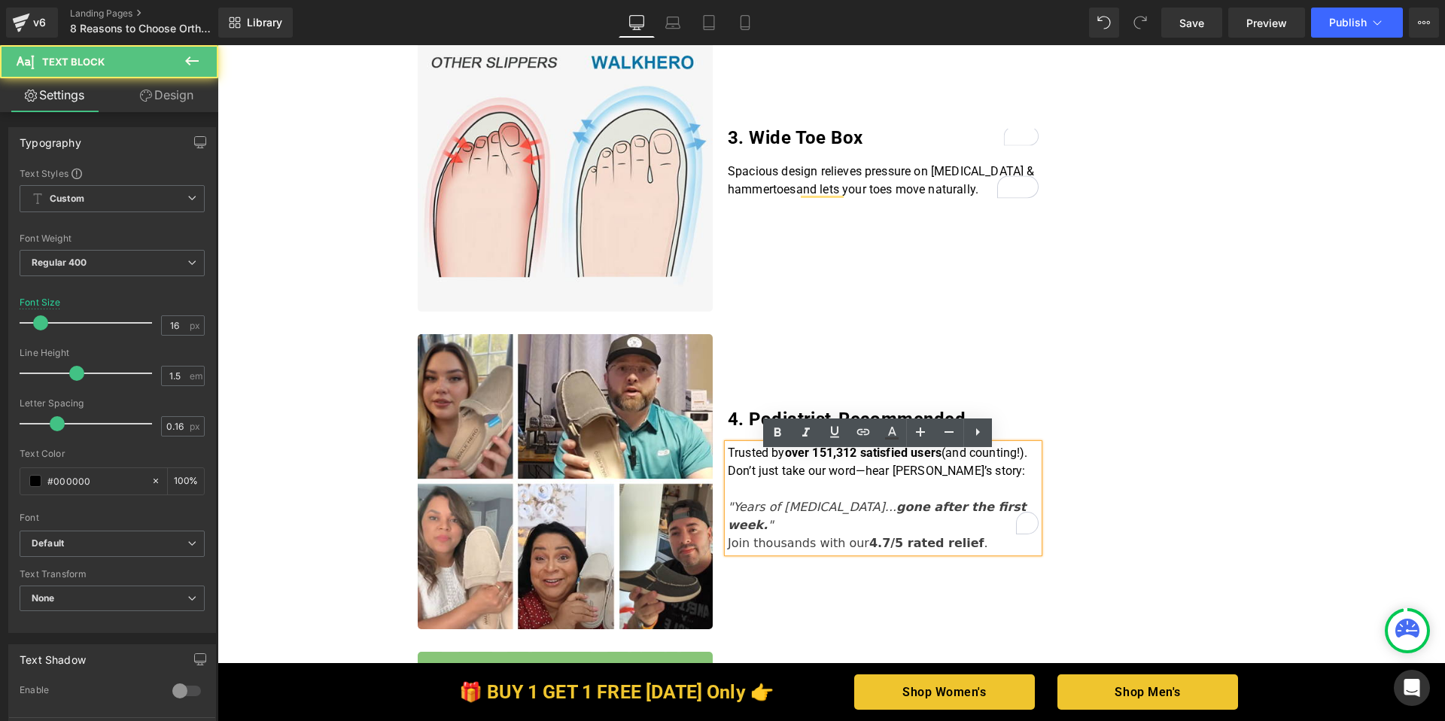
click at [985, 534] on p ""Years of [MEDICAL_DATA]... gone after the first week. " Join thousands with ou…" at bounding box center [883, 525] width 311 height 54
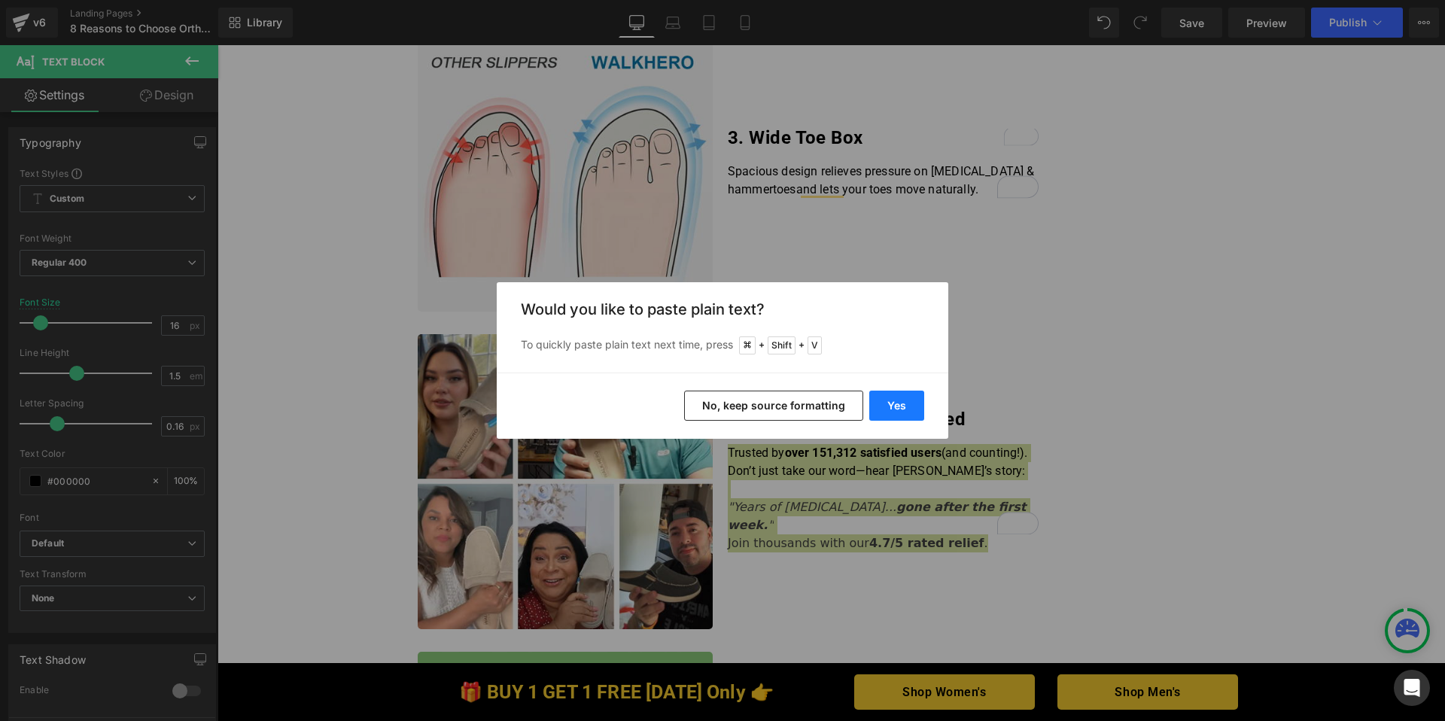
click at [906, 413] on button "Yes" at bounding box center [896, 406] width 55 height 30
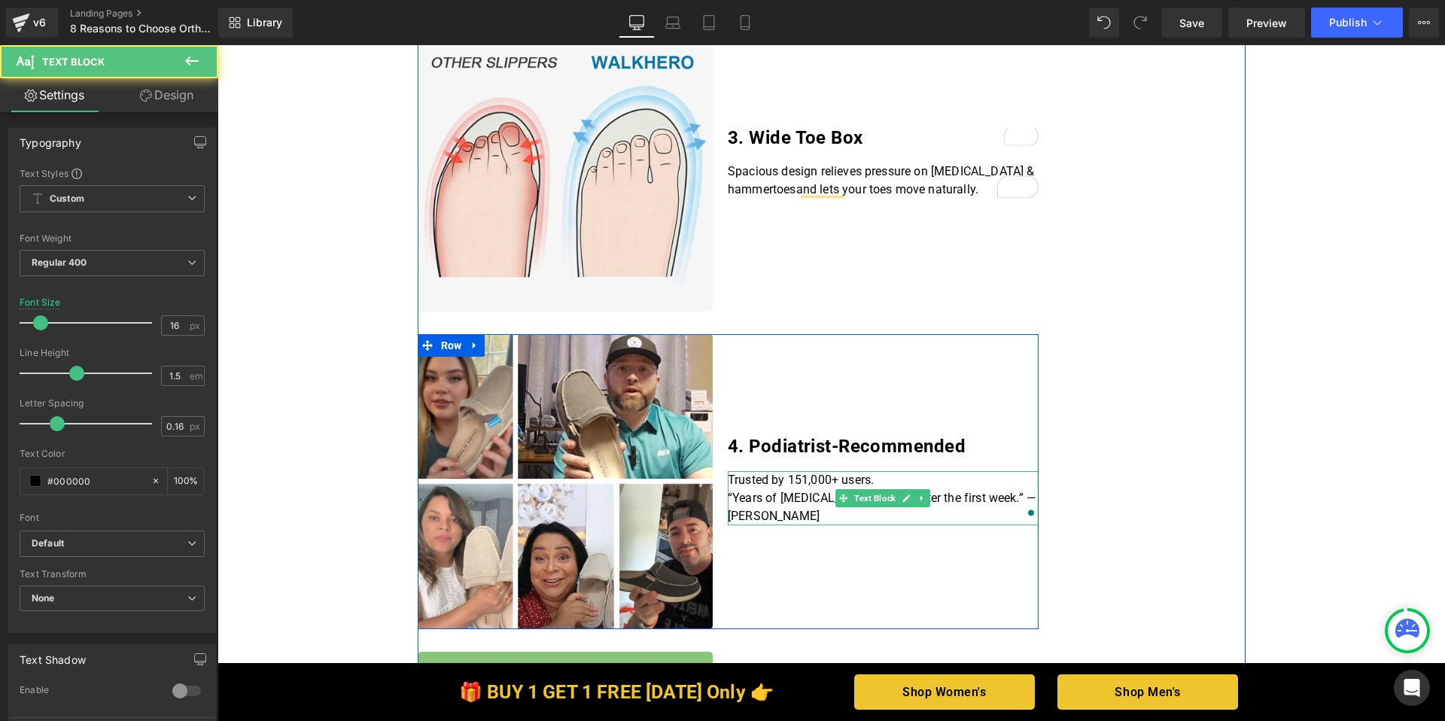
click at [784, 513] on p "“Years of [MEDICAL_DATA]... gone after the first week.” — [PERSON_NAME]" at bounding box center [883, 507] width 311 height 36
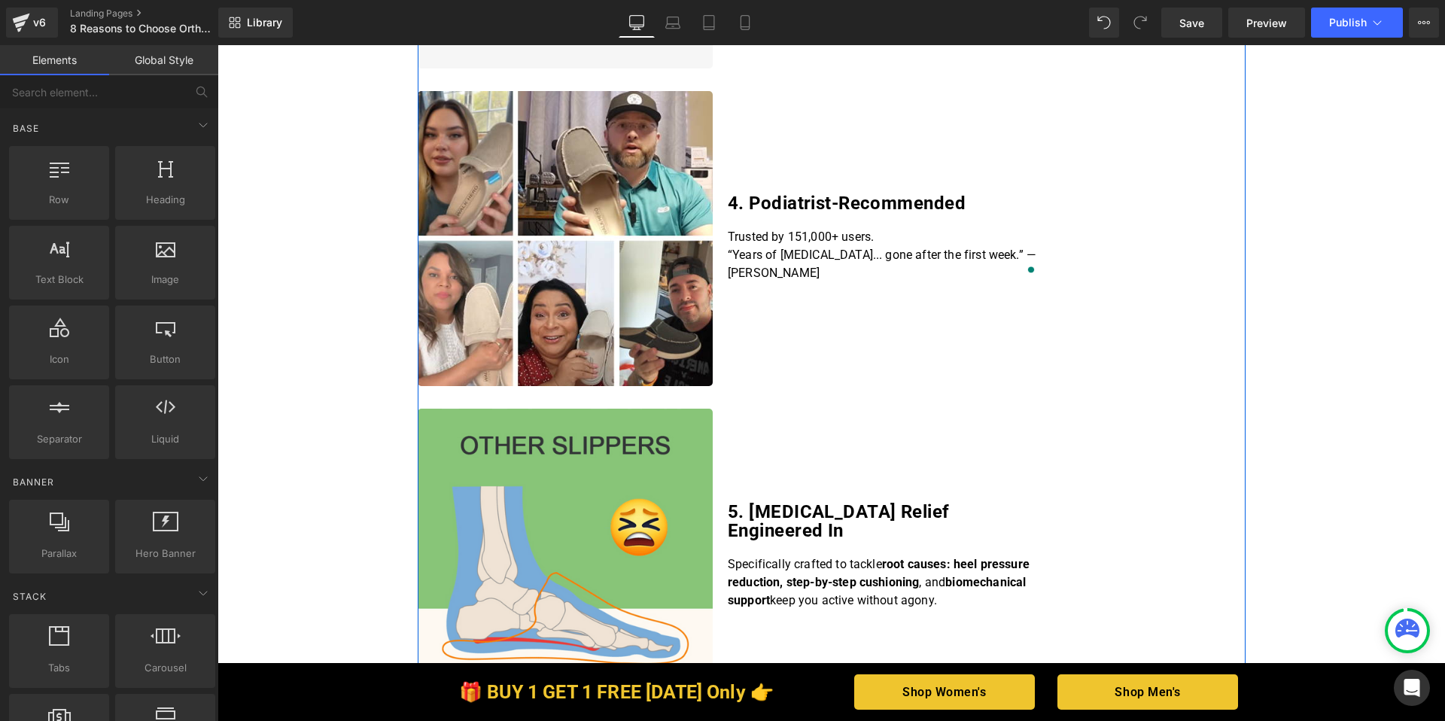
scroll to position [1194, 0]
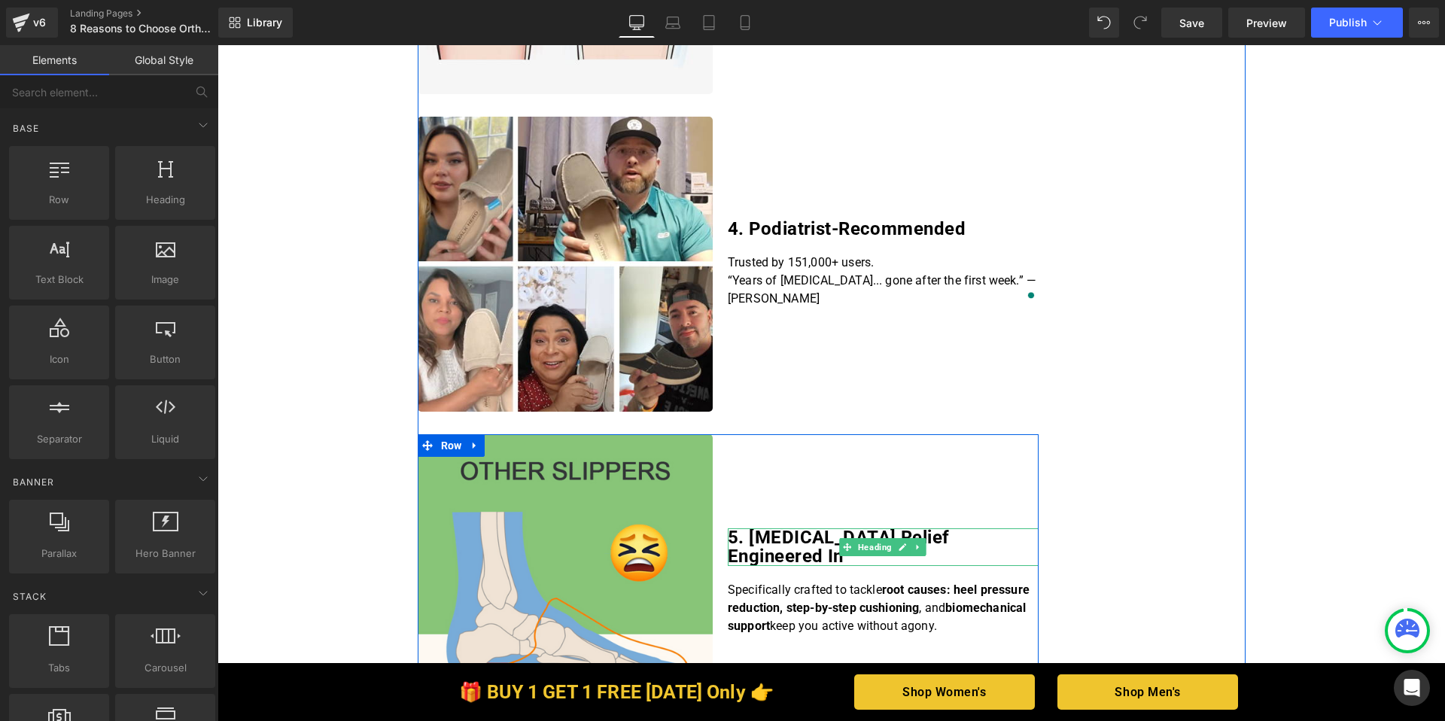
click at [854, 560] on h2 "5. Plantar Fasciitis Relief Engineered In" at bounding box center [883, 547] width 311 height 38
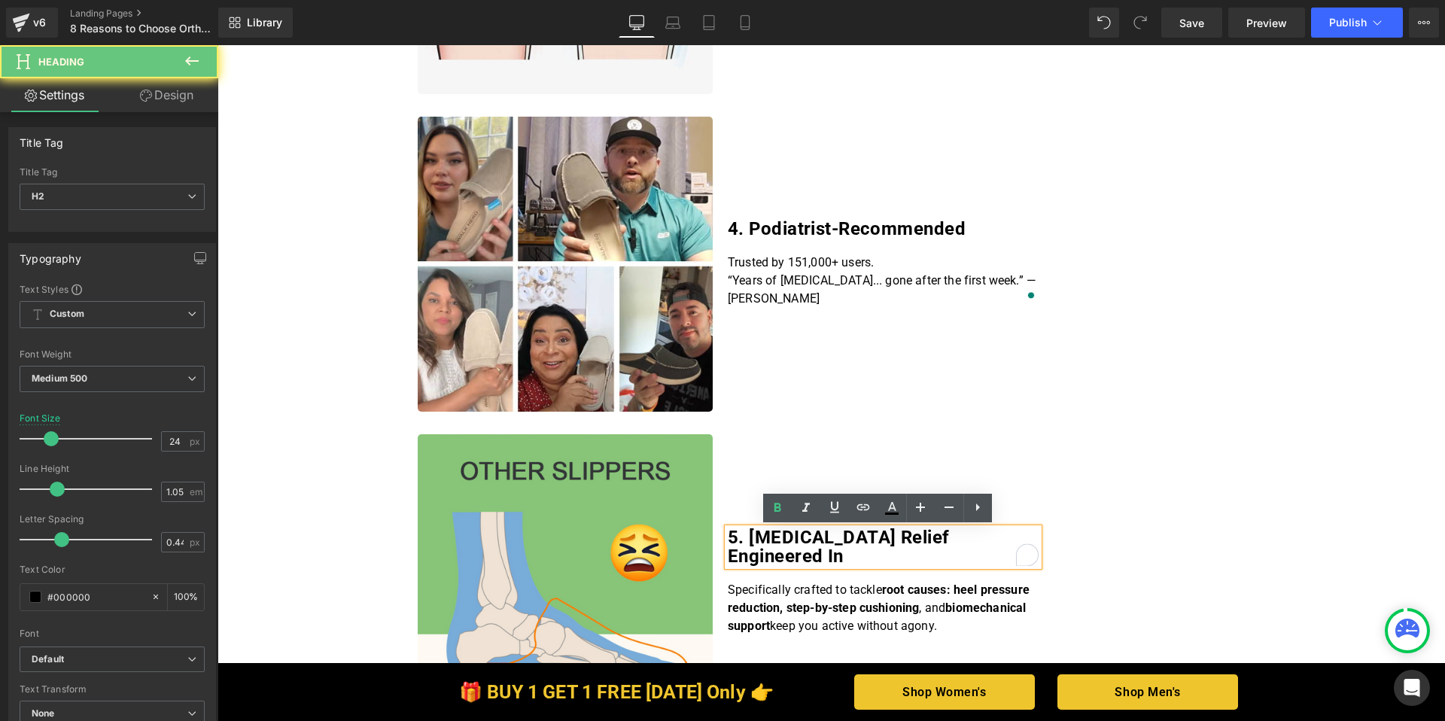
drag, startPoint x: 850, startPoint y: 557, endPoint x: 708, endPoint y: 534, distance: 144.2
click at [708, 534] on div "Image 5. Plantar Fasciitis Relief Engineered In Heading Specifically crafted to…" at bounding box center [728, 582] width 621 height 296
paste div "To enrich screen reader interactions, please activate Accessibility in Grammarl…"
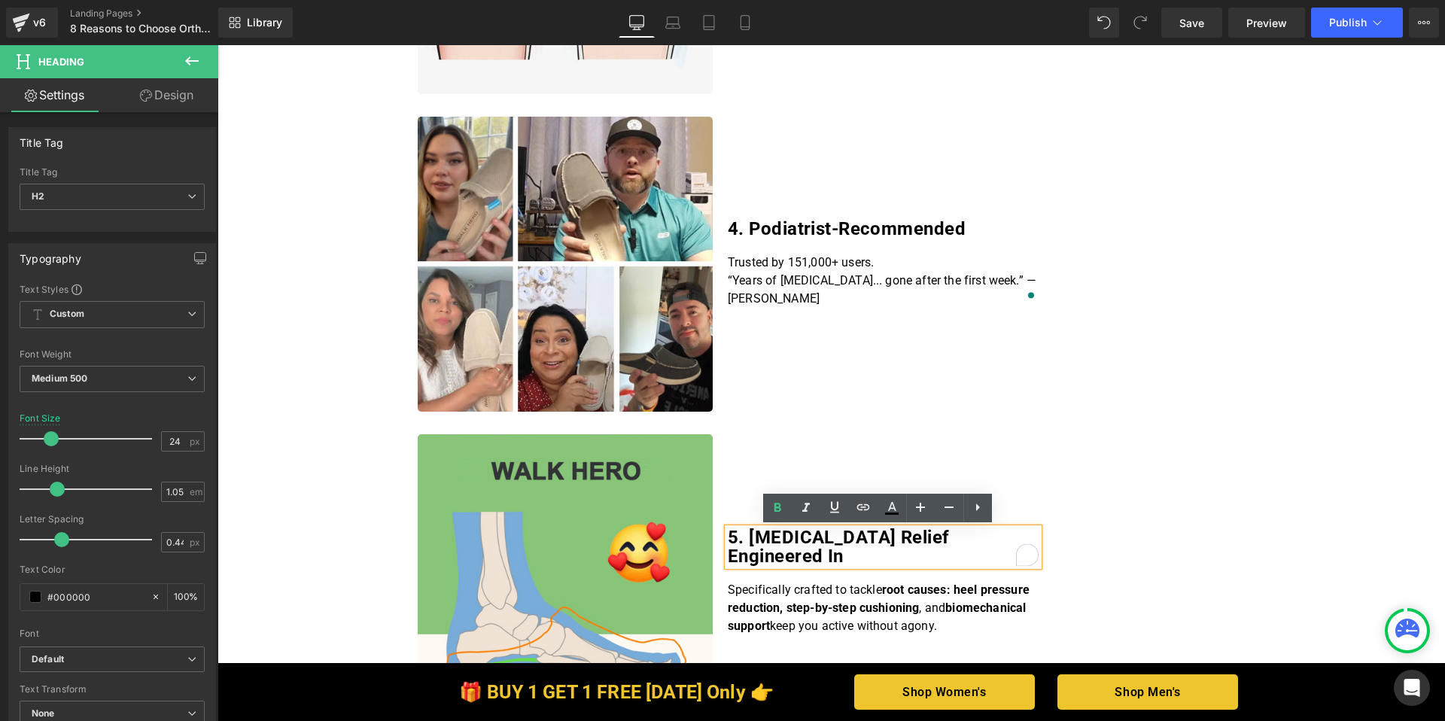
scroll to position [1204, 0]
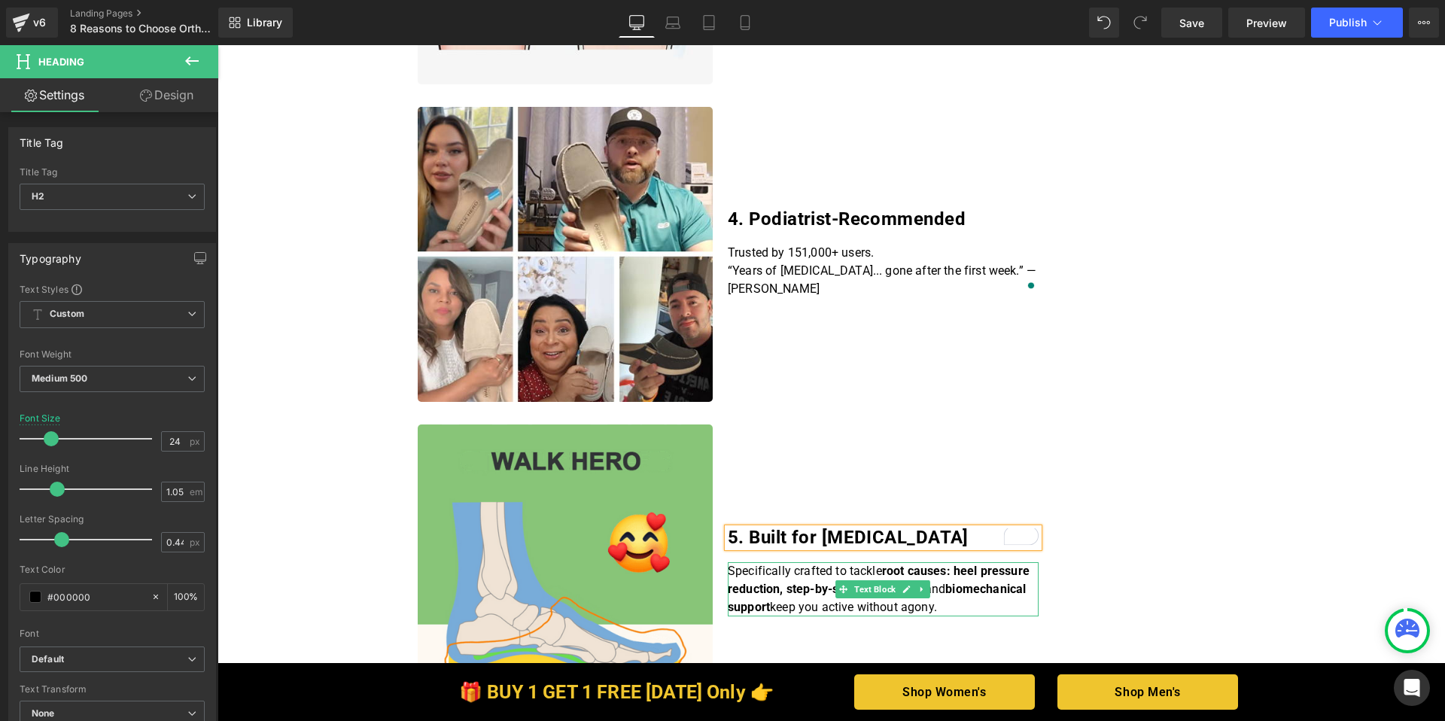
click at [839, 592] on icon at bounding box center [843, 589] width 8 height 9
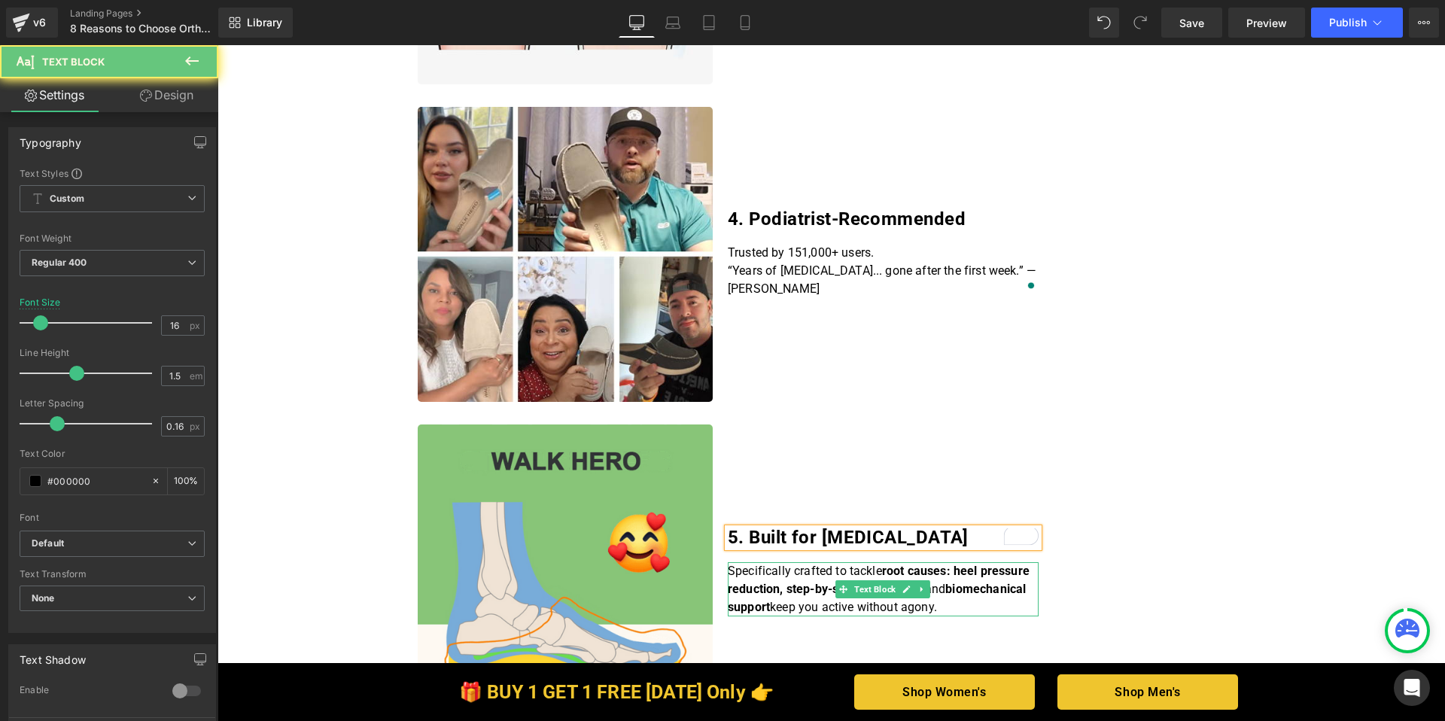
click at [796, 593] on strong "root causes: heel pressure reduction, step-by-step cushioning" at bounding box center [879, 580] width 302 height 32
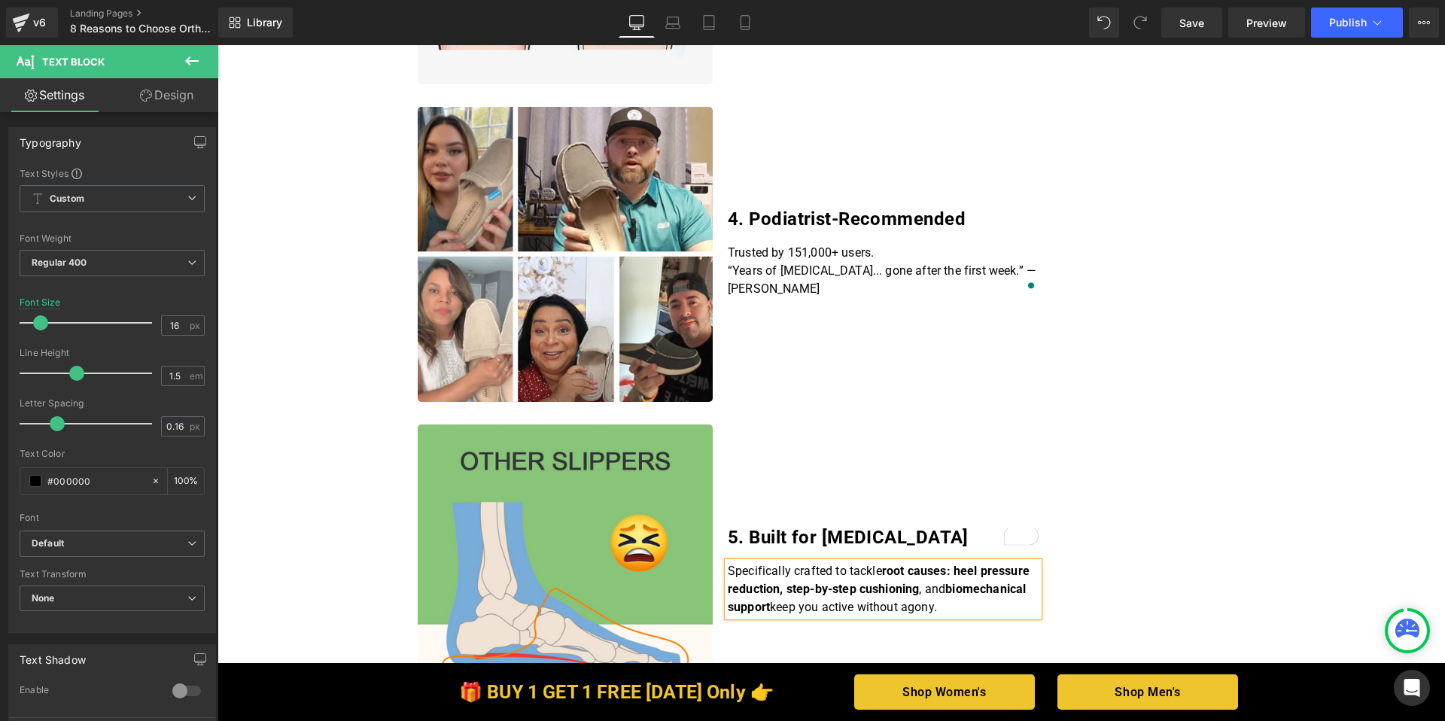
drag, startPoint x: 854, startPoint y: 591, endPoint x: 893, endPoint y: 592, distance: 38.4
click at [857, 591] on strong "root causes: heel pressure reduction, step-by-step cushioning" at bounding box center [879, 580] width 302 height 32
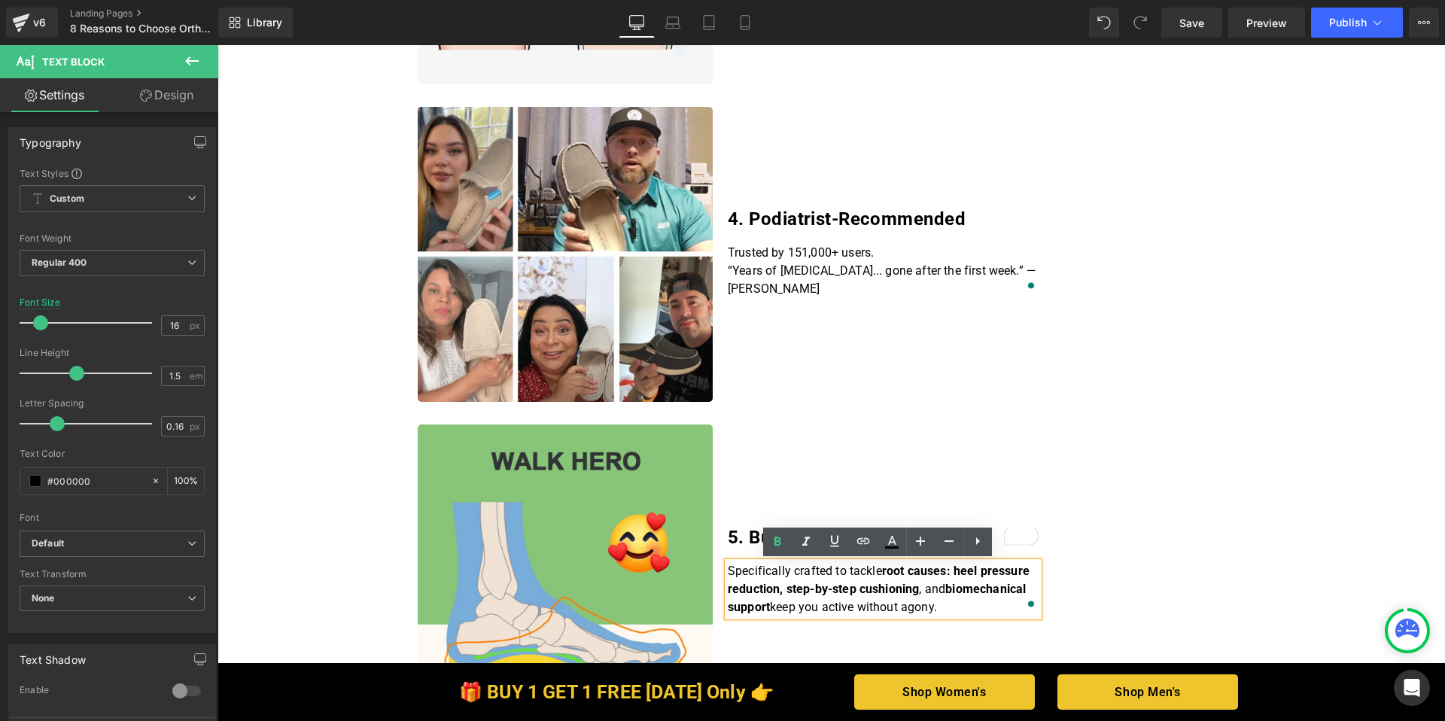
drag, startPoint x: 942, startPoint y: 604, endPoint x: 724, endPoint y: 572, distance: 219.8
click at [728, 572] on p "Specifically crafted to tackle root causes: heel pressure reduction, step-by-st…" at bounding box center [883, 589] width 311 height 54
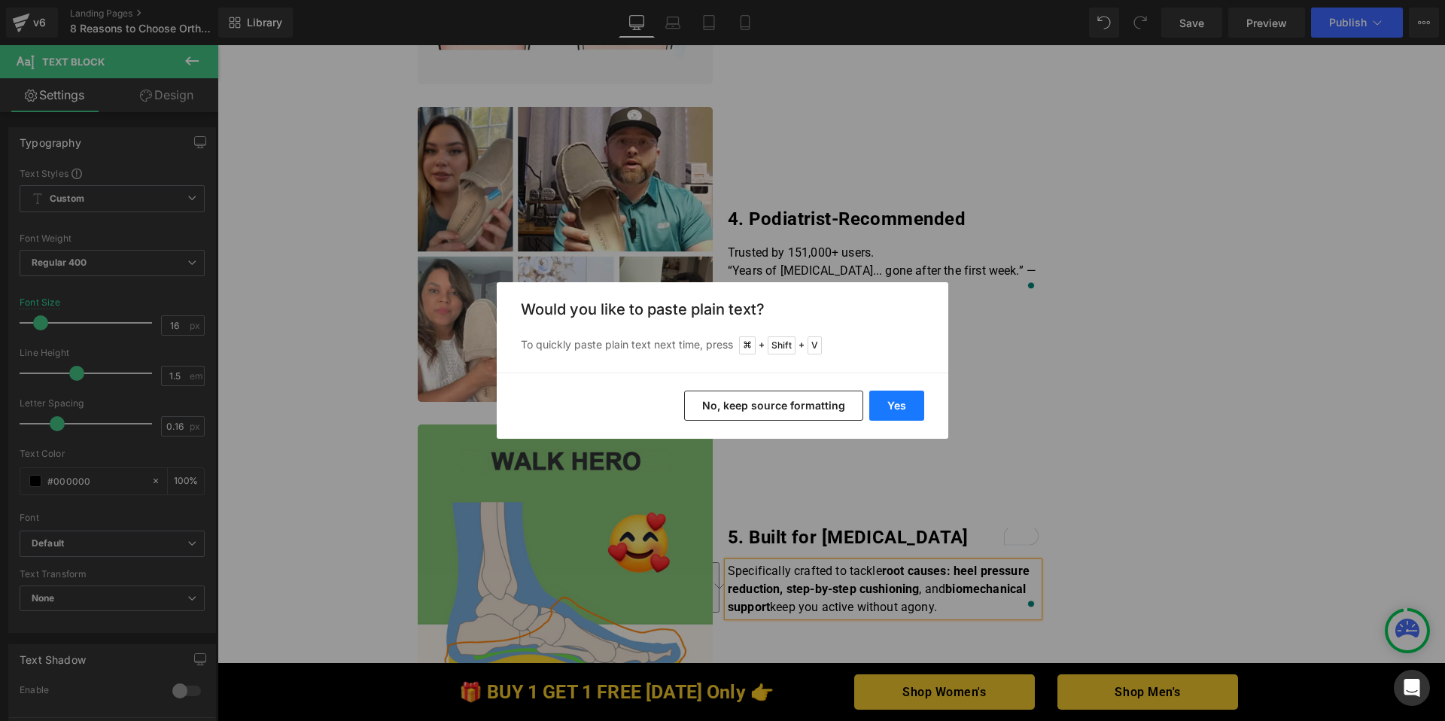
click at [900, 411] on button "Yes" at bounding box center [896, 406] width 55 height 30
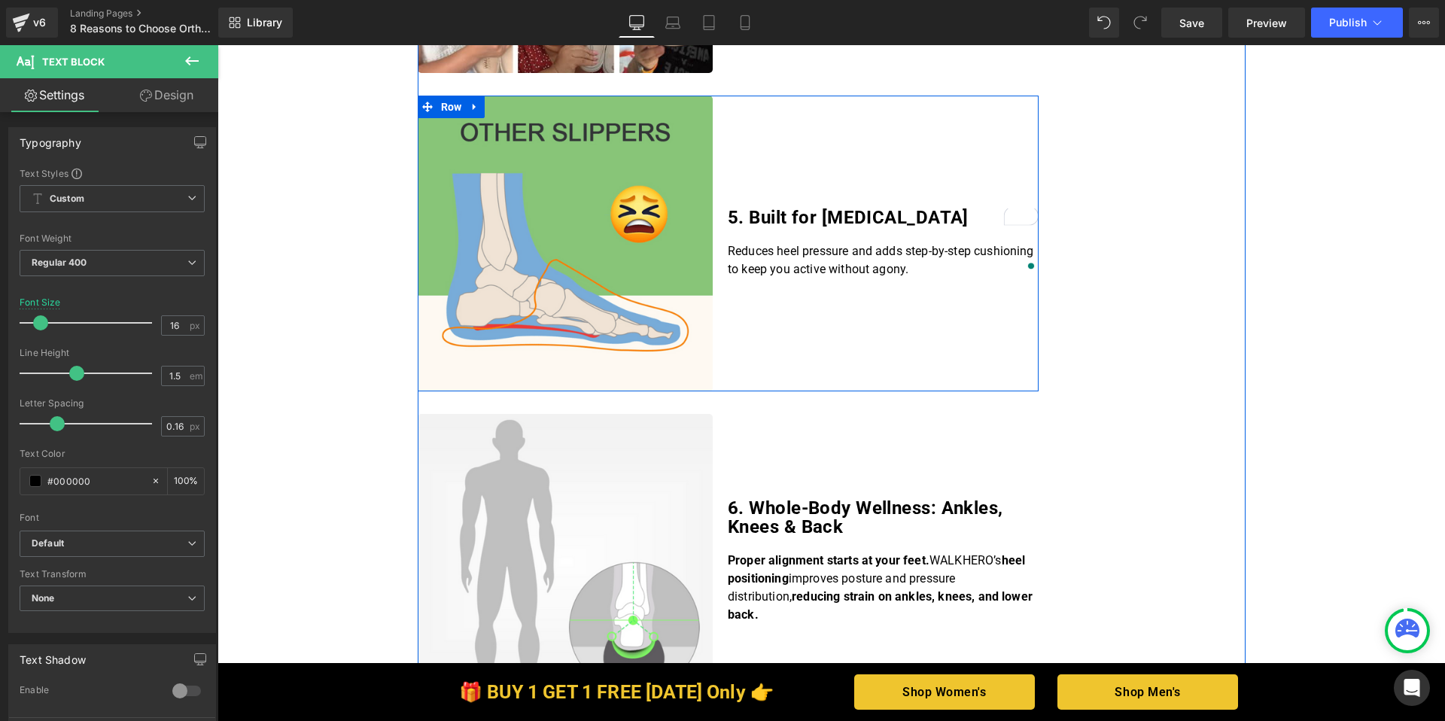
scroll to position [1642, 0]
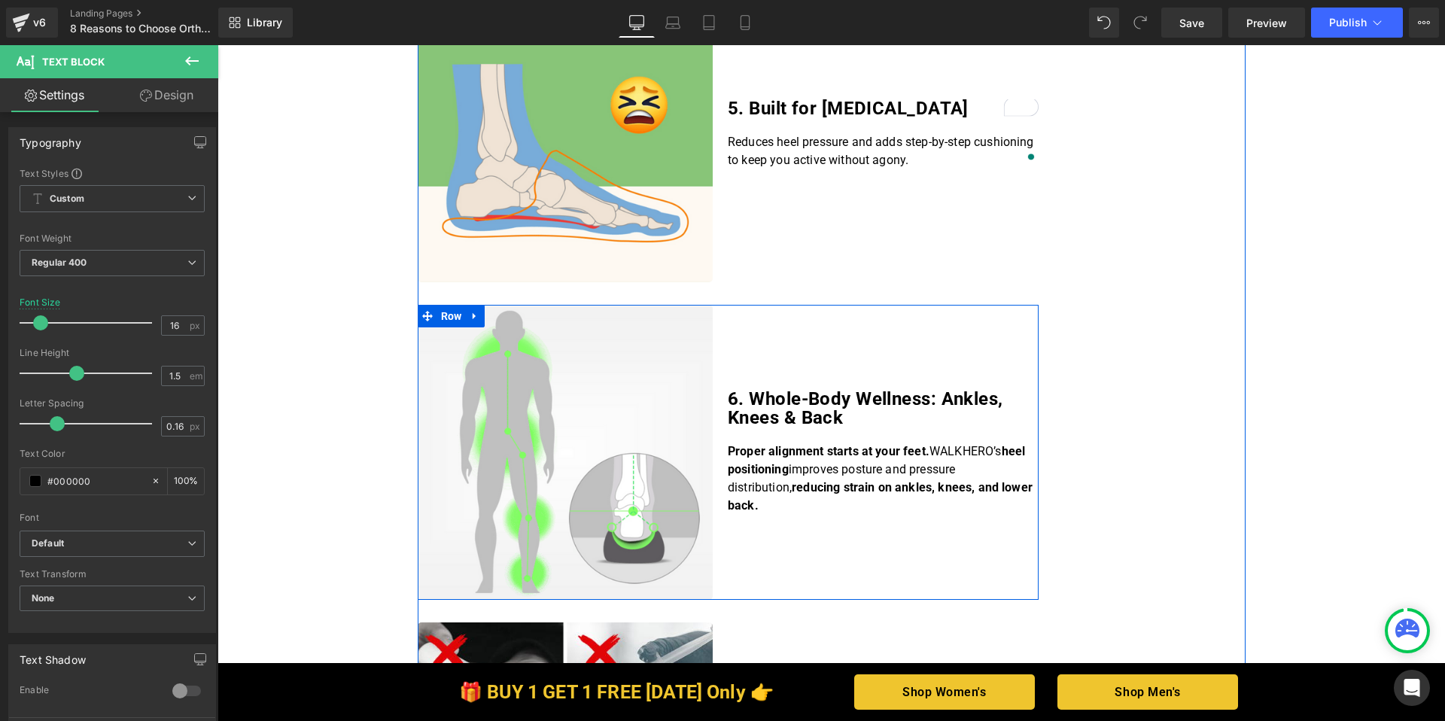
click at [859, 428] on div "6. Whole-Body Wellness: Ankles, Knees & Back Heading" at bounding box center [883, 409] width 311 height 38
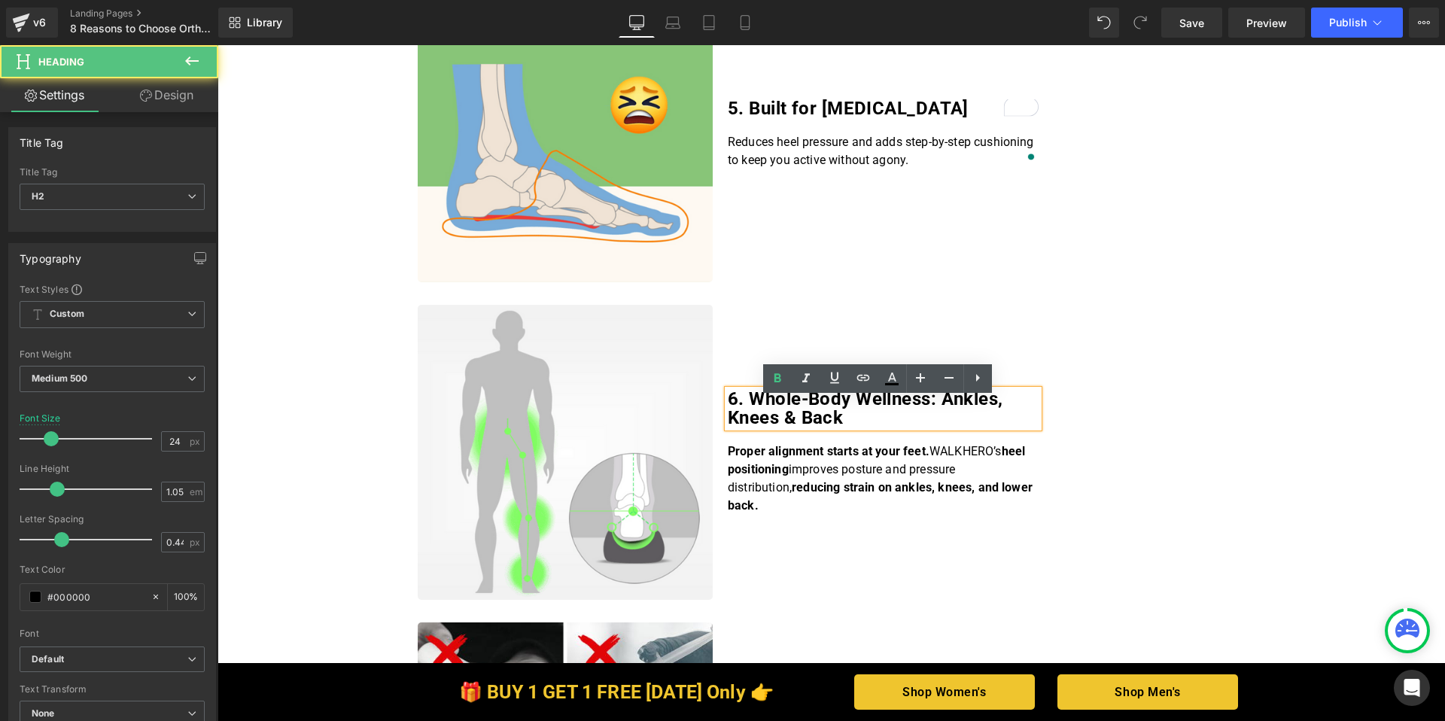
click at [862, 428] on div "6. Whole-Body Wellness: Ankles, Knees & Back Heading" at bounding box center [883, 409] width 311 height 38
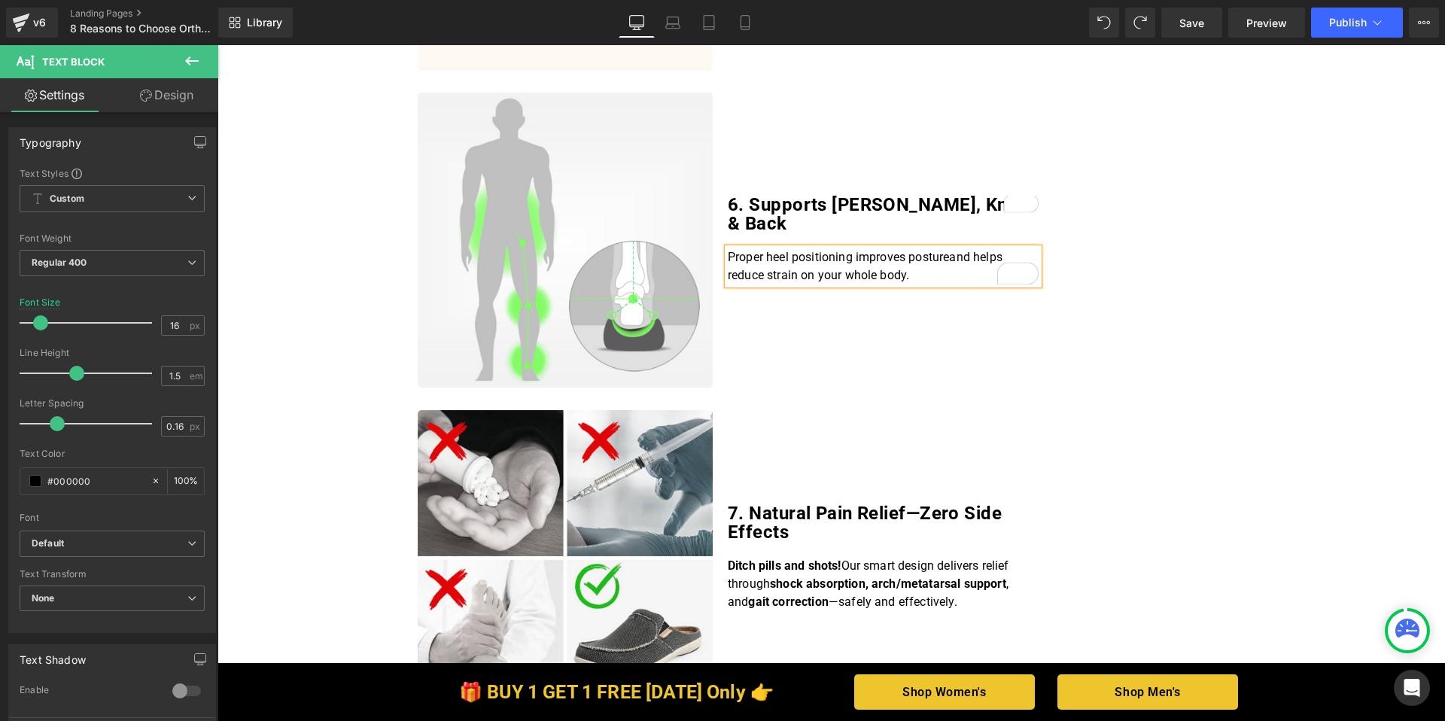
scroll to position [1859, 0]
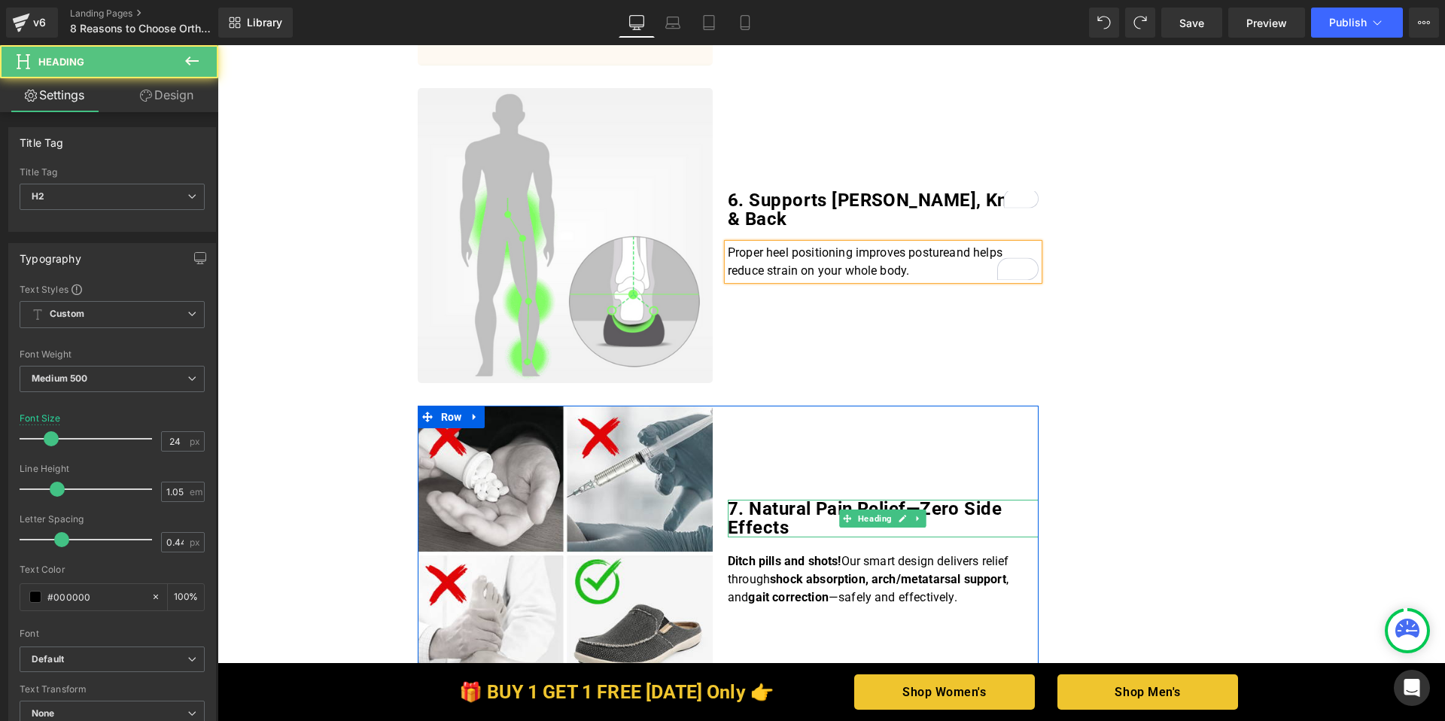
click at [779, 517] on b "7. Natural Pain Relief—Zero Side Effects" at bounding box center [865, 518] width 274 height 40
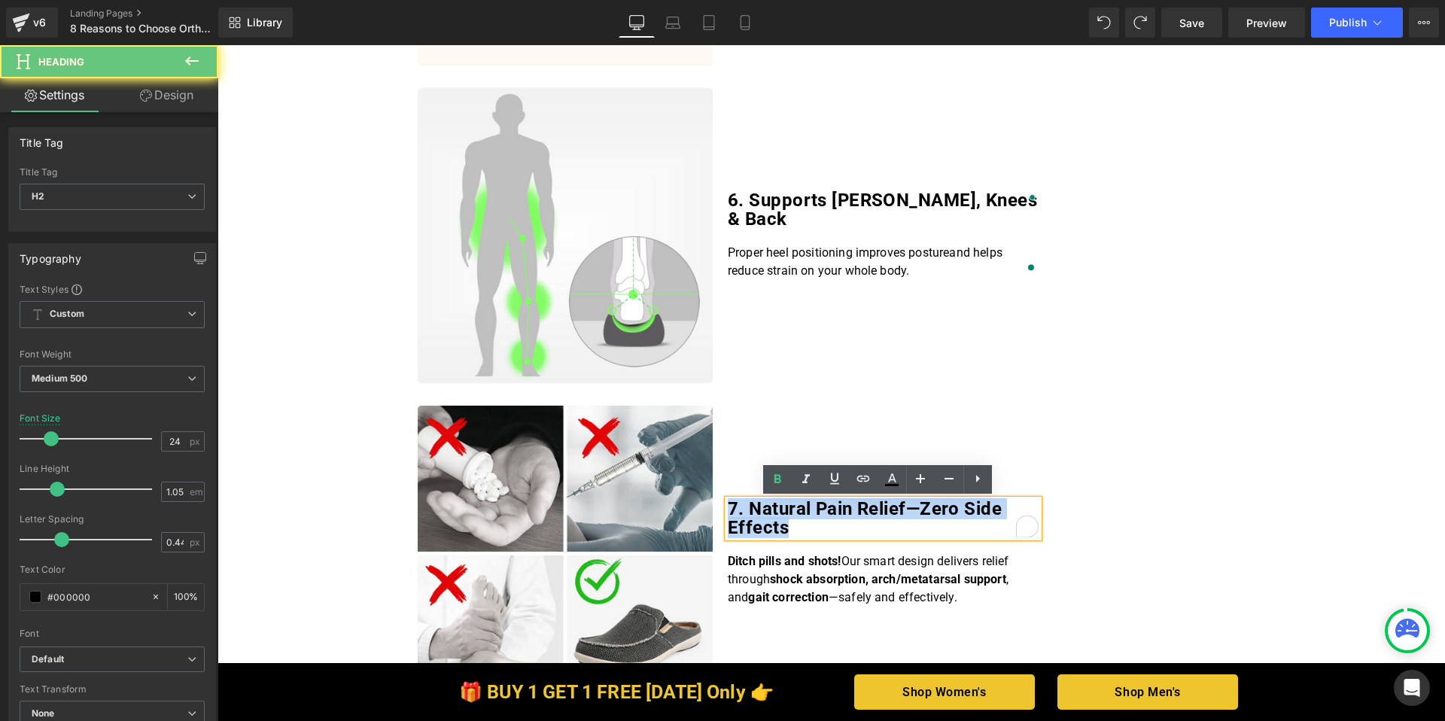
drag, startPoint x: 789, startPoint y: 527, endPoint x: 726, endPoint y: 510, distance: 64.6
click at [728, 510] on h2 "7. Natural Pain Relief—Zero Side Effects" at bounding box center [883, 519] width 311 height 38
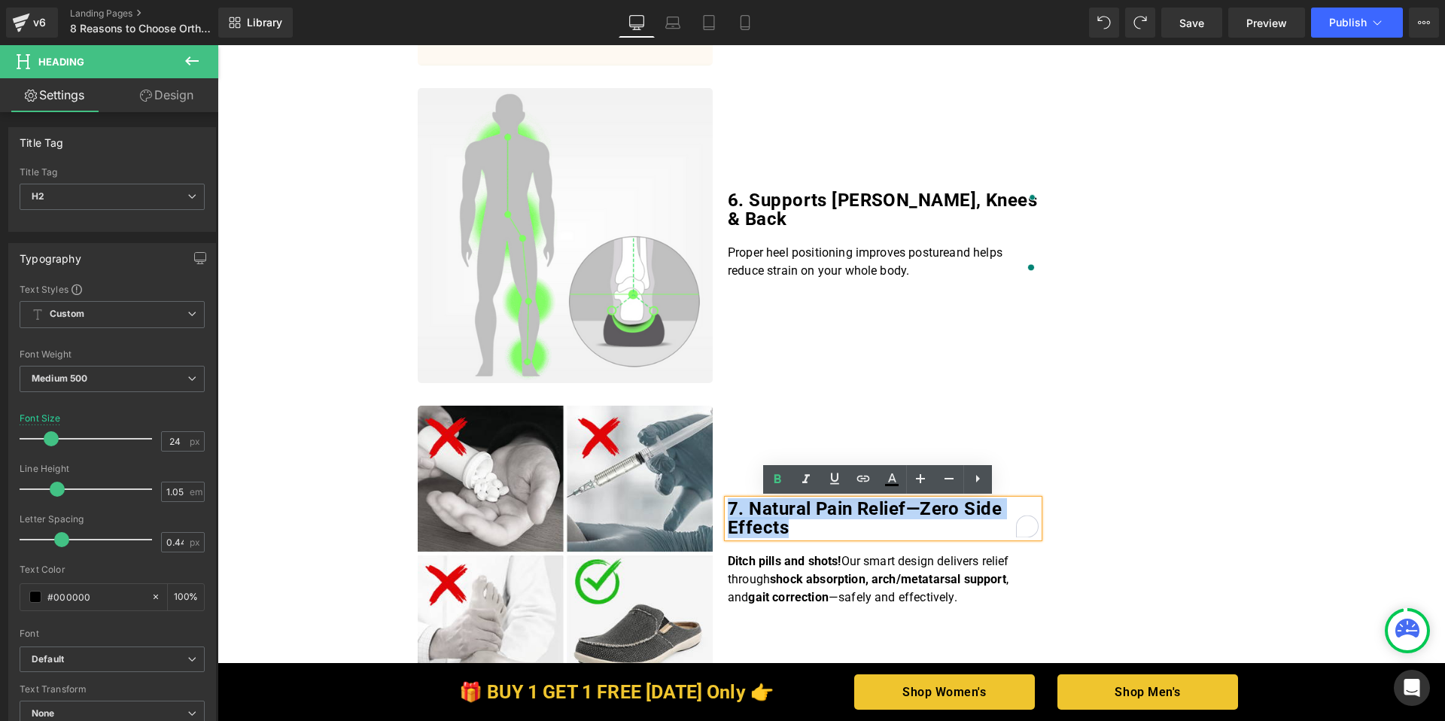
paste div "To enrich screen reader interactions, please activate Accessibility in Grammarl…"
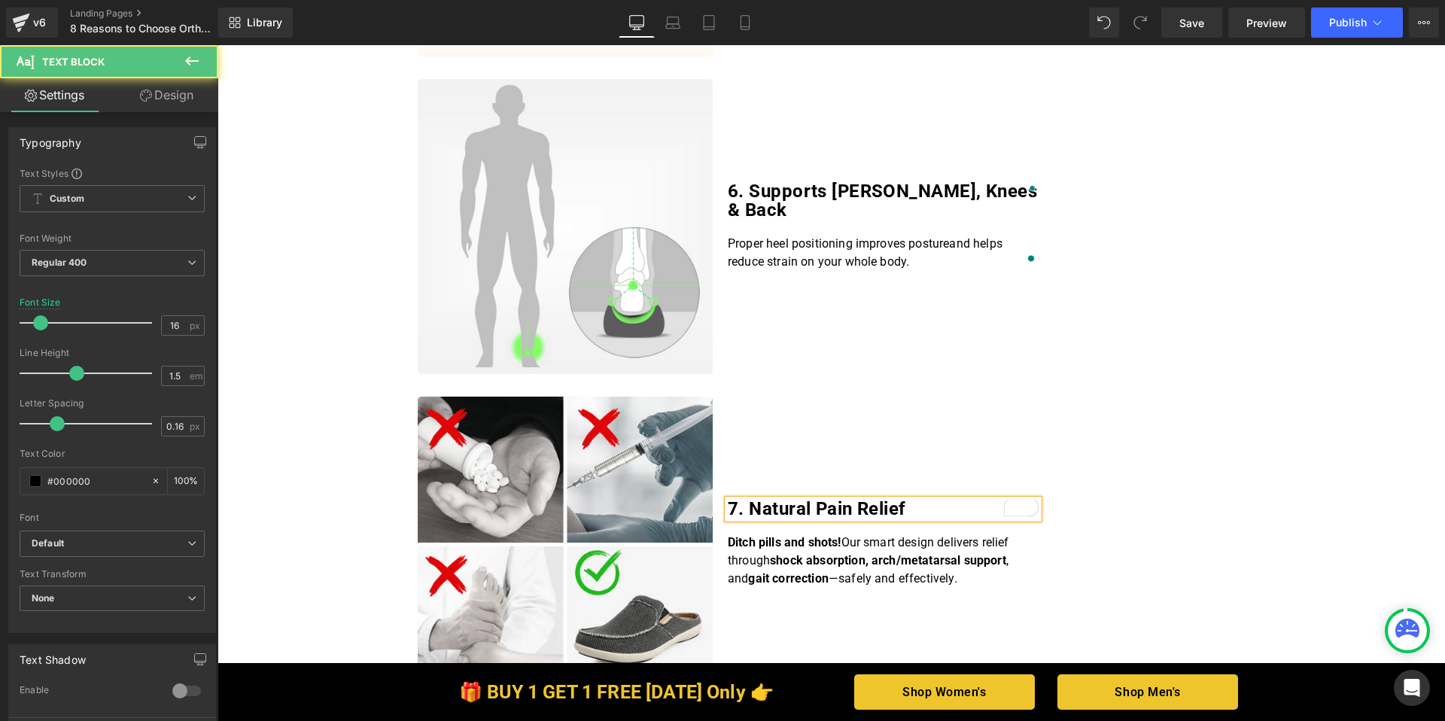
click at [929, 573] on p "Ditch pills and shots! Our smart design delivers relief through shock absorptio…" at bounding box center [883, 561] width 311 height 54
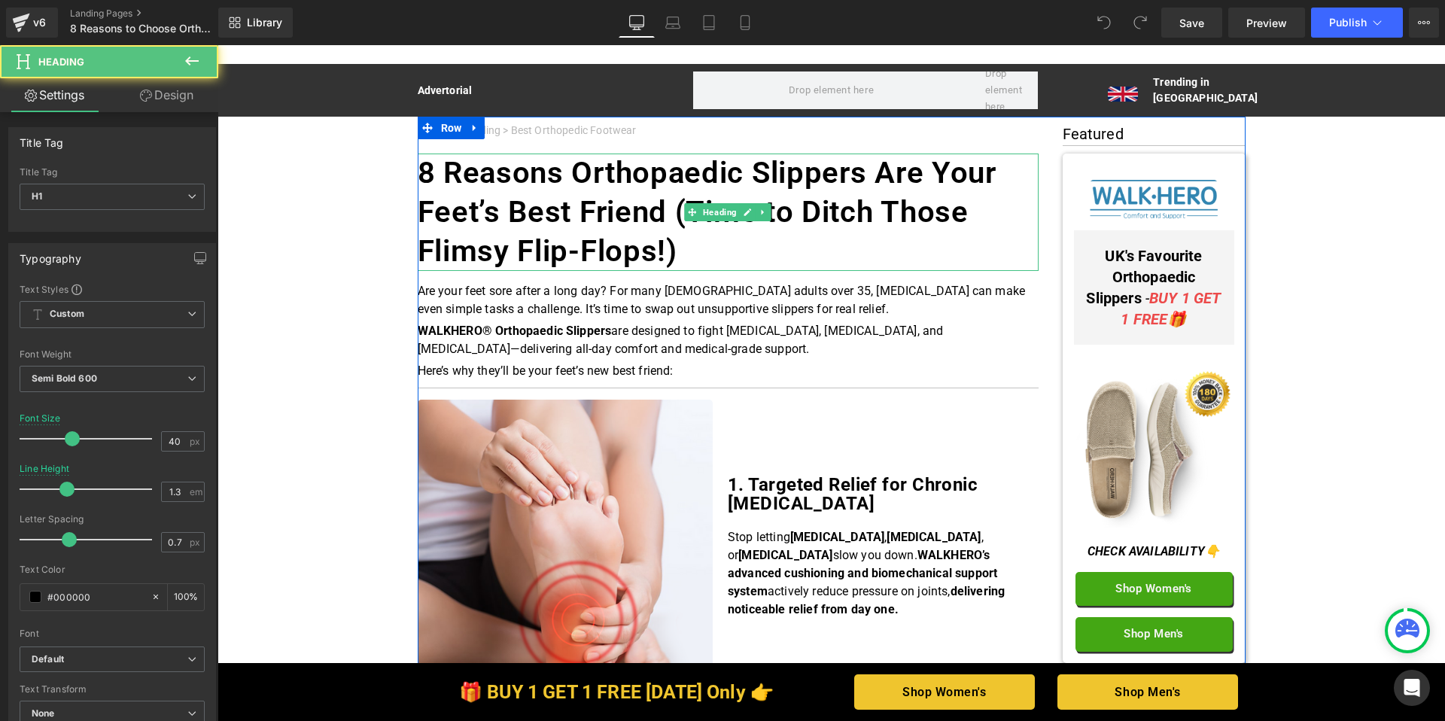
click at [702, 250] on h1 "8 Reasons Orthopaedic Slippers Are Your Feet’s Best Friend (Time to Ditch Those…" at bounding box center [728, 212] width 621 height 117
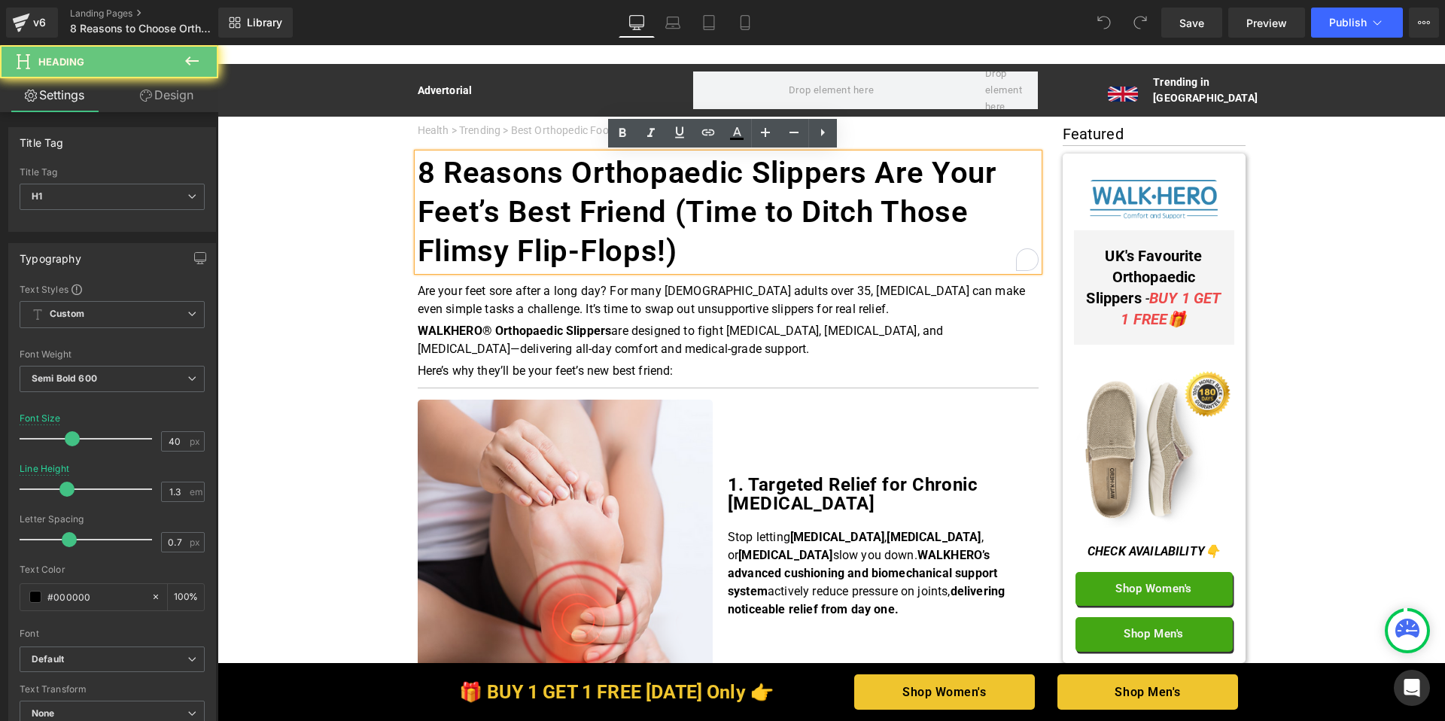
click at [702, 250] on h1 "8 Reasons Orthopaedic Slippers Are Your Feet’s Best Friend (Time to Ditch Those…" at bounding box center [728, 212] width 621 height 117
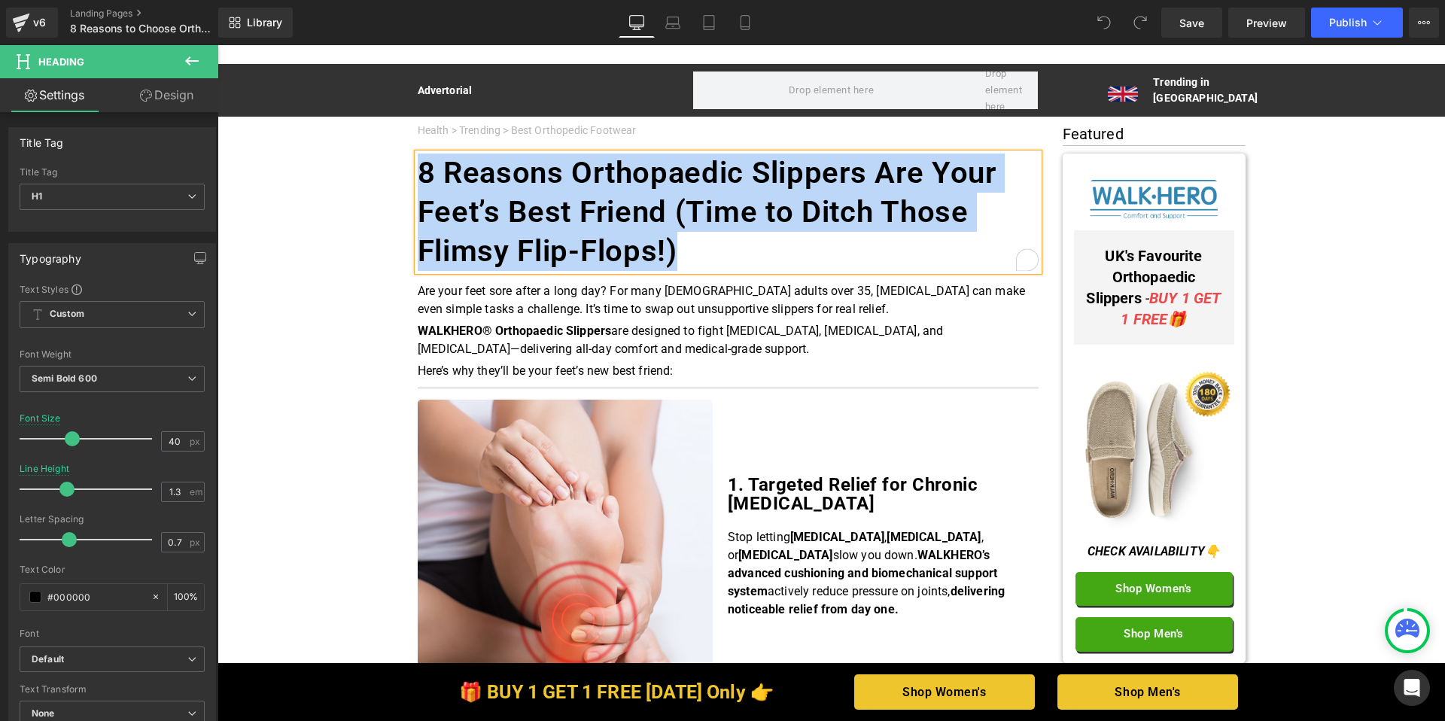
paste div "To enrich screen reader interactions, please activate Accessibility in Grammarl…"
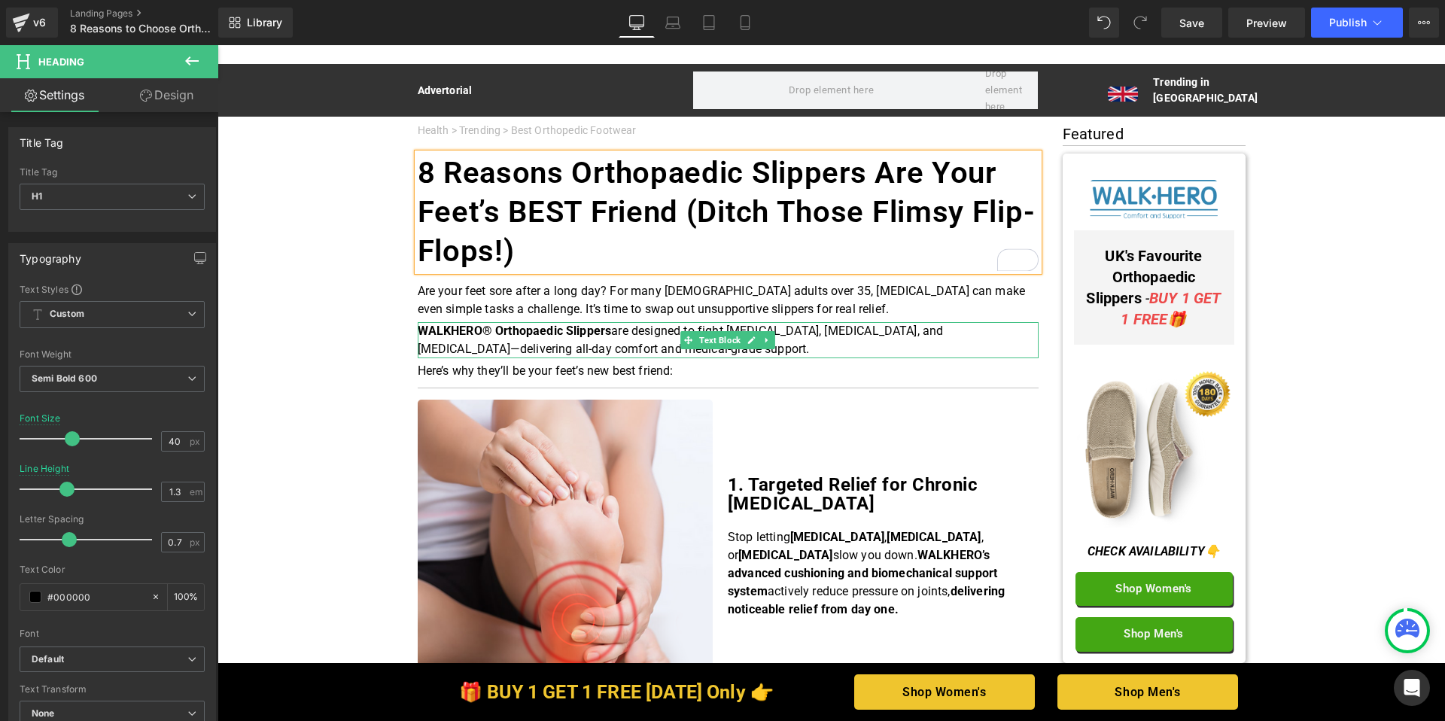
click at [763, 344] on icon at bounding box center [767, 340] width 8 height 9
click at [771, 342] on icon at bounding box center [775, 340] width 8 height 9
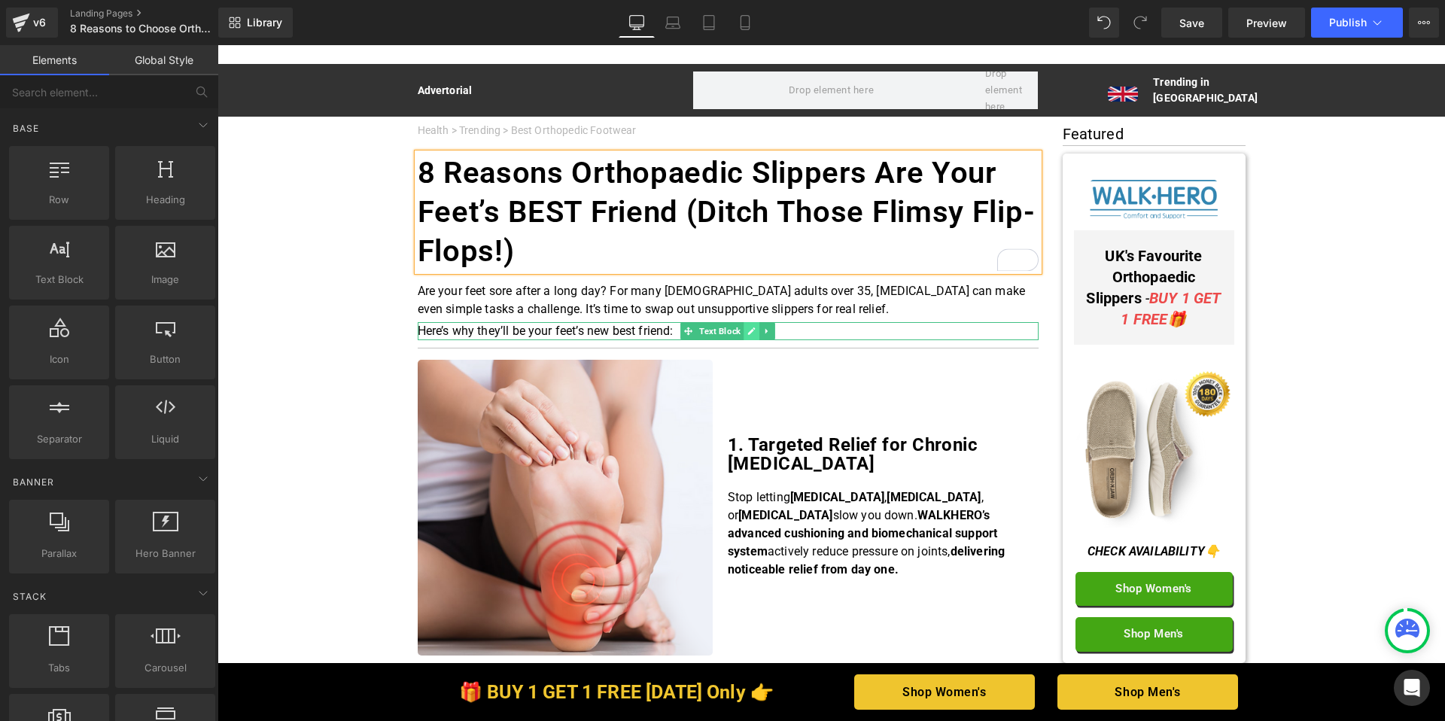
click at [748, 333] on icon at bounding box center [752, 331] width 8 height 9
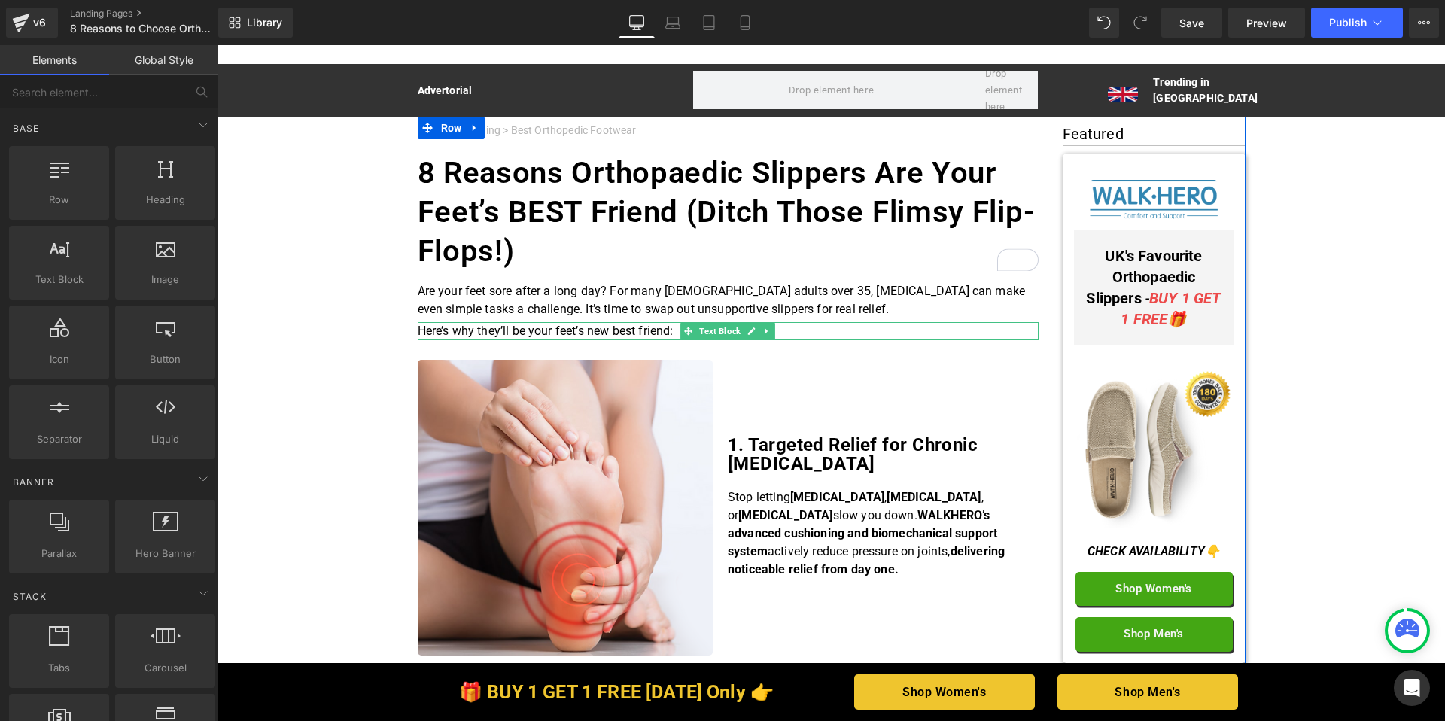
click at [763, 327] on icon at bounding box center [767, 331] width 8 height 9
click at [771, 330] on icon at bounding box center [775, 331] width 8 height 8
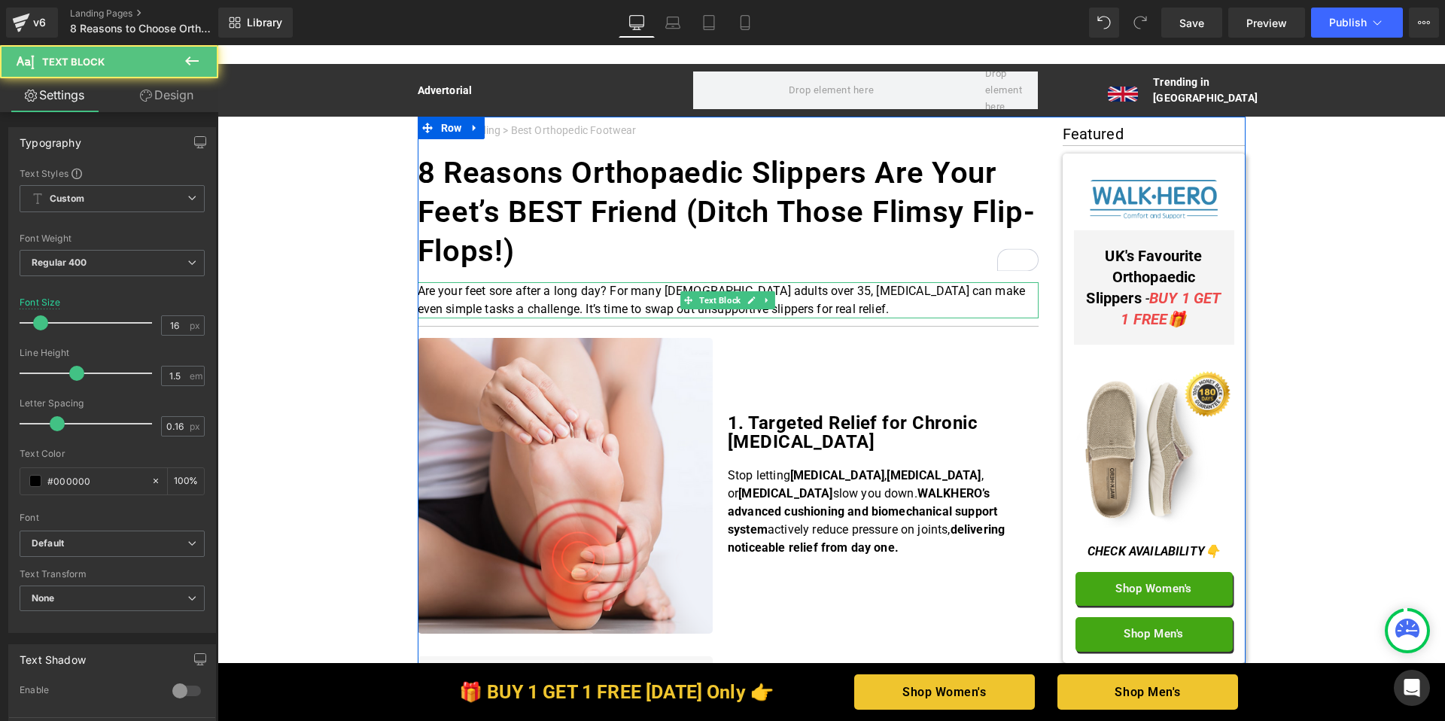
click at [823, 309] on p "Are your feet sore after a long day? For many UK adults over 35, foot pain can …" at bounding box center [728, 300] width 621 height 36
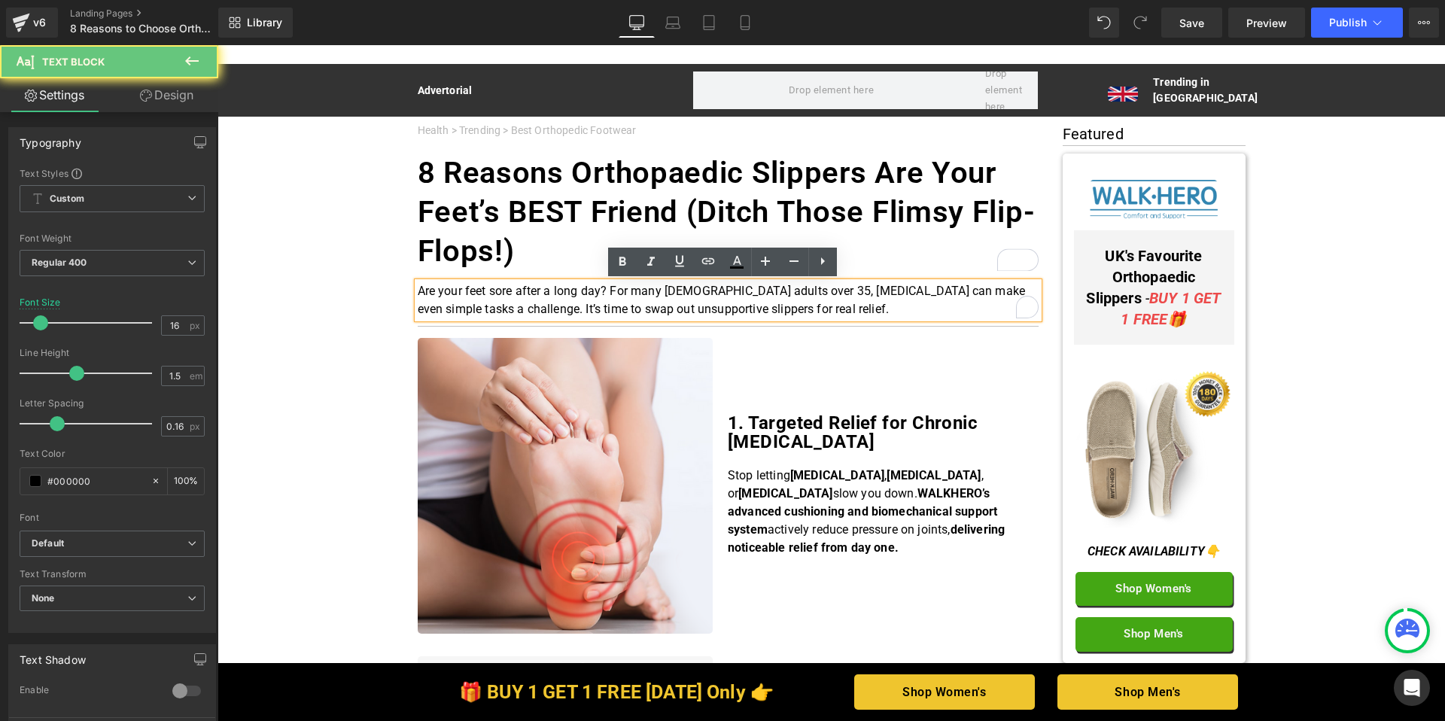
click at [800, 311] on p "Are your feet sore after a long day? For many UK adults over 35, foot pain can …" at bounding box center [728, 300] width 621 height 36
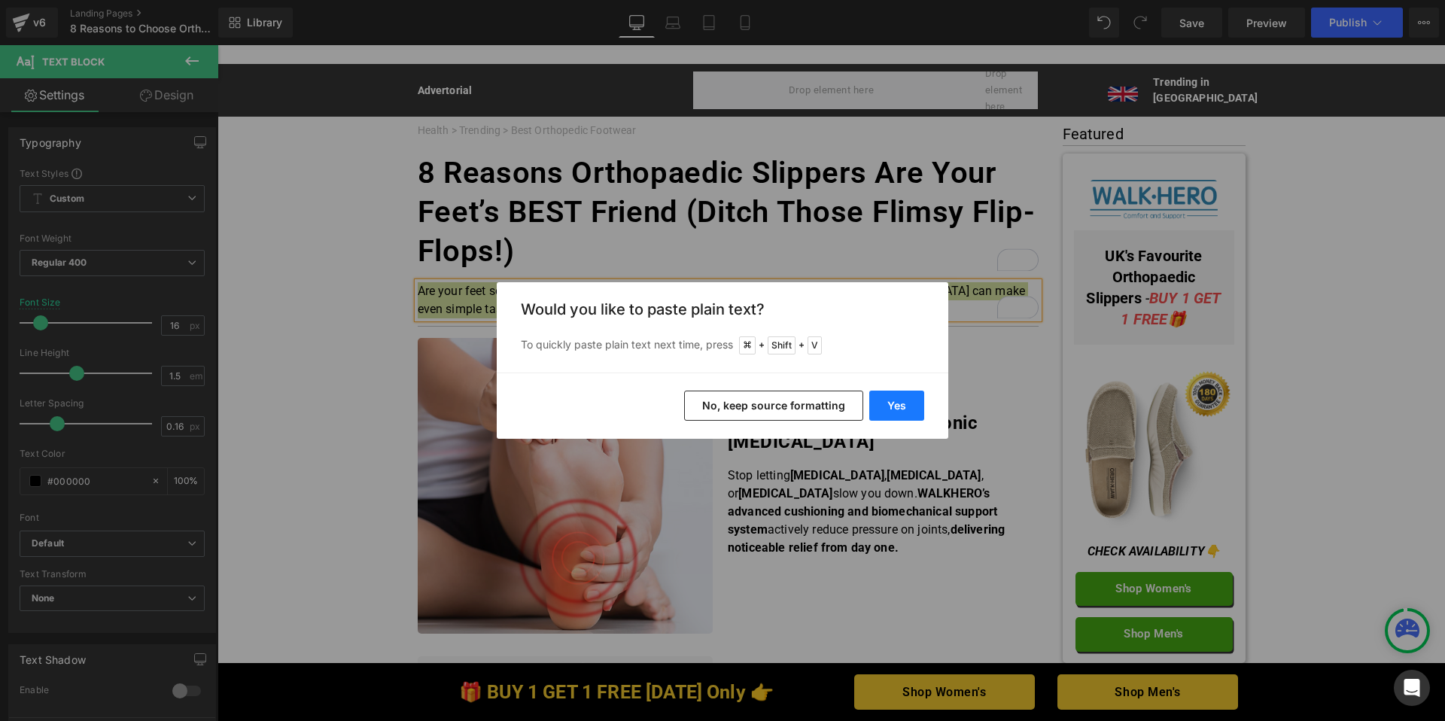
click at [885, 400] on button "Yes" at bounding box center [896, 406] width 55 height 30
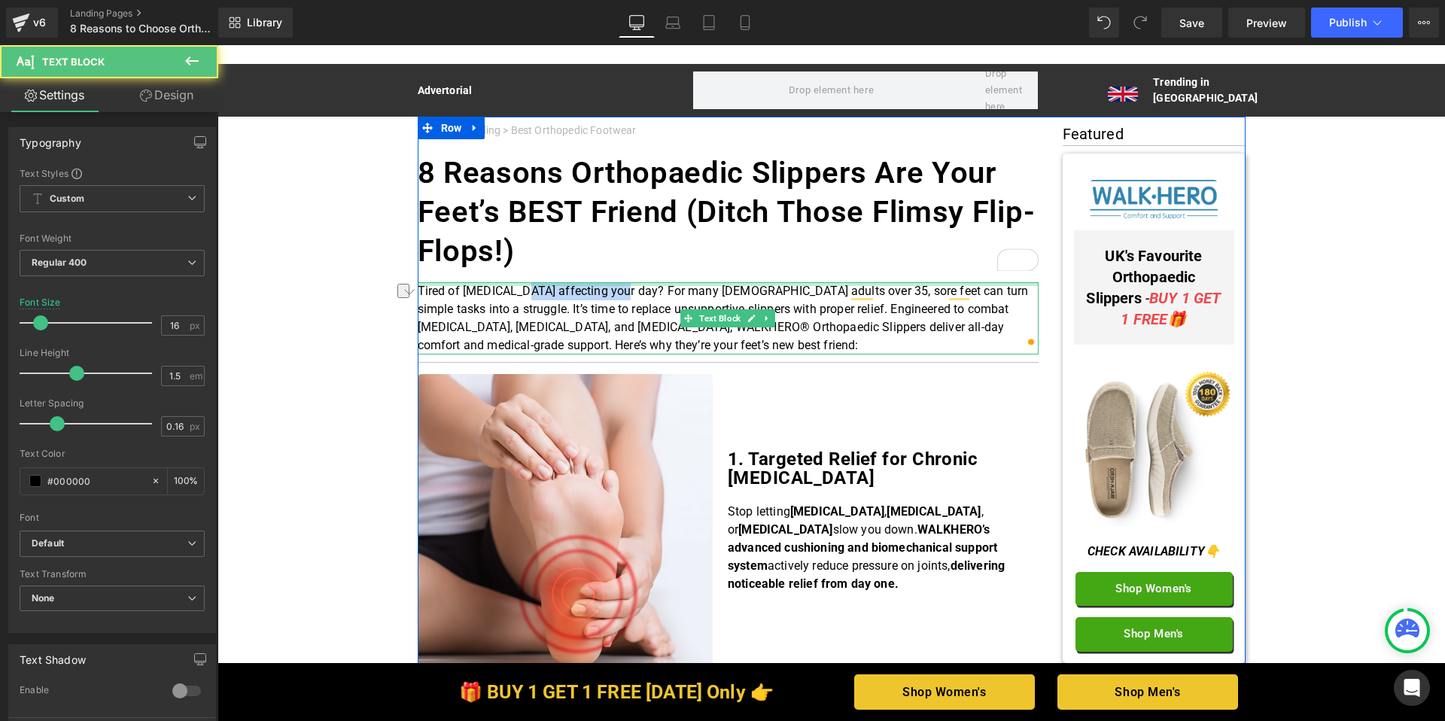
drag, startPoint x: 511, startPoint y: 288, endPoint x: 605, endPoint y: 285, distance: 94.1
click at [605, 285] on div "Tired of foot pain affecting your day? For many UK adults over 35, sore feet ca…" at bounding box center [728, 318] width 621 height 72
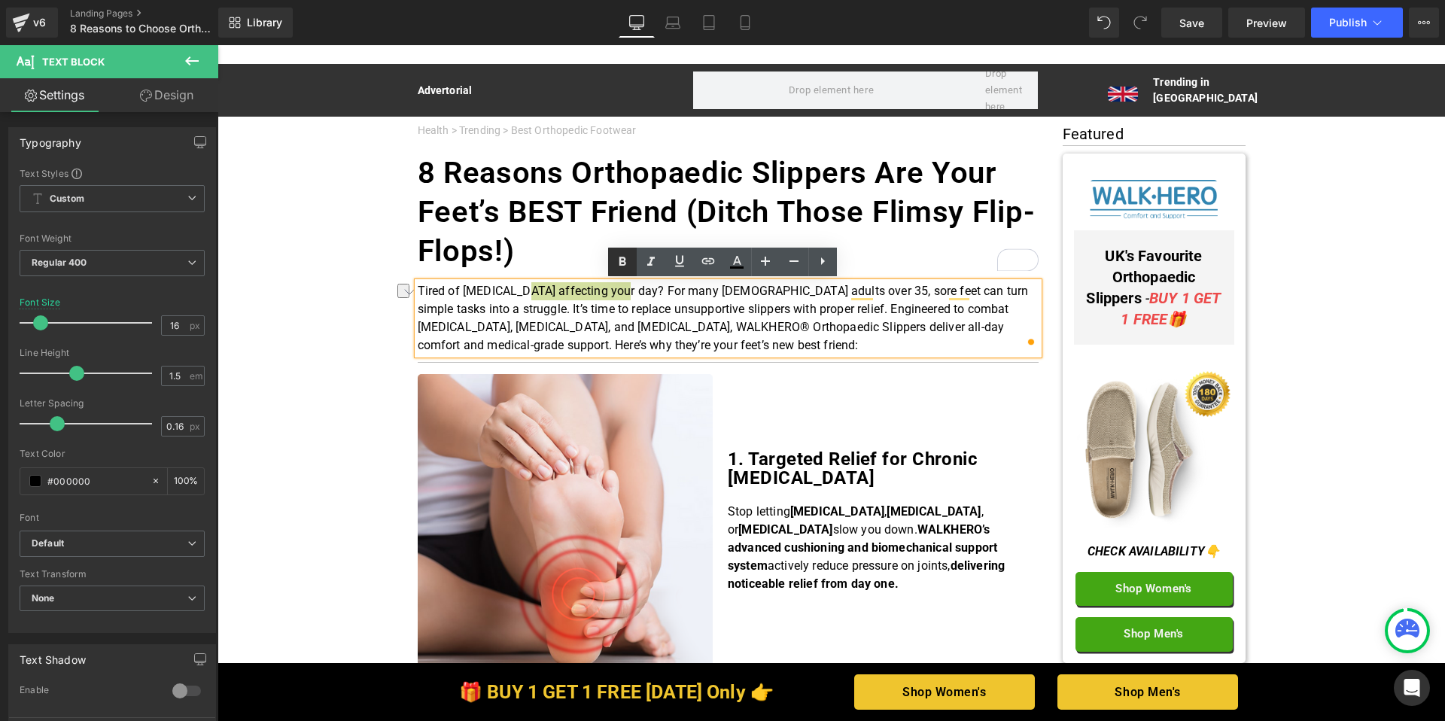
click at [615, 261] on icon at bounding box center [623, 262] width 18 height 18
drag, startPoint x: 663, startPoint y: 309, endPoint x: 729, endPoint y: 304, distance: 66.5
click at [729, 304] on p "Tired of foot pain affecting your day ? For many UK adults over 35, sore feet c…" at bounding box center [728, 318] width 621 height 72
click at [617, 261] on icon at bounding box center [623, 262] width 18 height 18
drag, startPoint x: 717, startPoint y: 326, endPoint x: 800, endPoint y: 324, distance: 82.8
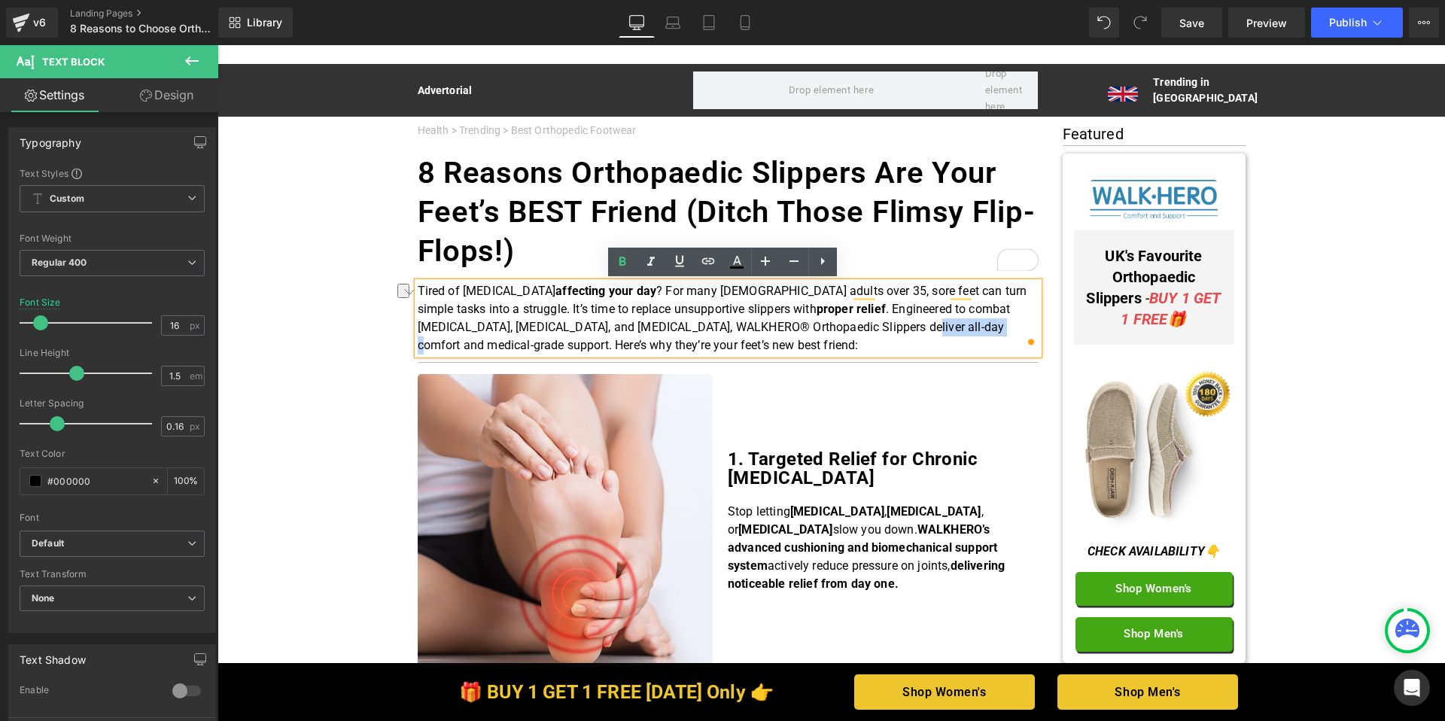
click at [800, 324] on p "Tired of foot pain affecting your day ? For many UK adults over 35, sore feet c…" at bounding box center [728, 318] width 621 height 72
click at [627, 265] on icon at bounding box center [623, 262] width 18 height 18
drag, startPoint x: 830, startPoint y: 326, endPoint x: 955, endPoint y: 321, distance: 124.3
click at [955, 321] on p "Tired of foot pain affecting your day ? For many UK adults over 35, sore feet c…" at bounding box center [728, 318] width 621 height 72
click at [626, 270] on icon at bounding box center [623, 262] width 18 height 18
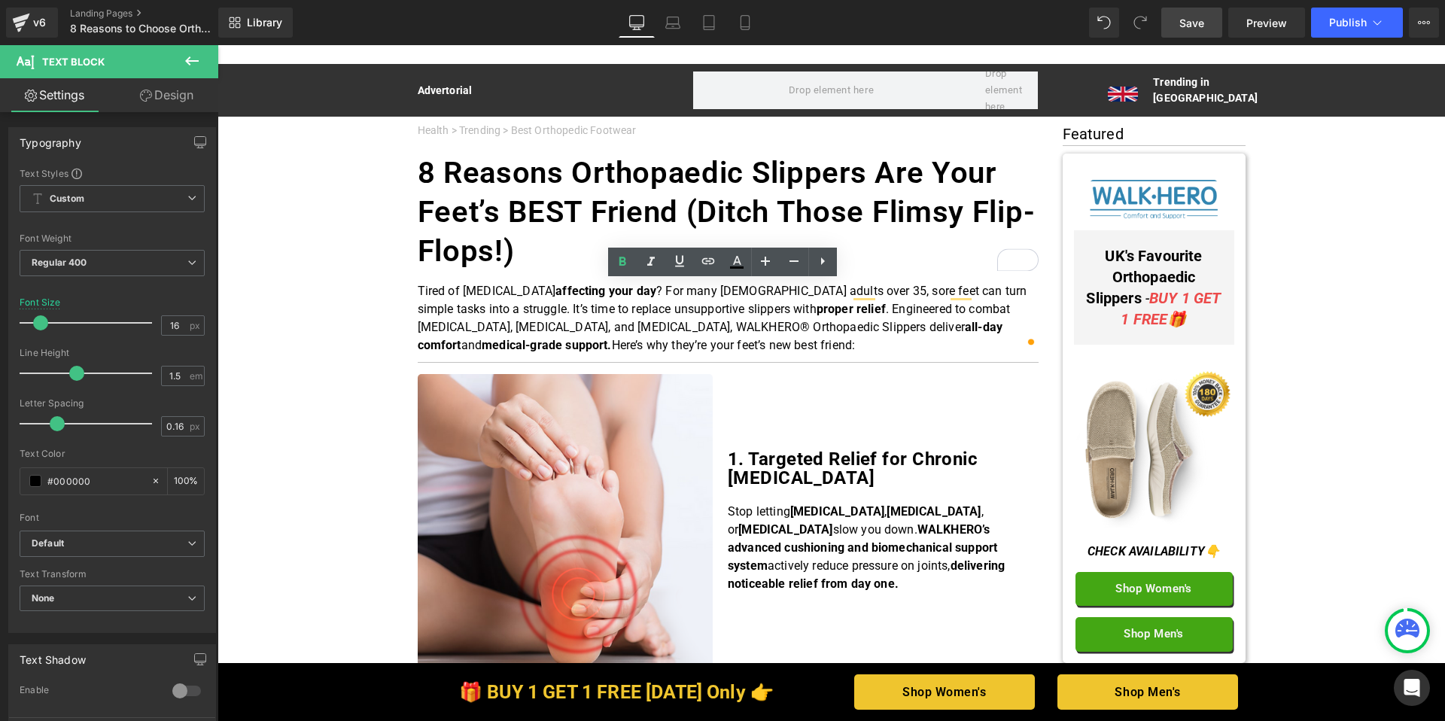
click at [1186, 30] on link "Save" at bounding box center [1192, 23] width 61 height 30
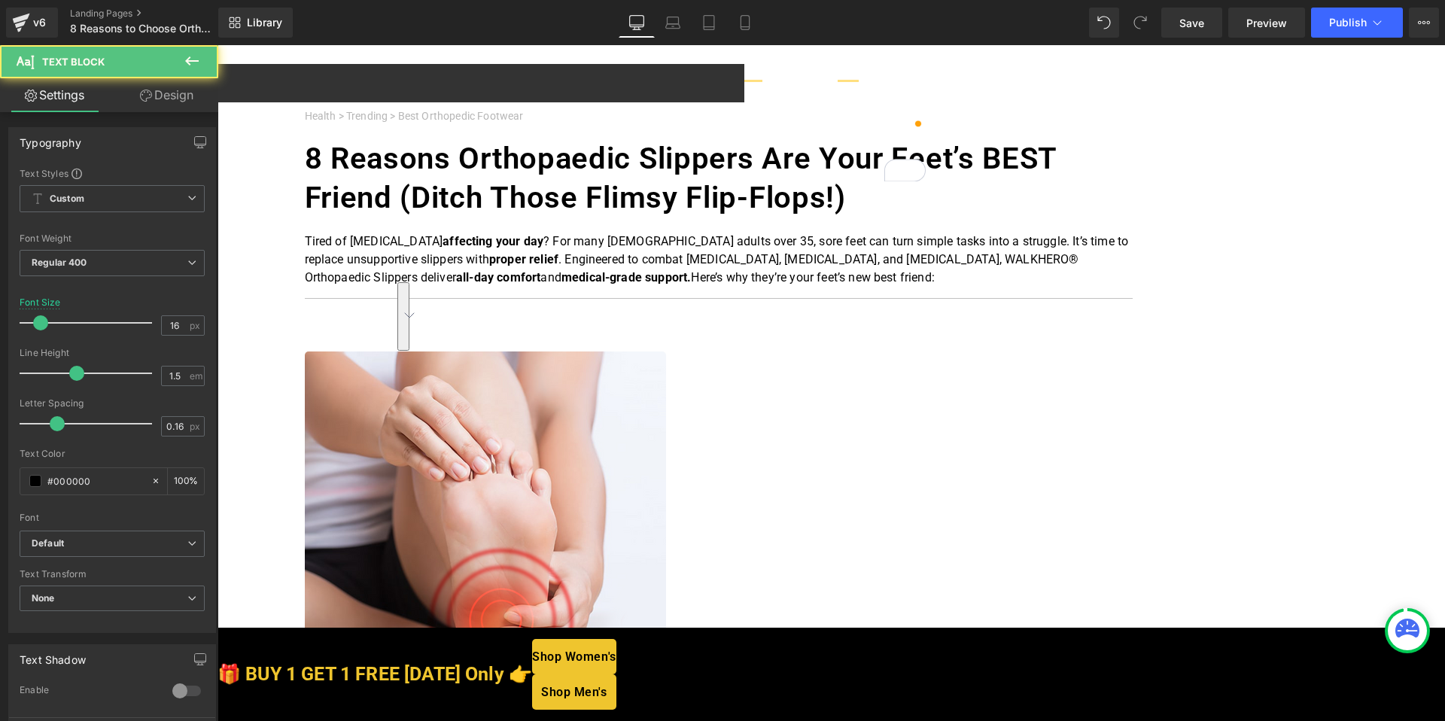
click at [513, 287] on p "Tired of [MEDICAL_DATA] affecting your day ? For many [DEMOGRAPHIC_DATA] adults…" at bounding box center [719, 260] width 828 height 54
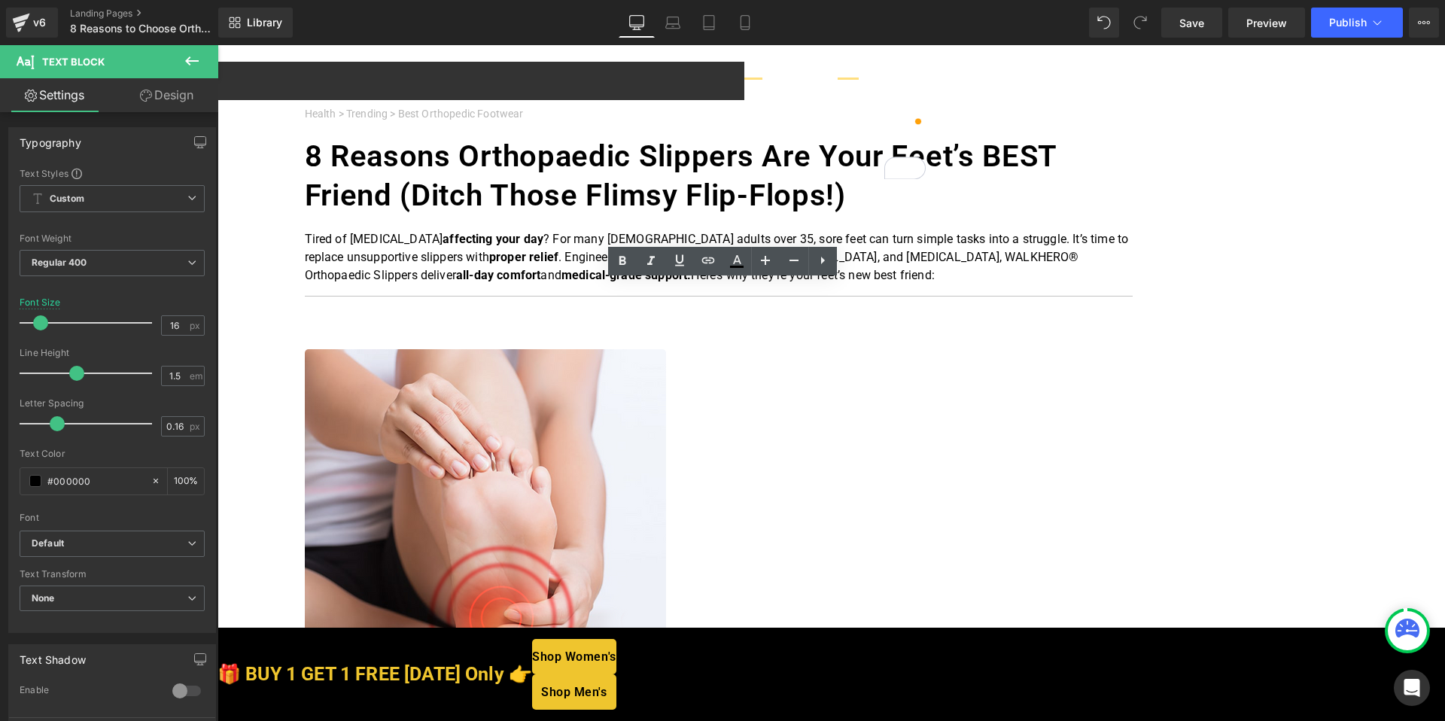
scroll to position [3, 0]
